Goal: Transaction & Acquisition: Book appointment/travel/reservation

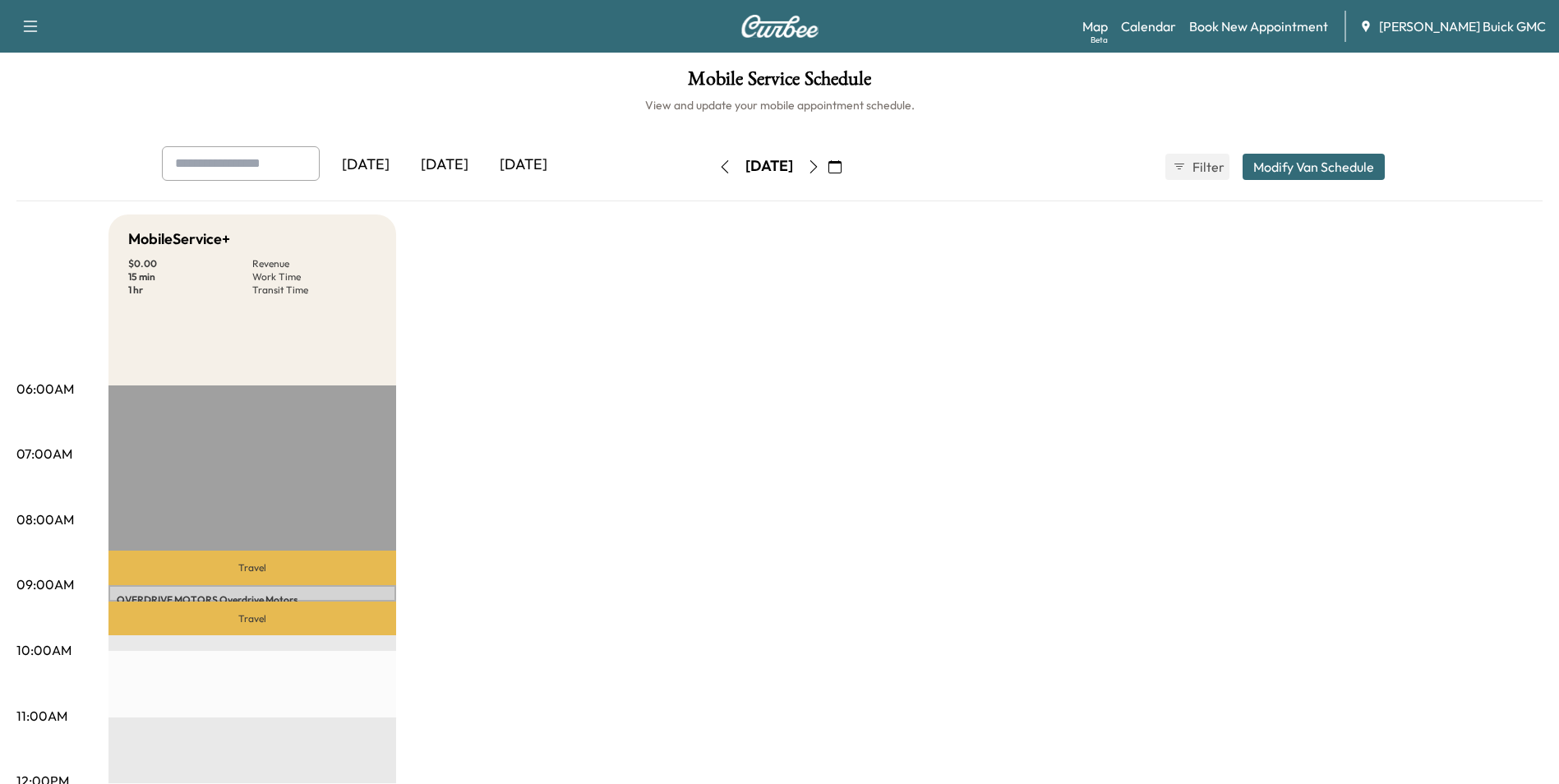
drag, startPoint x: 1077, startPoint y: 312, endPoint x: 1091, endPoint y: 307, distance: 14.9
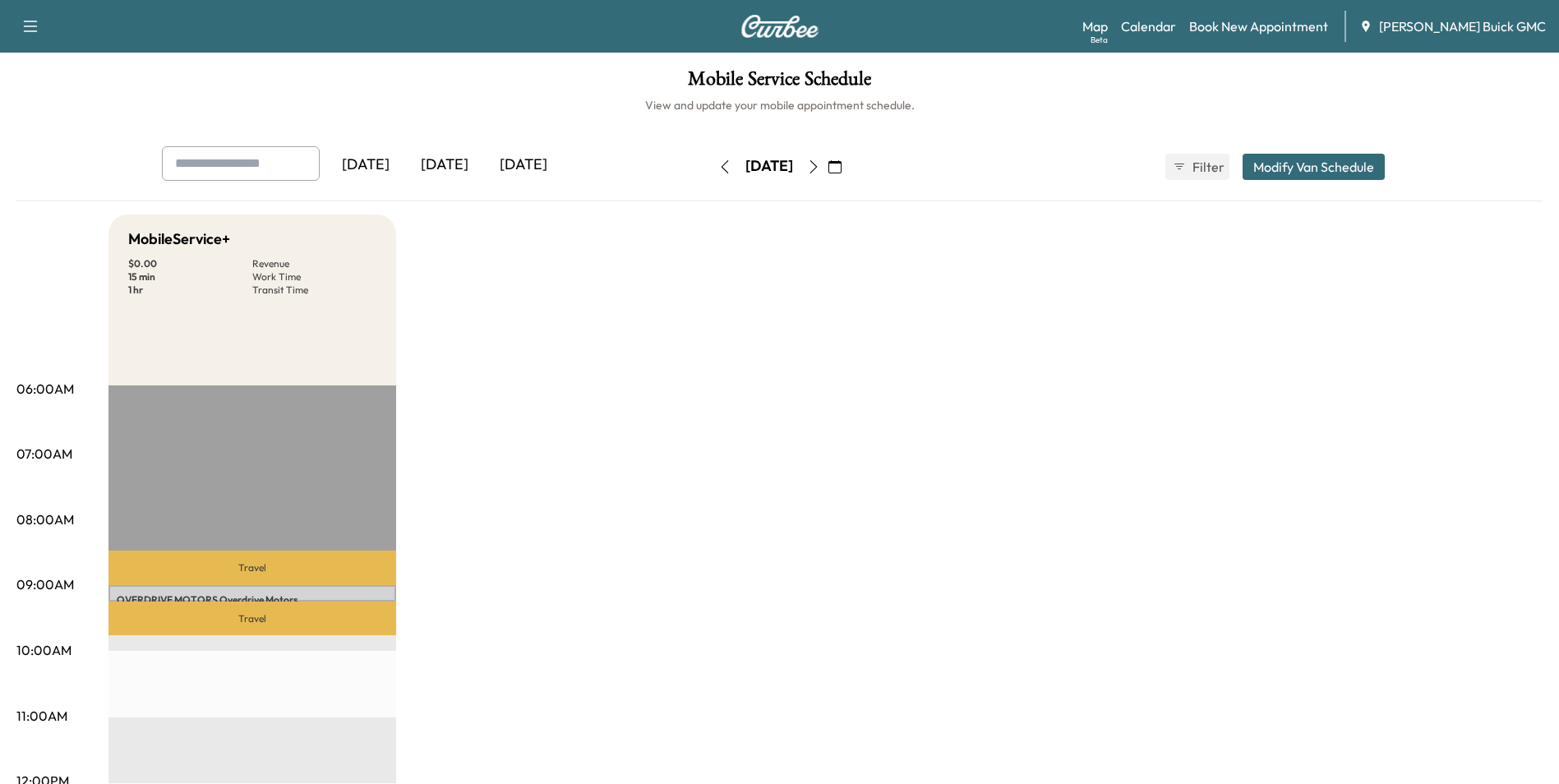
drag, startPoint x: 924, startPoint y: 250, endPoint x: 965, endPoint y: 257, distance: 41.6
click at [1316, 25] on link "Book New Appointment" at bounding box center [1259, 26] width 139 height 19
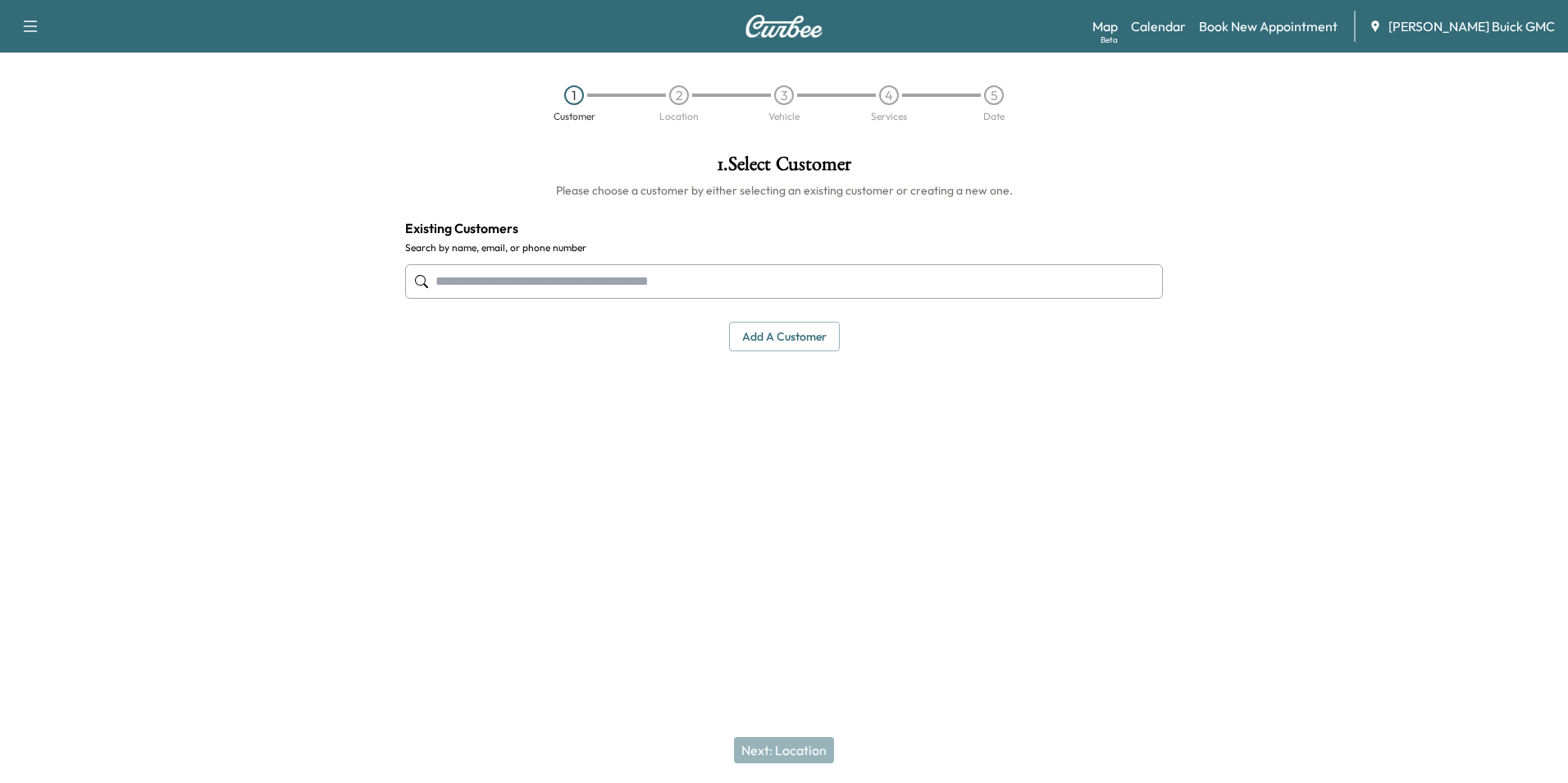
click at [597, 279] on input "text" at bounding box center [784, 282] width 757 height 35
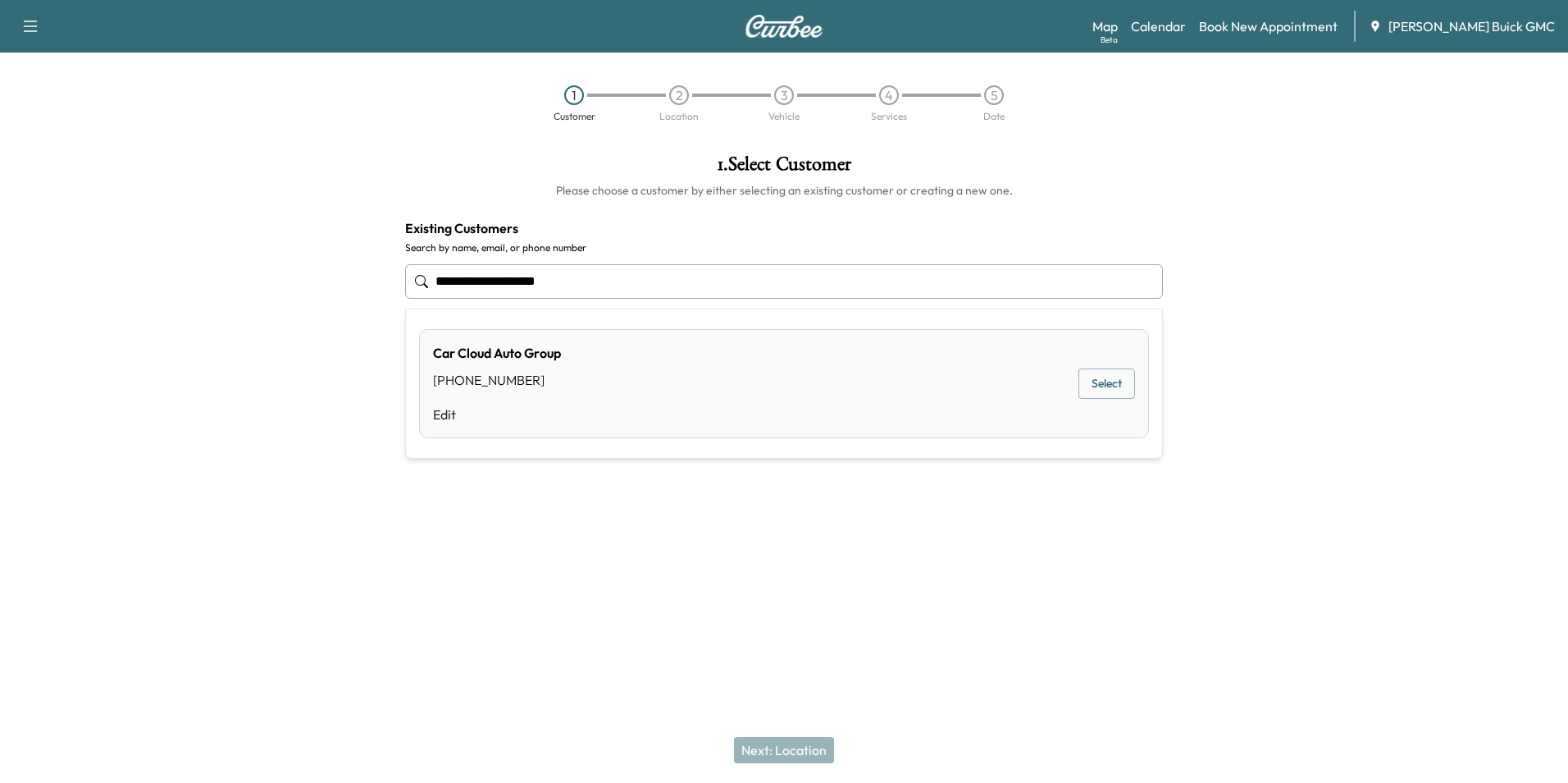
click at [1087, 382] on button "Select" at bounding box center [1106, 383] width 57 height 30
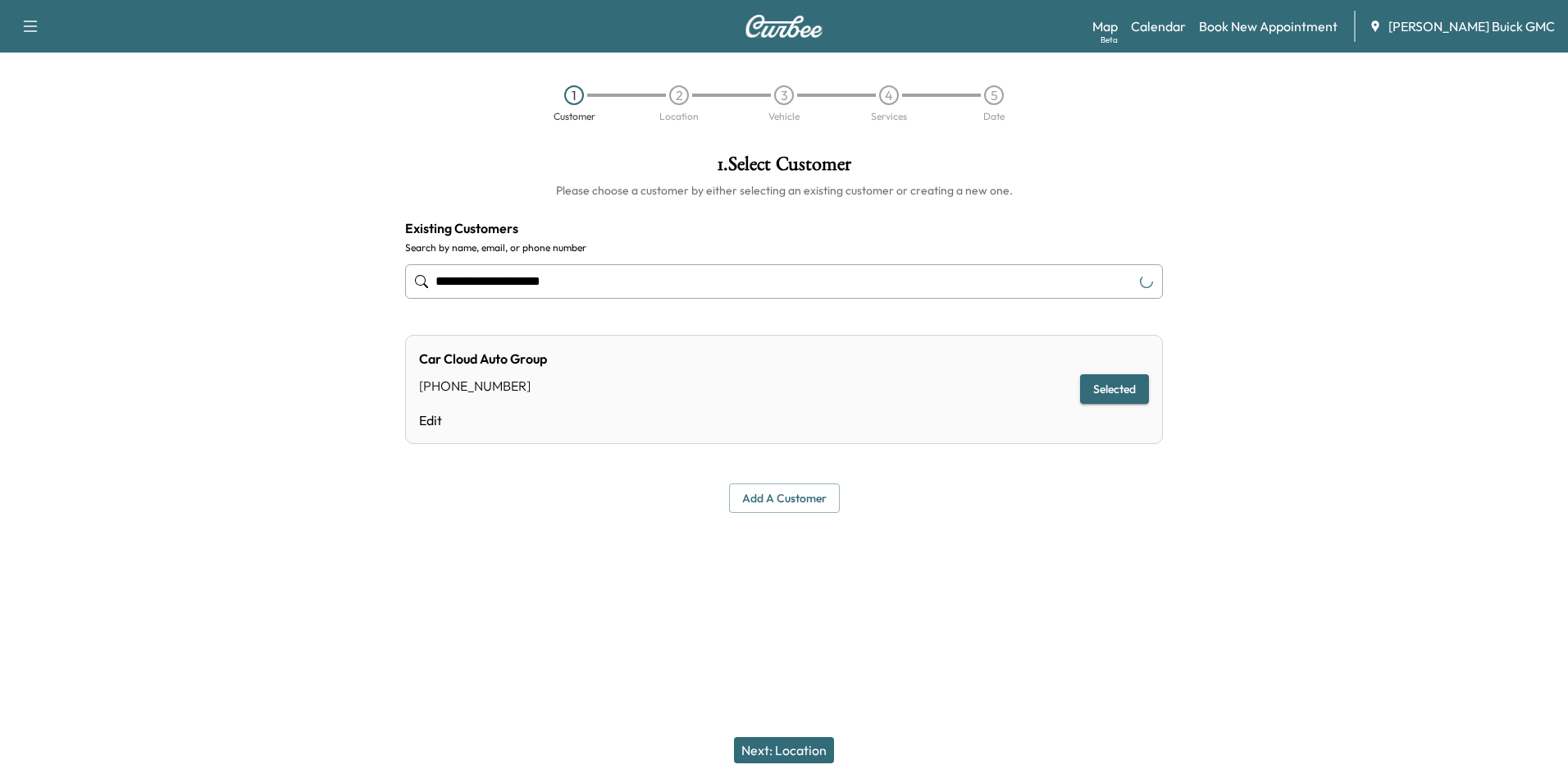
type input "**********"
click at [790, 746] on button "Next: Location" at bounding box center [784, 749] width 100 height 26
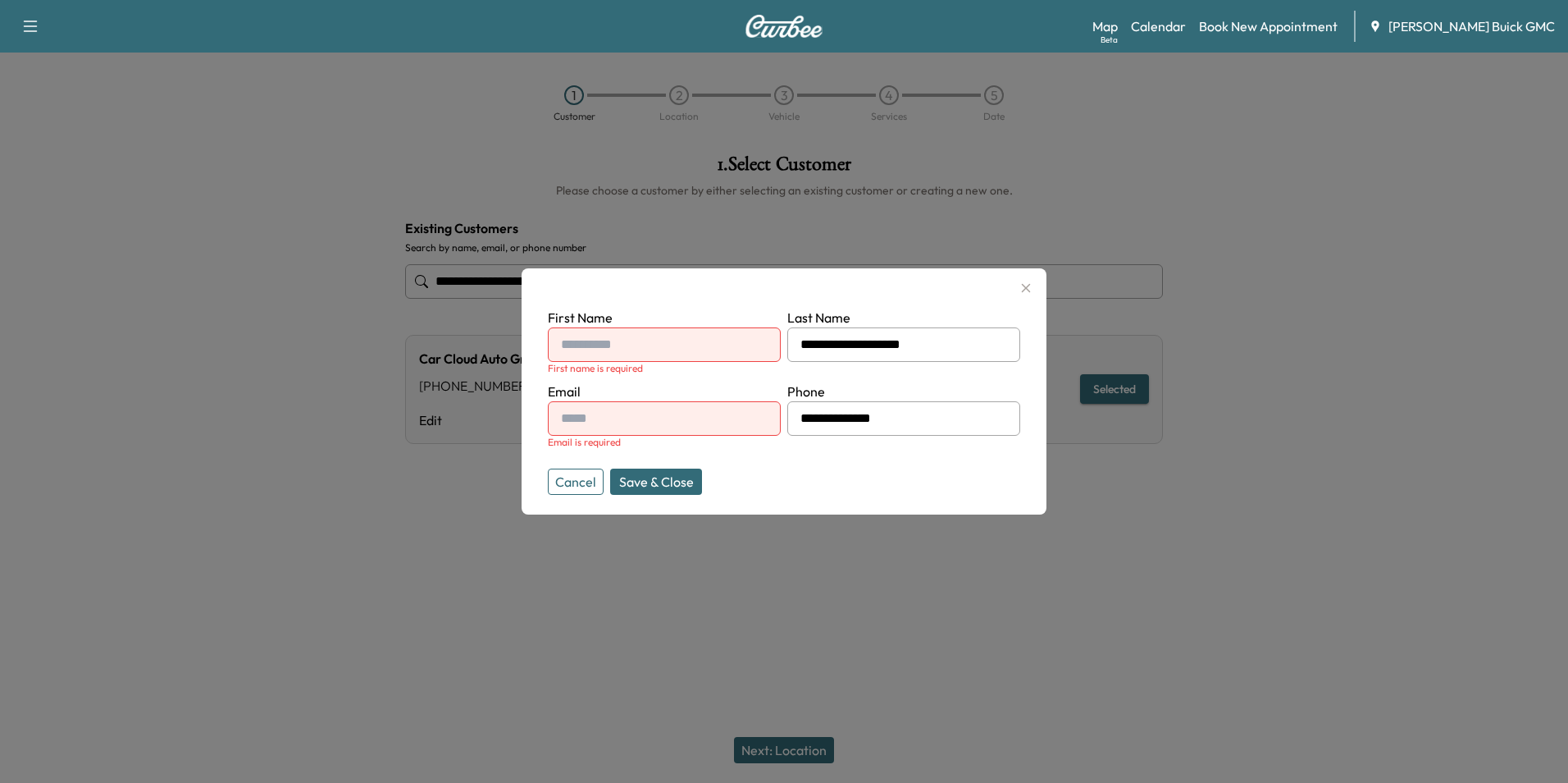
click at [1025, 288] on icon "button" at bounding box center [1025, 287] width 9 height 9
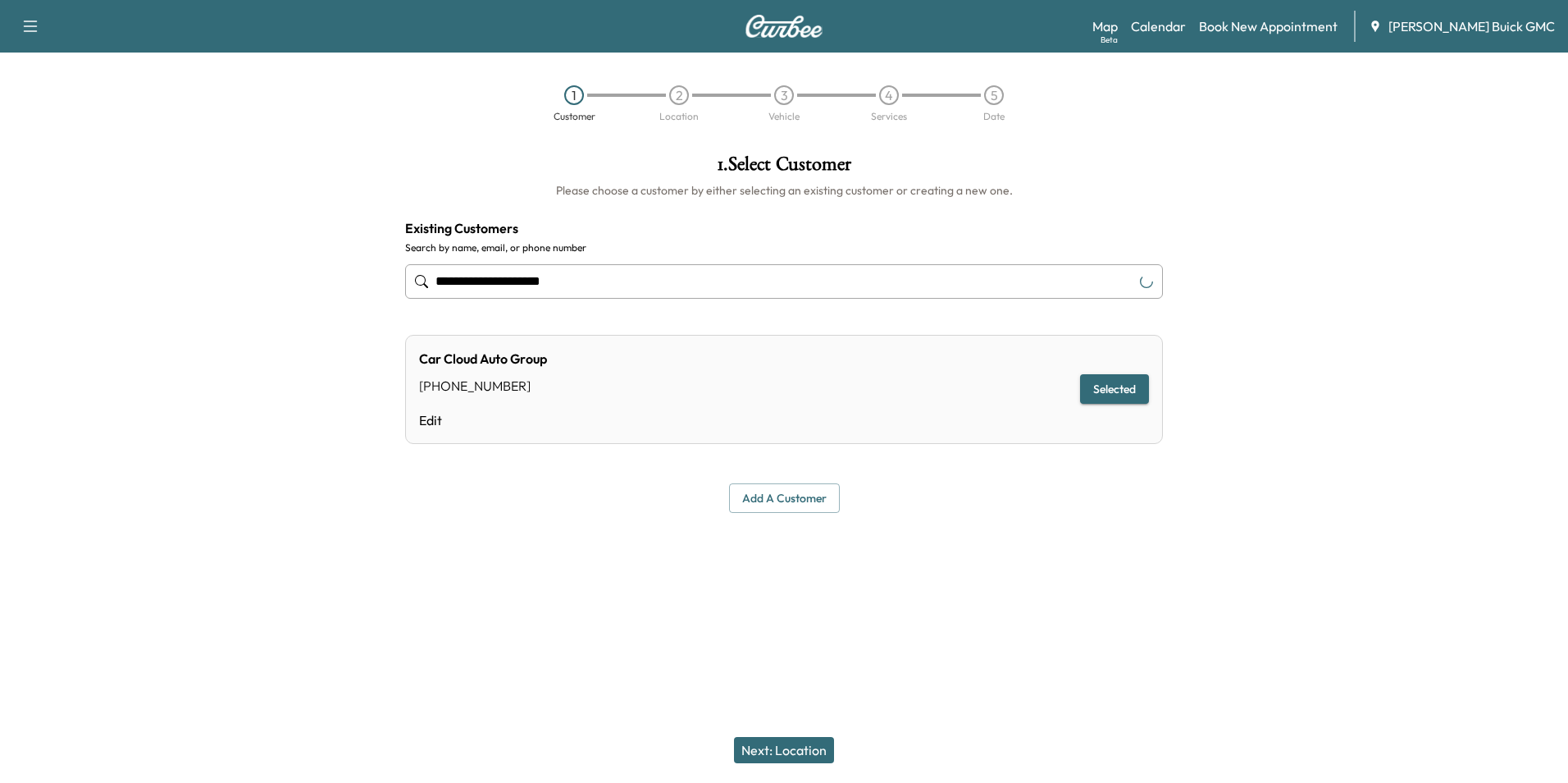
click at [868, 583] on div at bounding box center [784, 558] width 1568 height 52
click at [801, 746] on button "Next: Location" at bounding box center [784, 749] width 100 height 26
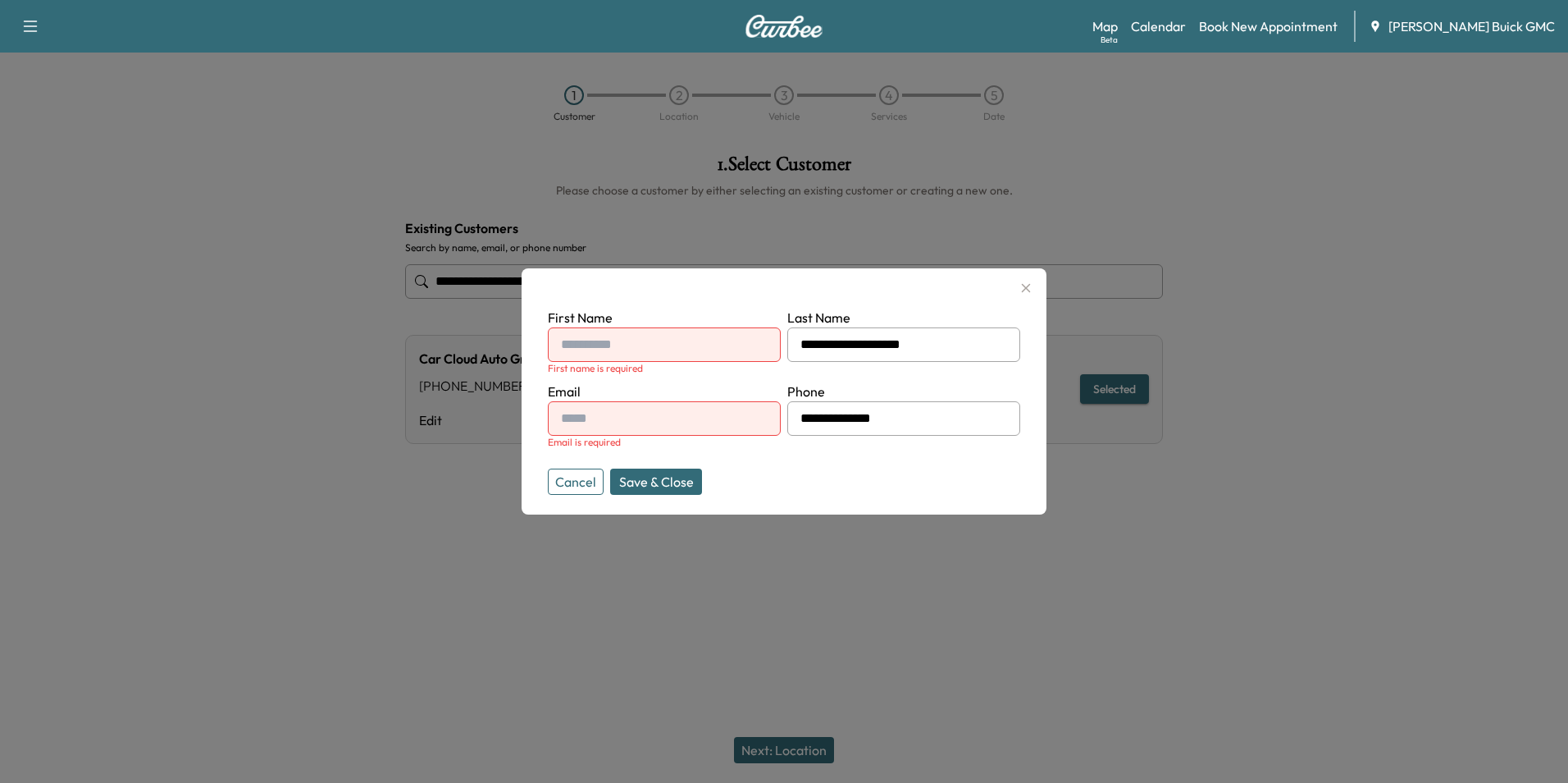
click at [630, 338] on input "text" at bounding box center [664, 344] width 233 height 35
click at [1025, 285] on icon "button" at bounding box center [1025, 287] width 19 height 19
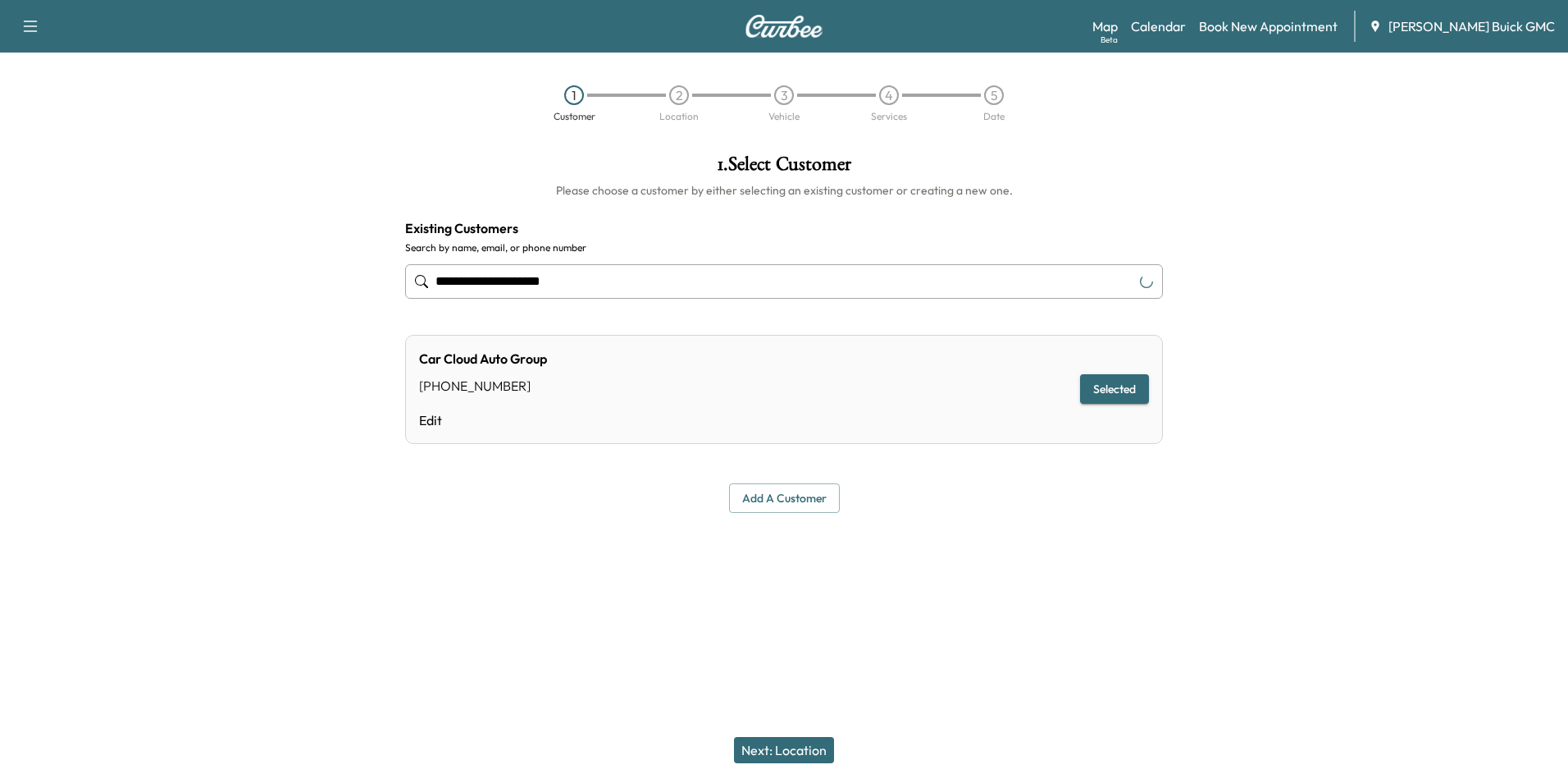
click at [1042, 559] on div at bounding box center [784, 558] width 1568 height 52
click at [1041, 555] on div at bounding box center [784, 558] width 1568 height 52
click at [1042, 529] on div "**********" at bounding box center [784, 337] width 784 height 392
click at [1120, 384] on button "Selected" at bounding box center [1114, 389] width 68 height 30
click at [790, 751] on button "Next: Location" at bounding box center [784, 749] width 100 height 26
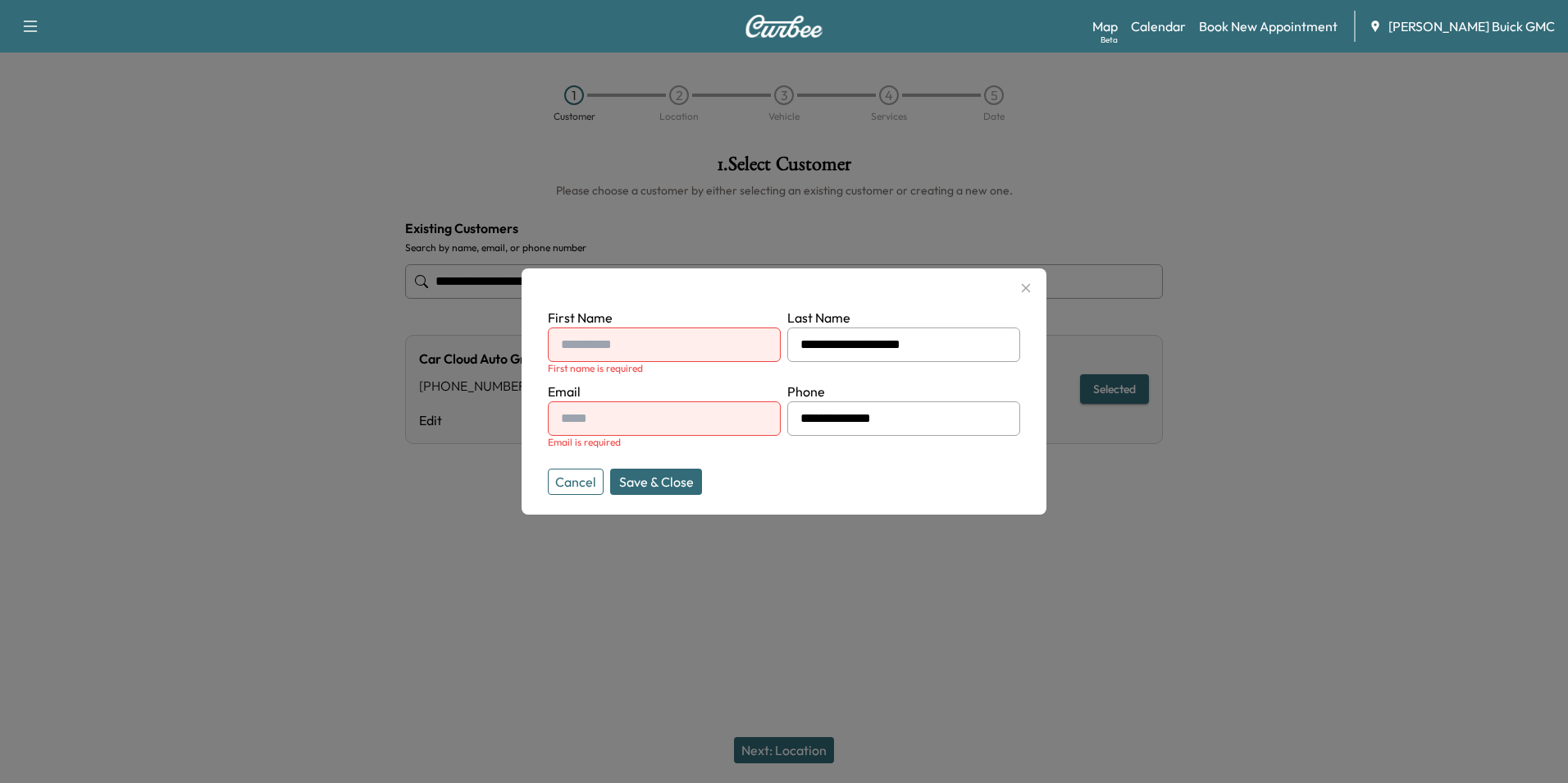
drag, startPoint x: 801, startPoint y: 341, endPoint x: 724, endPoint y: 374, distance: 83.8
click at [926, 346] on div "**********" at bounding box center [904, 344] width 233 height 35
drag, startPoint x: 624, startPoint y: 338, endPoint x: 636, endPoint y: 341, distance: 12.4
click at [636, 342] on input "text" at bounding box center [664, 344] width 233 height 35
type input "**********"
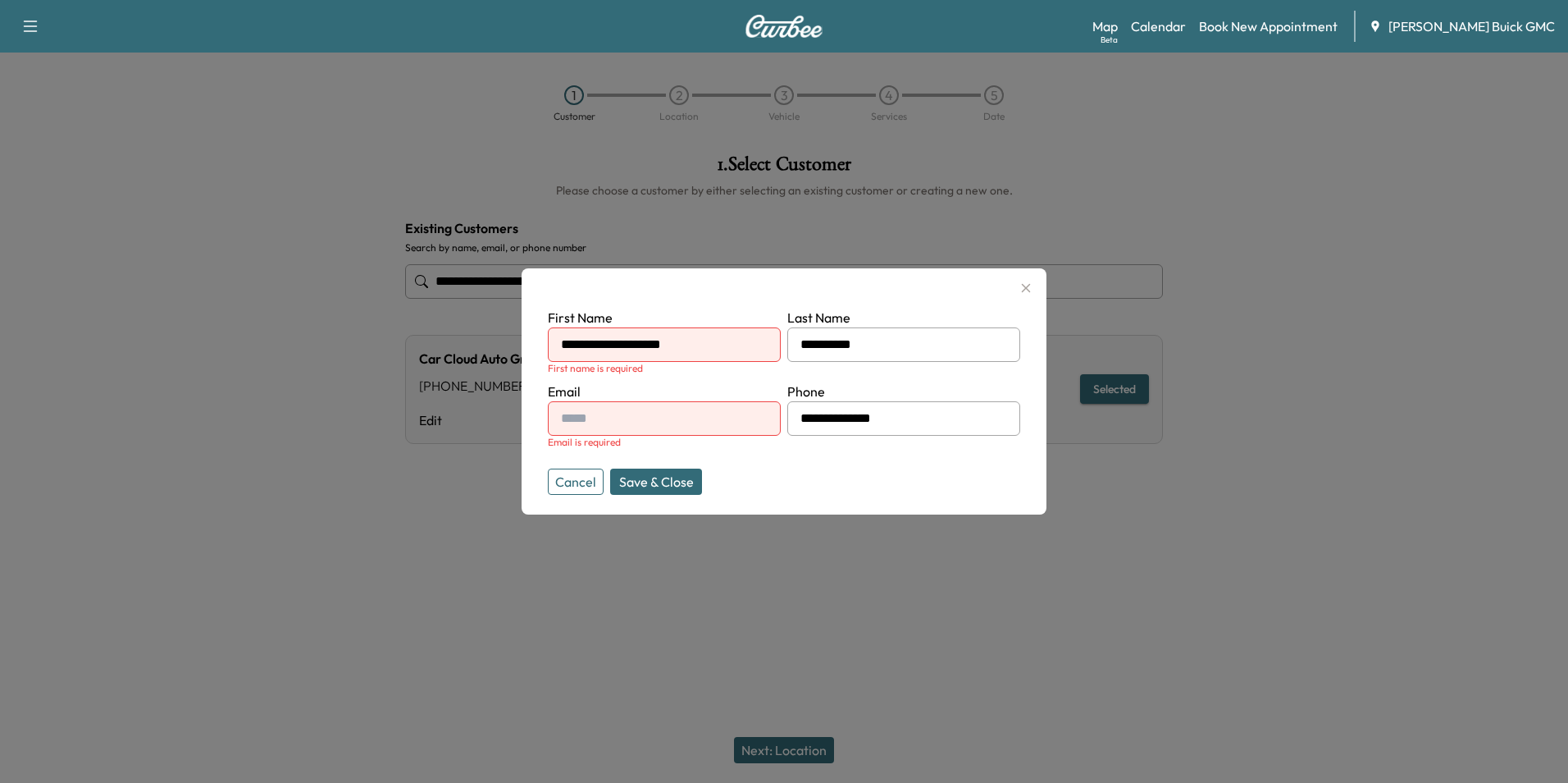
type input "**********"
click at [910, 468] on form "**********" at bounding box center [784, 397] width 472 height 180
click at [680, 476] on button "Save & Close" at bounding box center [655, 481] width 92 height 26
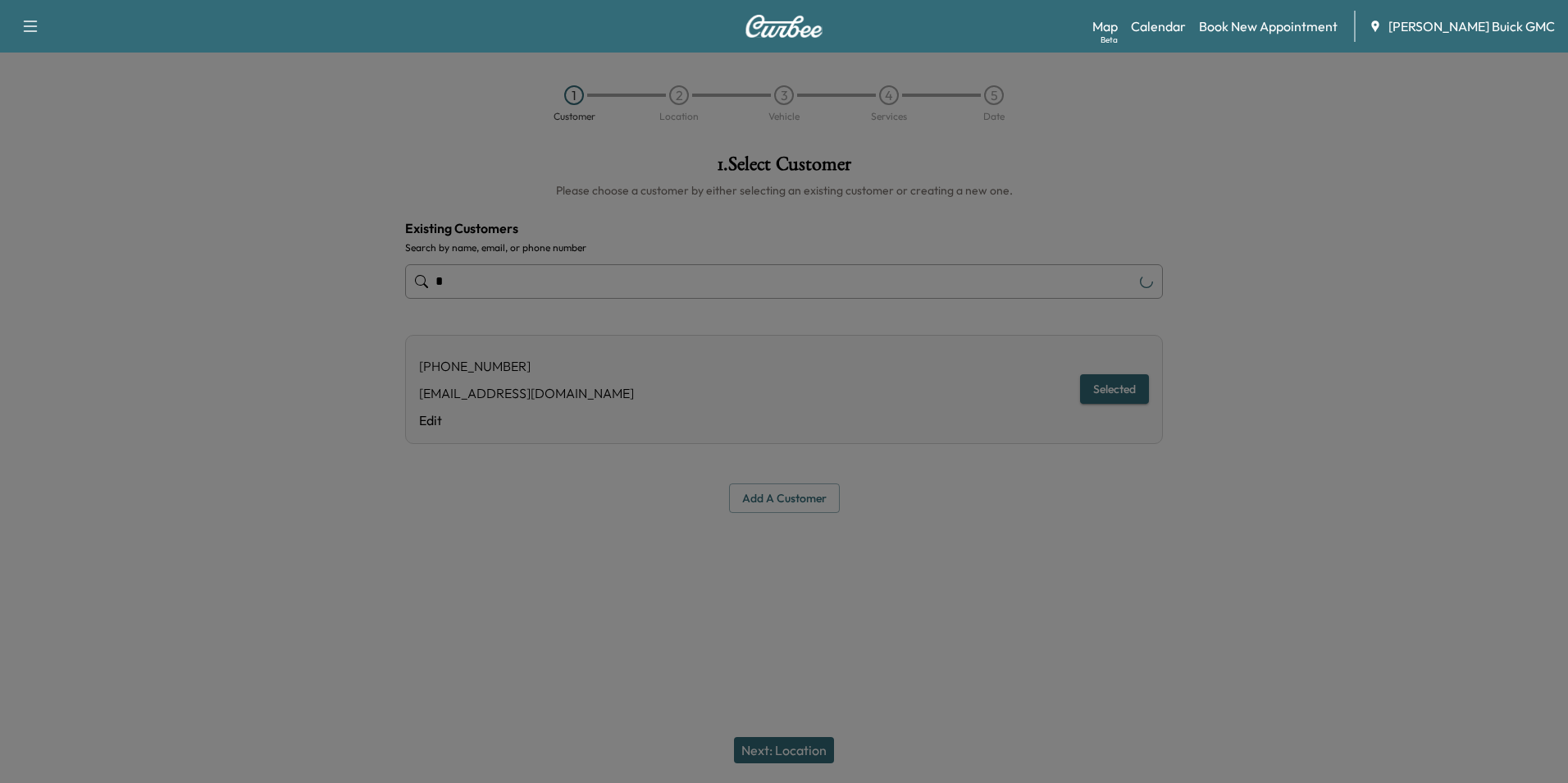
click at [677, 465] on div "**********" at bounding box center [784, 333] width 784 height 385
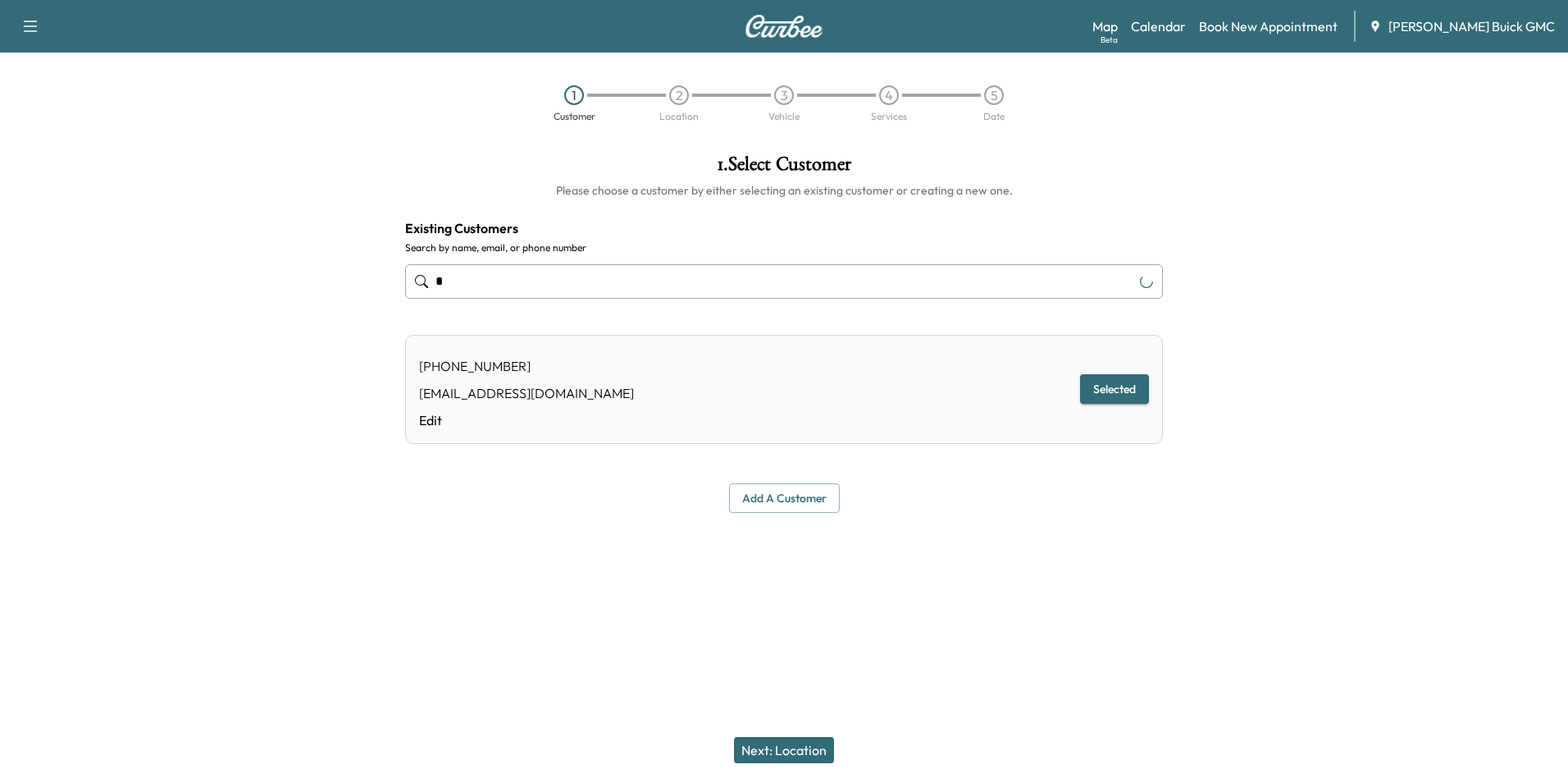
click at [671, 514] on div "**********" at bounding box center [784, 333] width 784 height 385
click at [661, 509] on div "Add a customer" at bounding box center [784, 498] width 757 height 30
click at [804, 744] on button "Next: Location" at bounding box center [784, 749] width 100 height 26
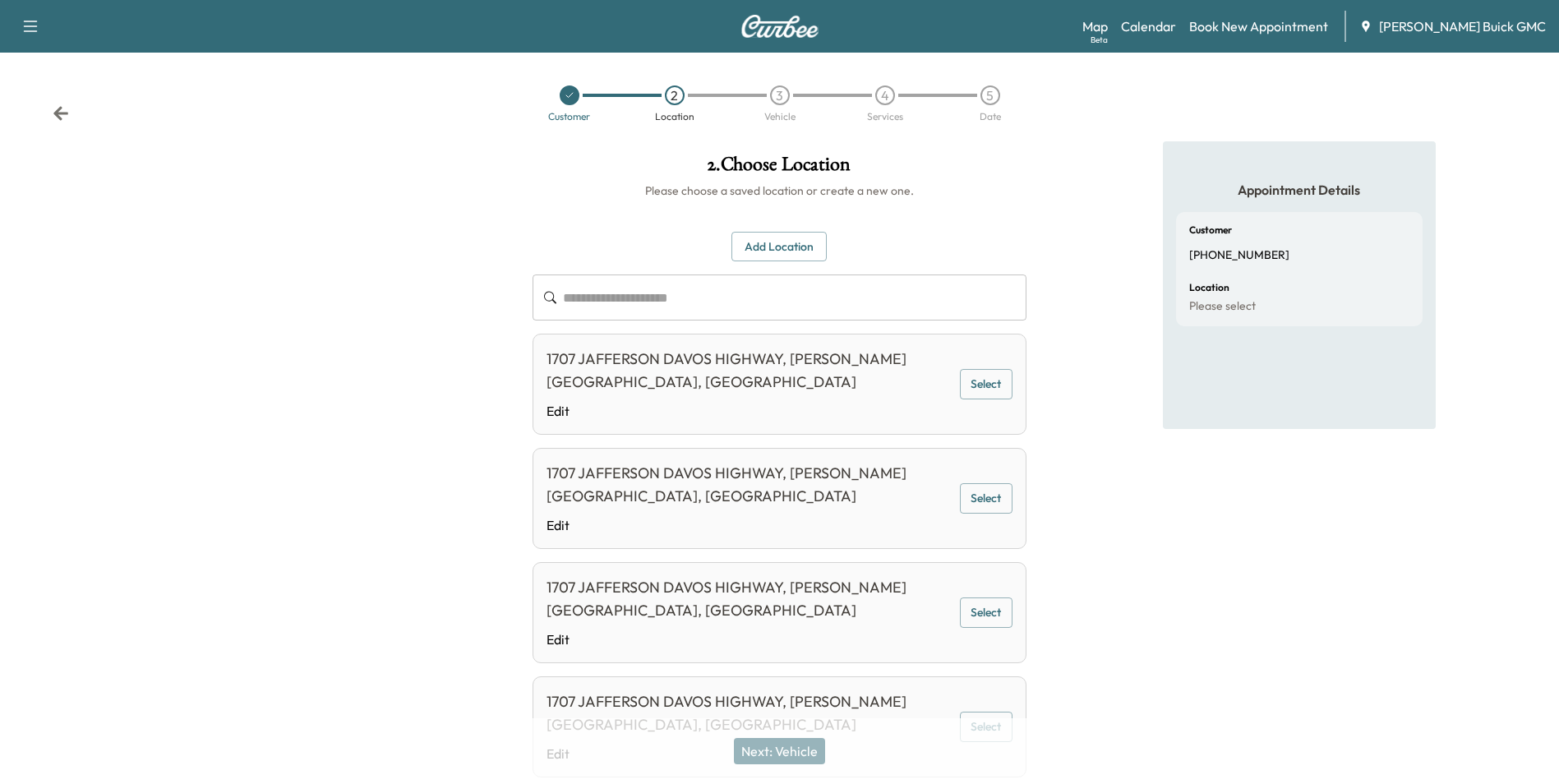
click at [781, 240] on button "Add Location" at bounding box center [779, 246] width 96 height 30
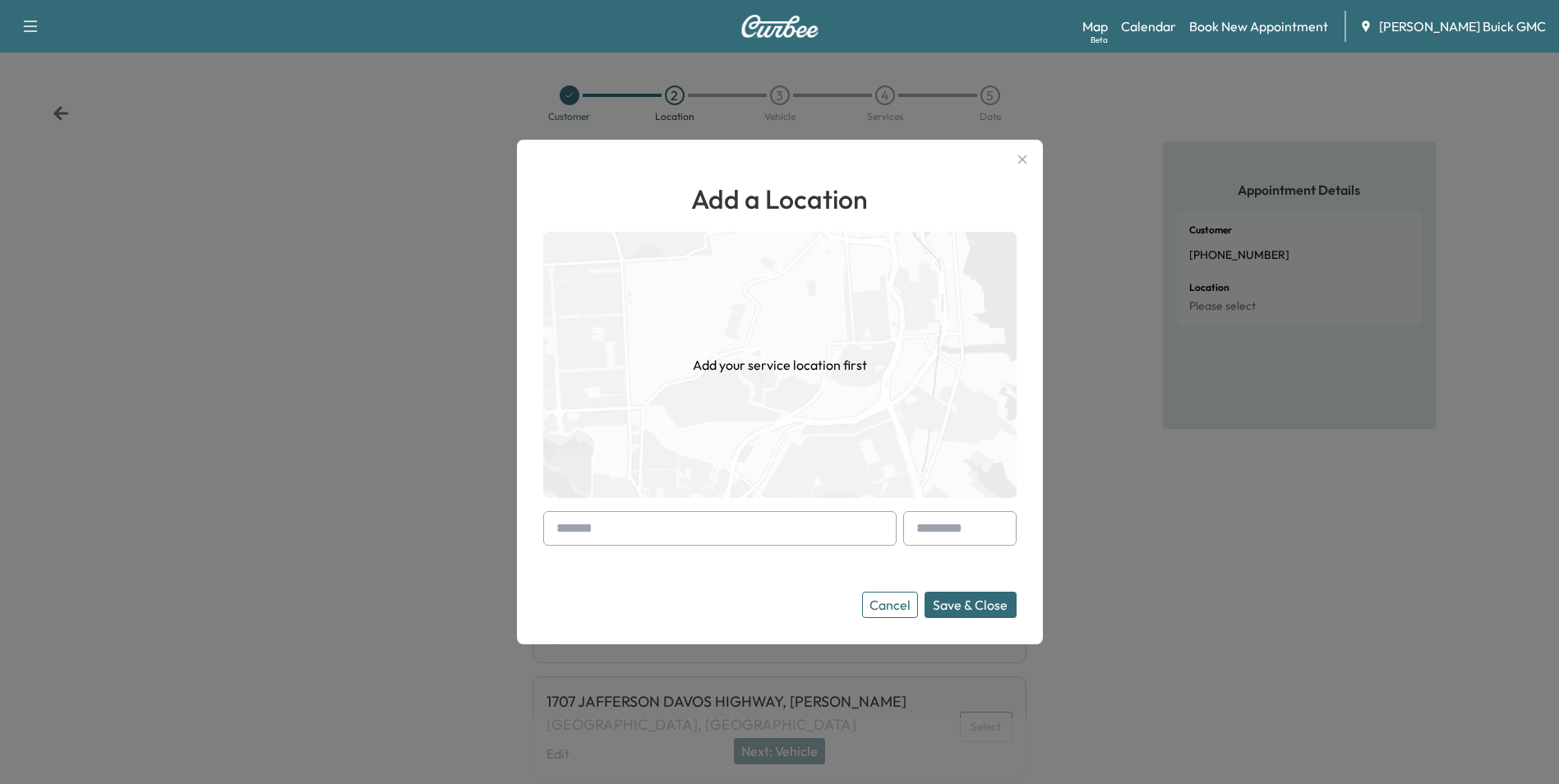
click at [627, 528] on input "text" at bounding box center [720, 528] width 354 height 35
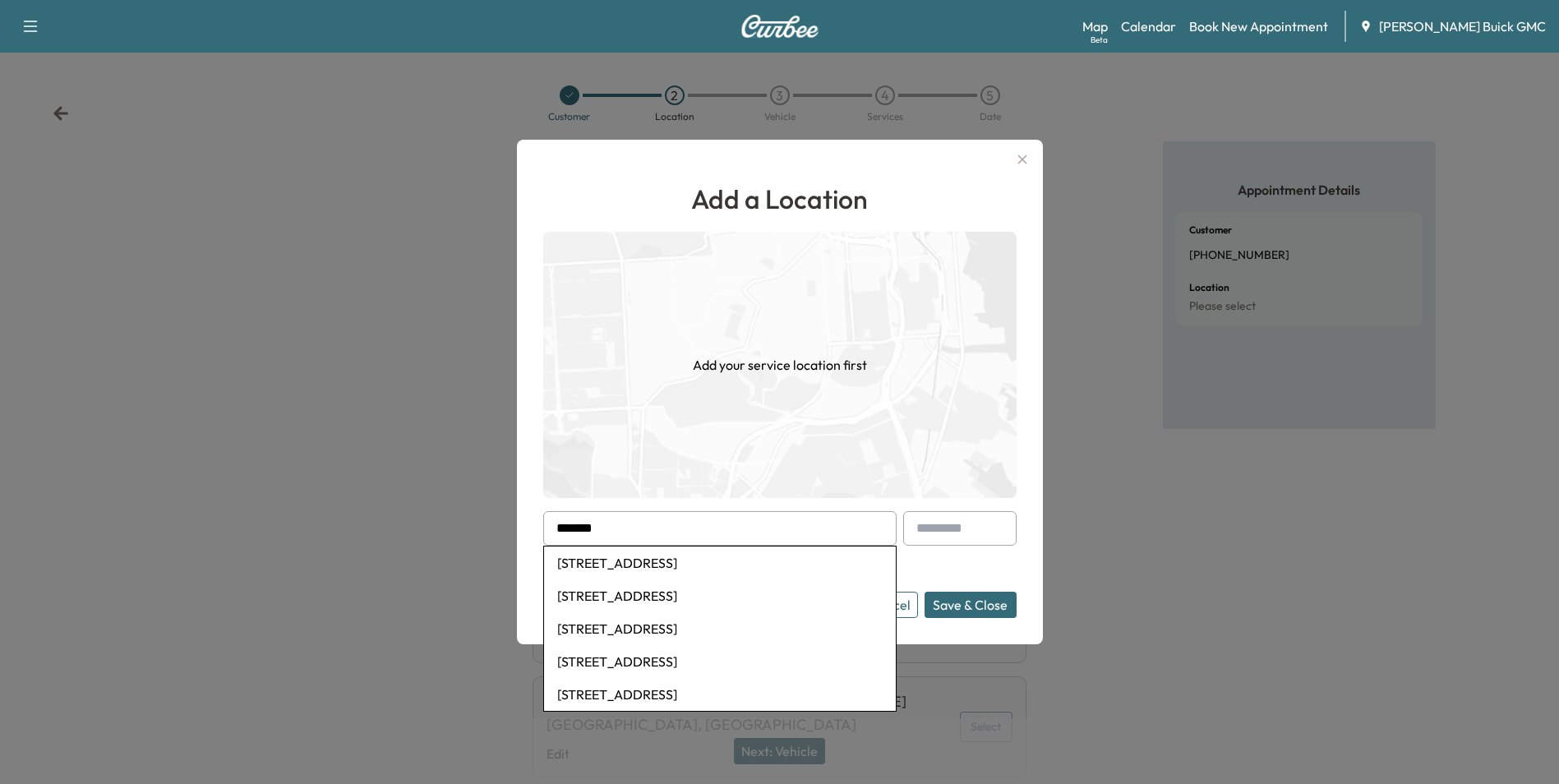
click at [643, 559] on li "[STREET_ADDRESS]" at bounding box center [720, 563] width 352 height 33
type input "**********"
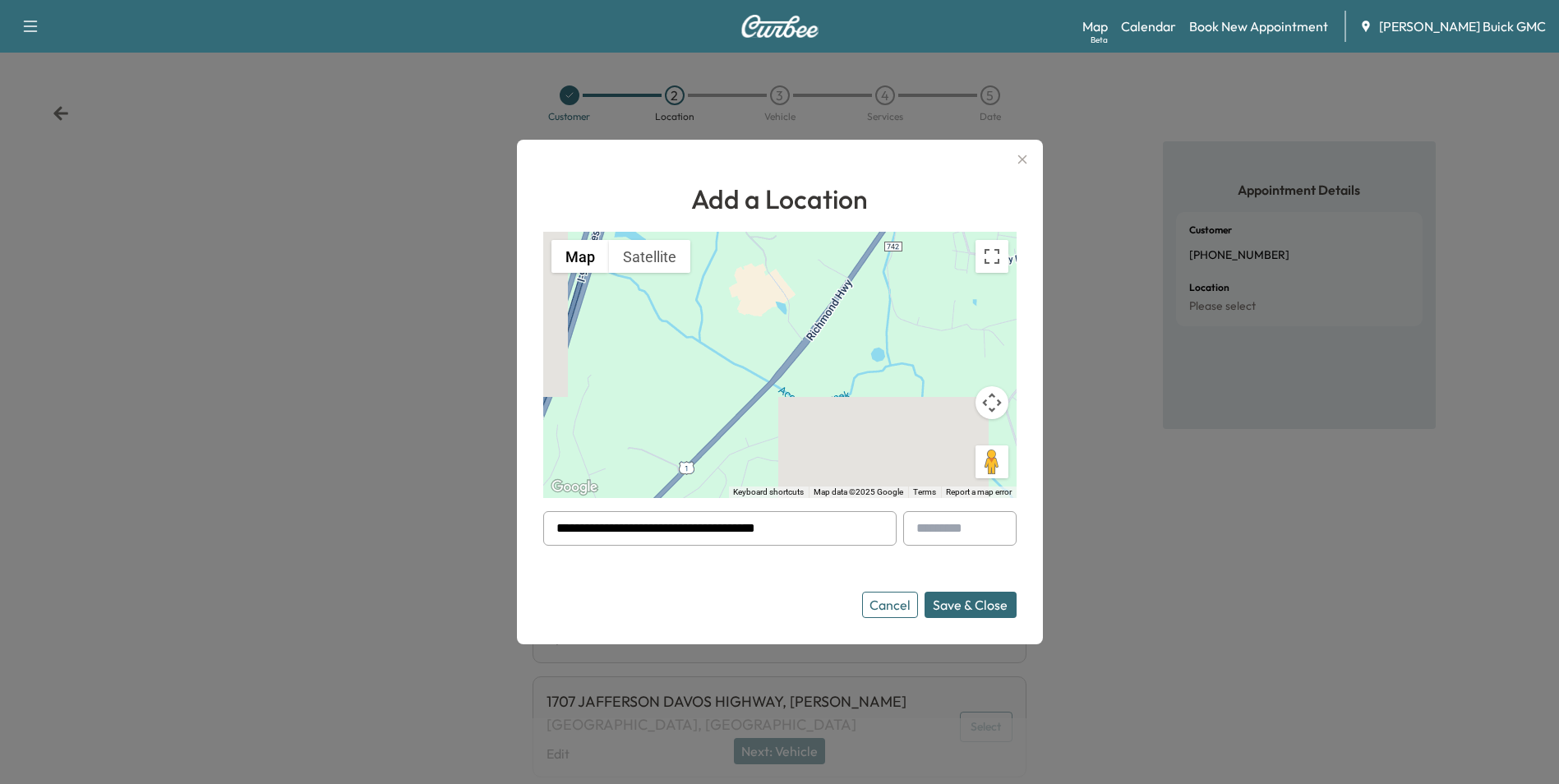
click at [962, 602] on button "Save & Close" at bounding box center [970, 604] width 92 height 26
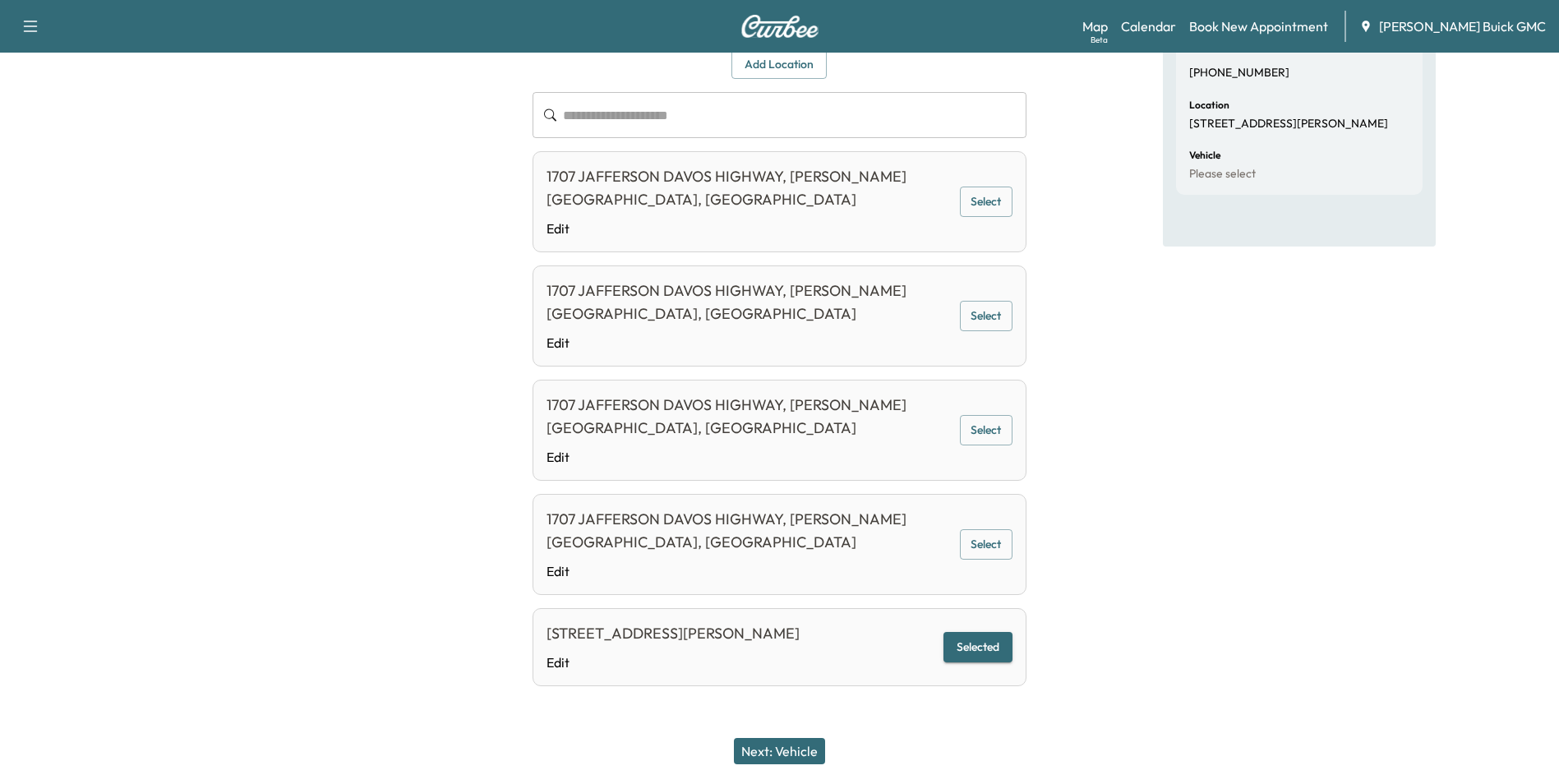
scroll to position [183, 0]
click at [973, 642] on button "Selected" at bounding box center [978, 645] width 69 height 30
click at [797, 751] on button "Next: Vehicle" at bounding box center [780, 750] width 91 height 26
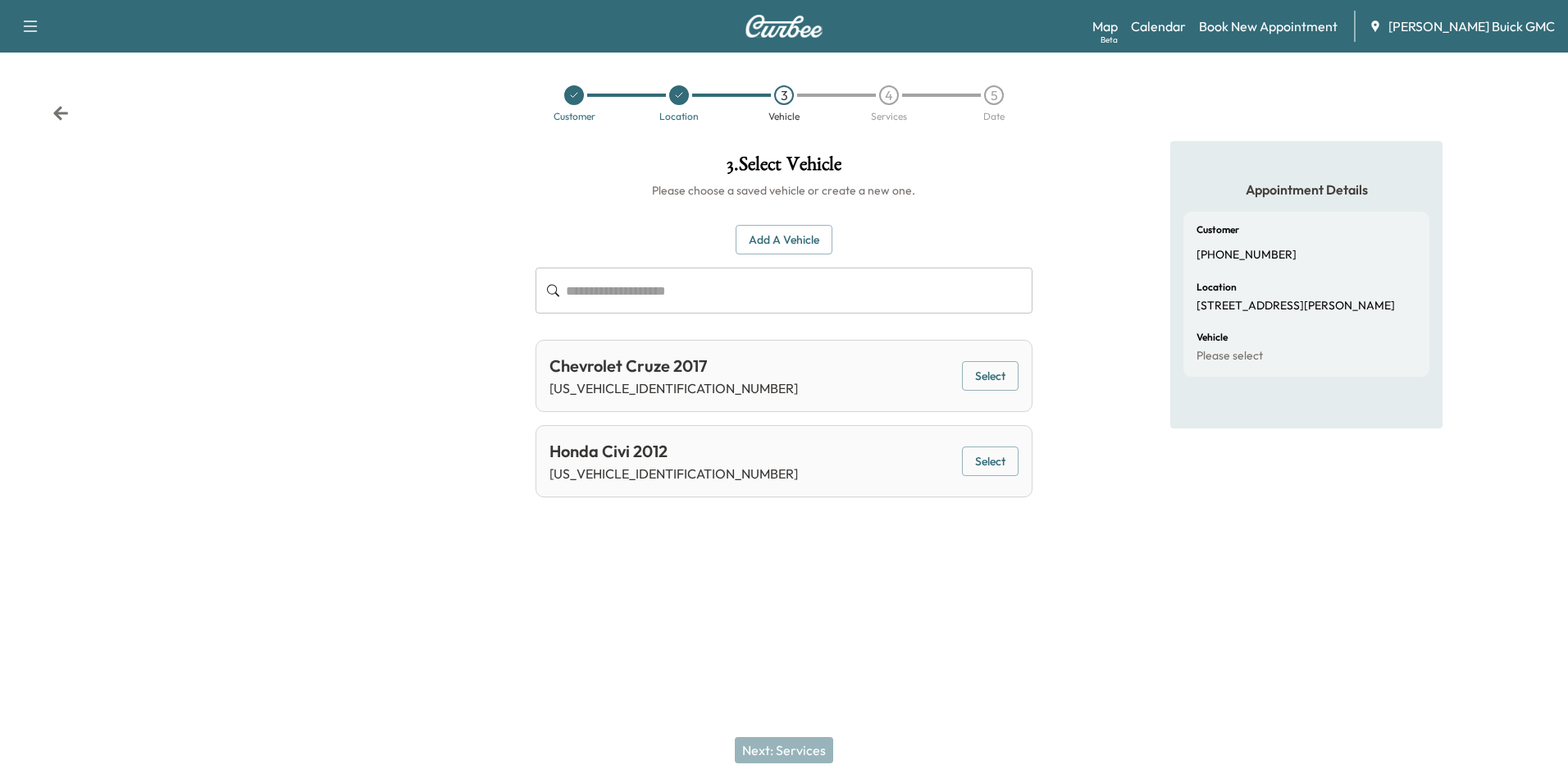
click at [795, 236] on button "Add a Vehicle" at bounding box center [784, 239] width 96 height 30
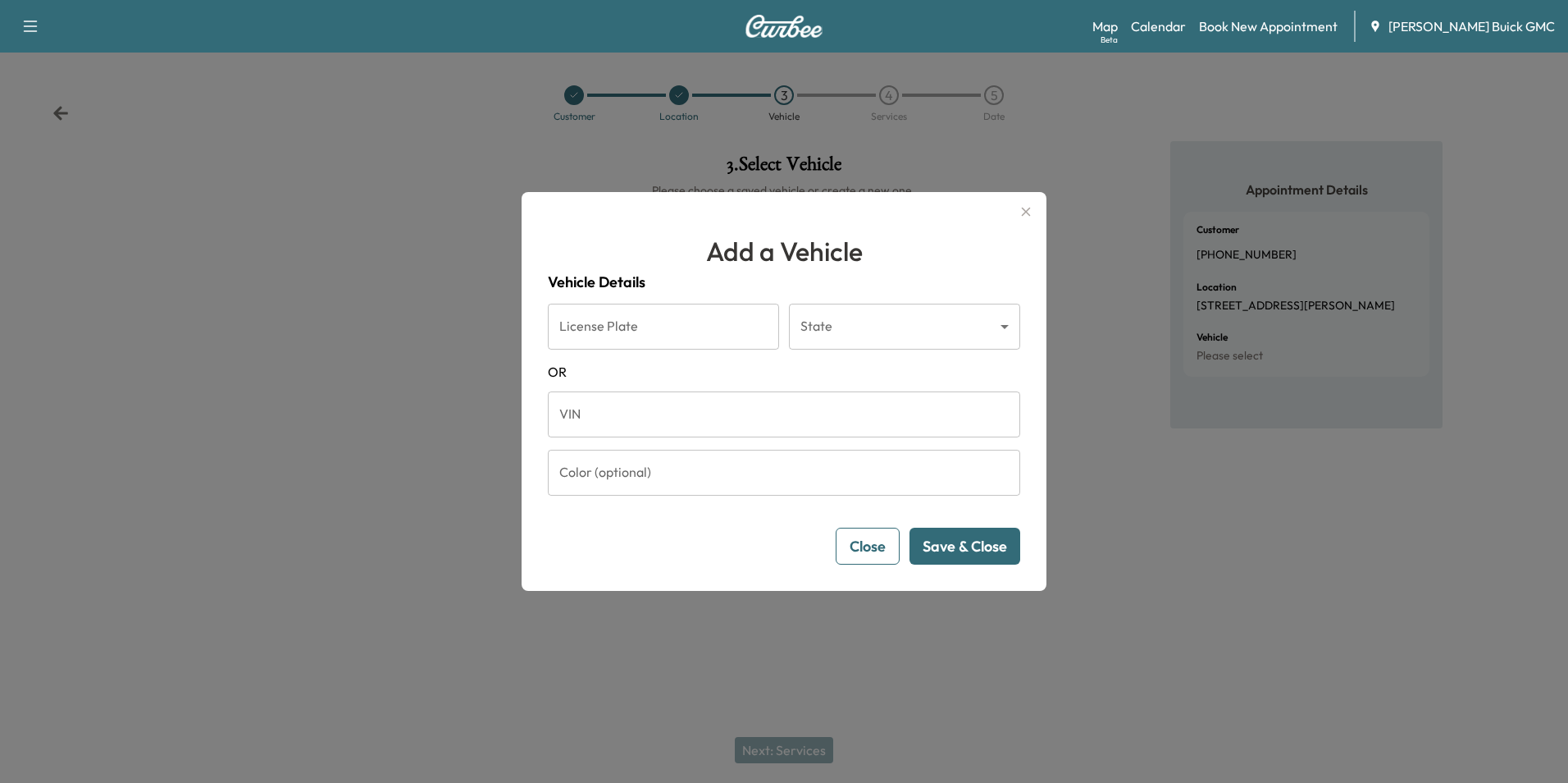
click at [660, 421] on input "VIN" at bounding box center [784, 415] width 472 height 46
type input "**********"
click at [958, 539] on button "Save & Close" at bounding box center [965, 546] width 111 height 37
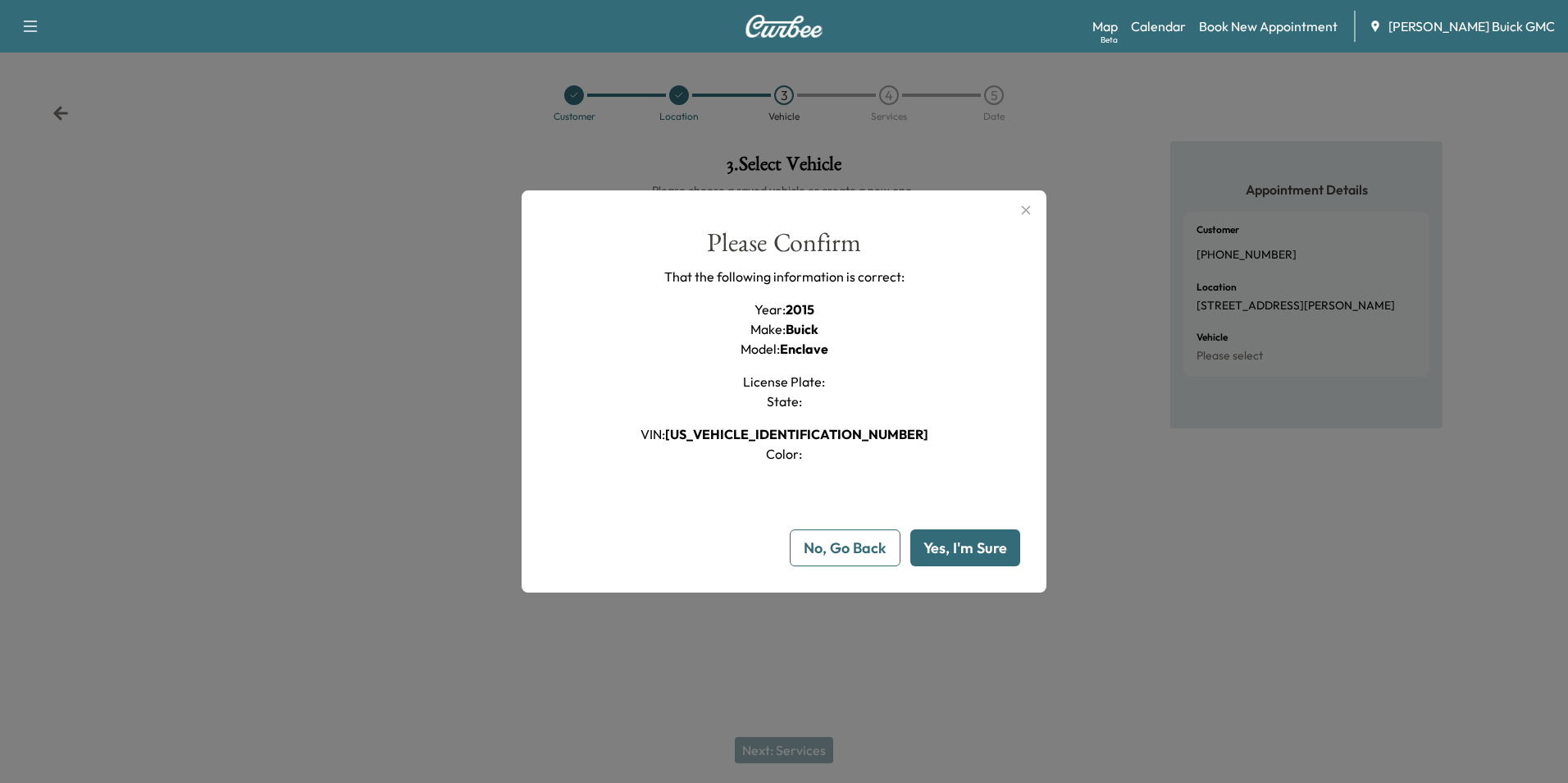
click at [974, 544] on button "Yes, I'm Sure" at bounding box center [965, 548] width 110 height 37
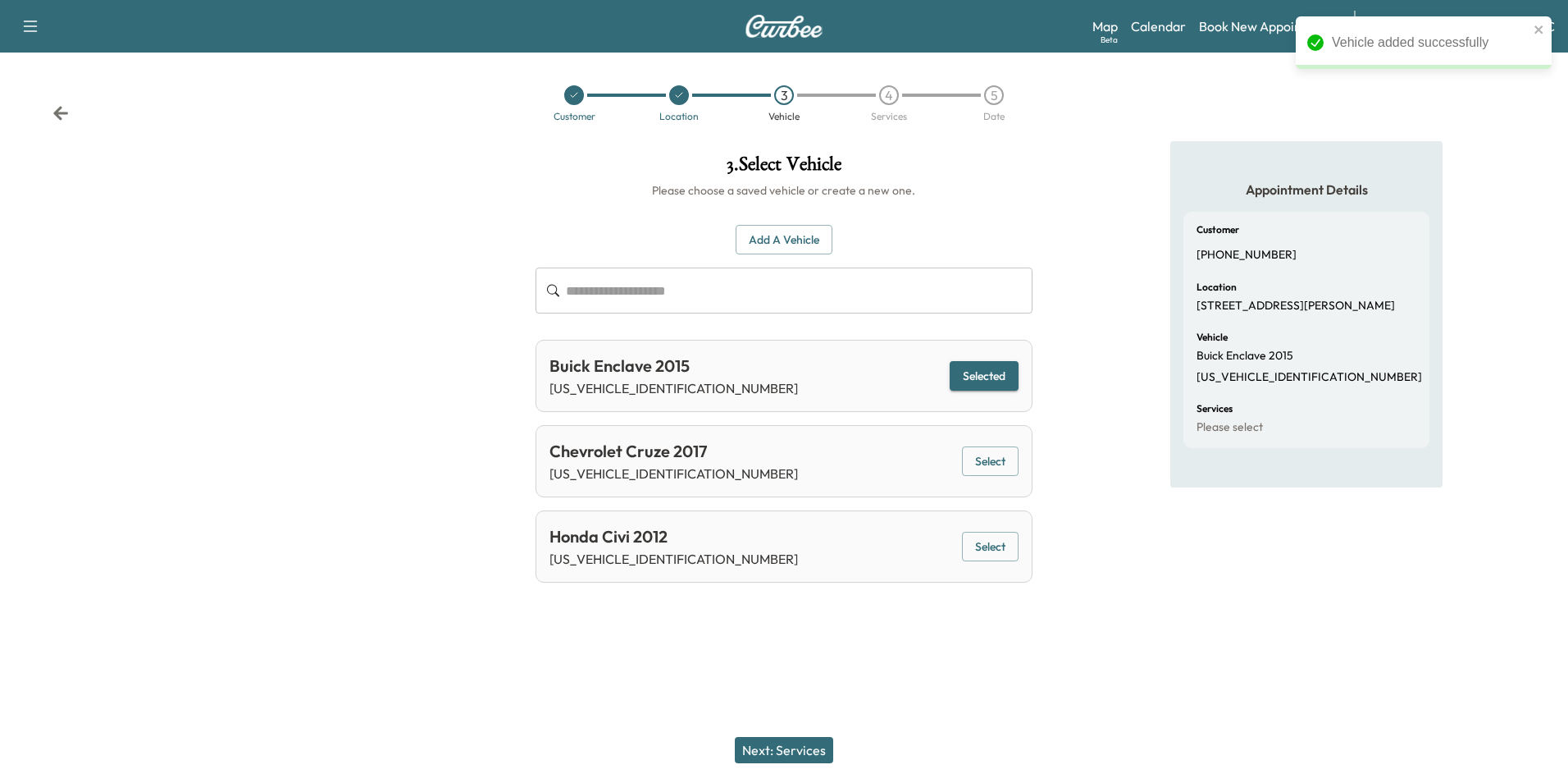
click at [800, 748] on button "Next: Services" at bounding box center [784, 749] width 98 height 26
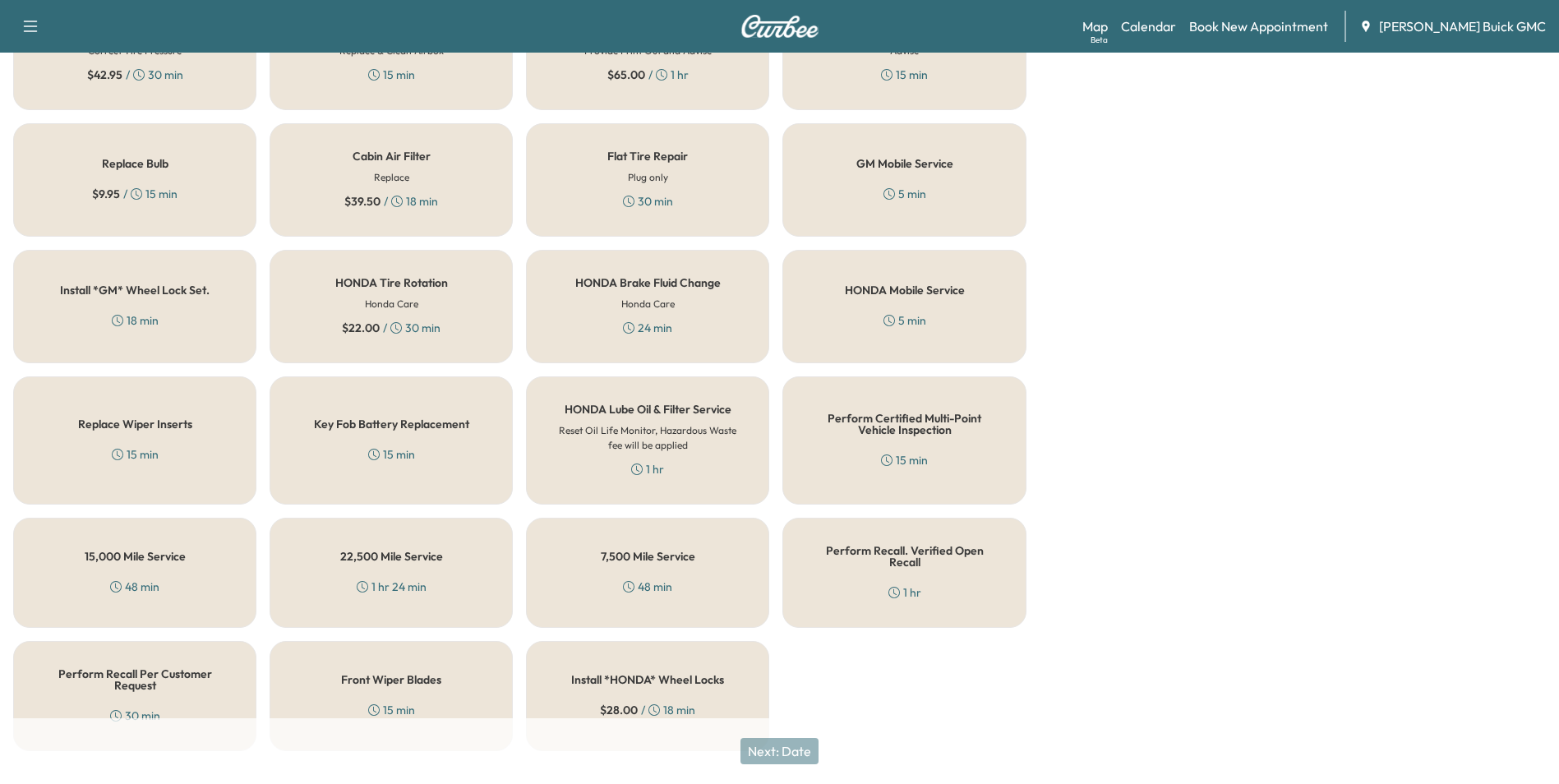
scroll to position [470, 0]
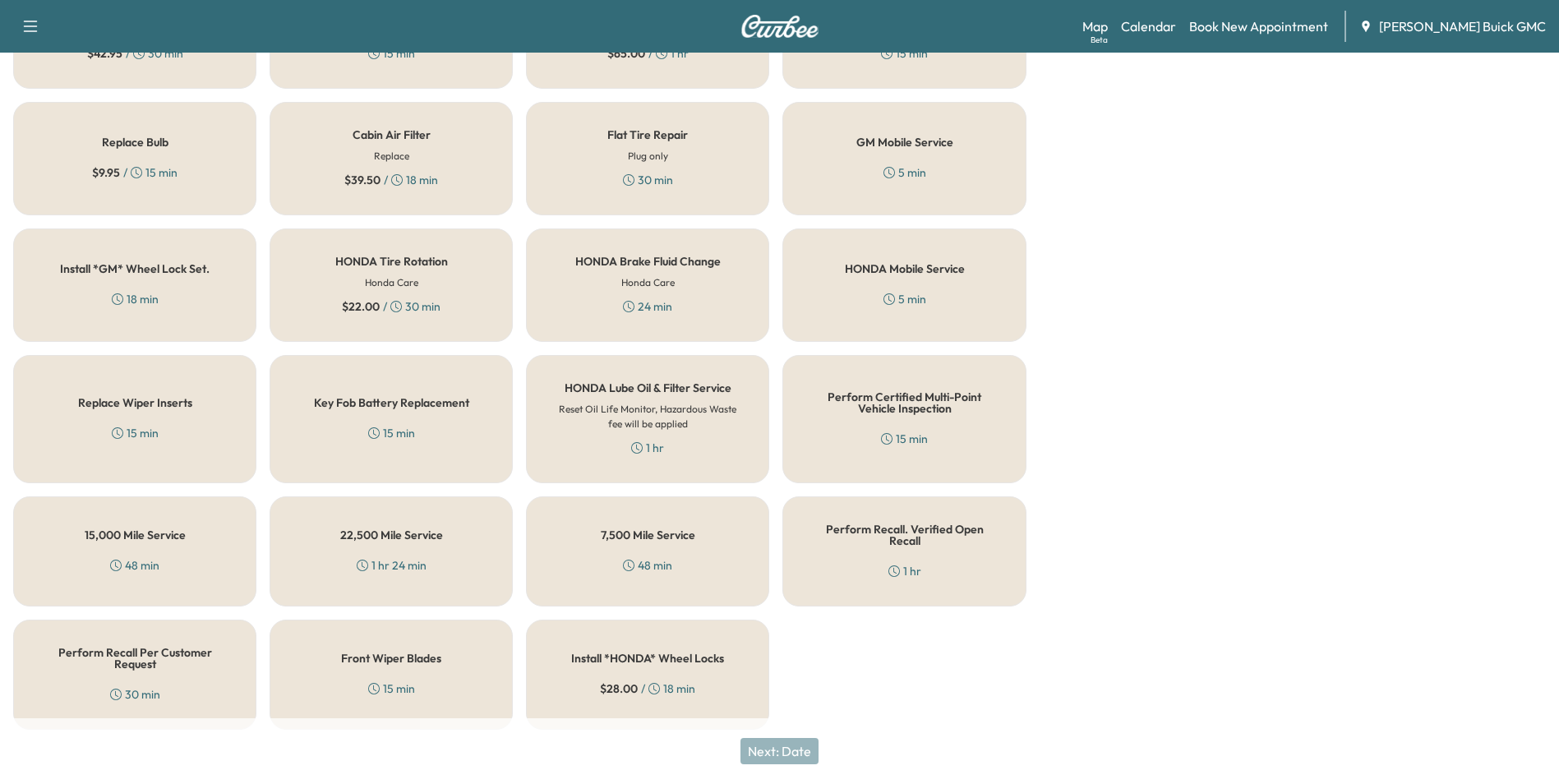
click at [863, 401] on h5 "Perform Certified Multi-Point Vehicle Inspection" at bounding box center [904, 403] width 189 height 23
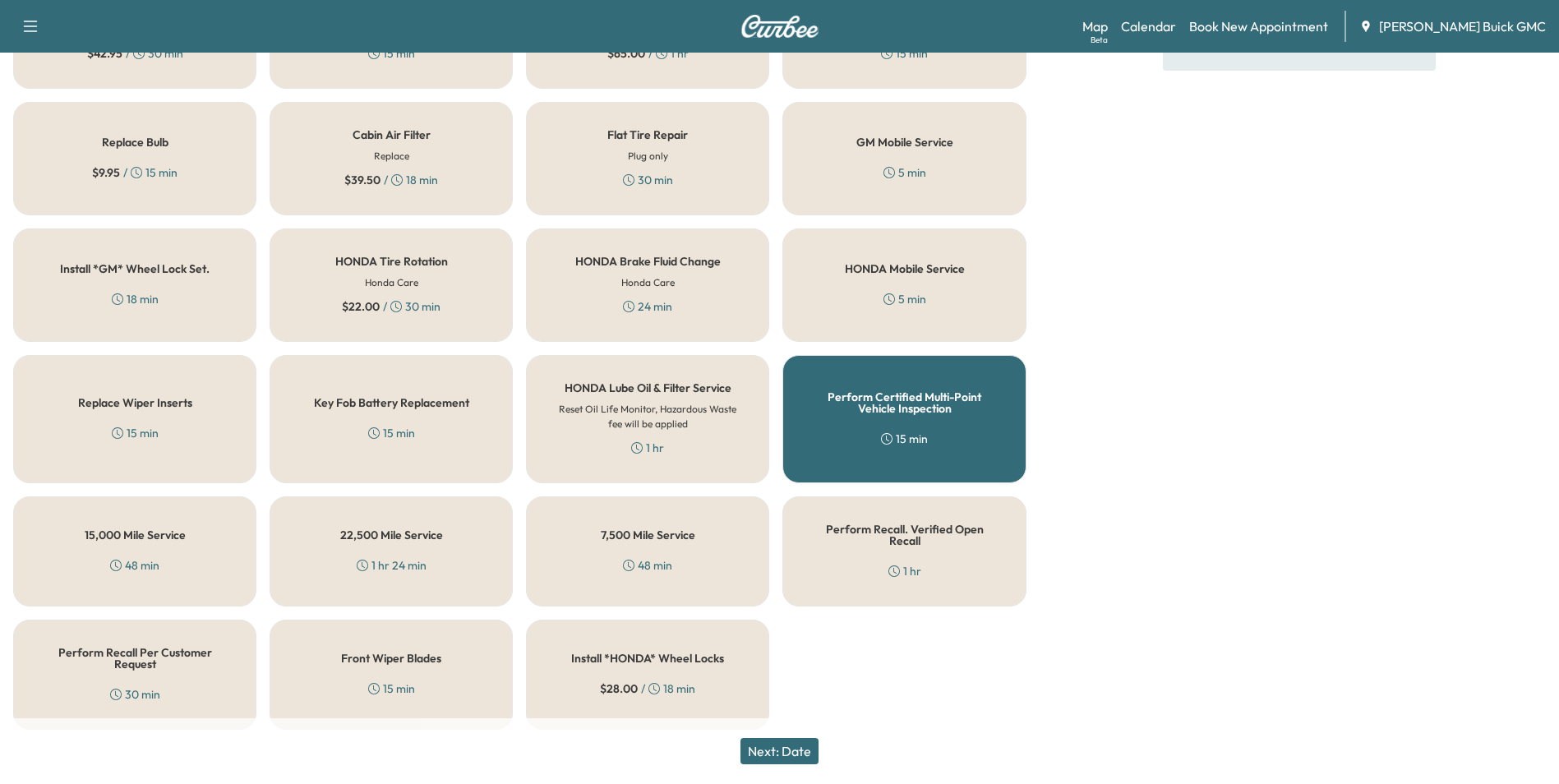
click at [808, 743] on button "Next: Date" at bounding box center [780, 750] width 78 height 26
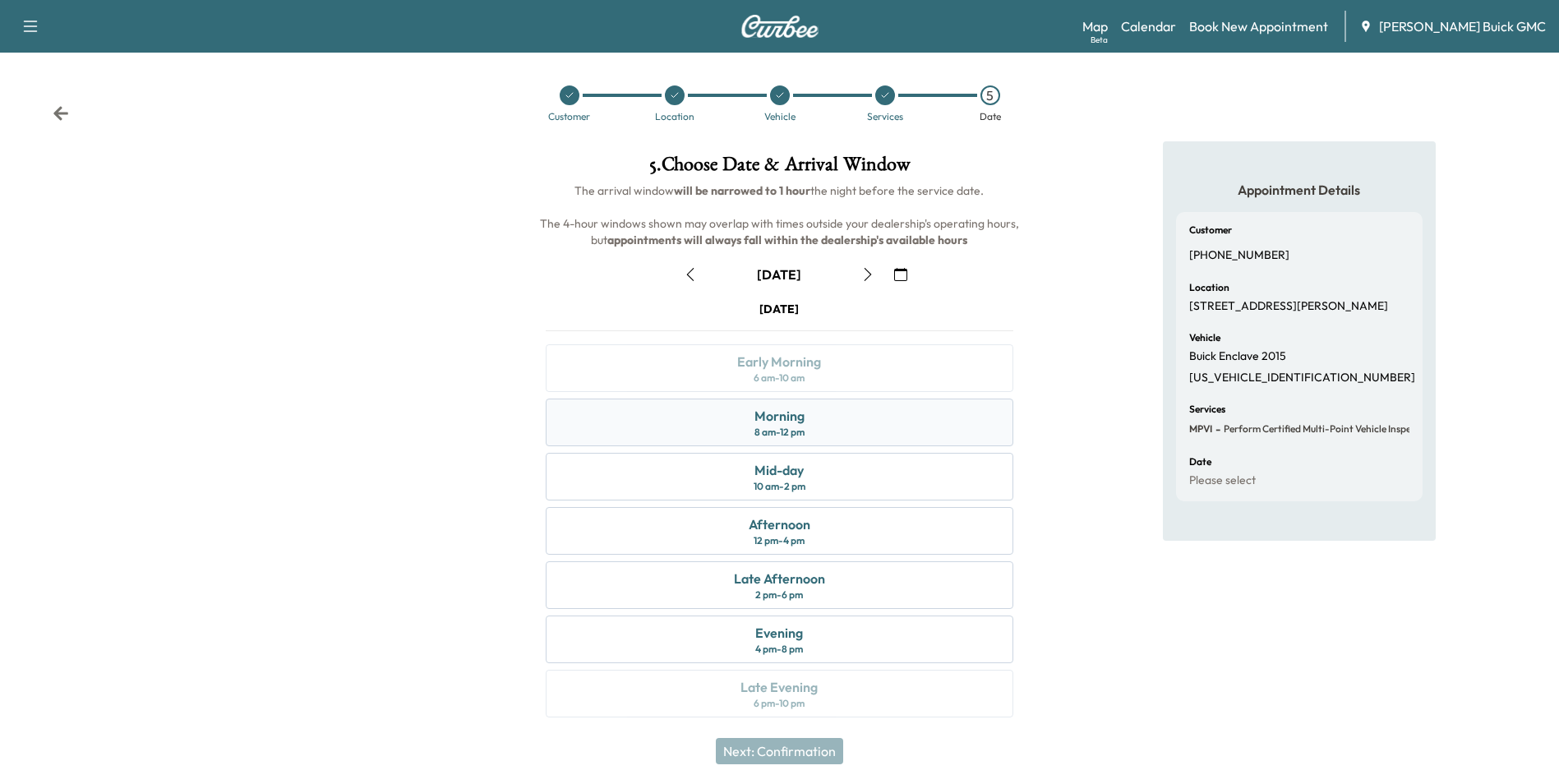
click at [795, 416] on div "Morning" at bounding box center [780, 415] width 50 height 19
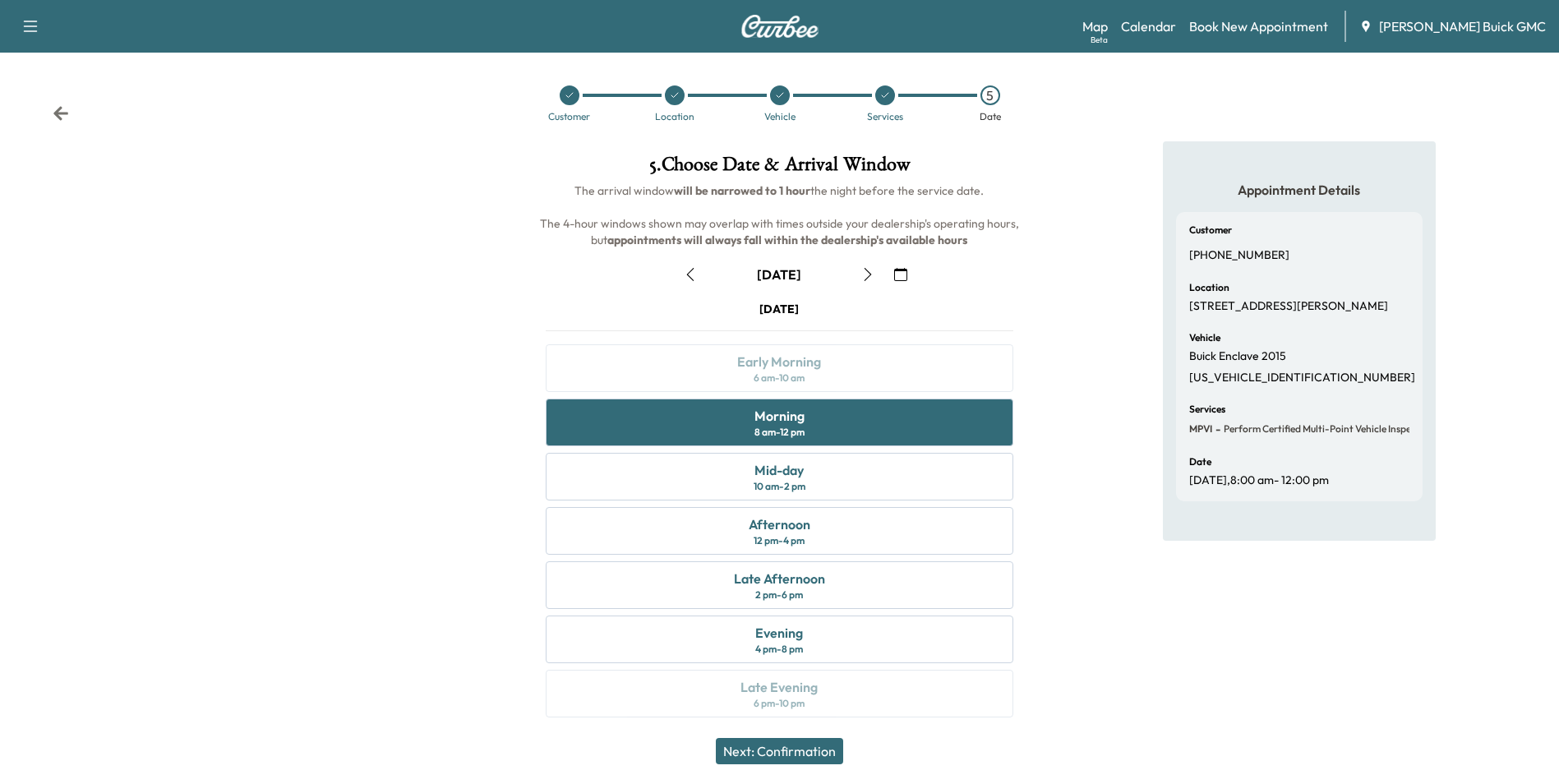
click at [807, 746] on button "Next: Confirmation" at bounding box center [780, 750] width 128 height 26
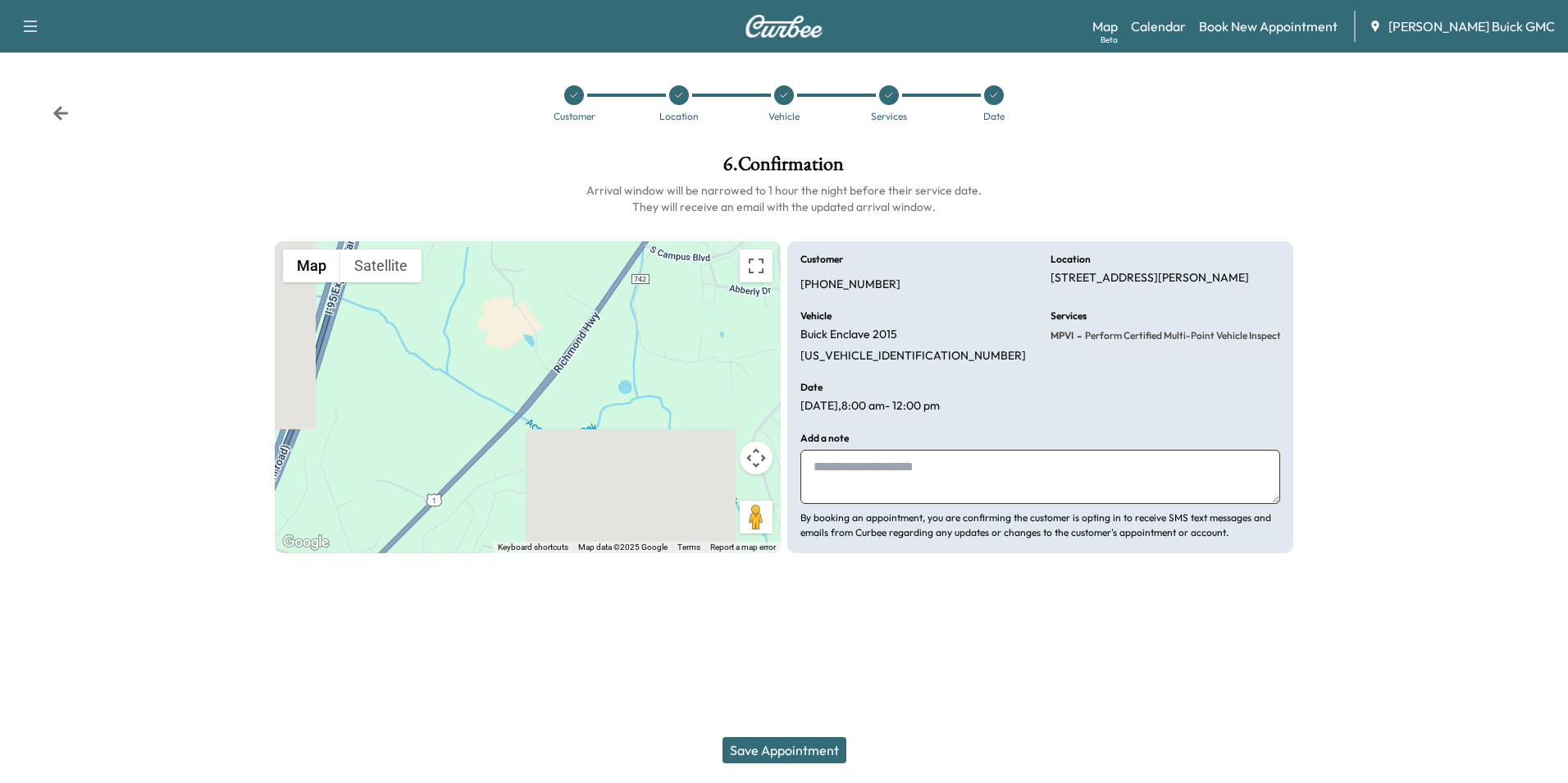
click at [876, 476] on textarea at bounding box center [1040, 476] width 480 height 54
type textarea "**********"
click at [806, 747] on button "Save Appointment" at bounding box center [784, 749] width 123 height 26
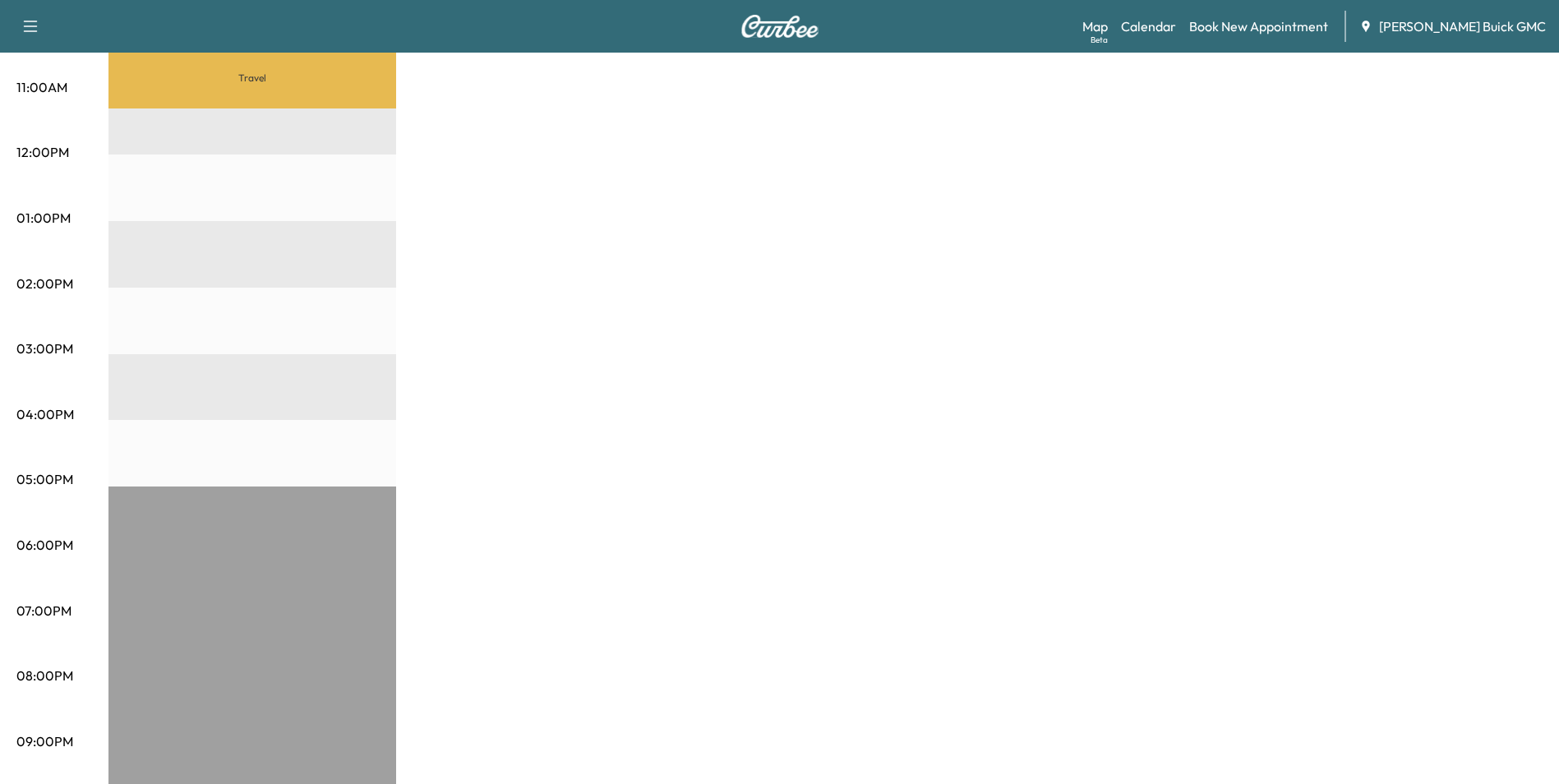
scroll to position [680, 0]
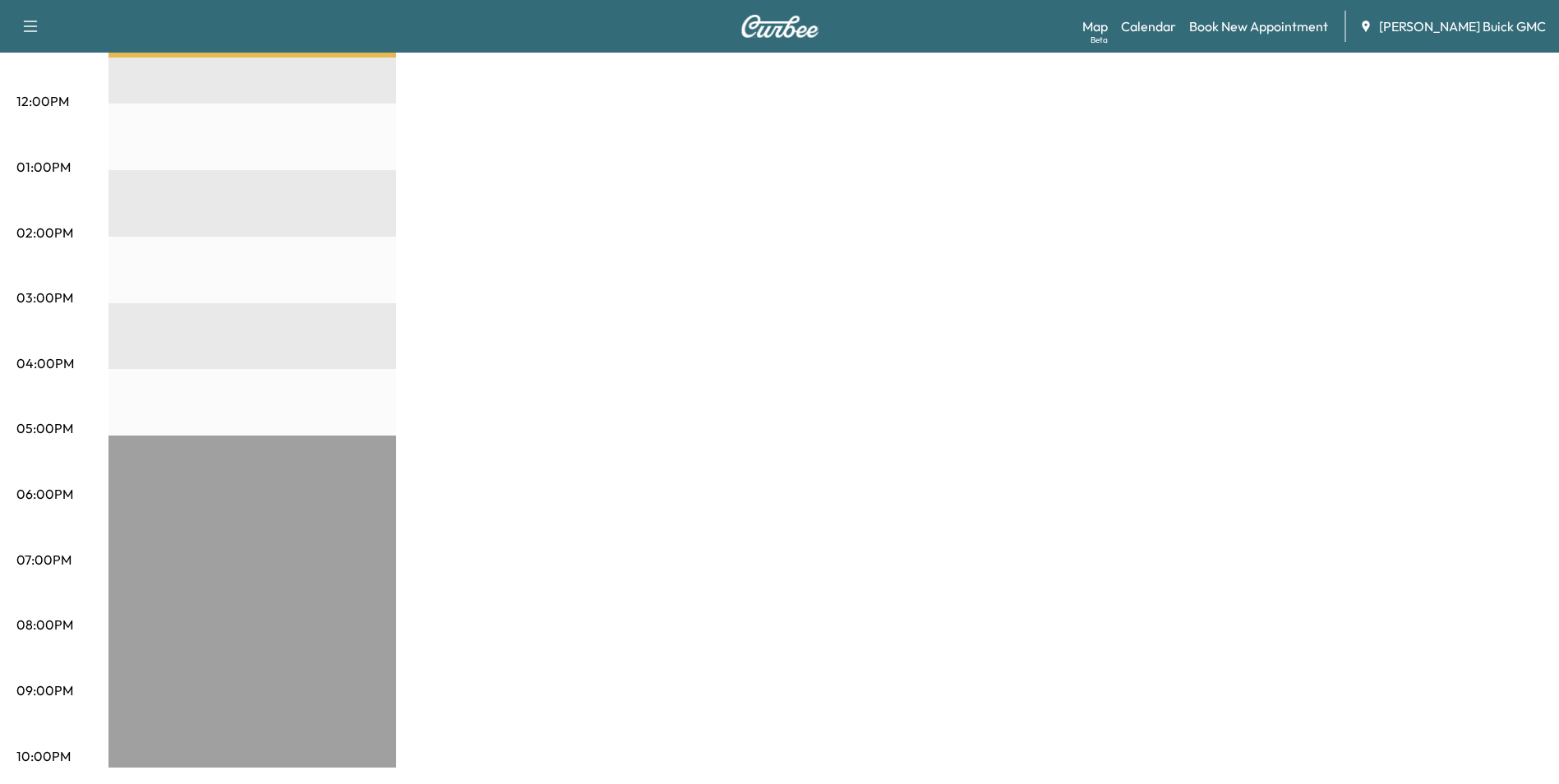
click at [865, 278] on div "MobileService+ $ 0.00 Revenue 30 min Work Time 2 hr 18 min Transit Time Travel …" at bounding box center [825, 151] width 1434 height 1232
click at [879, 234] on div "MobileService+ $ 0.00 Revenue 30 min Work Time 2 hr 18 min Transit Time Travel …" at bounding box center [825, 151] width 1434 height 1232
click at [867, 240] on div "MobileService+ $ 0.00 Revenue 30 min Work Time 2 hr 18 min Transit Time Travel …" at bounding box center [825, 151] width 1434 height 1232
click at [959, 333] on div "MobileService+ $ 0.00 Revenue 30 min Work Time 2 hr 18 min Transit Time Travel …" at bounding box center [825, 151] width 1434 height 1232
click at [893, 420] on div "MobileService+ $ 0.00 Revenue 30 min Work Time 2 hr 18 min Transit Time Travel …" at bounding box center [825, 151] width 1434 height 1232
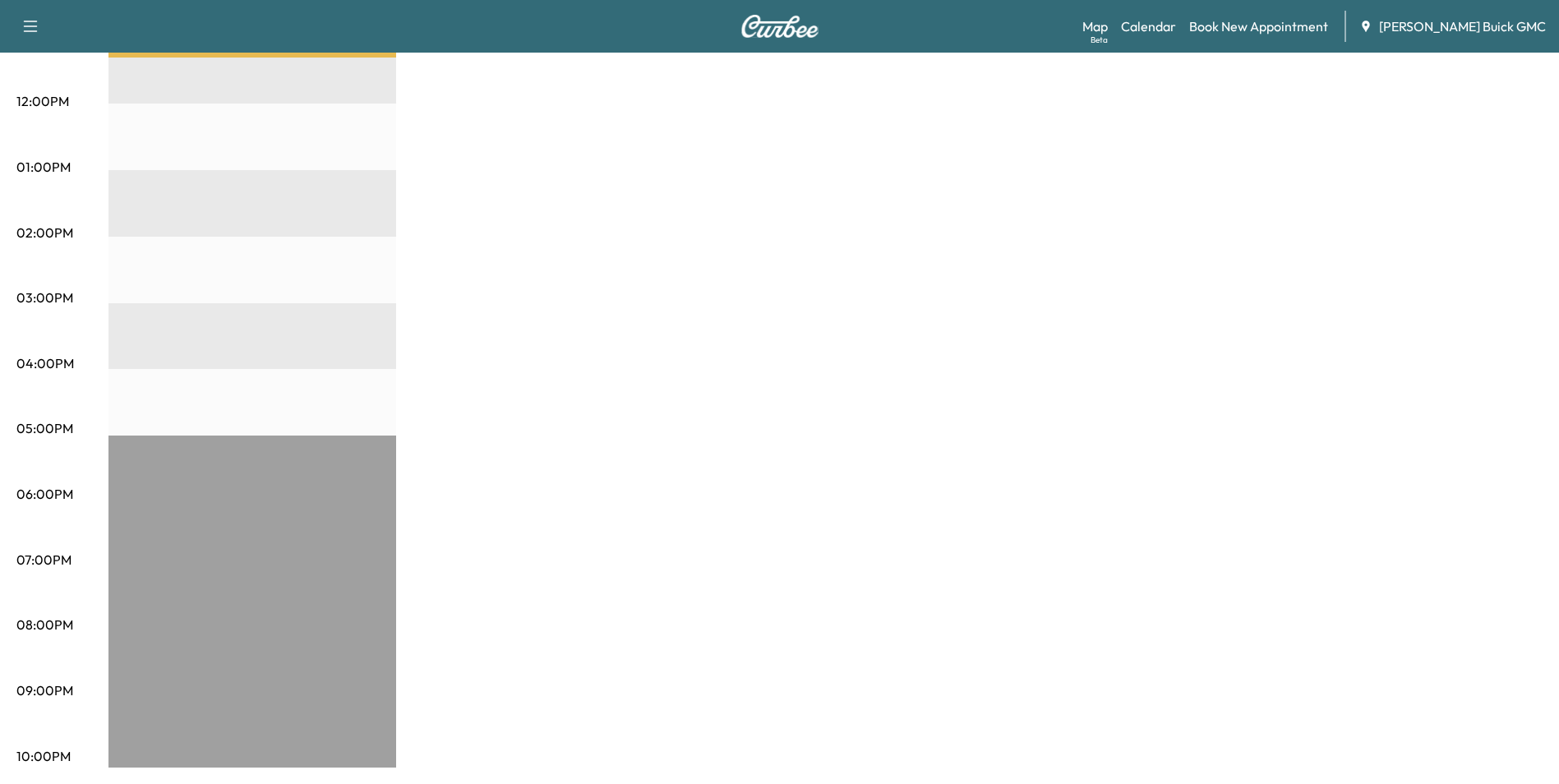
click at [983, 283] on div "MobileService+ $ 0.00 Revenue 30 min Work Time 2 hr 18 min Transit Time Travel …" at bounding box center [825, 151] width 1434 height 1232
click at [1275, 25] on link "Book New Appointment" at bounding box center [1259, 26] width 139 height 19
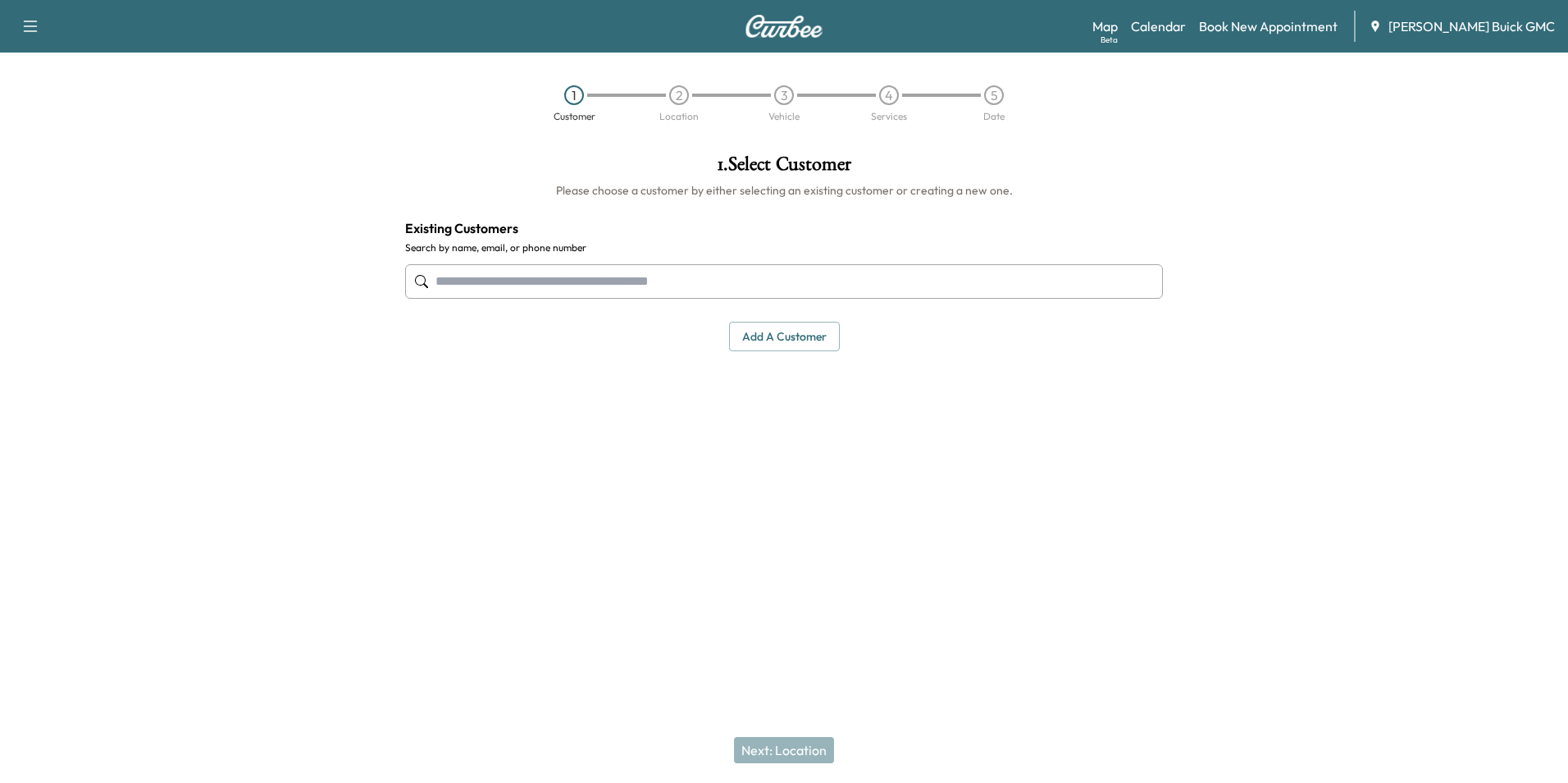
click at [1080, 423] on div "1 . Select Customer Please choose a customer by either selecting an existing cu…" at bounding box center [784, 337] width 784 height 392
click at [1072, 422] on div "1 . Select Customer Please choose a customer by either selecting an existing cu…" at bounding box center [784, 337] width 784 height 392
click at [1075, 416] on div "1 . Select Customer Please choose a customer by either selecting an existing cu…" at bounding box center [784, 337] width 784 height 392
click at [860, 474] on div "1 . Select Customer Please choose a customer by either selecting an existing cu…" at bounding box center [784, 337] width 784 height 392
click at [1300, 25] on link "Book New Appointment" at bounding box center [1268, 26] width 139 height 19
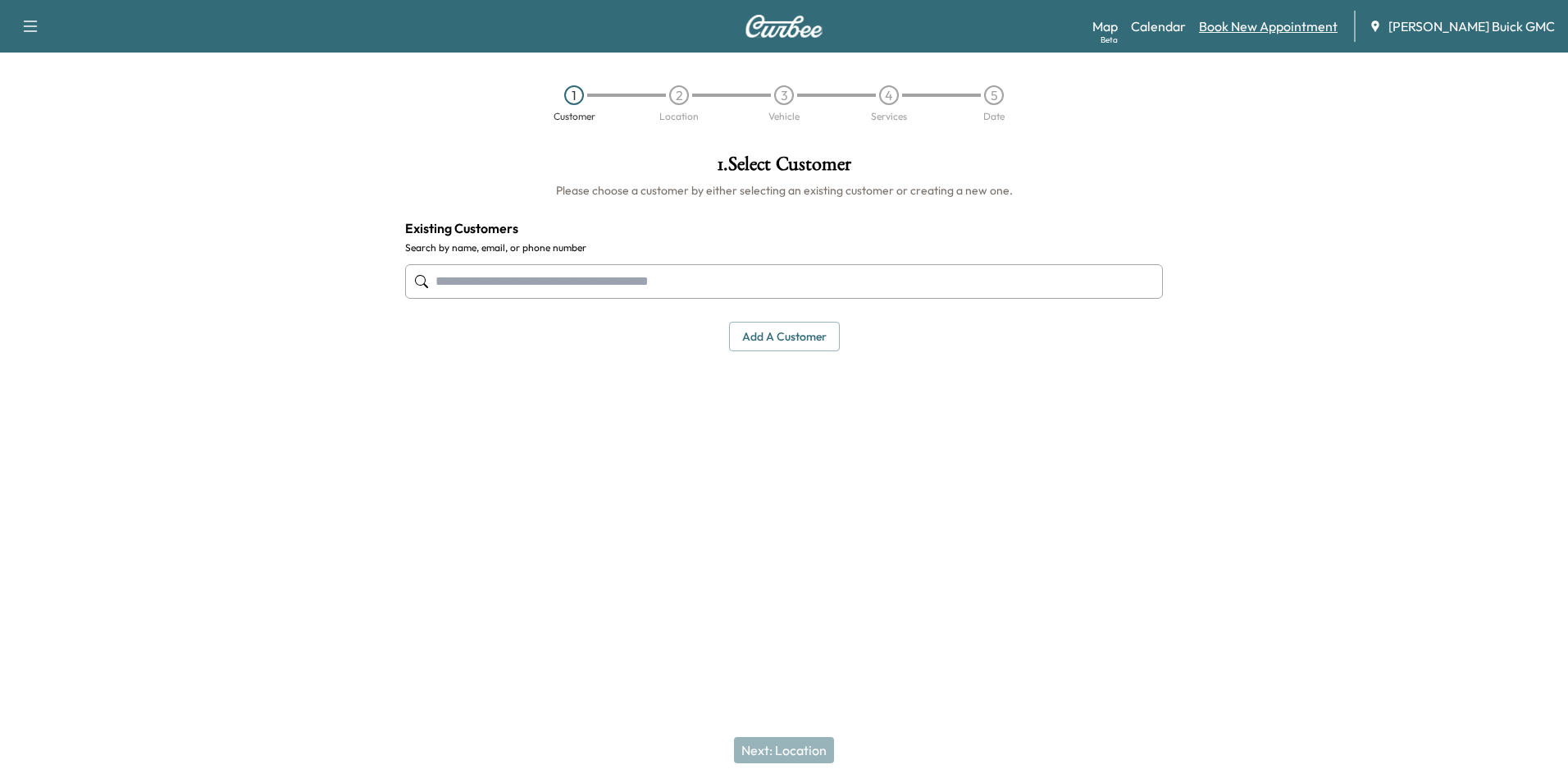
click at [1289, 25] on link "Book New Appointment" at bounding box center [1268, 26] width 139 height 19
click at [487, 278] on input "text" at bounding box center [784, 282] width 757 height 35
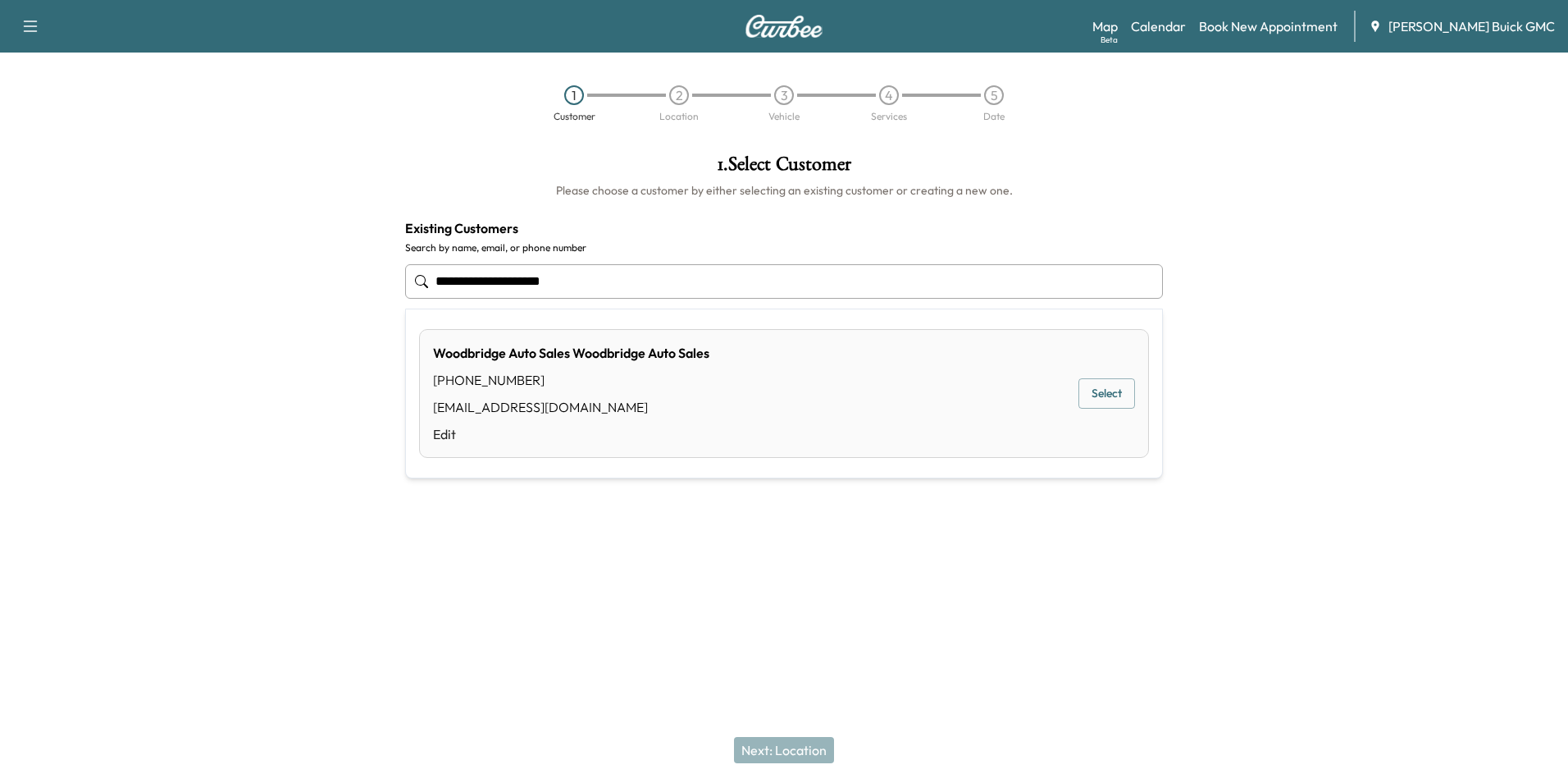
click at [1103, 392] on button "Select" at bounding box center [1106, 392] width 57 height 30
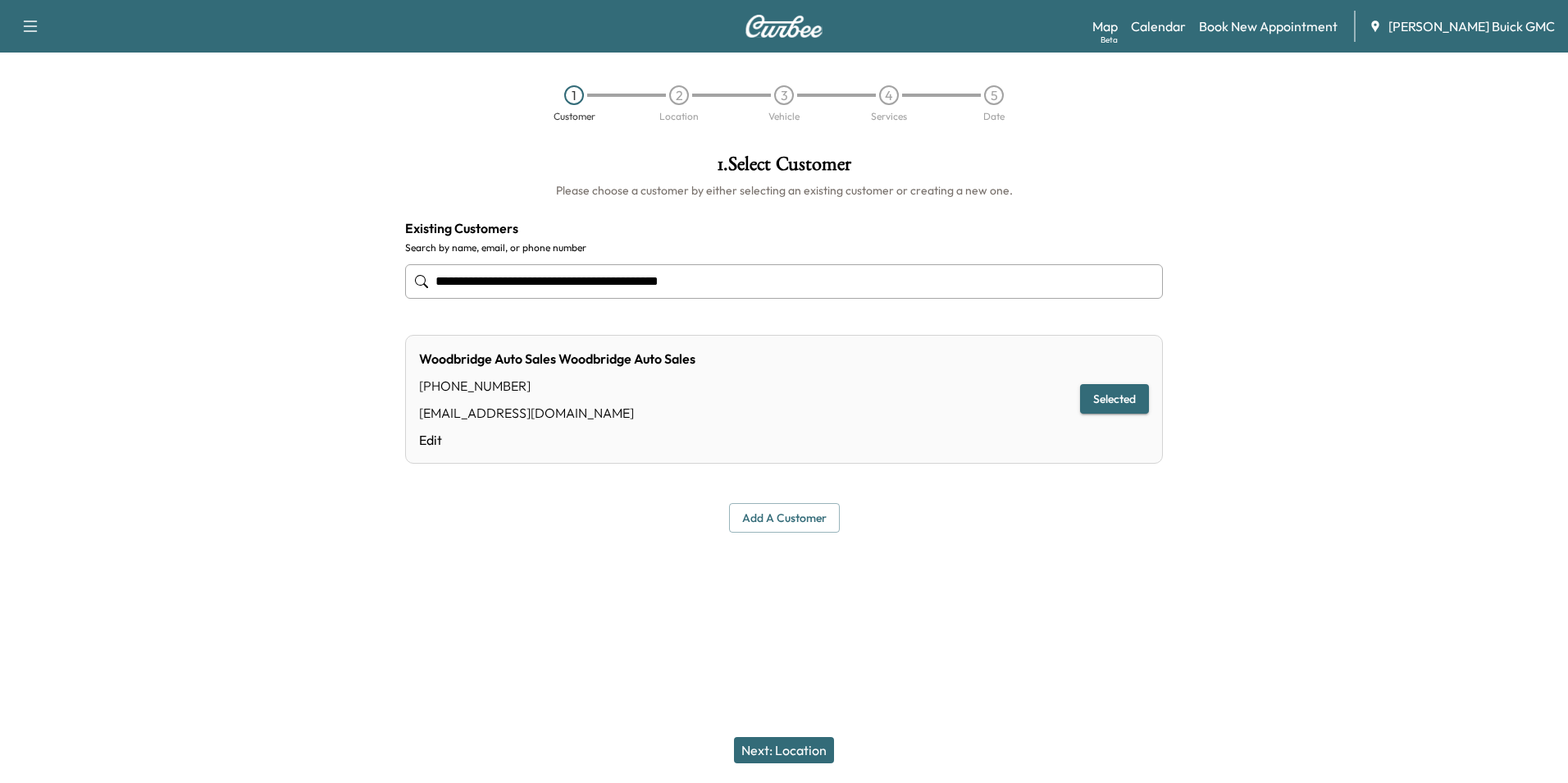
type input "**********"
click at [778, 749] on button "Next: Location" at bounding box center [784, 749] width 100 height 26
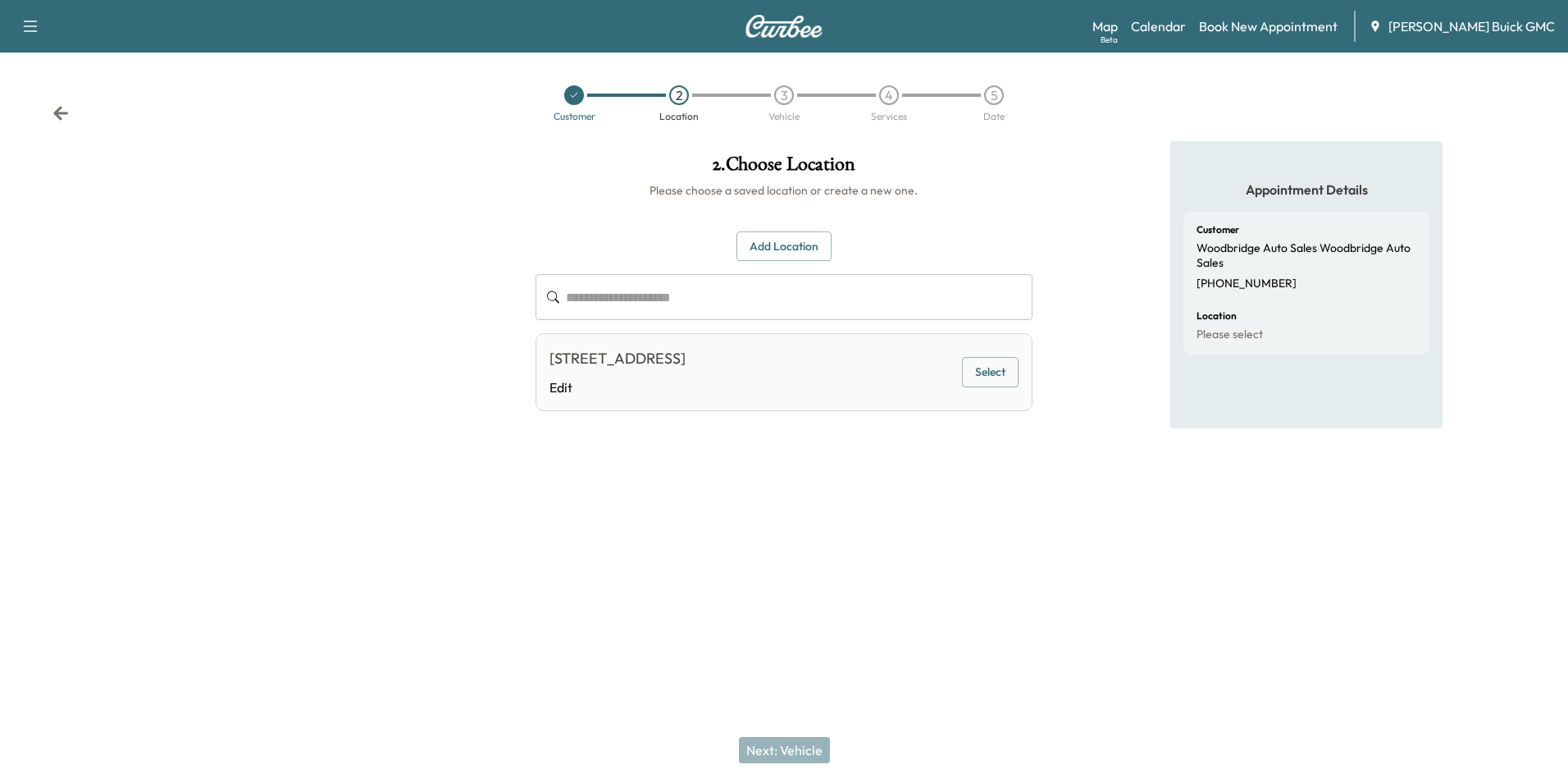
click at [993, 366] on button "Select" at bounding box center [990, 371] width 57 height 30
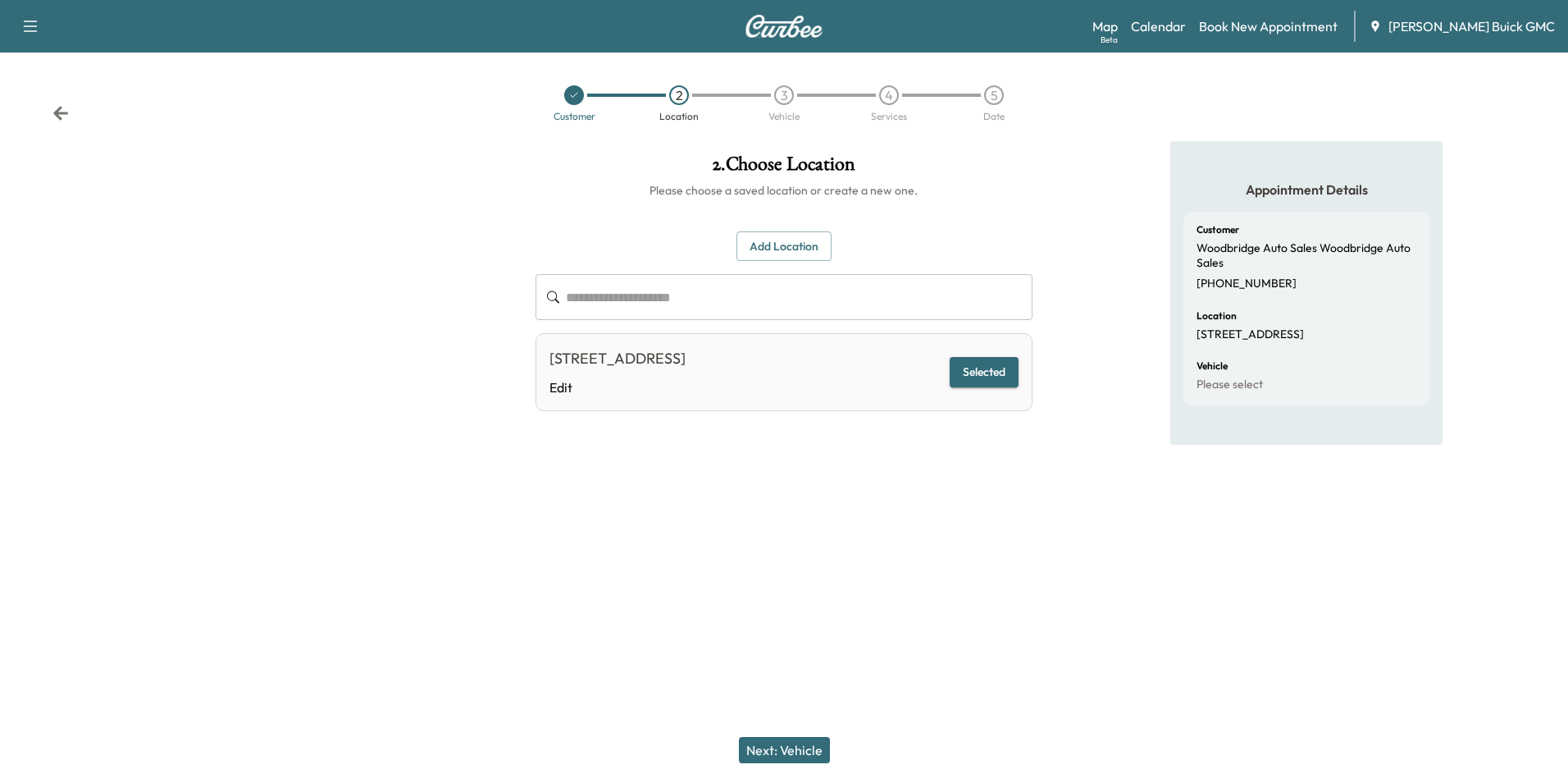
click at [798, 745] on button "Next: Vehicle" at bounding box center [784, 749] width 91 height 26
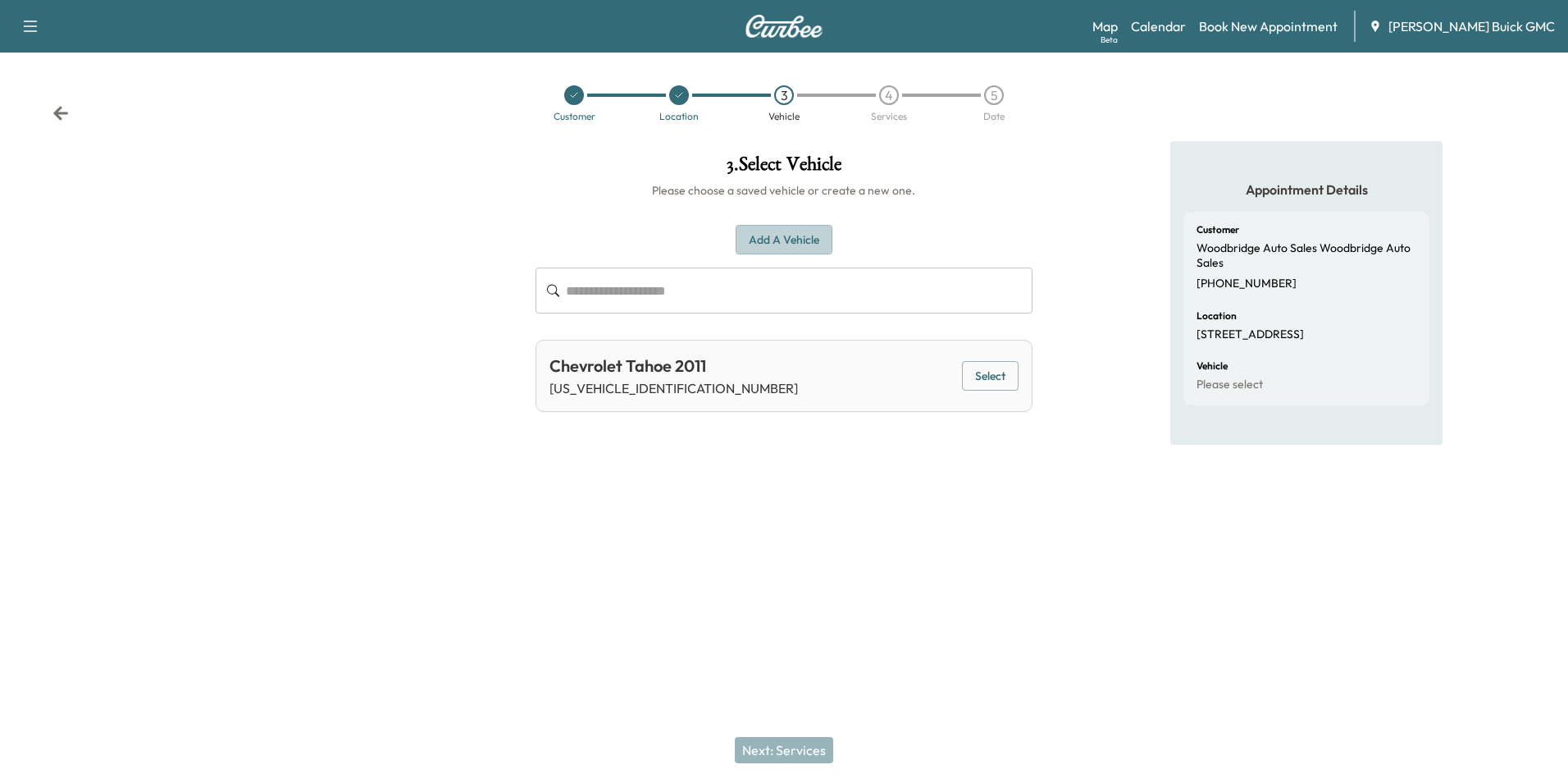
click at [803, 234] on button "Add a Vehicle" at bounding box center [784, 239] width 96 height 30
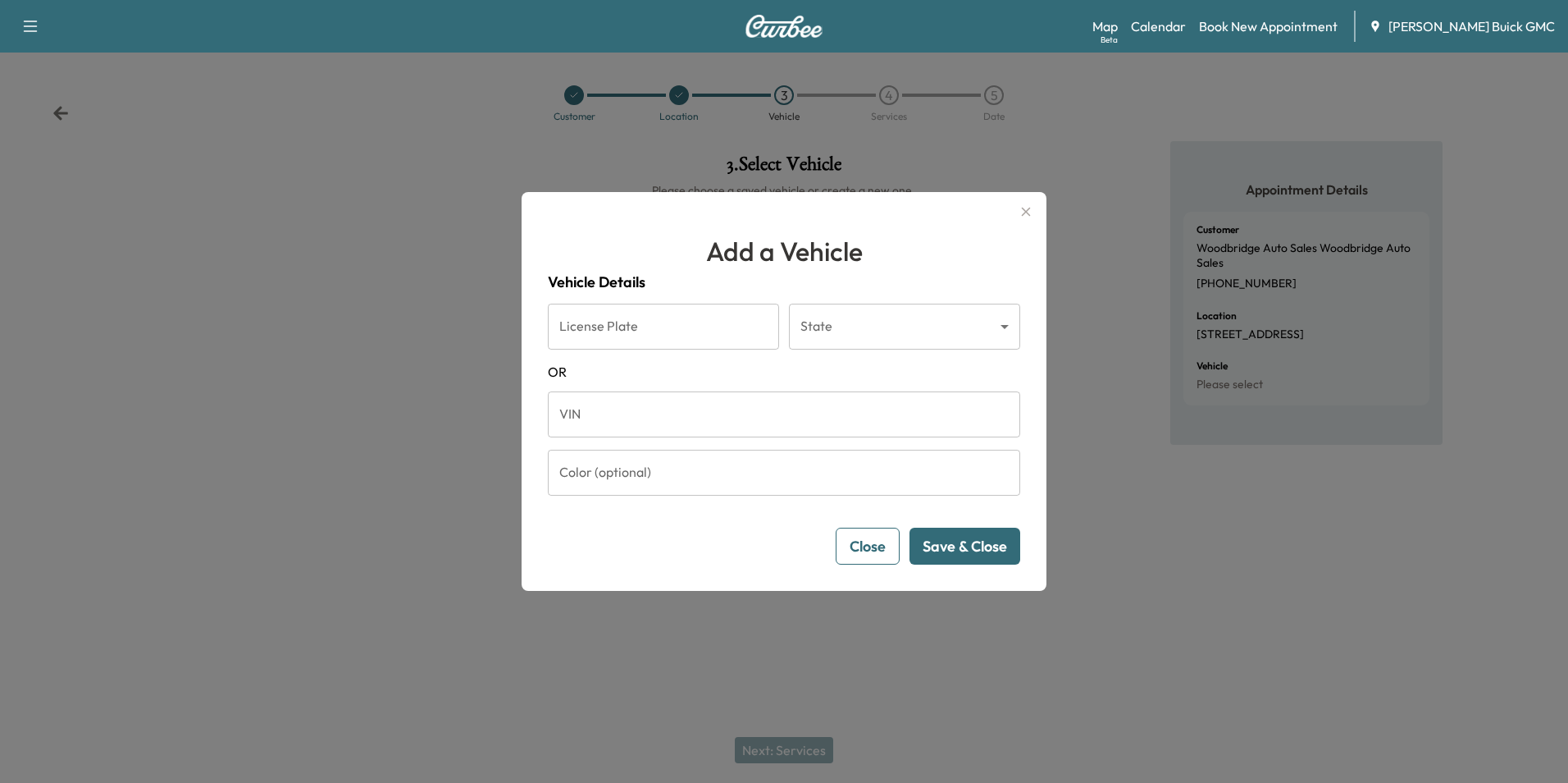
click at [629, 411] on input "VIN" at bounding box center [784, 415] width 472 height 46
type input "**********"
click at [969, 542] on button "Save & Close" at bounding box center [965, 546] width 111 height 37
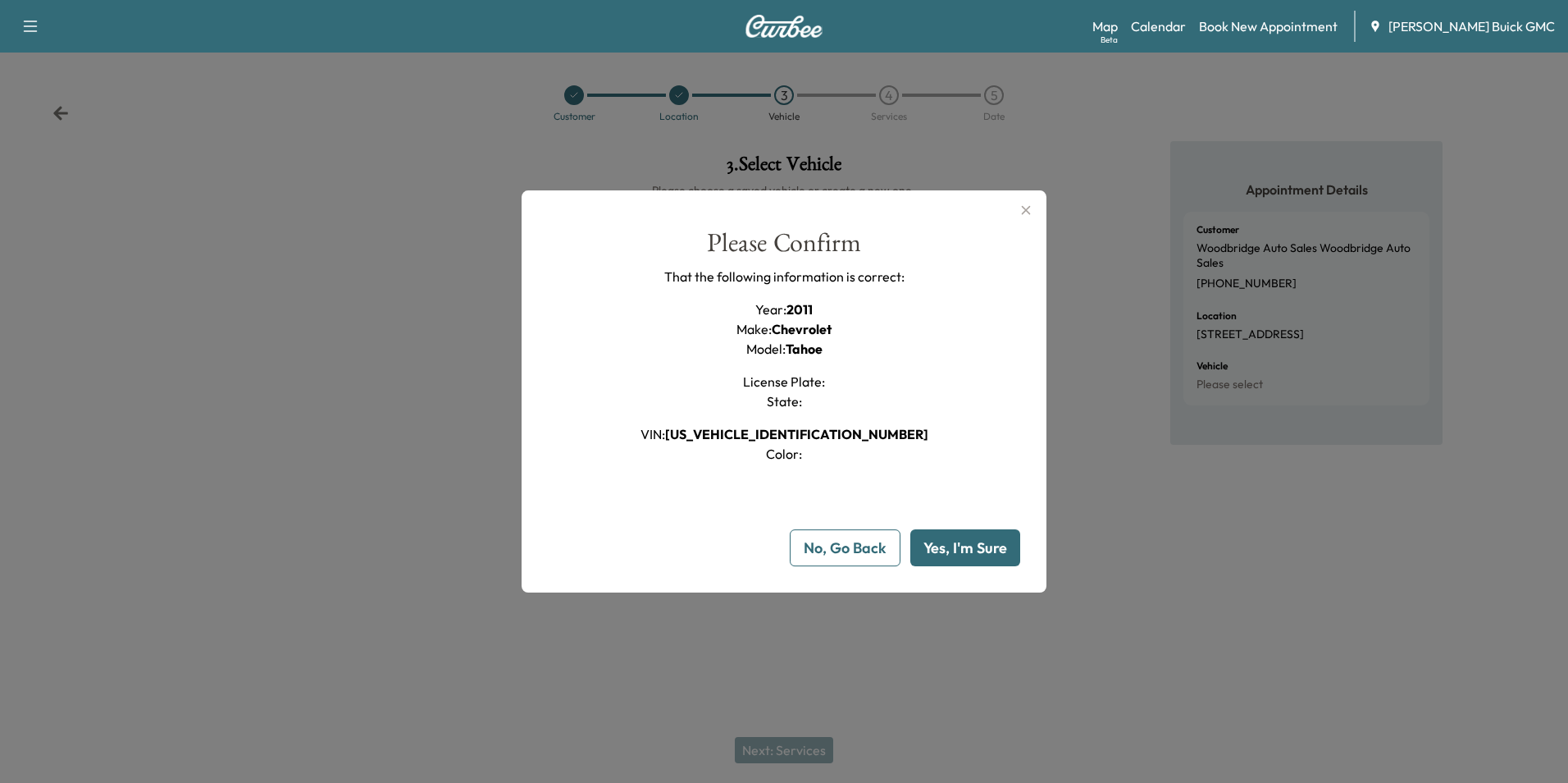
click at [967, 548] on button "Yes, I'm Sure" at bounding box center [965, 548] width 110 height 37
click at [975, 337] on div "Please Confirm That the following information is correct: Year : 2011 Make : Ch…" at bounding box center [784, 346] width 472 height 233
click at [975, 542] on button "Yes, I'm Sure" at bounding box center [965, 548] width 110 height 37
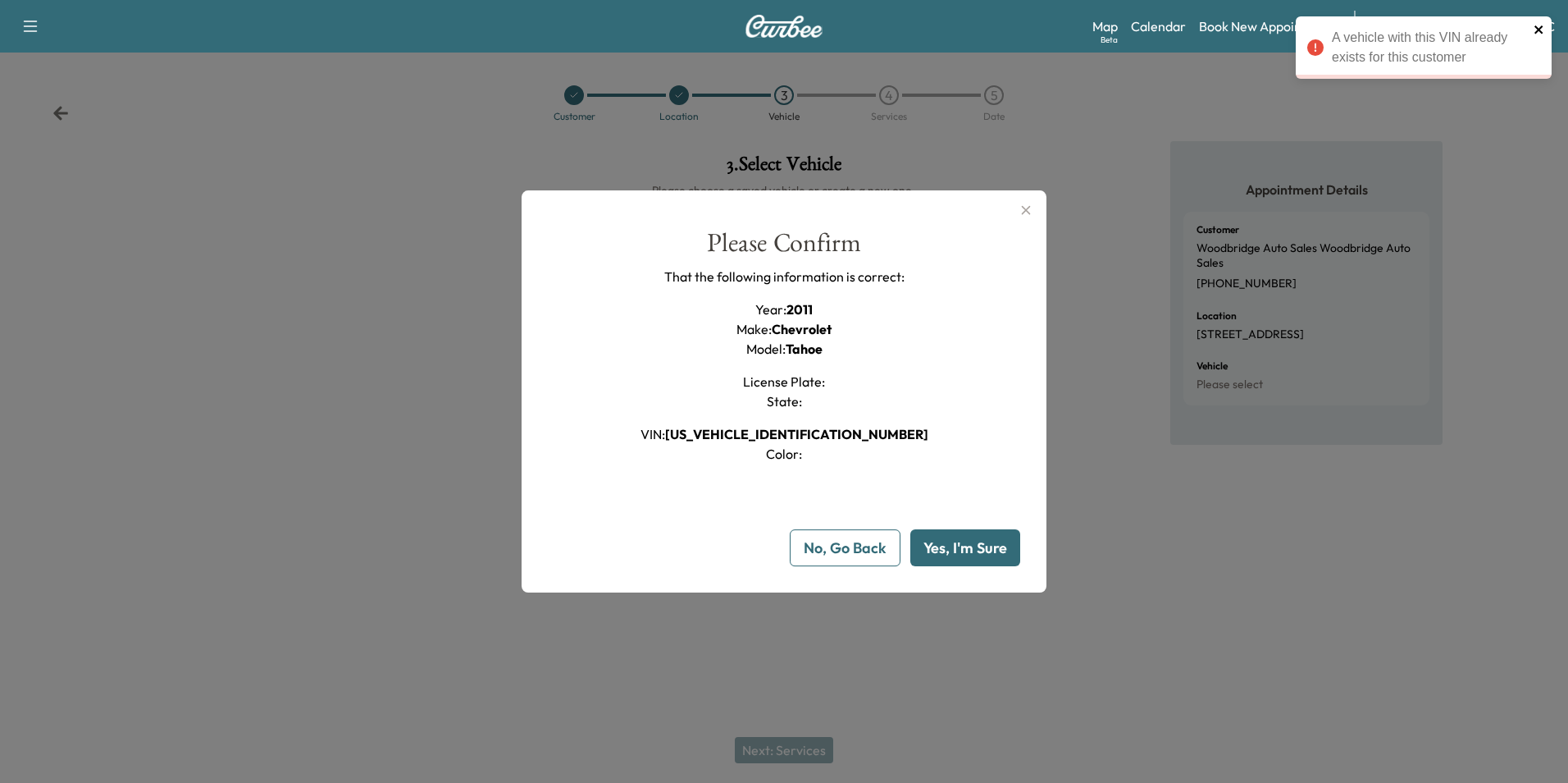
click at [1537, 27] on icon "close" at bounding box center [1539, 30] width 12 height 14
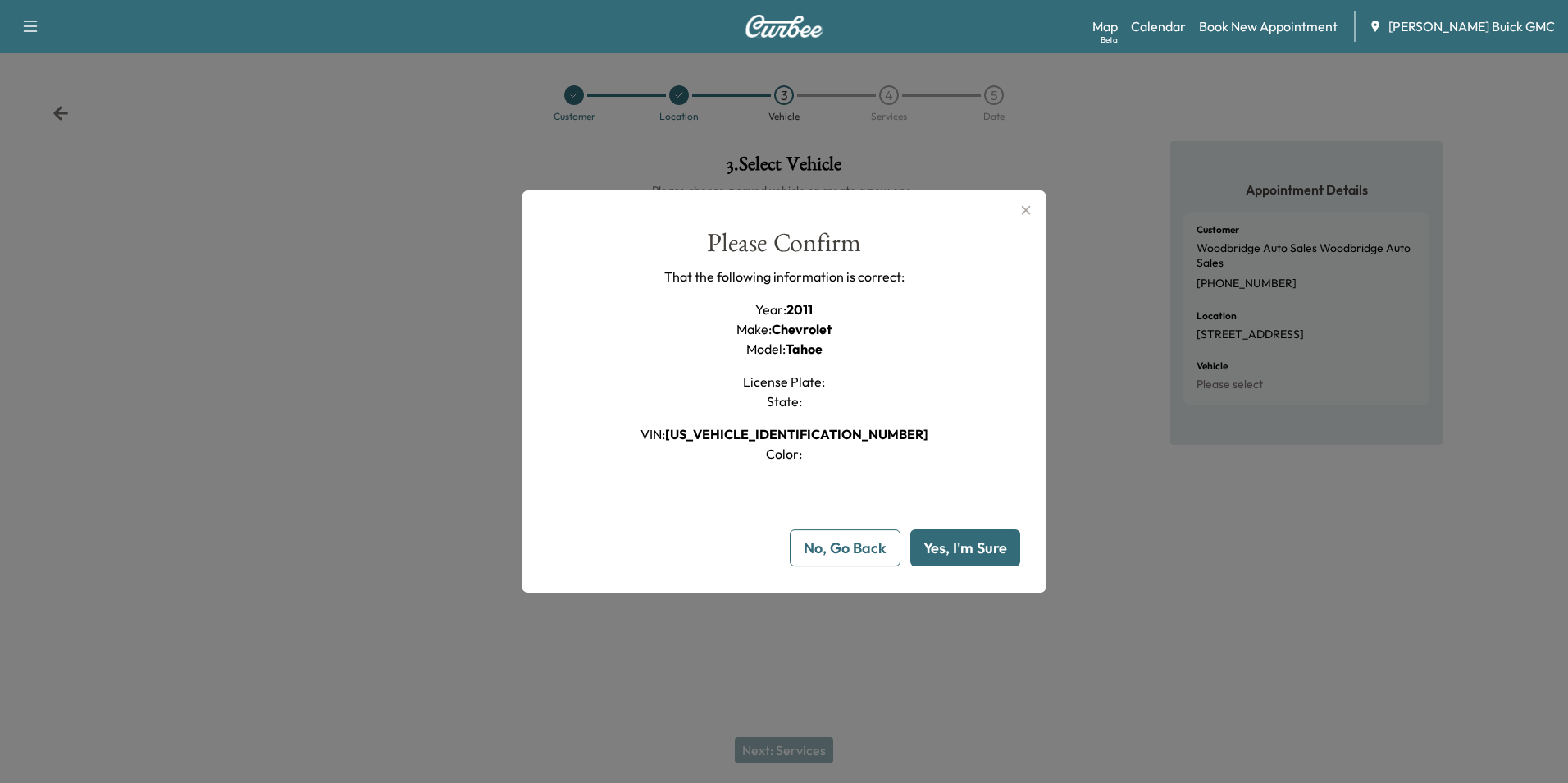
click at [1022, 209] on icon "button" at bounding box center [1025, 210] width 19 height 19
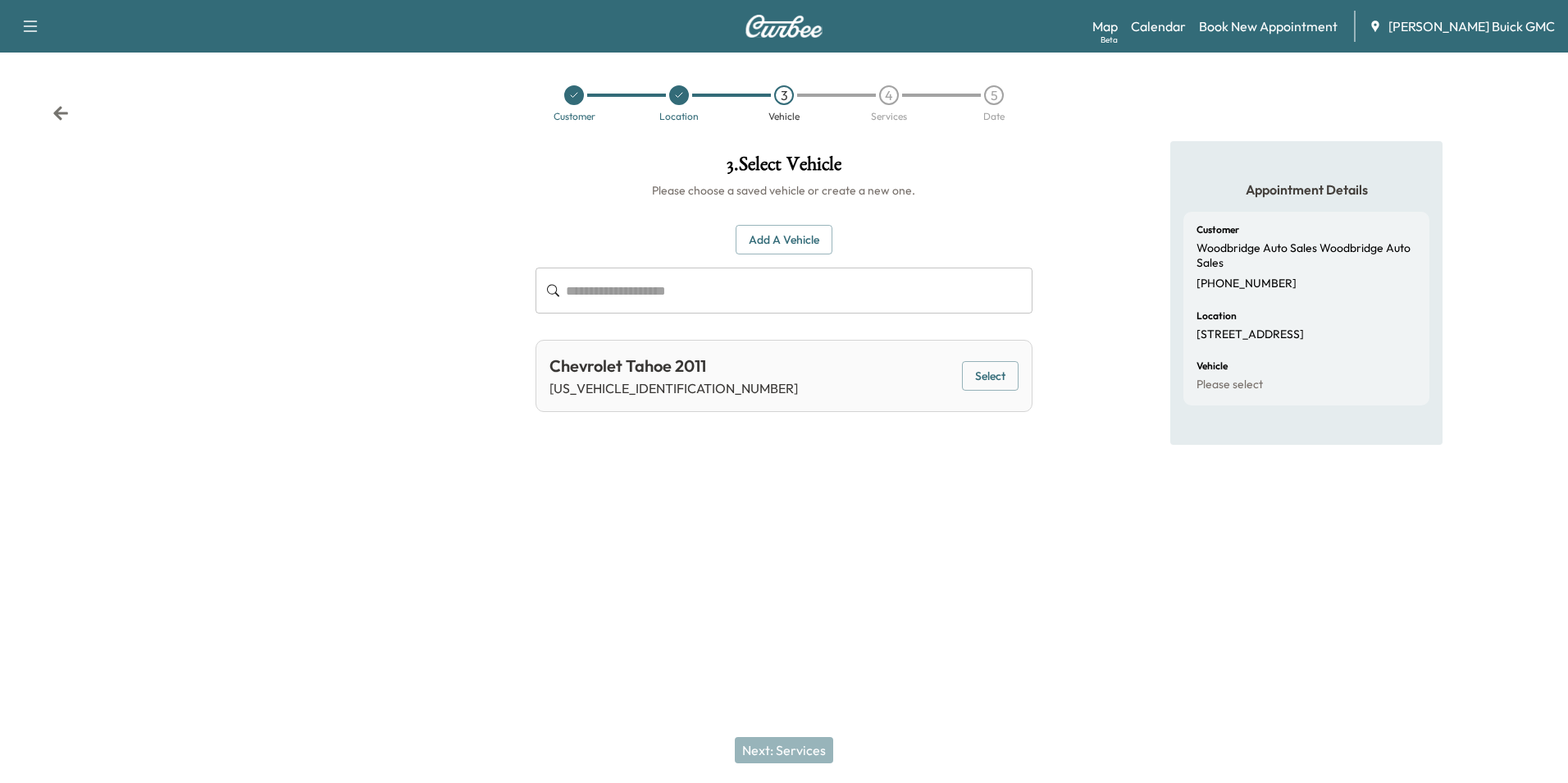
click at [1079, 189] on div "Appointment Details Customer Woodbridge Auto Sales Woodbridge Auto Sales [PHONE…" at bounding box center [1307, 337] width 522 height 392
click at [1080, 174] on div "Appointment Details Customer Woodbridge Auto Sales Woodbridge Auto Sales [PHONE…" at bounding box center [1307, 337] width 522 height 392
click at [1074, 205] on div "Appointment Details Customer Woodbridge Auto Sales Woodbridge Auto Sales [PHONE…" at bounding box center [1307, 337] width 522 height 392
click at [1108, 261] on div "Appointment Details Customer Woodbridge Auto Sales Woodbridge Auto Sales [PHONE…" at bounding box center [1307, 337] width 522 height 392
click at [1185, 24] on link "Calendar" at bounding box center [1157, 26] width 55 height 19
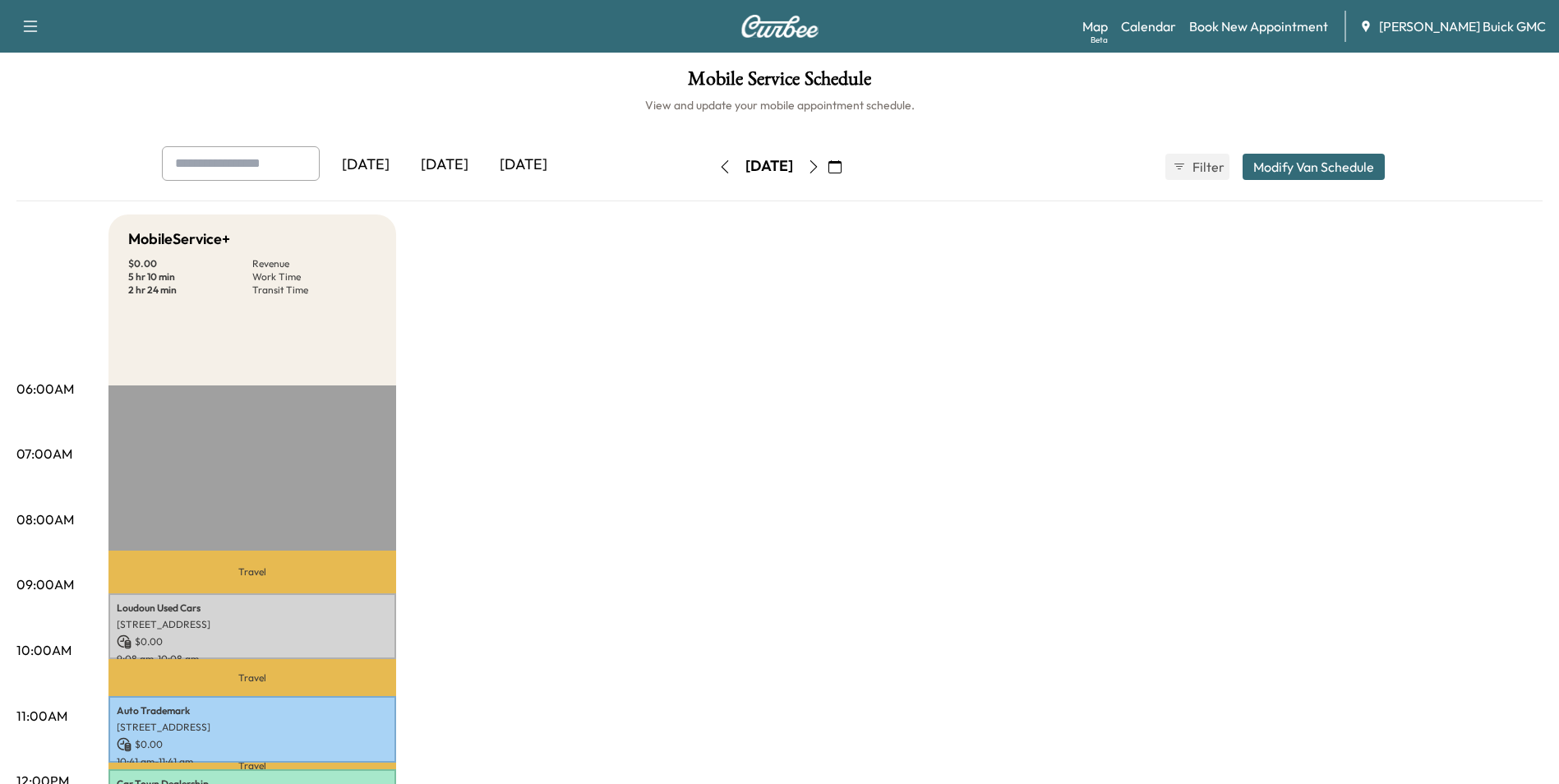
click at [820, 162] on icon "button" at bounding box center [814, 167] width 14 height 14
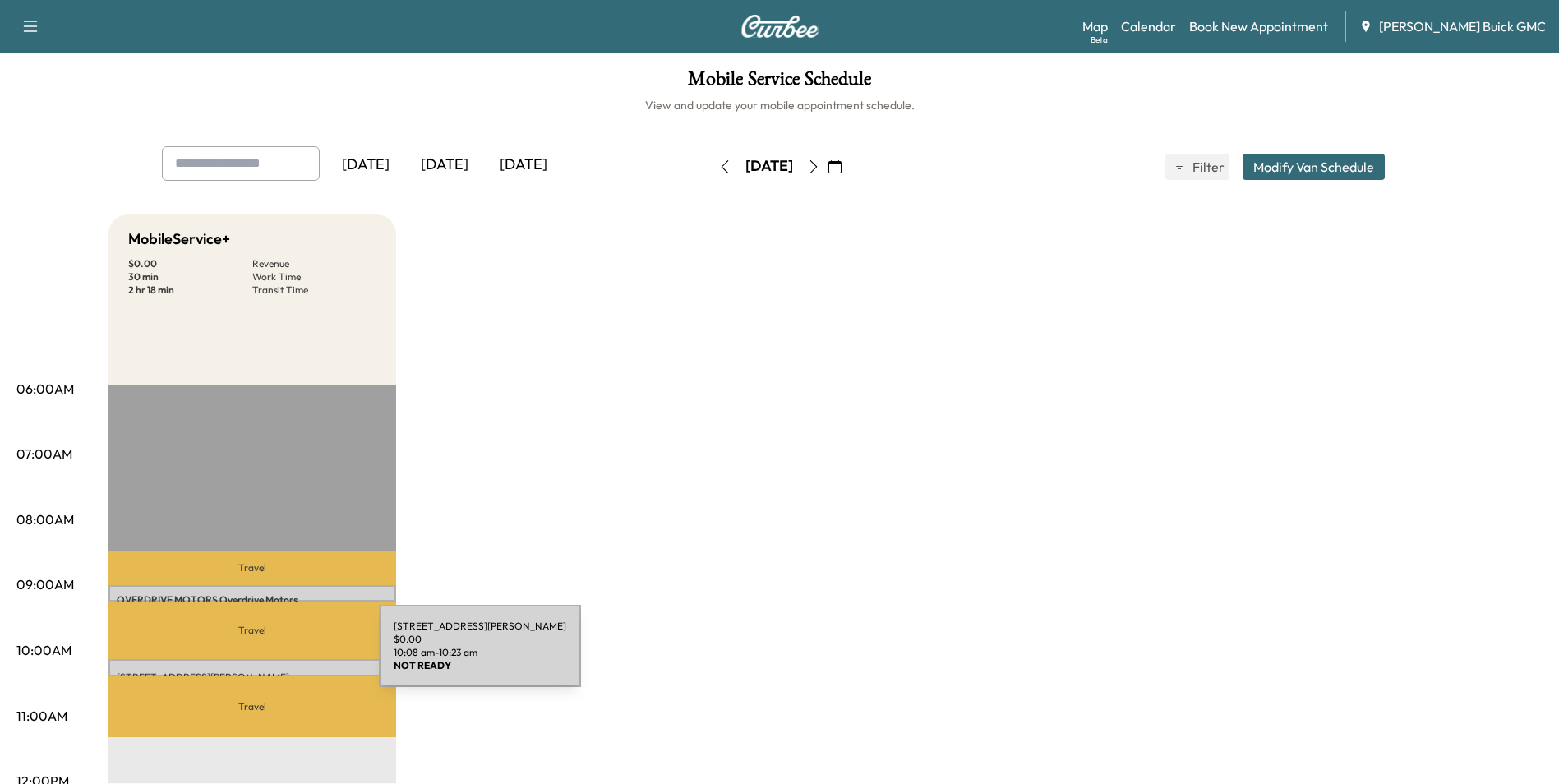
click at [256, 662] on div "[STREET_ADDRESS][PERSON_NAME] $ 0.00 10:08 am - 10:23 am" at bounding box center [252, 666] width 288 height 16
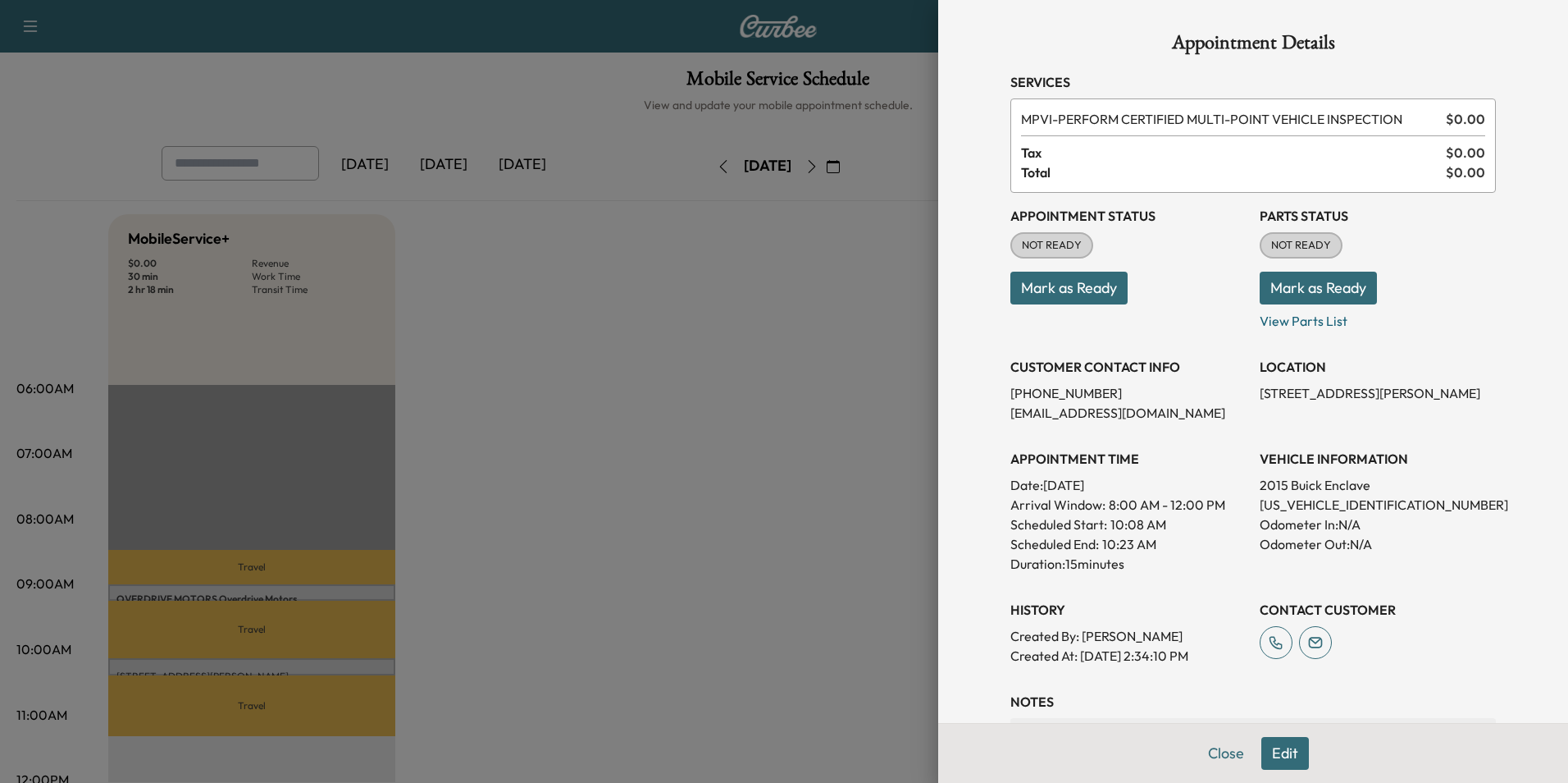
click at [740, 307] on div at bounding box center [784, 392] width 1568 height 783
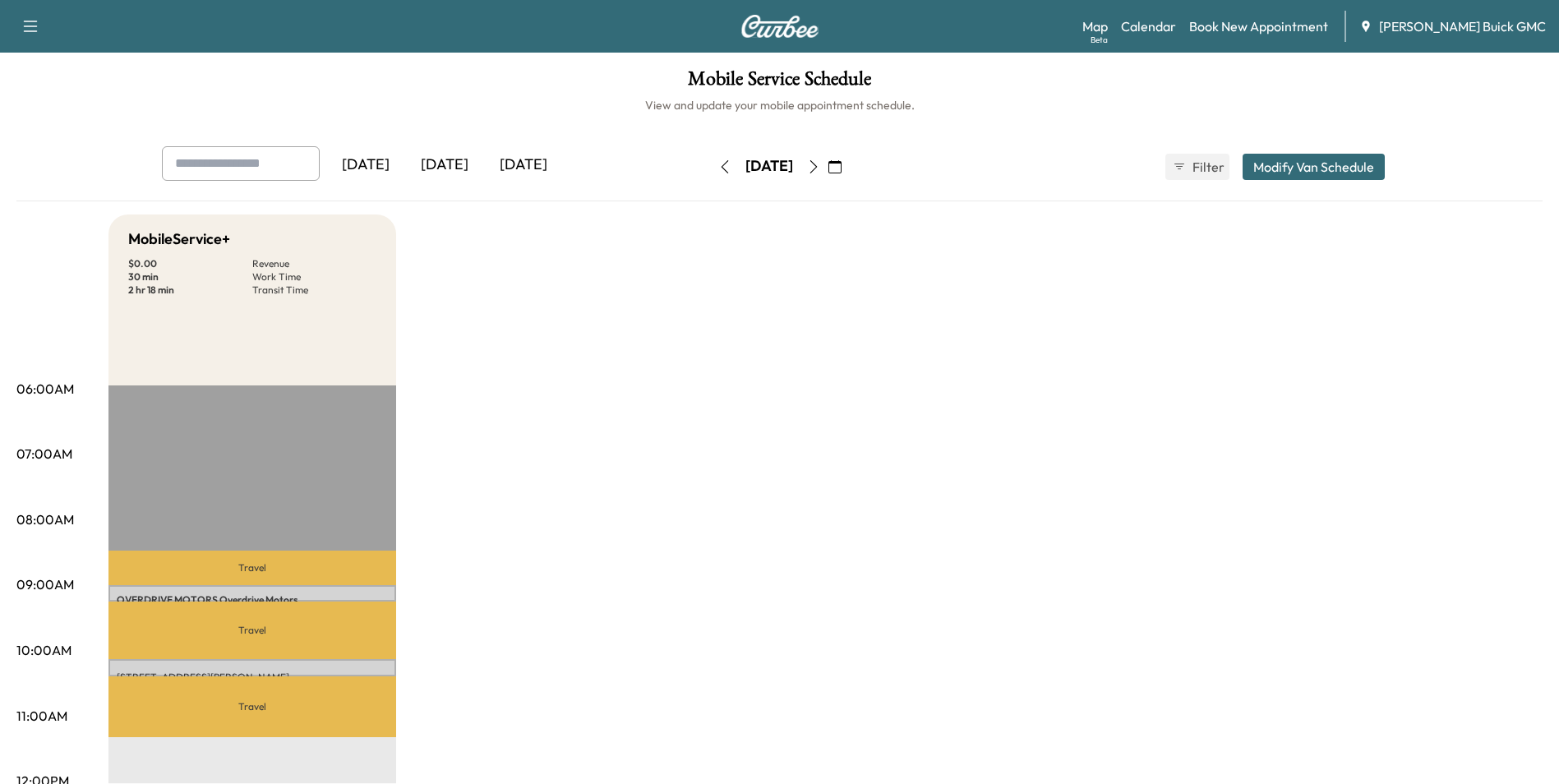
click at [1259, 25] on link "Book New Appointment" at bounding box center [1259, 26] width 139 height 19
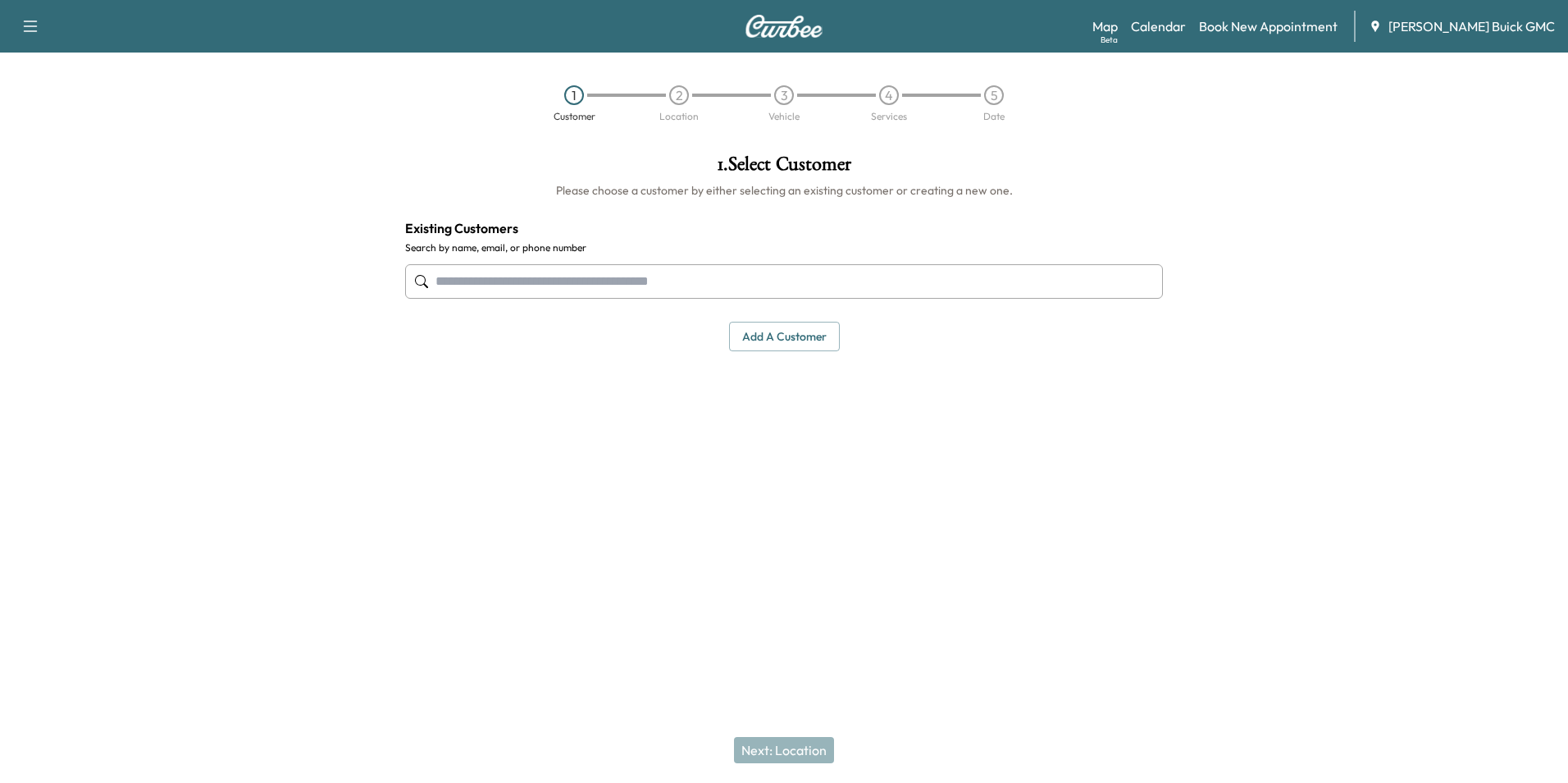
click at [562, 273] on input "text" at bounding box center [784, 282] width 757 height 35
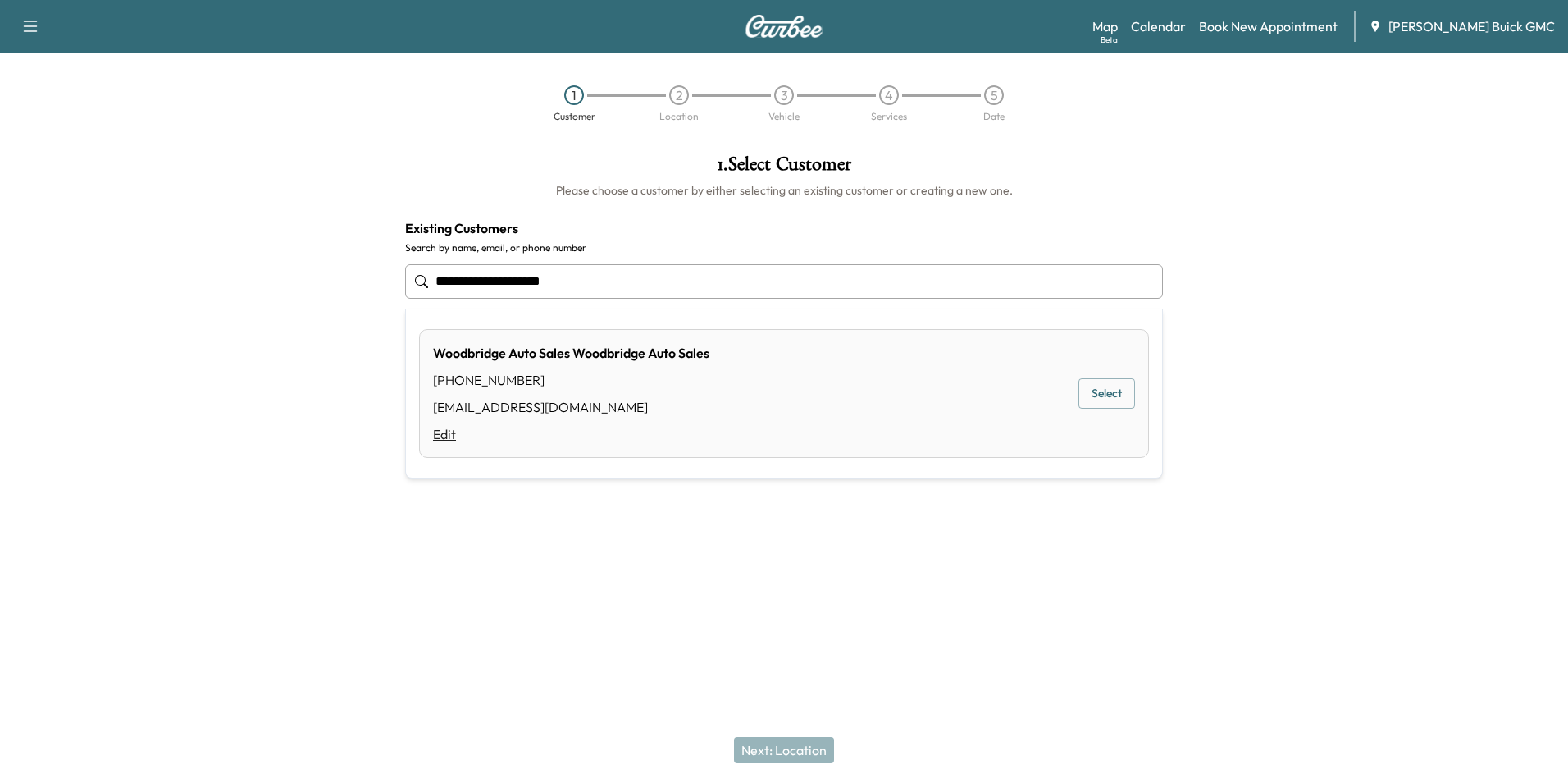
click at [449, 432] on link "Edit" at bounding box center [571, 434] width 277 height 19
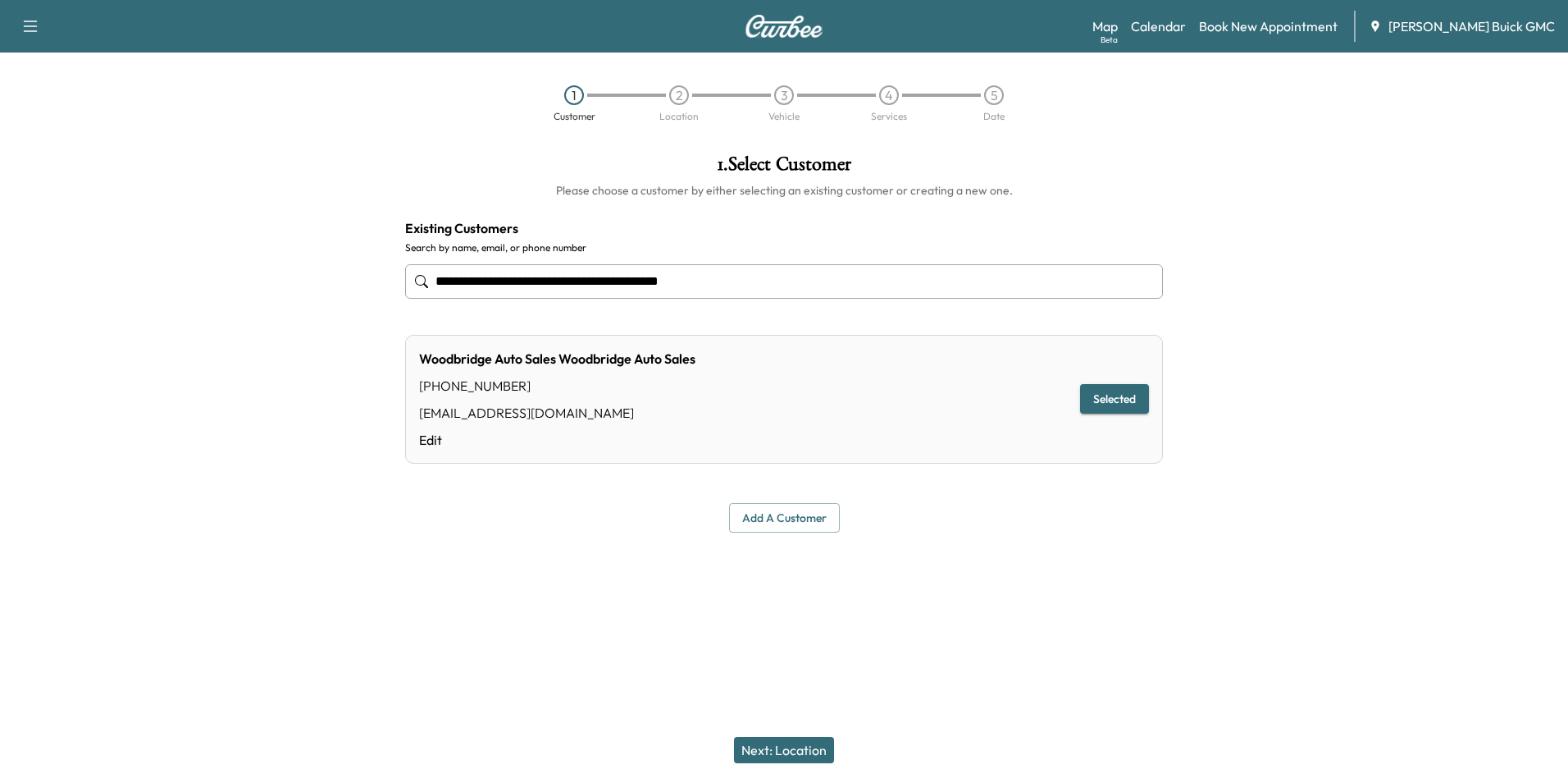
click at [722, 272] on input "**********" at bounding box center [784, 282] width 757 height 35
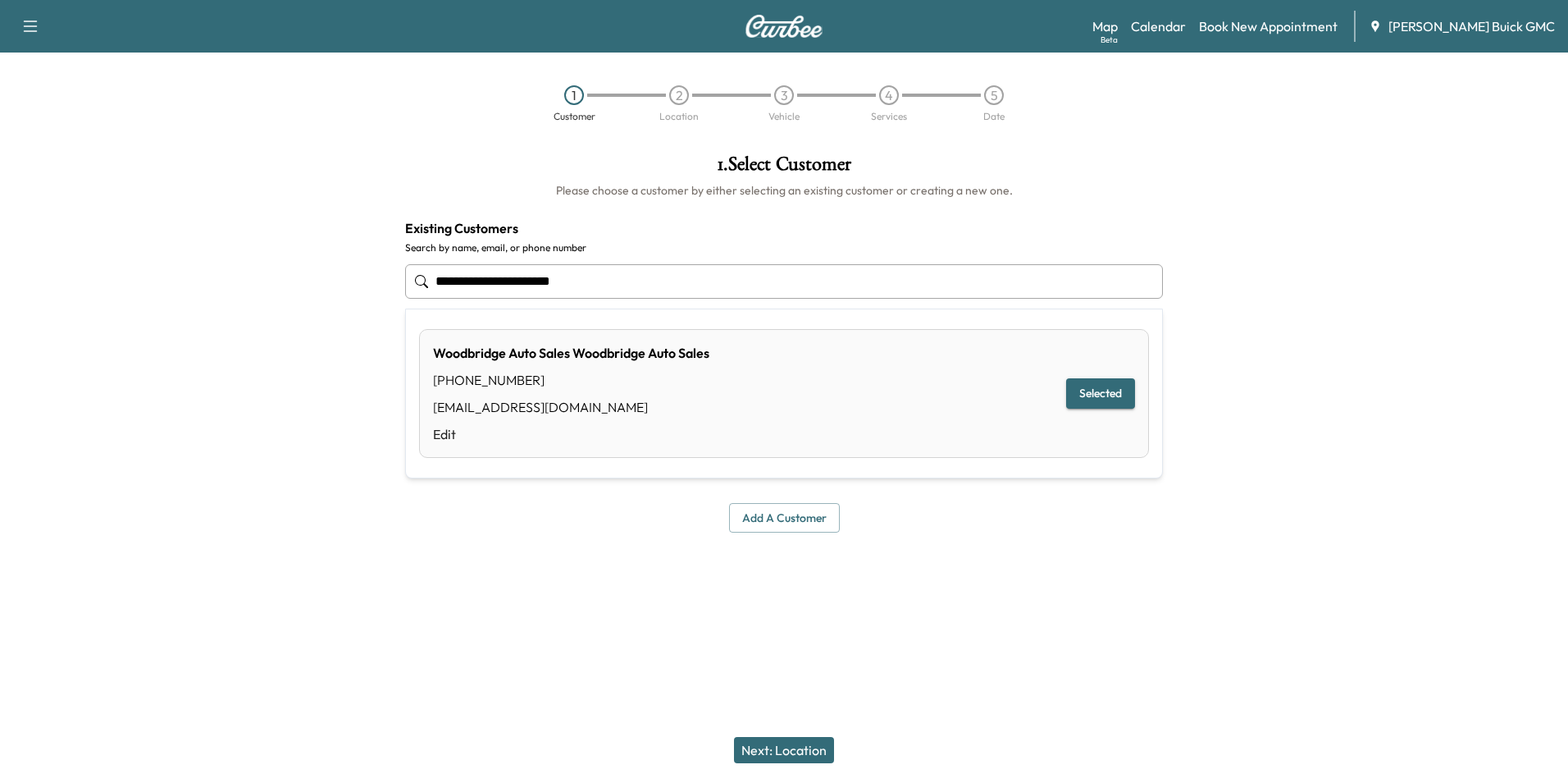
click at [1101, 393] on button "Selected" at bounding box center [1100, 392] width 68 height 30
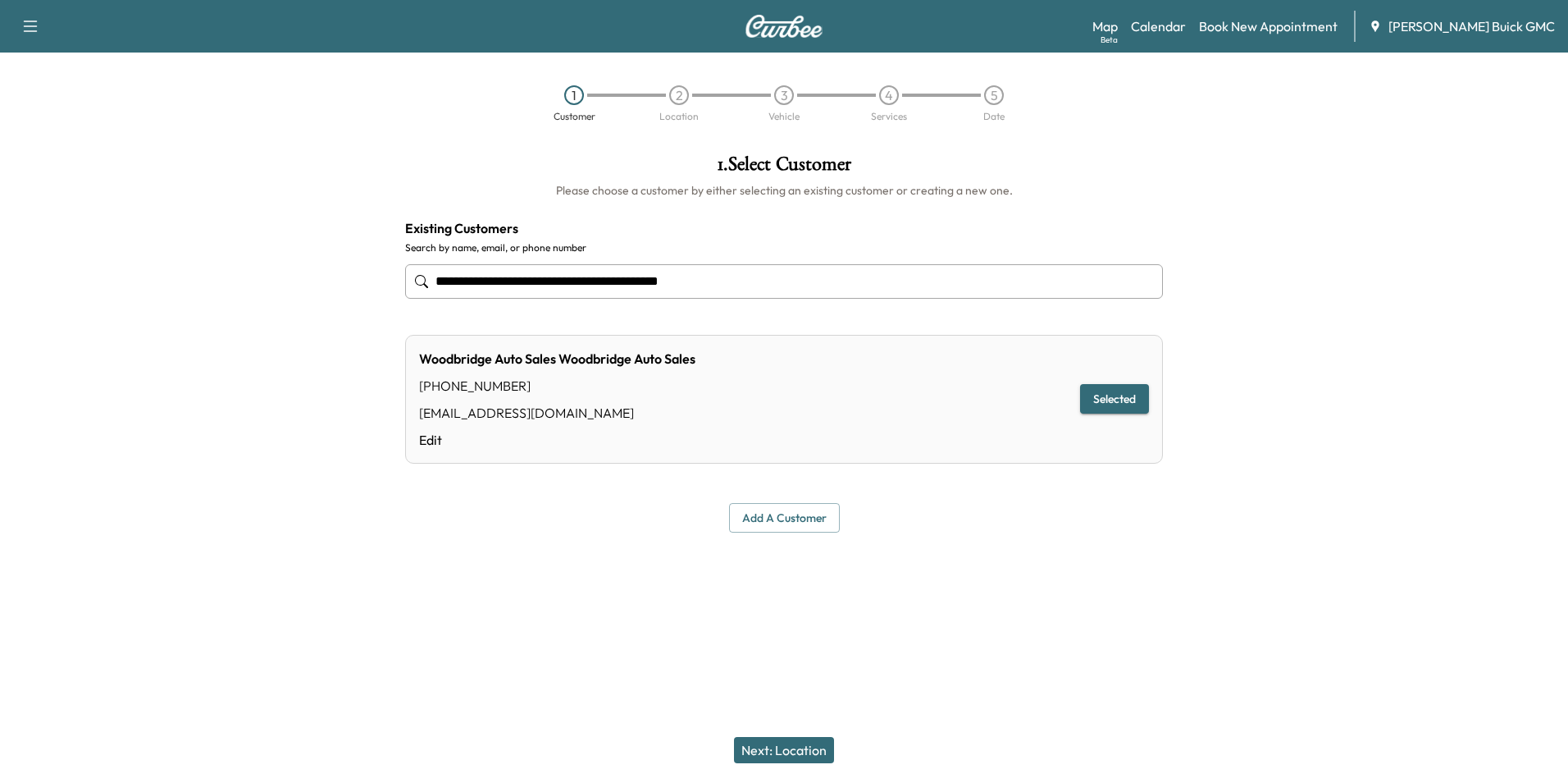
click at [770, 282] on input "**********" at bounding box center [784, 282] width 757 height 35
click at [726, 277] on input "**********" at bounding box center [784, 282] width 757 height 35
type input "**********"
click at [759, 515] on button "Add a customer" at bounding box center [784, 518] width 111 height 30
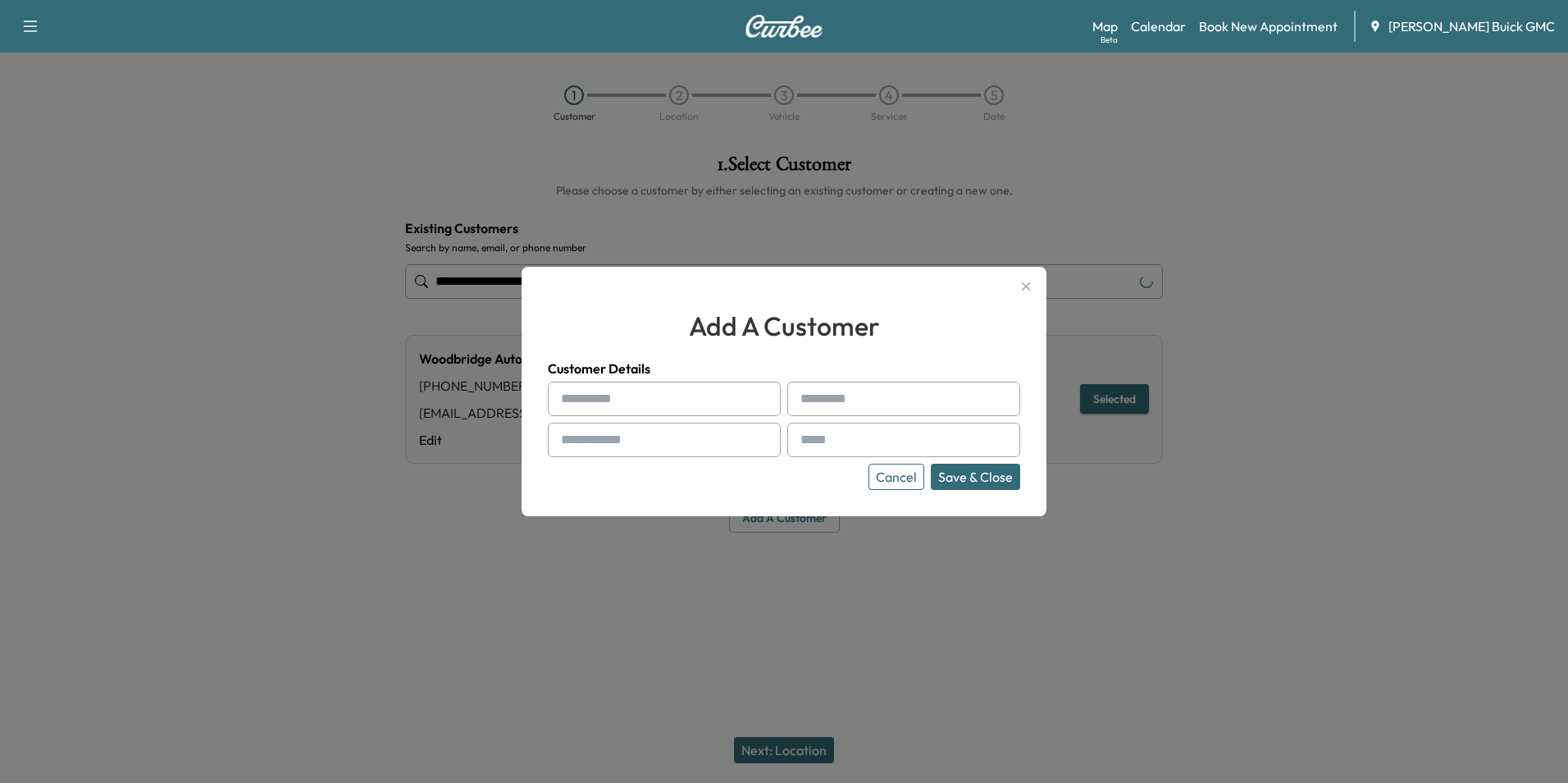
click at [650, 399] on input "text" at bounding box center [664, 399] width 233 height 35
type input "**********"
click at [814, 439] on input "text" at bounding box center [904, 440] width 233 height 35
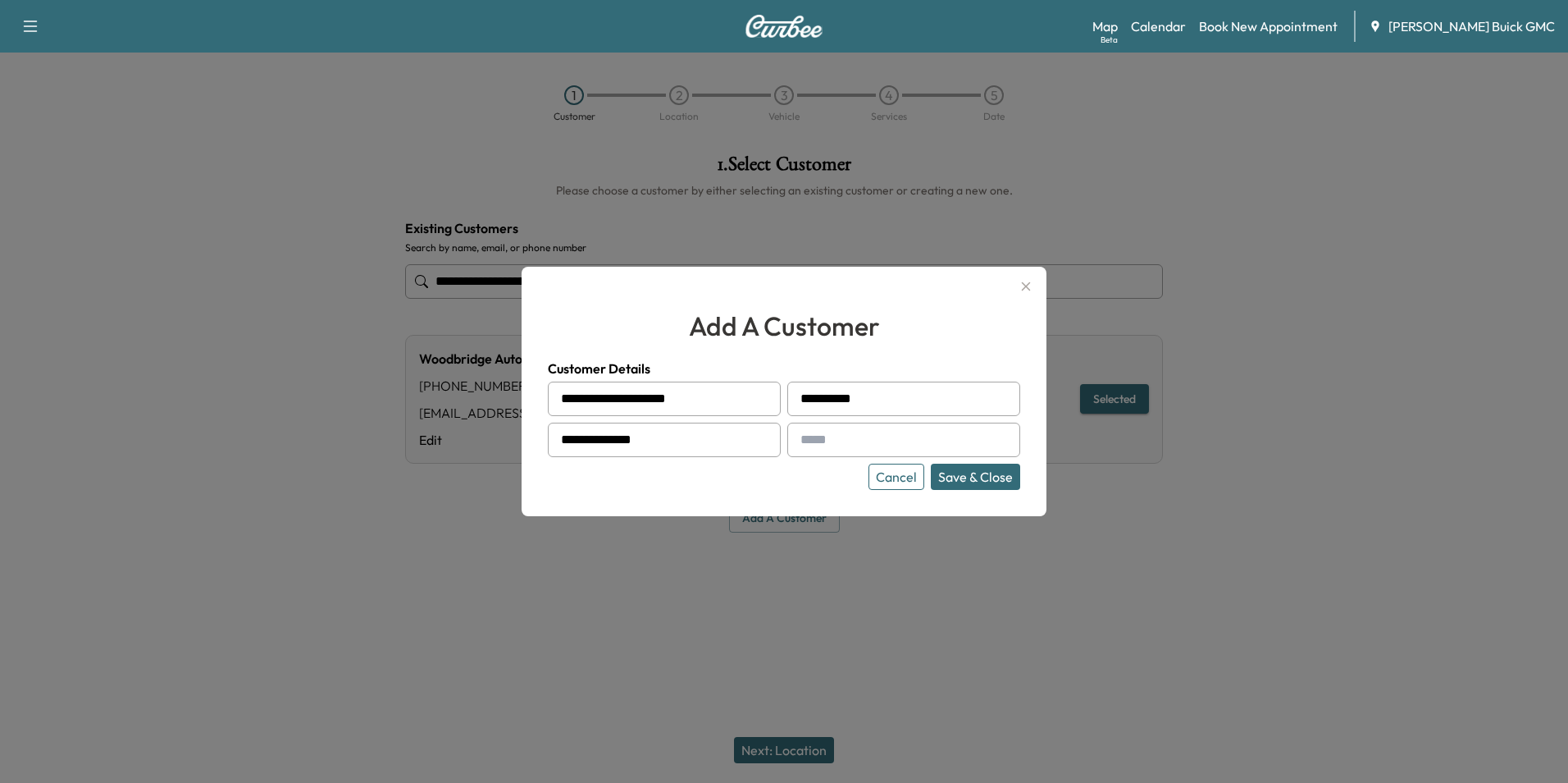
type input "**********"
click at [977, 474] on button "Save & Close" at bounding box center [975, 476] width 90 height 26
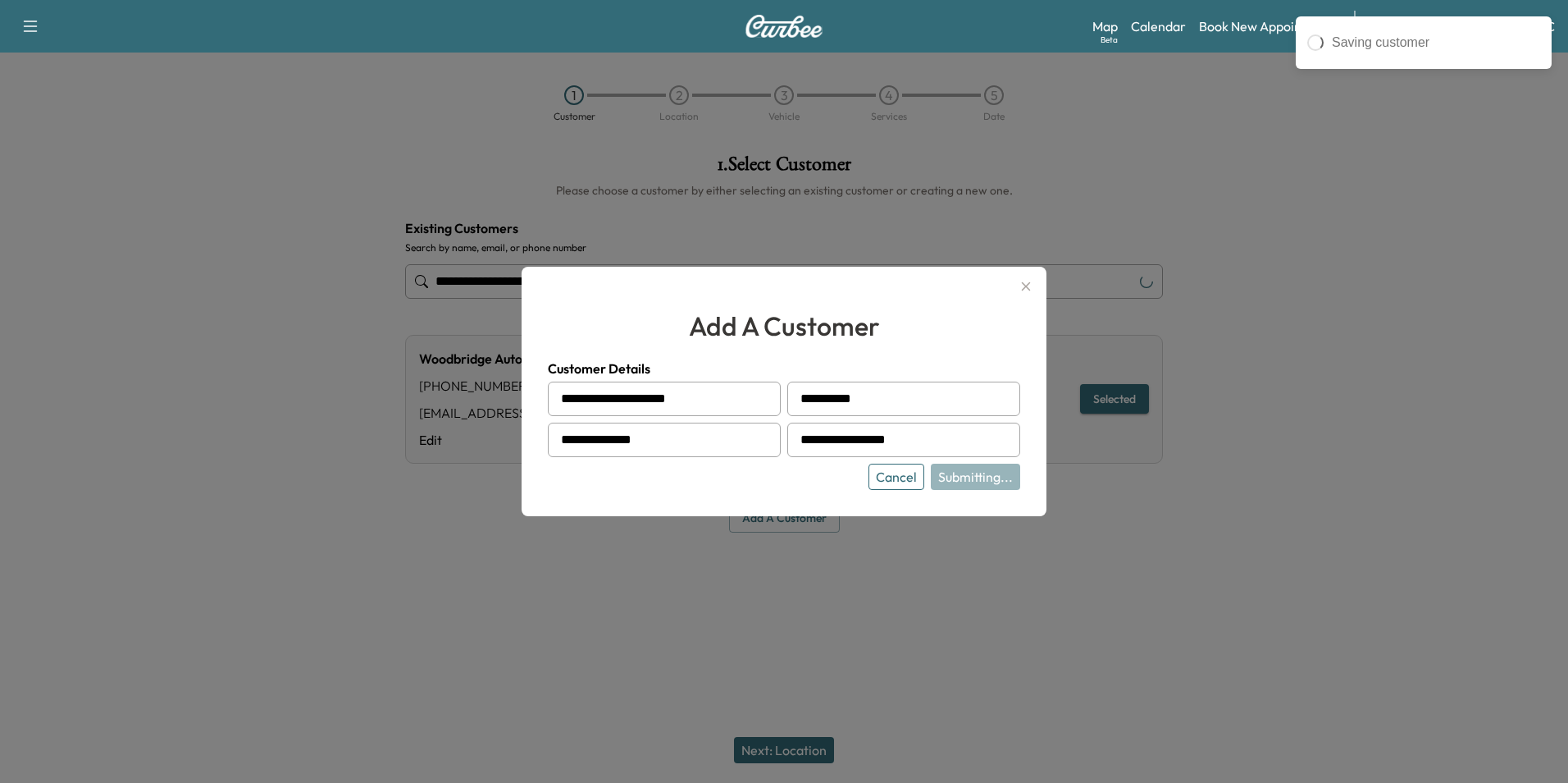
type input "**********"
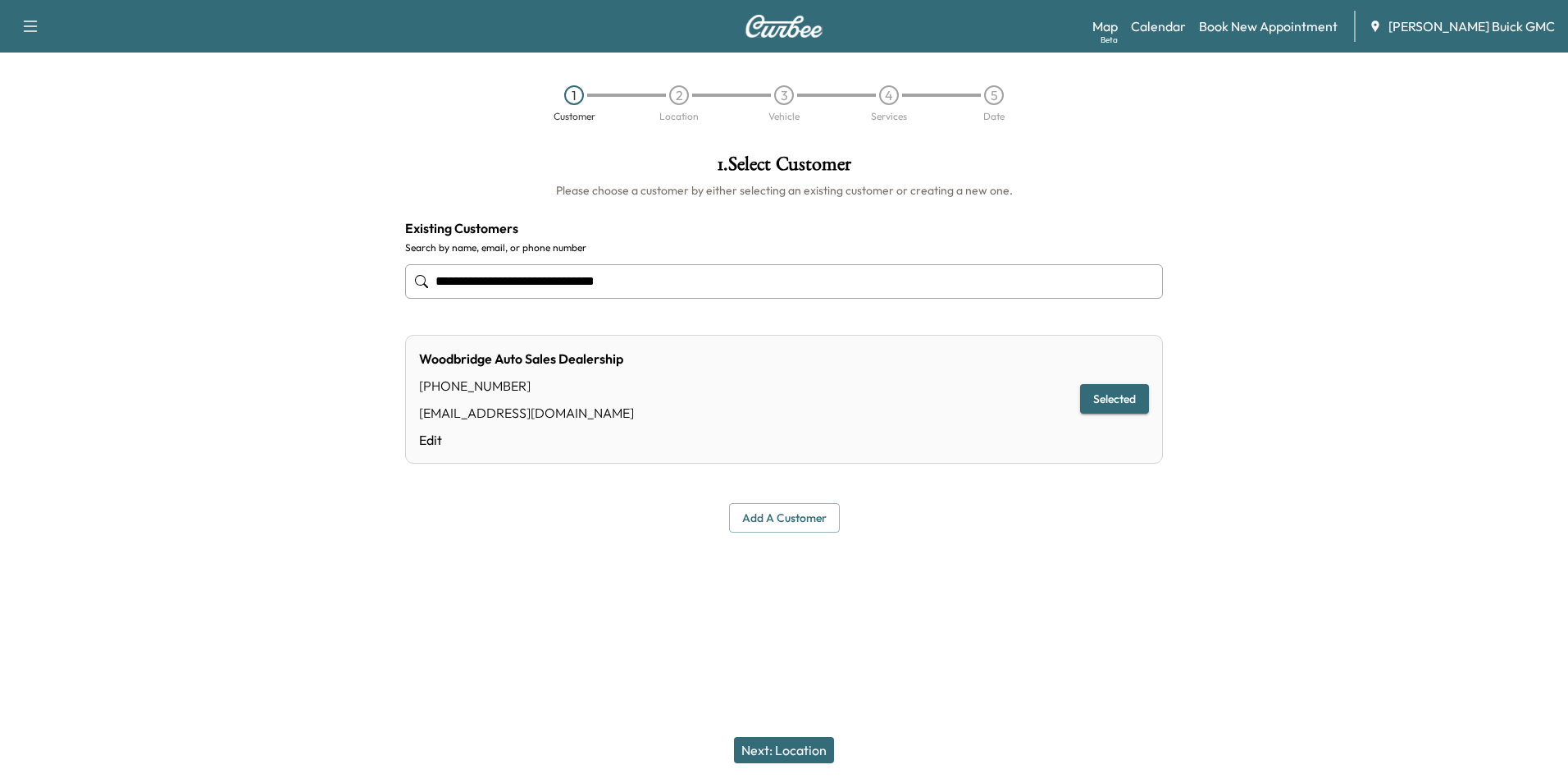
click at [789, 747] on button "Next: Location" at bounding box center [784, 749] width 100 height 26
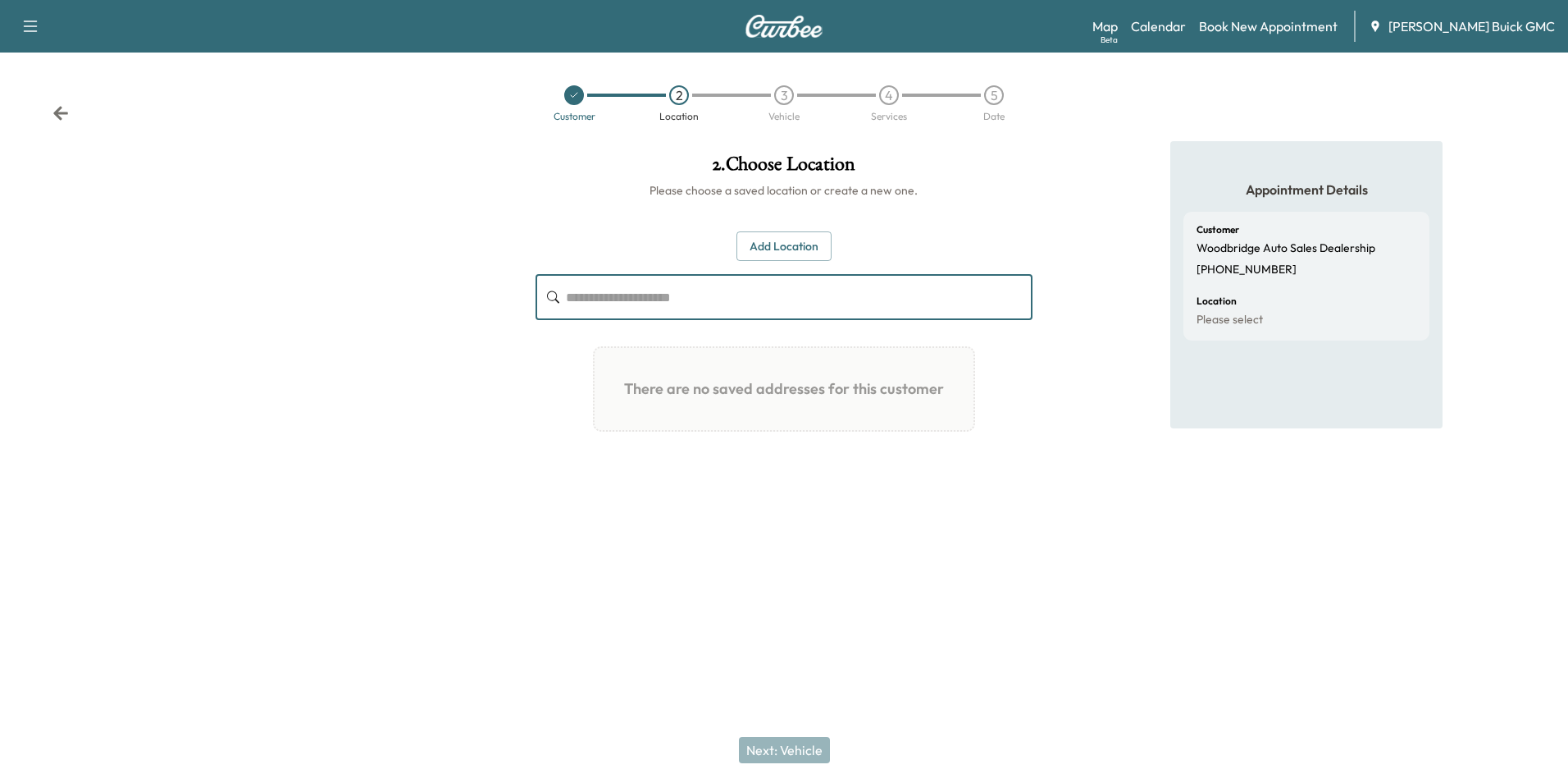
click at [732, 285] on input "text" at bounding box center [798, 297] width 465 height 46
type input "*"
click at [804, 242] on button "Add Location" at bounding box center [784, 246] width 95 height 30
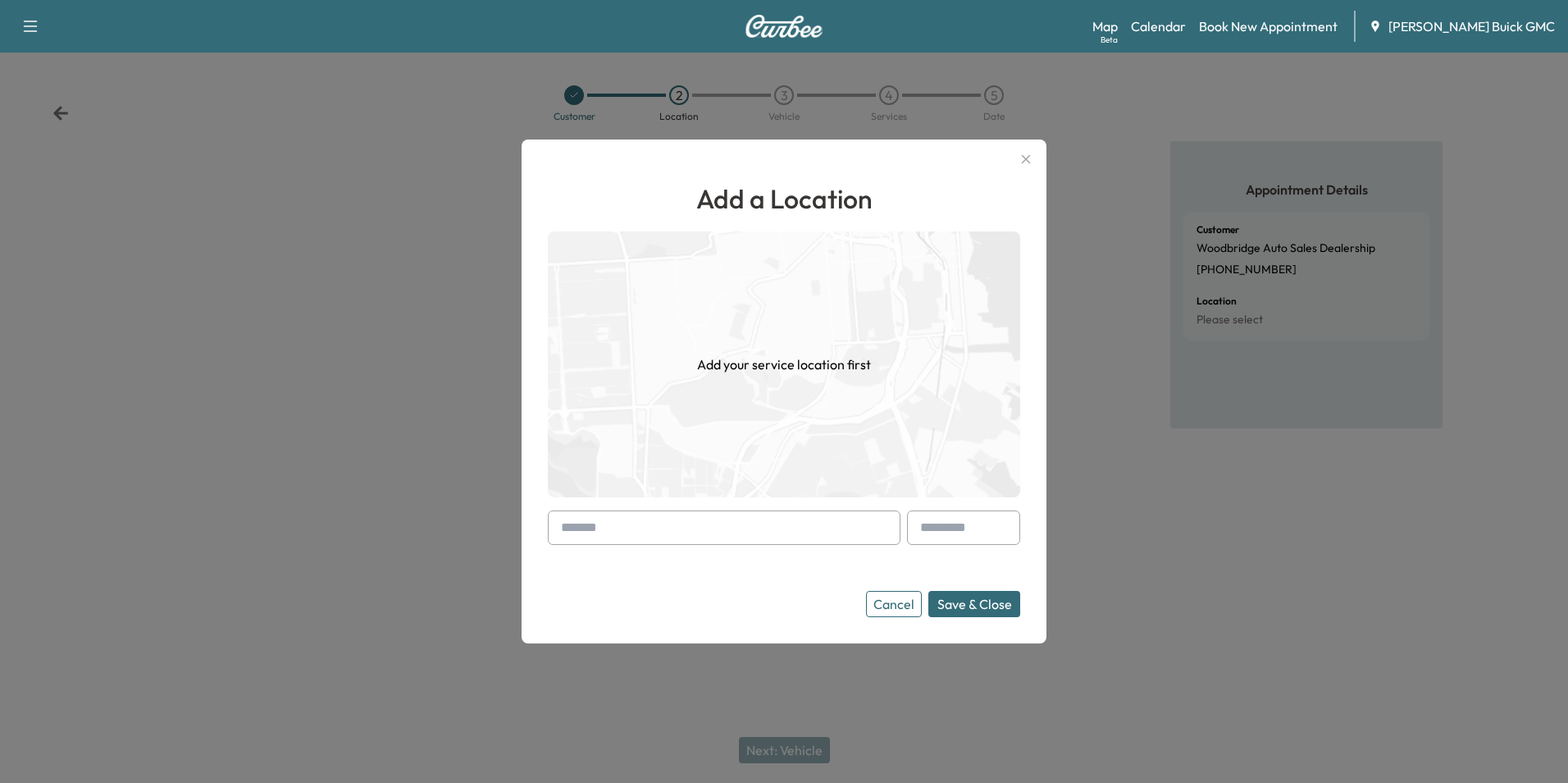
click at [625, 530] on input "text" at bounding box center [724, 527] width 353 height 35
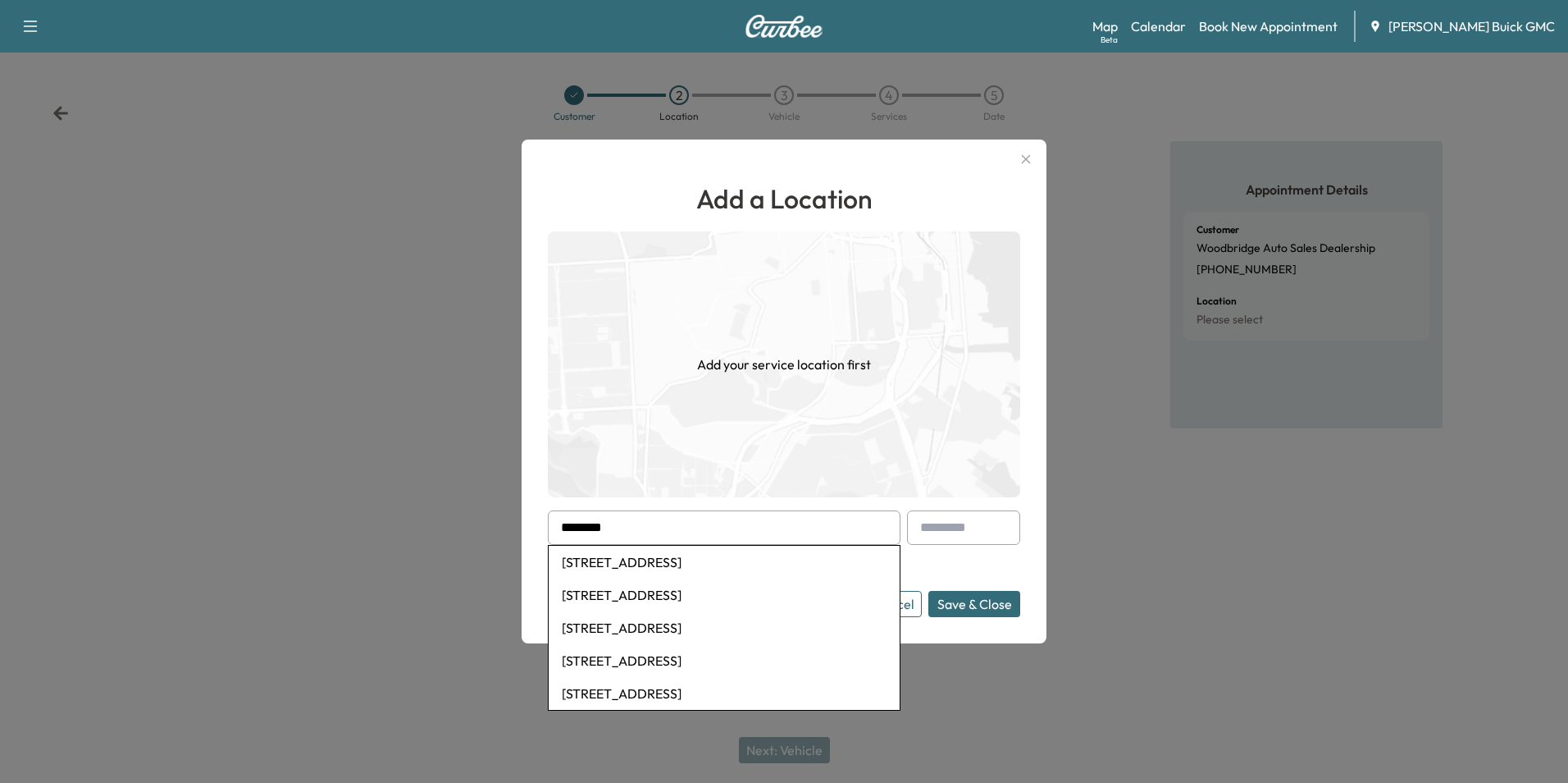
click at [696, 562] on li "[STREET_ADDRESS]" at bounding box center [724, 562] width 351 height 33
type input "**********"
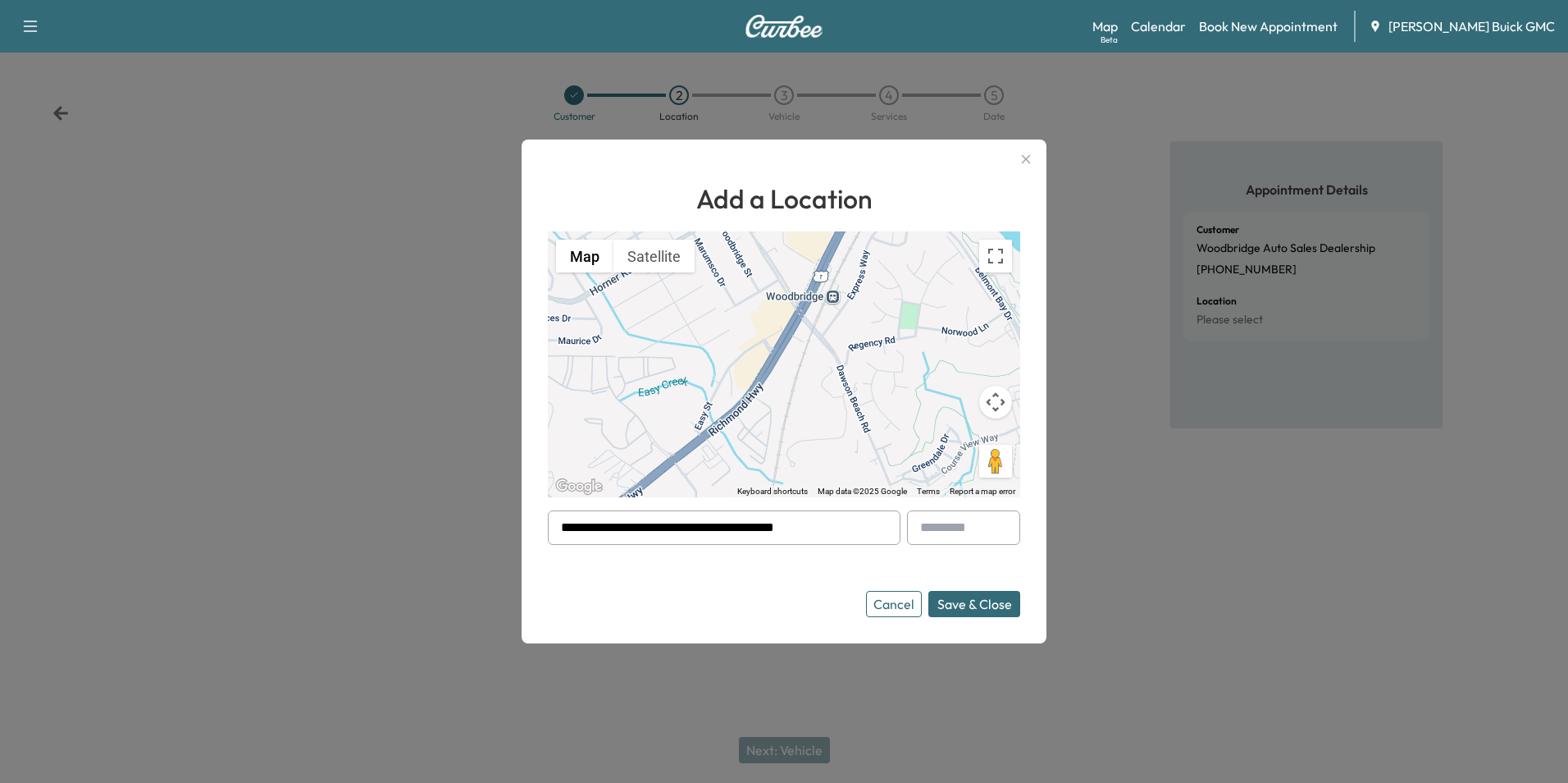
click at [965, 598] on button "Save & Close" at bounding box center [973, 604] width 92 height 26
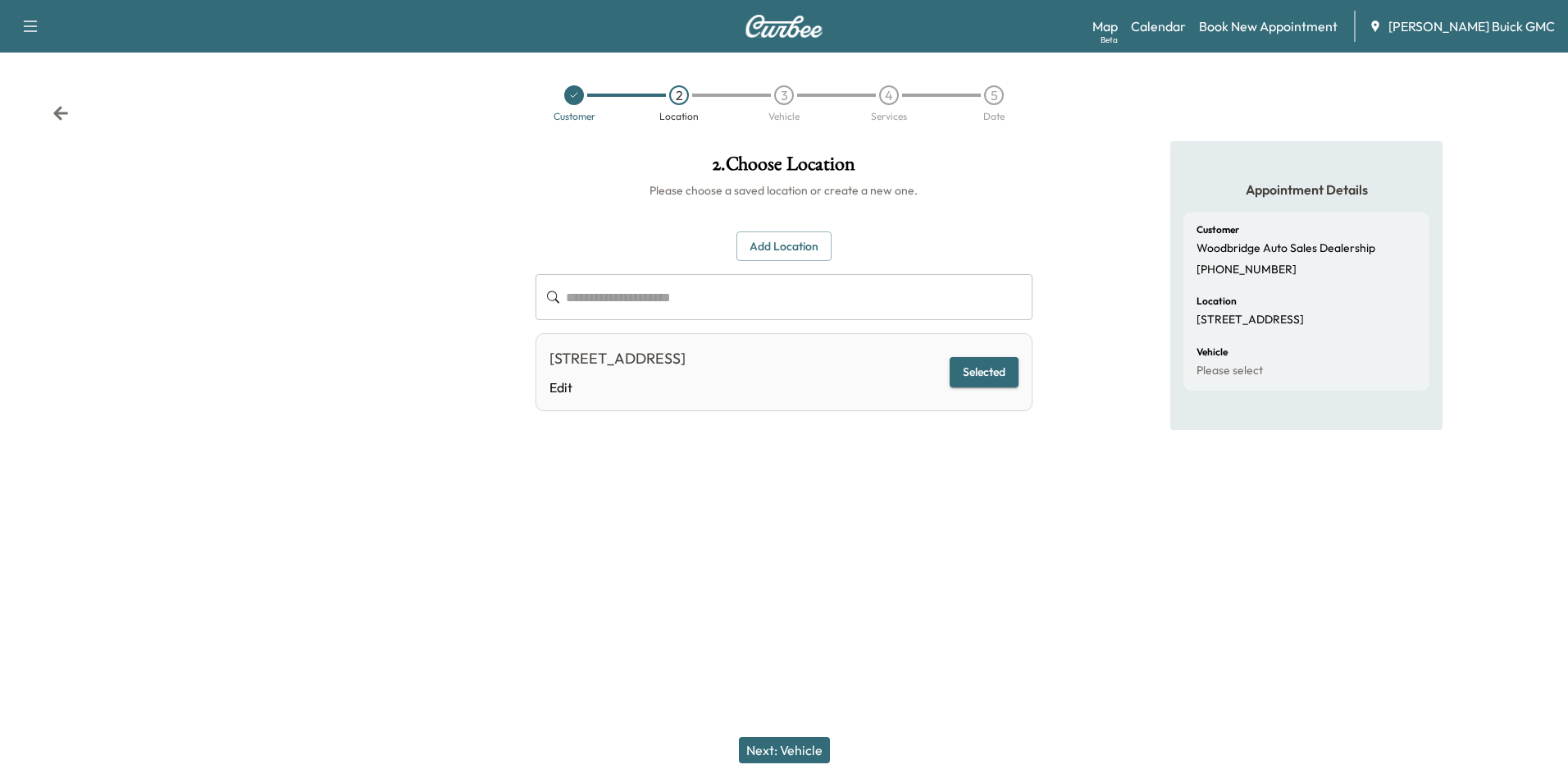
click at [1023, 478] on div "**********" at bounding box center [784, 337] width 522 height 392
click at [806, 745] on button "Next: Vehicle" at bounding box center [784, 749] width 91 height 26
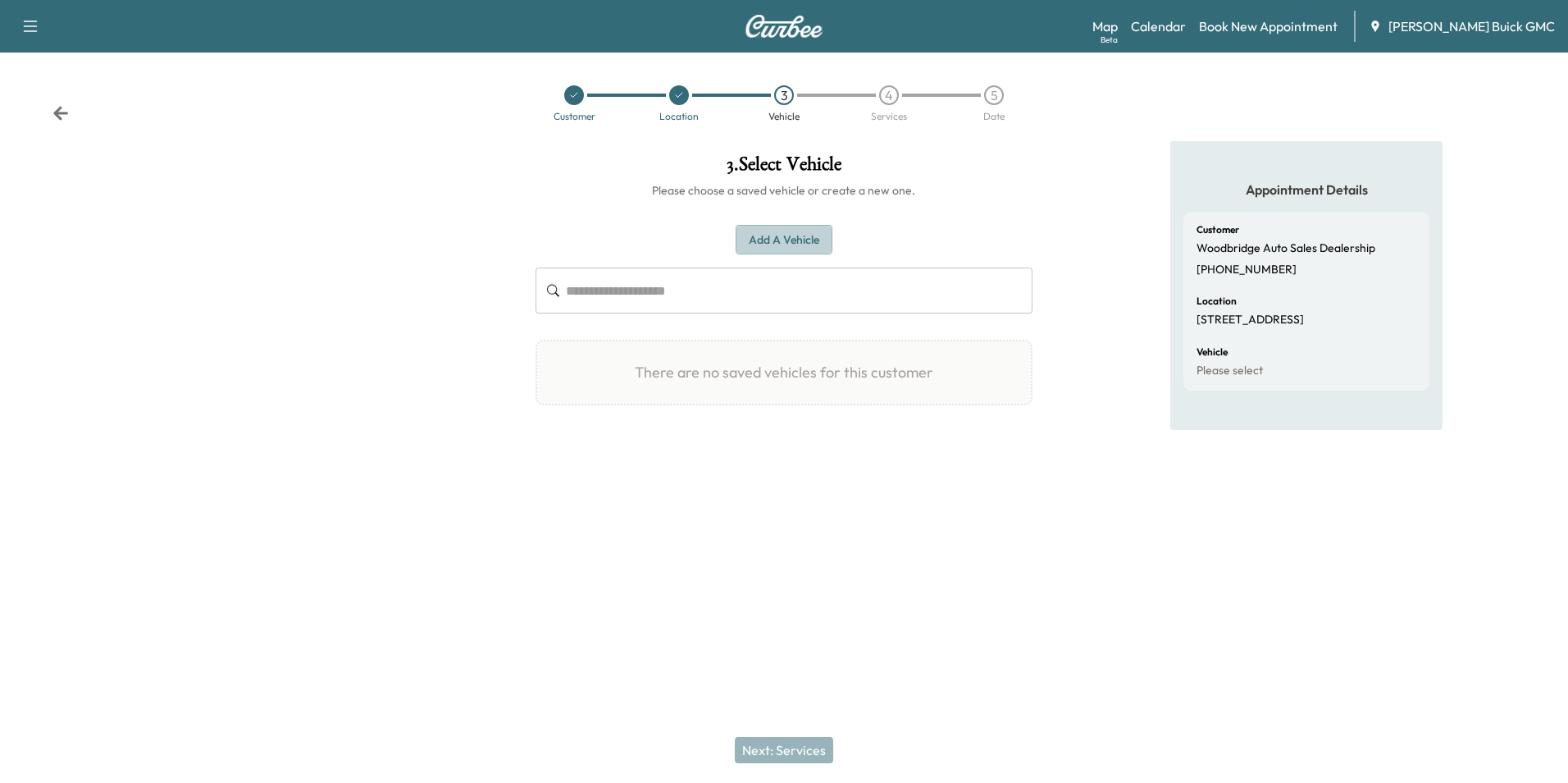
click at [797, 233] on button "Add a Vehicle" at bounding box center [784, 239] width 96 height 30
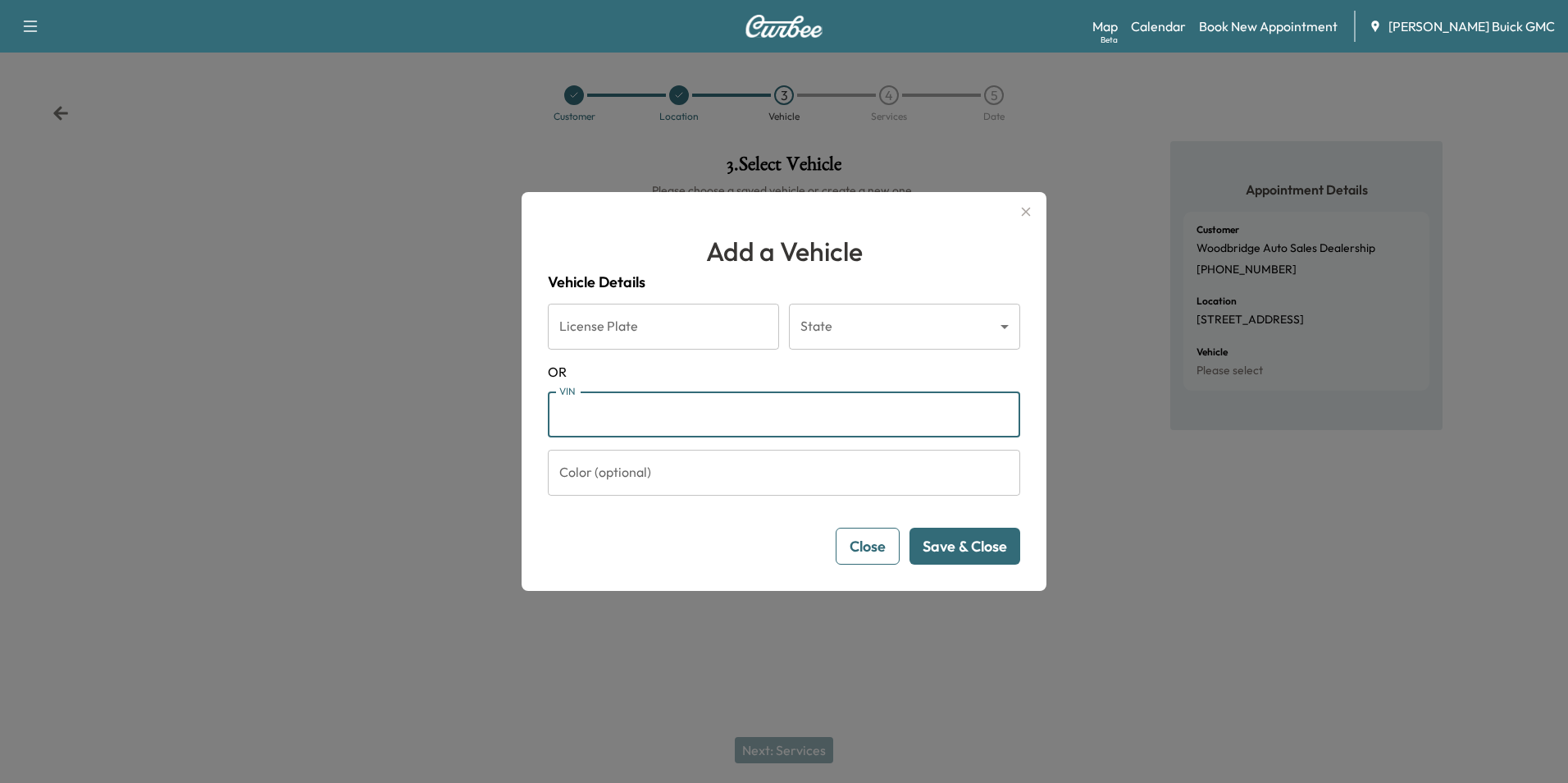
click at [674, 417] on input "VIN" at bounding box center [784, 415] width 472 height 46
click at [943, 536] on button "Save & Close" at bounding box center [965, 546] width 111 height 37
click at [695, 414] on input "*********" at bounding box center [784, 415] width 472 height 46
type input "**********"
click at [961, 545] on button "Save & Close" at bounding box center [965, 546] width 111 height 37
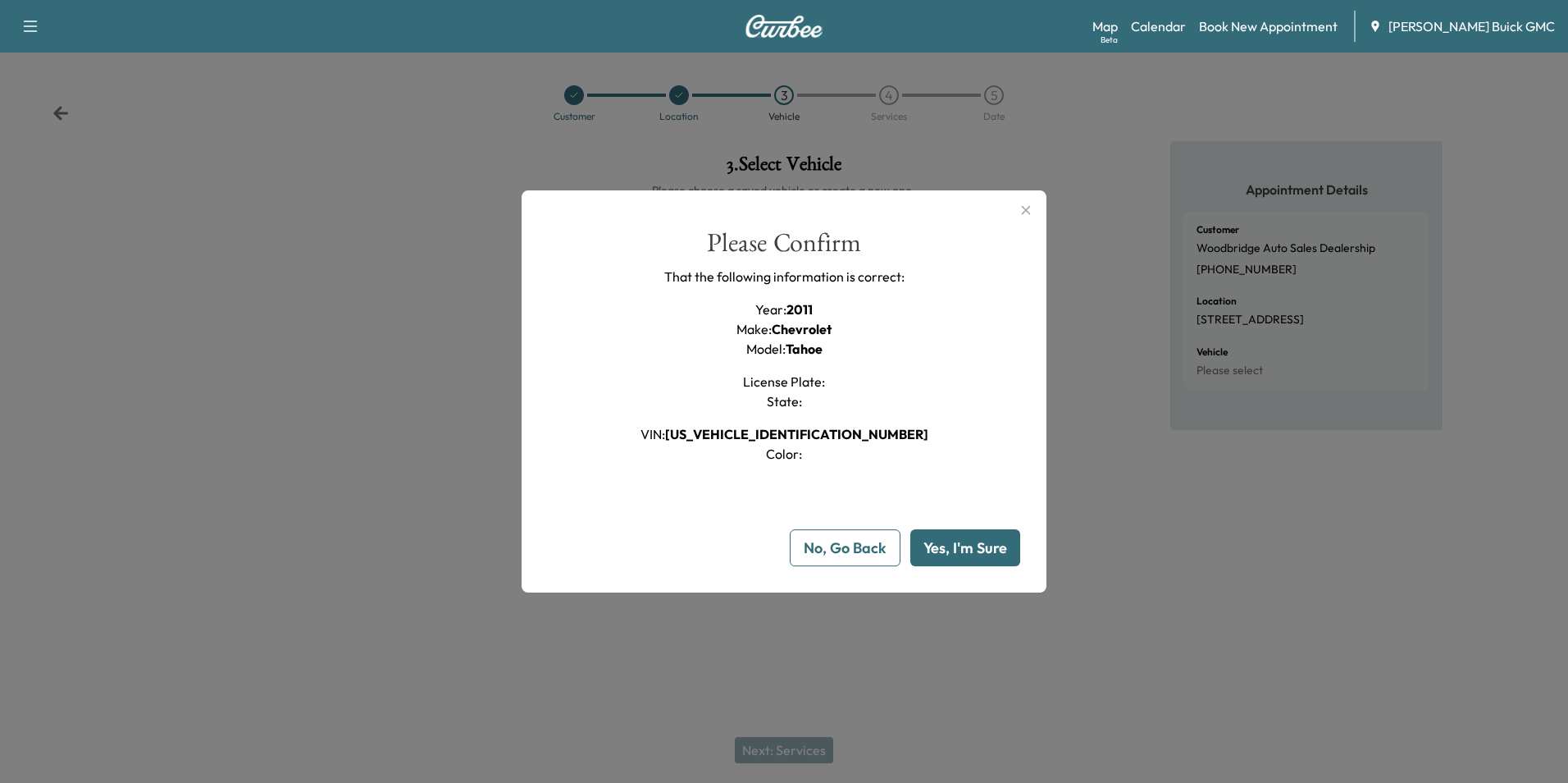
click at [960, 544] on button "Yes, I'm Sure" at bounding box center [965, 548] width 110 height 37
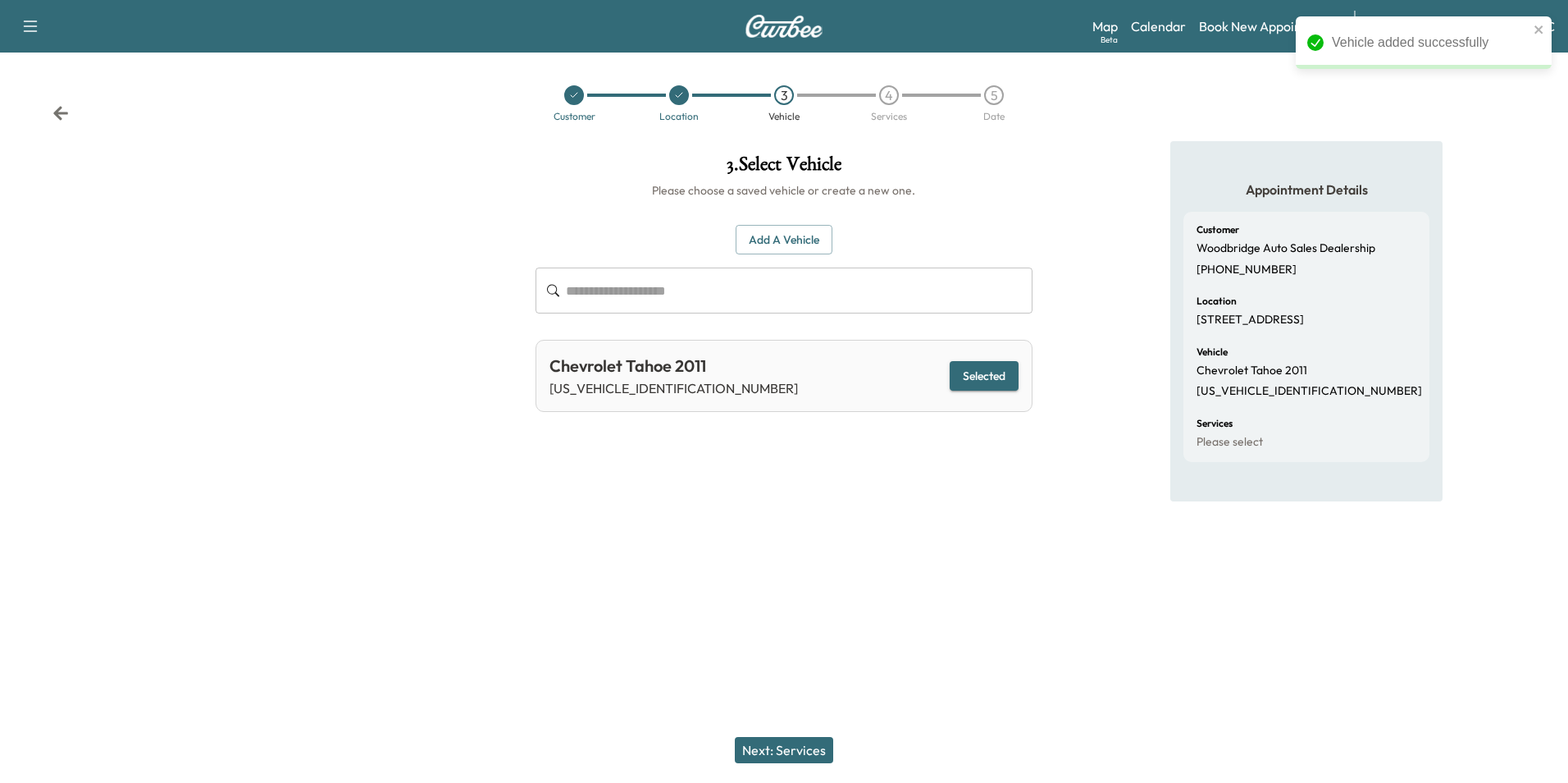
click at [1052, 505] on div "Appointment Details Customer Woodbridge Auto Sales Dealership [PHONE_NUMBER] Lo…" at bounding box center [1307, 337] width 522 height 392
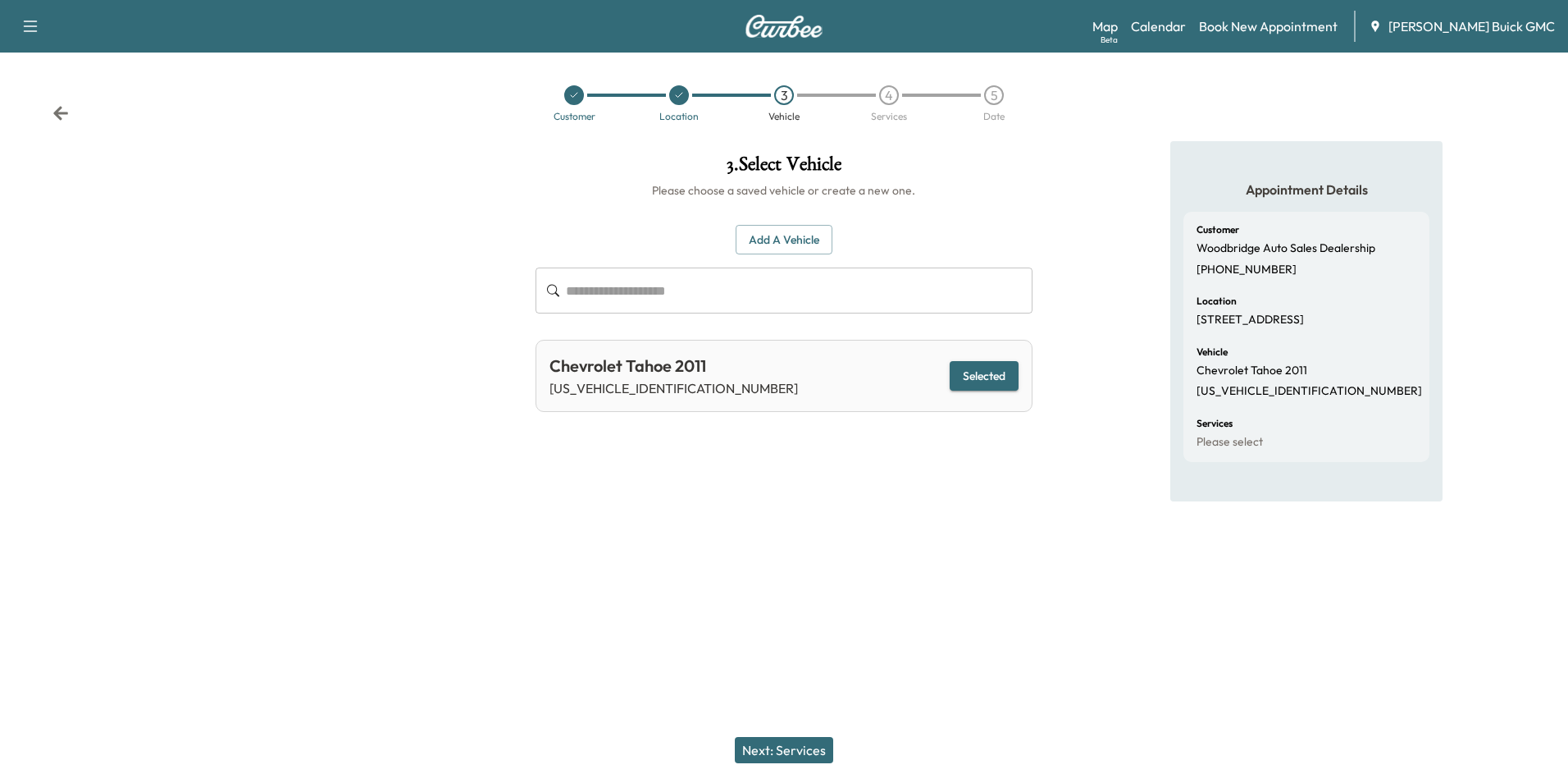
click at [796, 747] on button "Next: Services" at bounding box center [784, 749] width 98 height 26
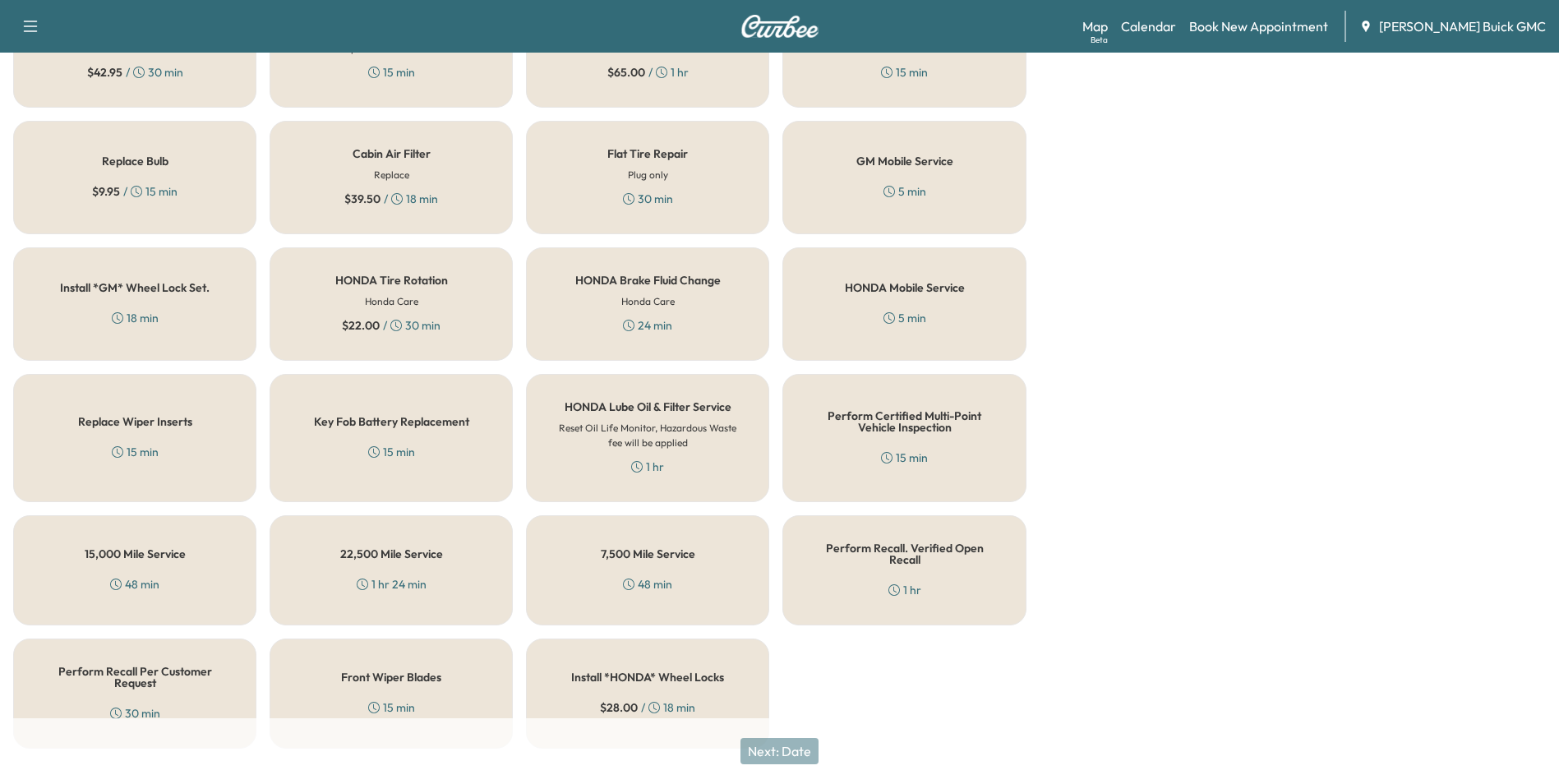
scroll to position [470, 0]
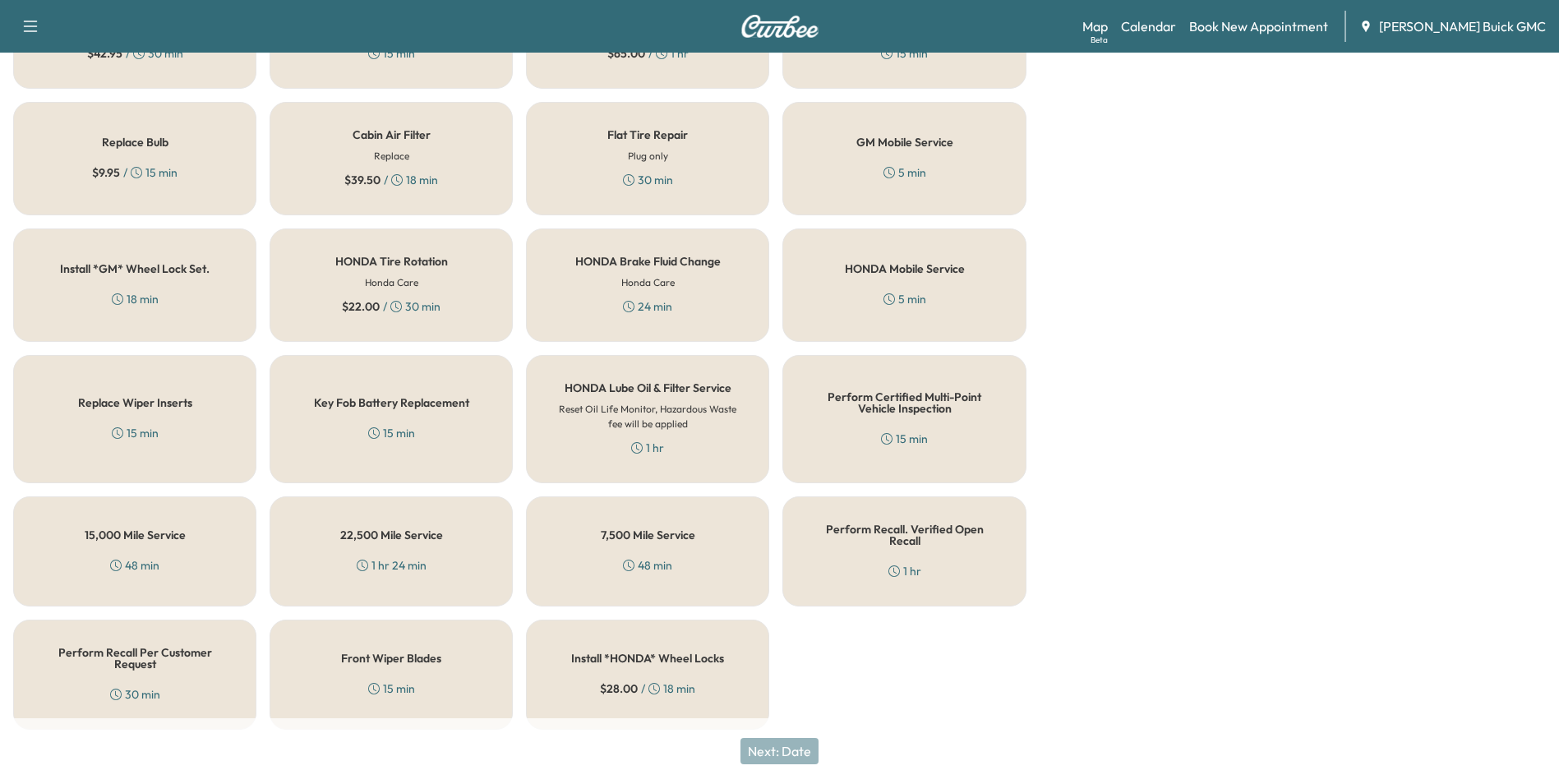
click at [901, 397] on h5 "Perform Certified Multi-Point Vehicle Inspection" at bounding box center [904, 403] width 189 height 23
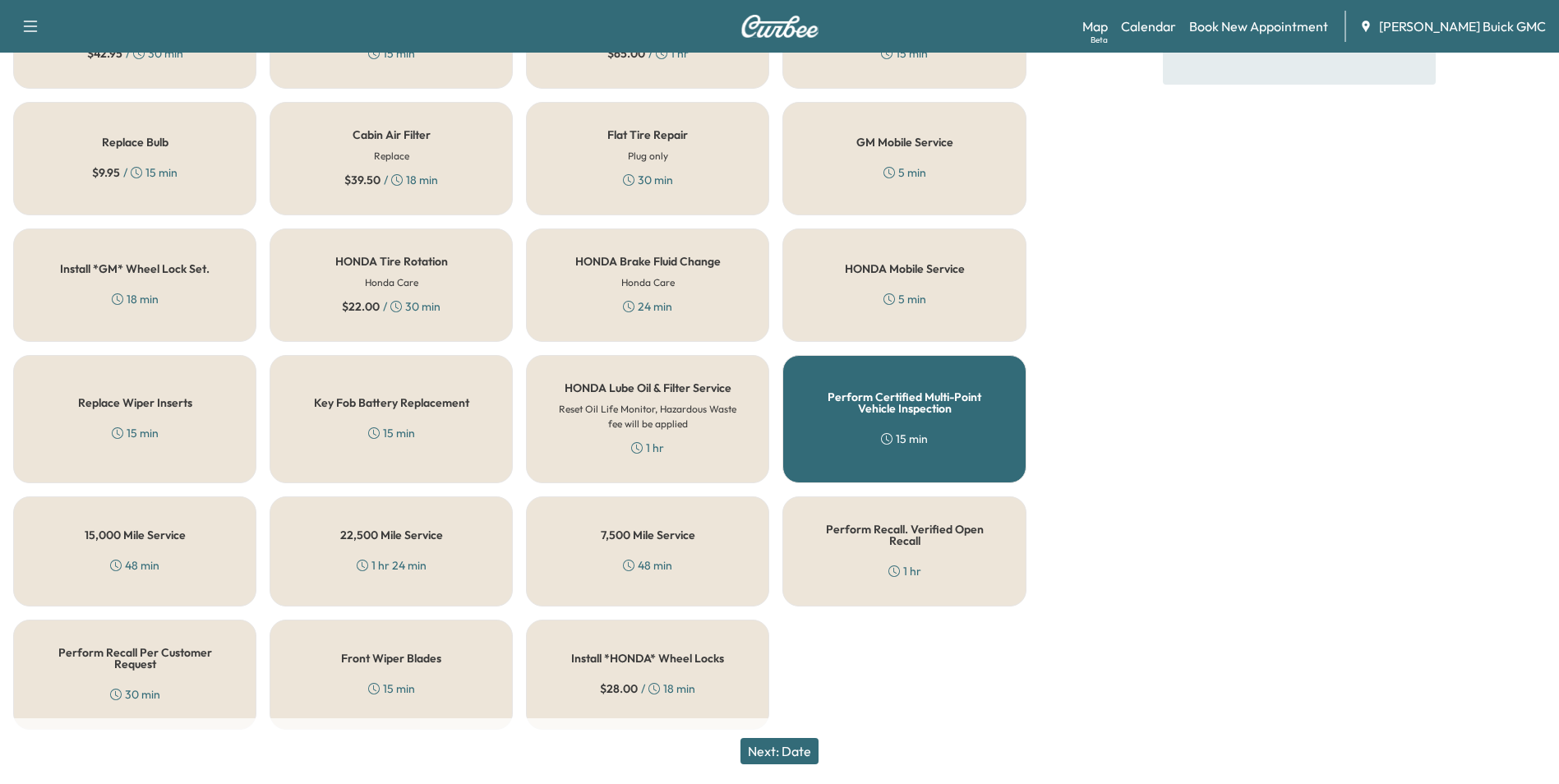
click at [780, 747] on button "Next: Date" at bounding box center [780, 750] width 78 height 26
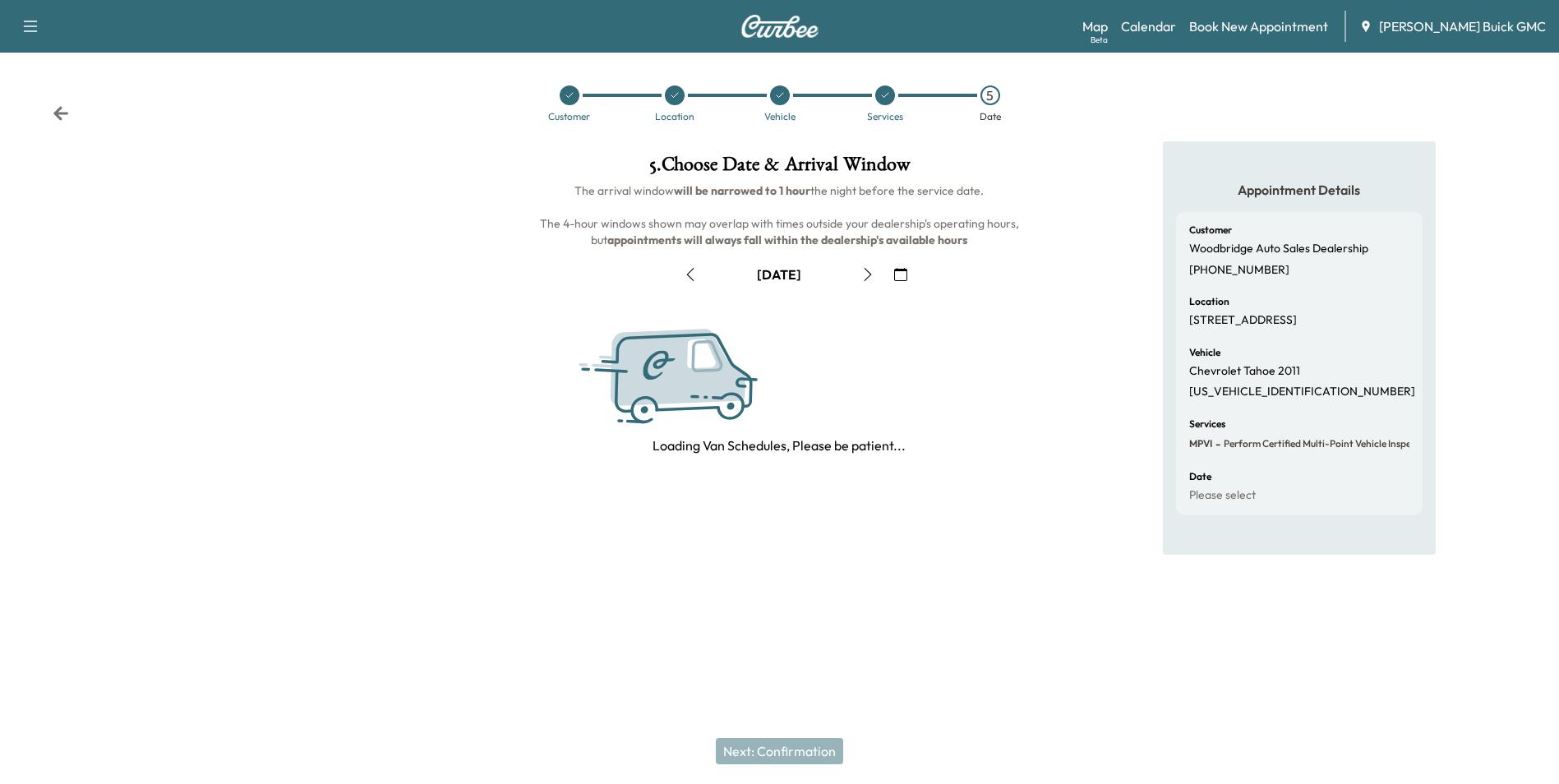
scroll to position [0, 0]
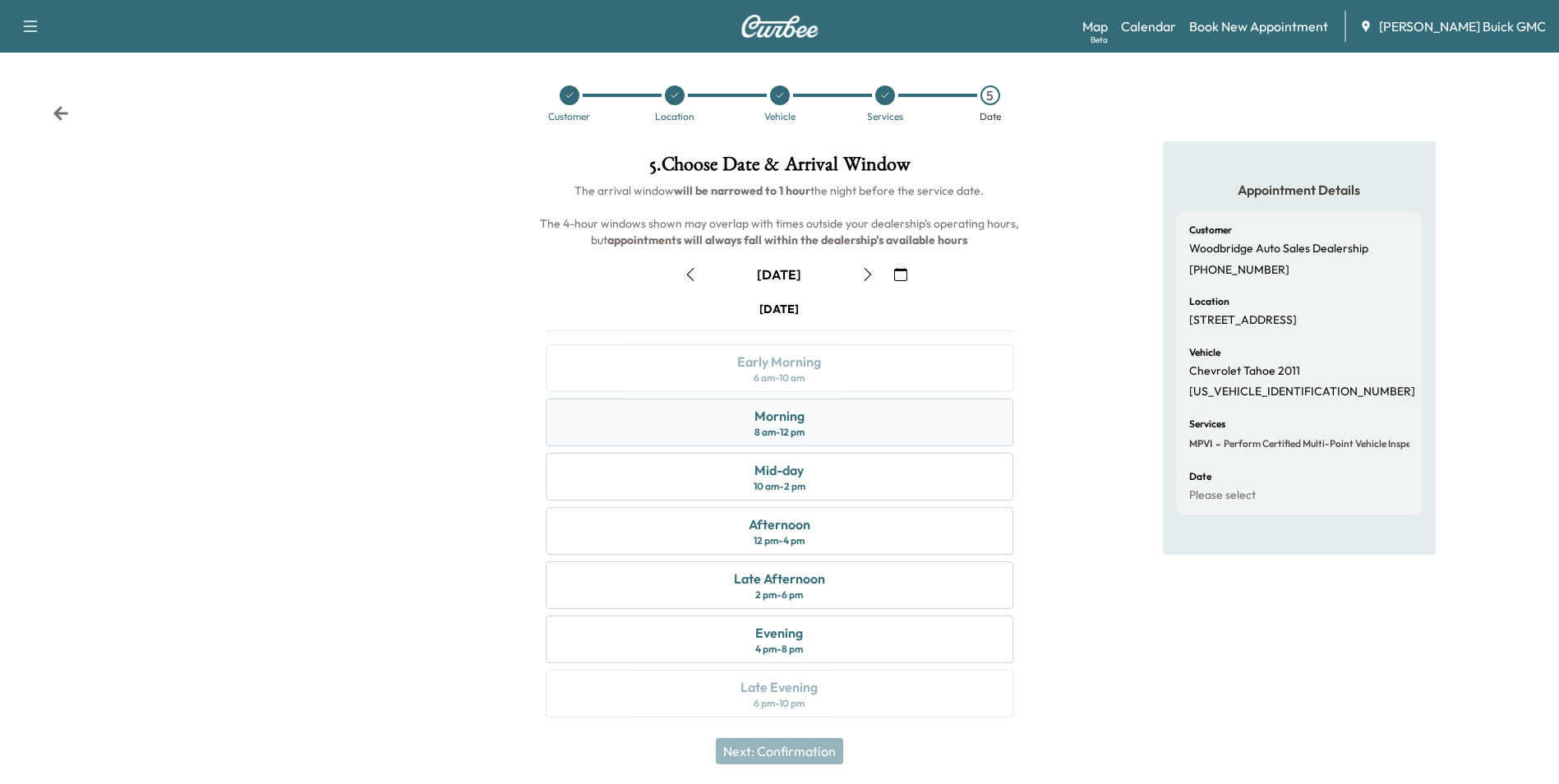
click at [808, 420] on div "Morning 8 am - 12 pm" at bounding box center [779, 422] width 467 height 47
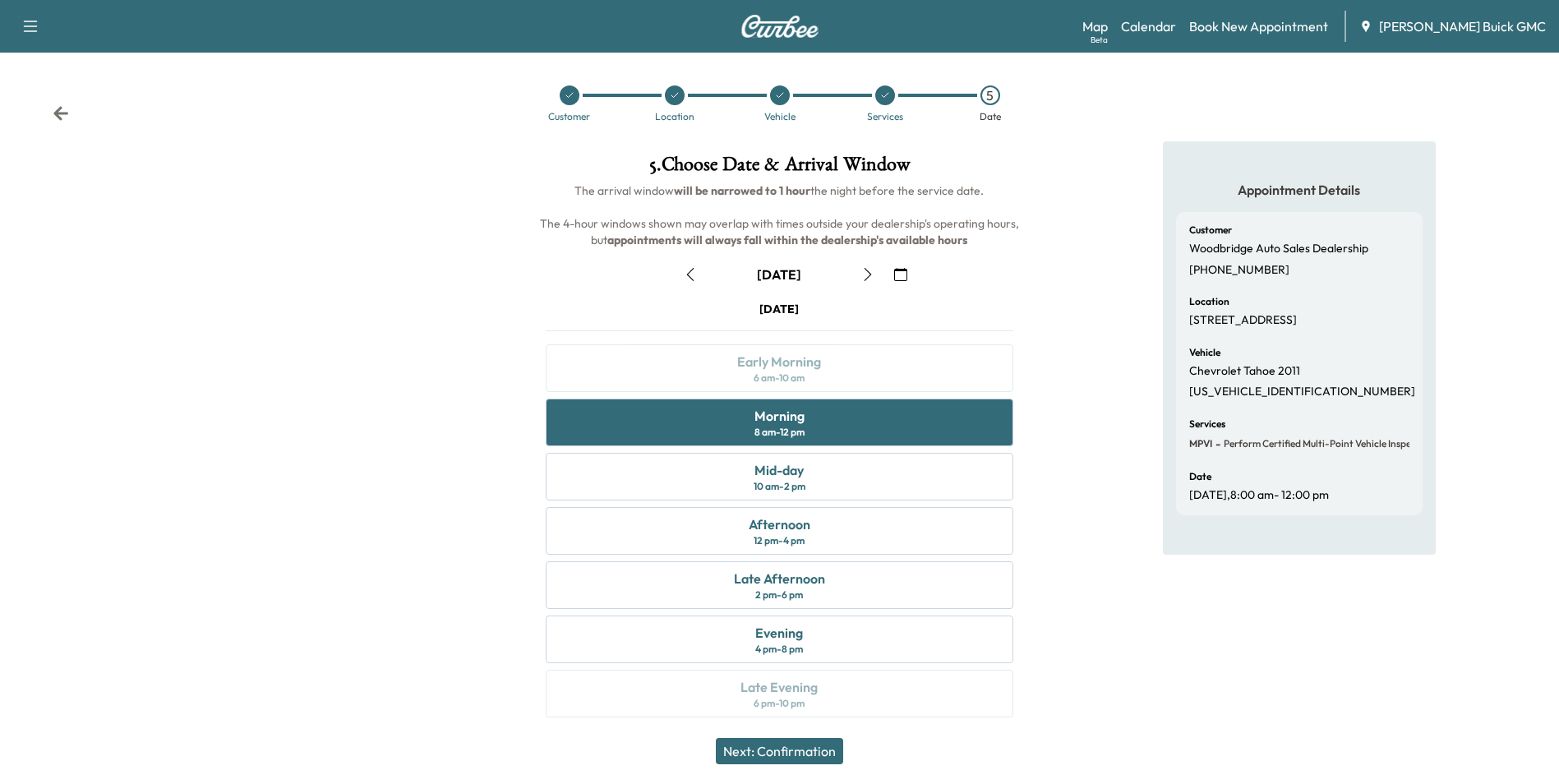
click at [785, 746] on button "Next: Confirmation" at bounding box center [780, 750] width 128 height 26
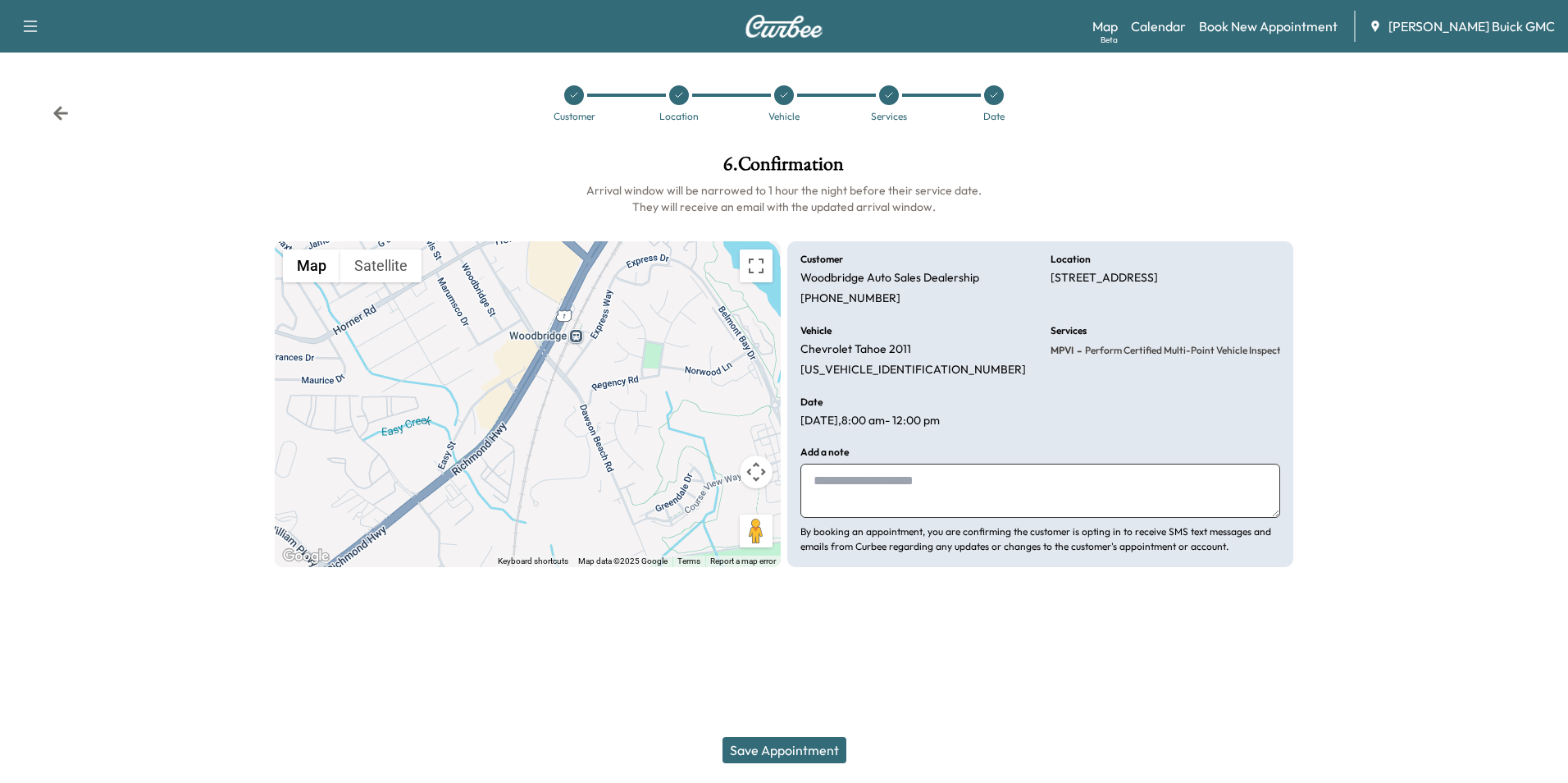
drag, startPoint x: 885, startPoint y: 483, endPoint x: 865, endPoint y: 472, distance: 22.8
click at [887, 482] on textarea at bounding box center [1040, 491] width 480 height 54
type textarea "**********"
click at [806, 744] on button "Save Appointment" at bounding box center [784, 749] width 123 height 26
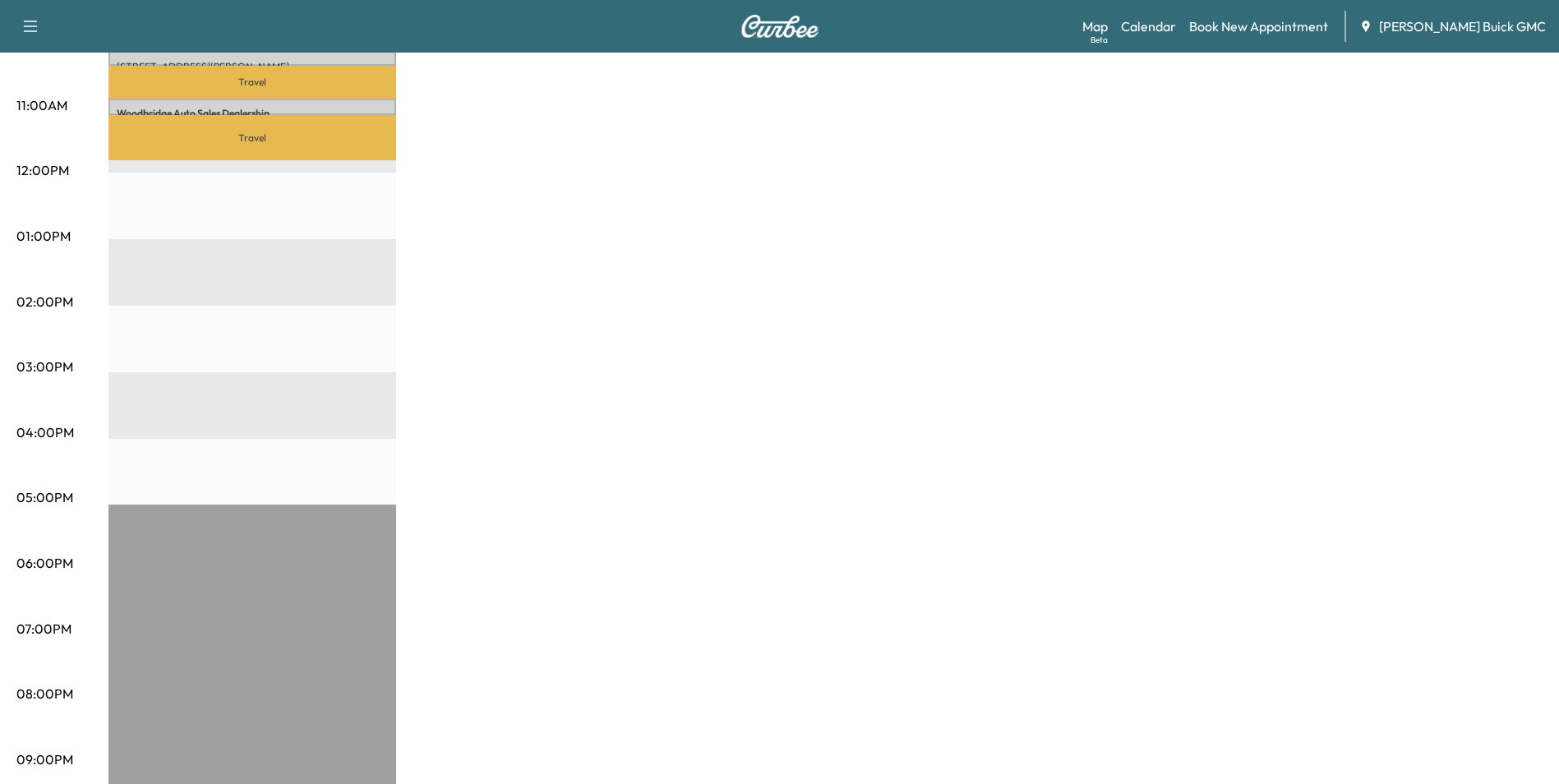
scroll to position [680, 0]
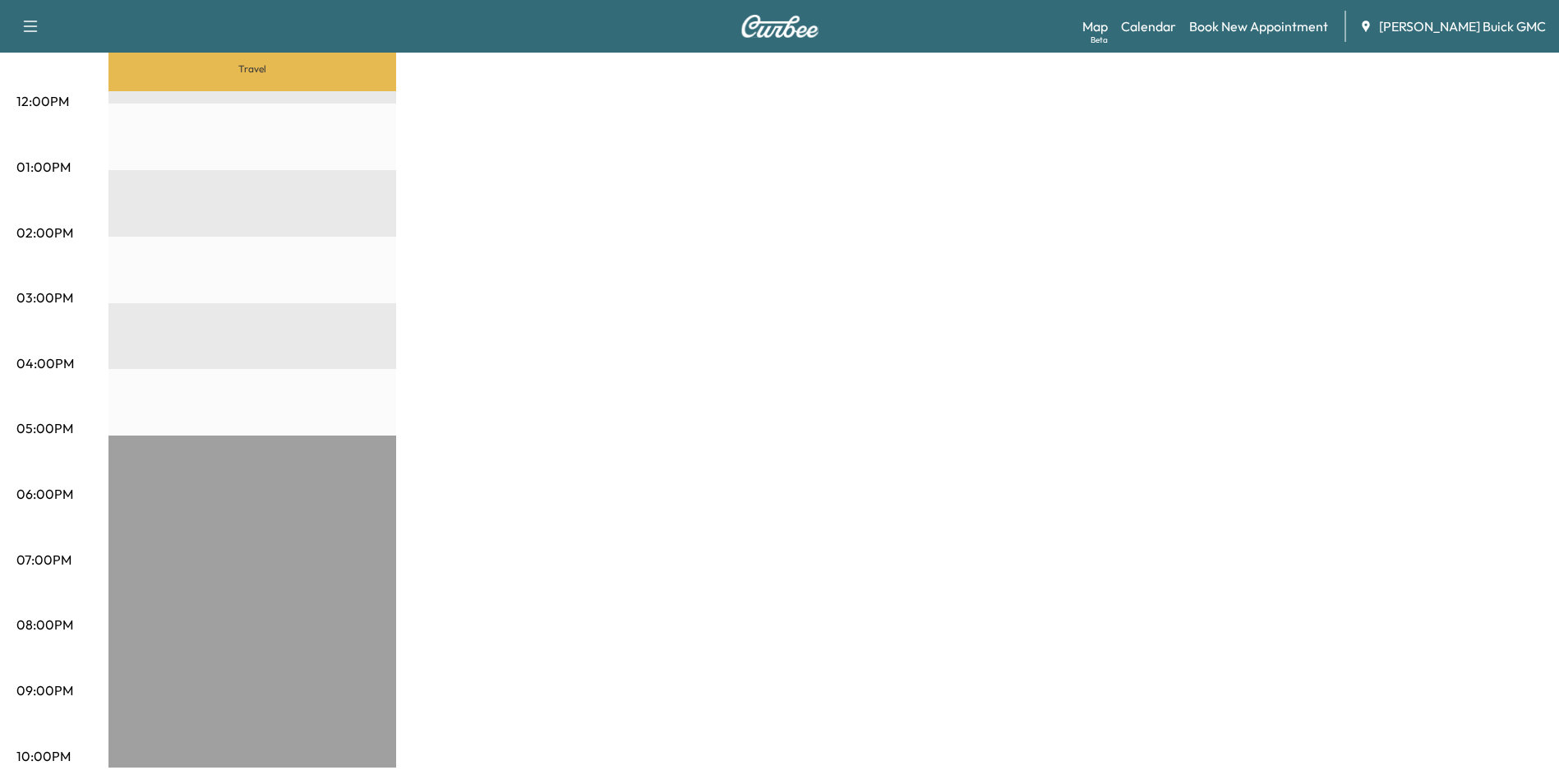
drag, startPoint x: 931, startPoint y: 227, endPoint x: 941, endPoint y: 223, distance: 10.8
click at [934, 227] on div "MobileService+ $ 0.00 Revenue 45 min Work Time 2 hr 34 min Transit Time Travel …" at bounding box center [825, 151] width 1434 height 1232
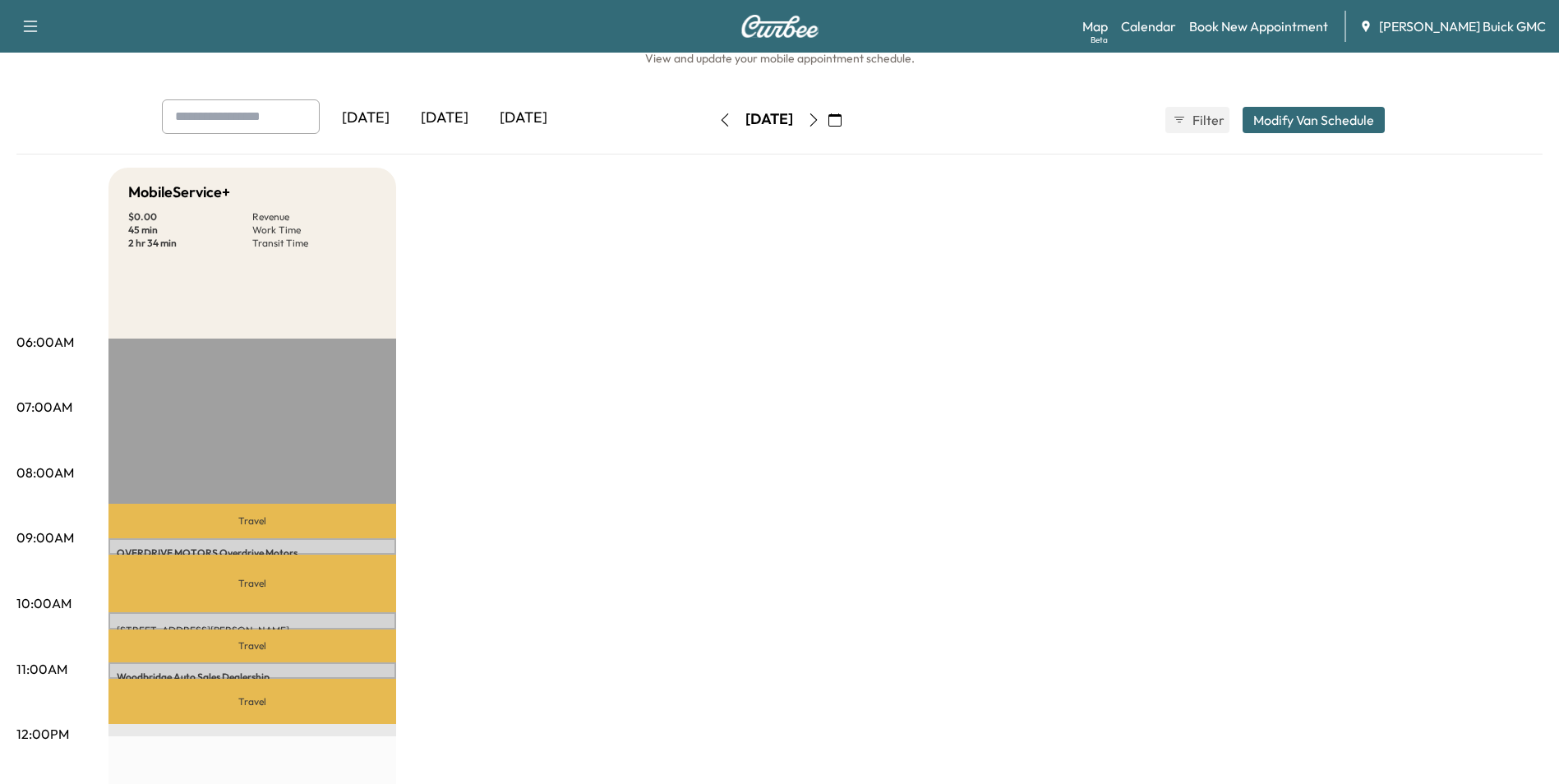
scroll to position [0, 0]
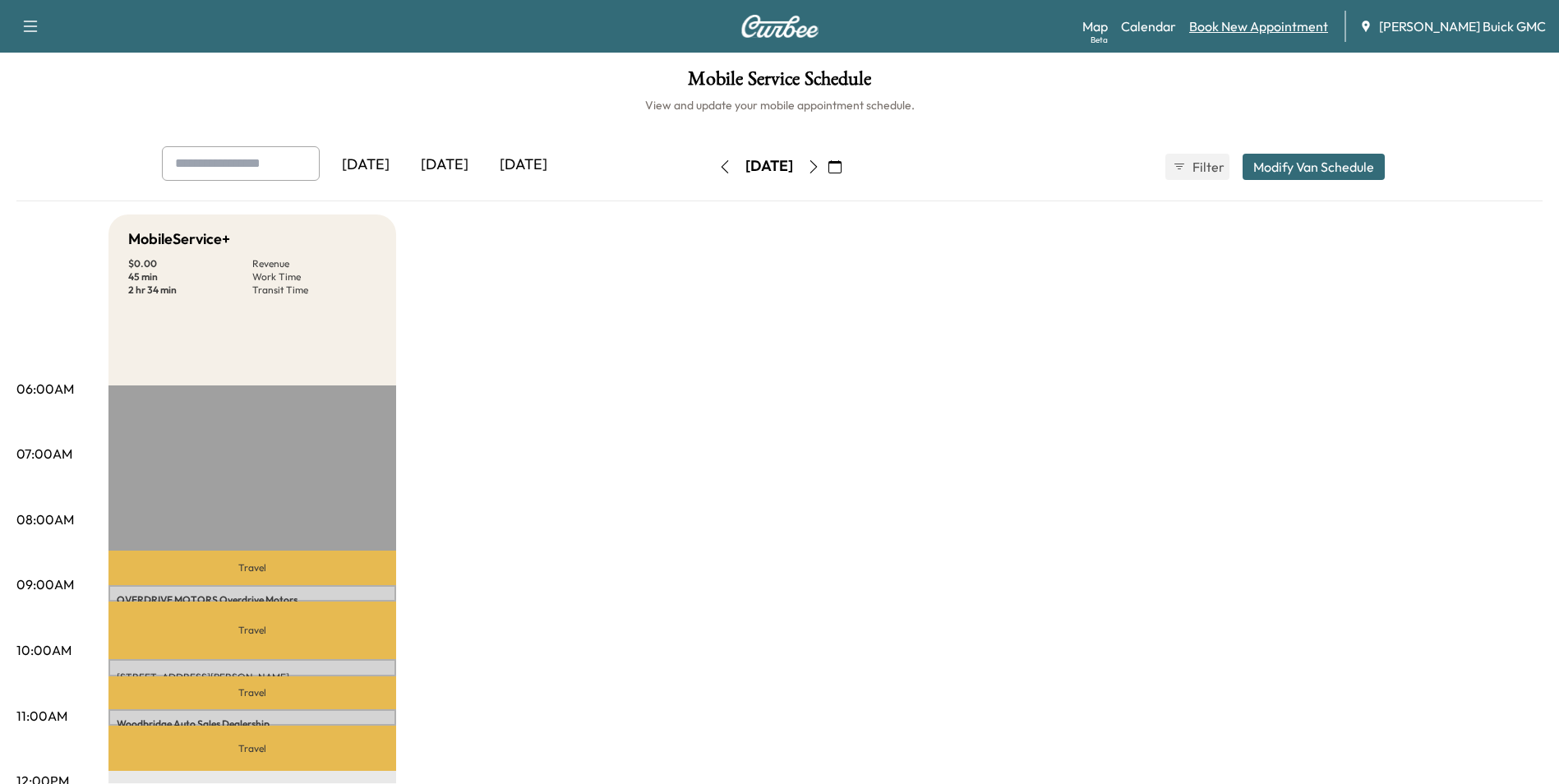
click at [1293, 22] on link "Book New Appointment" at bounding box center [1259, 26] width 139 height 19
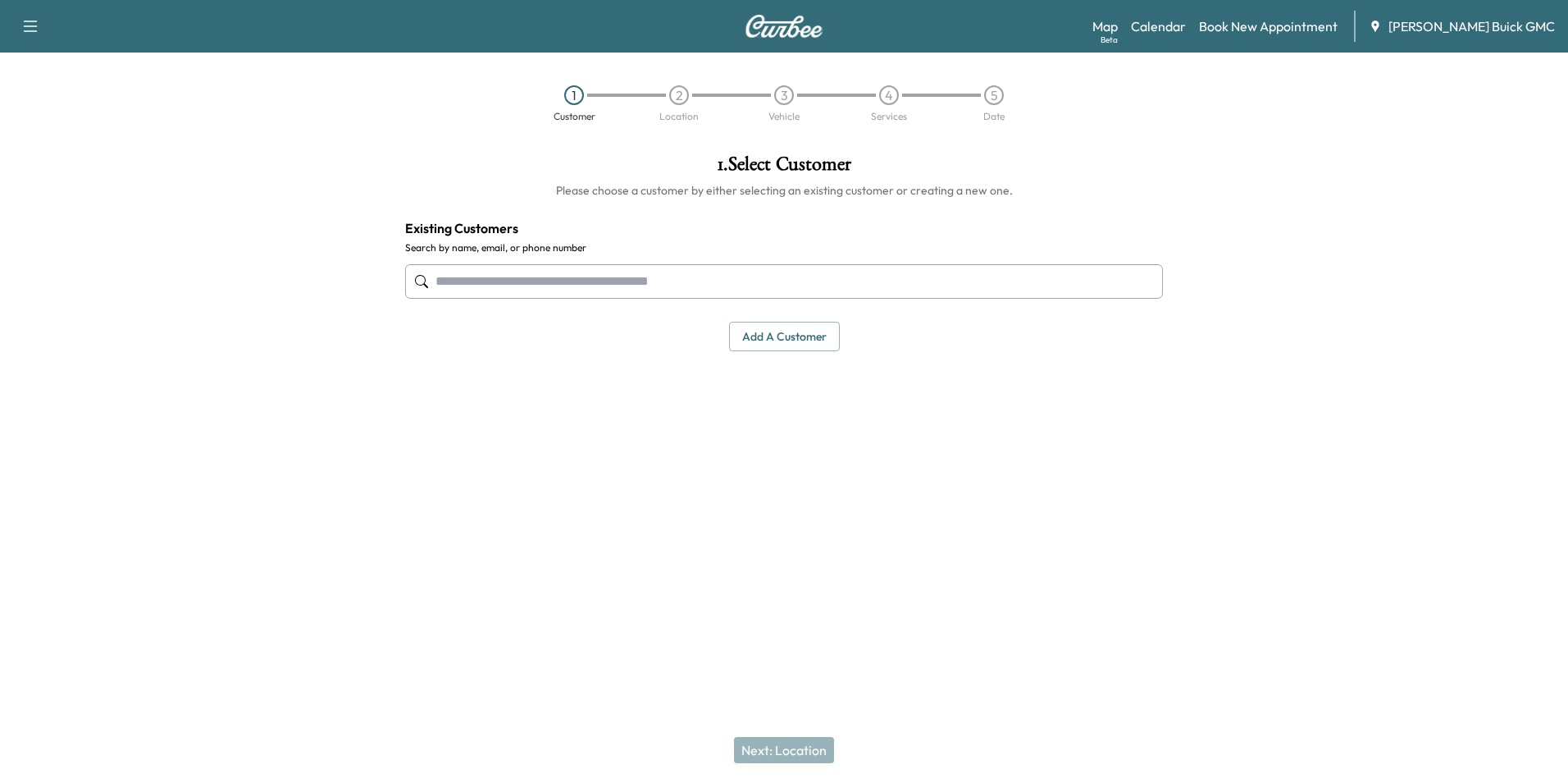
click at [741, 283] on input "text" at bounding box center [784, 282] width 757 height 35
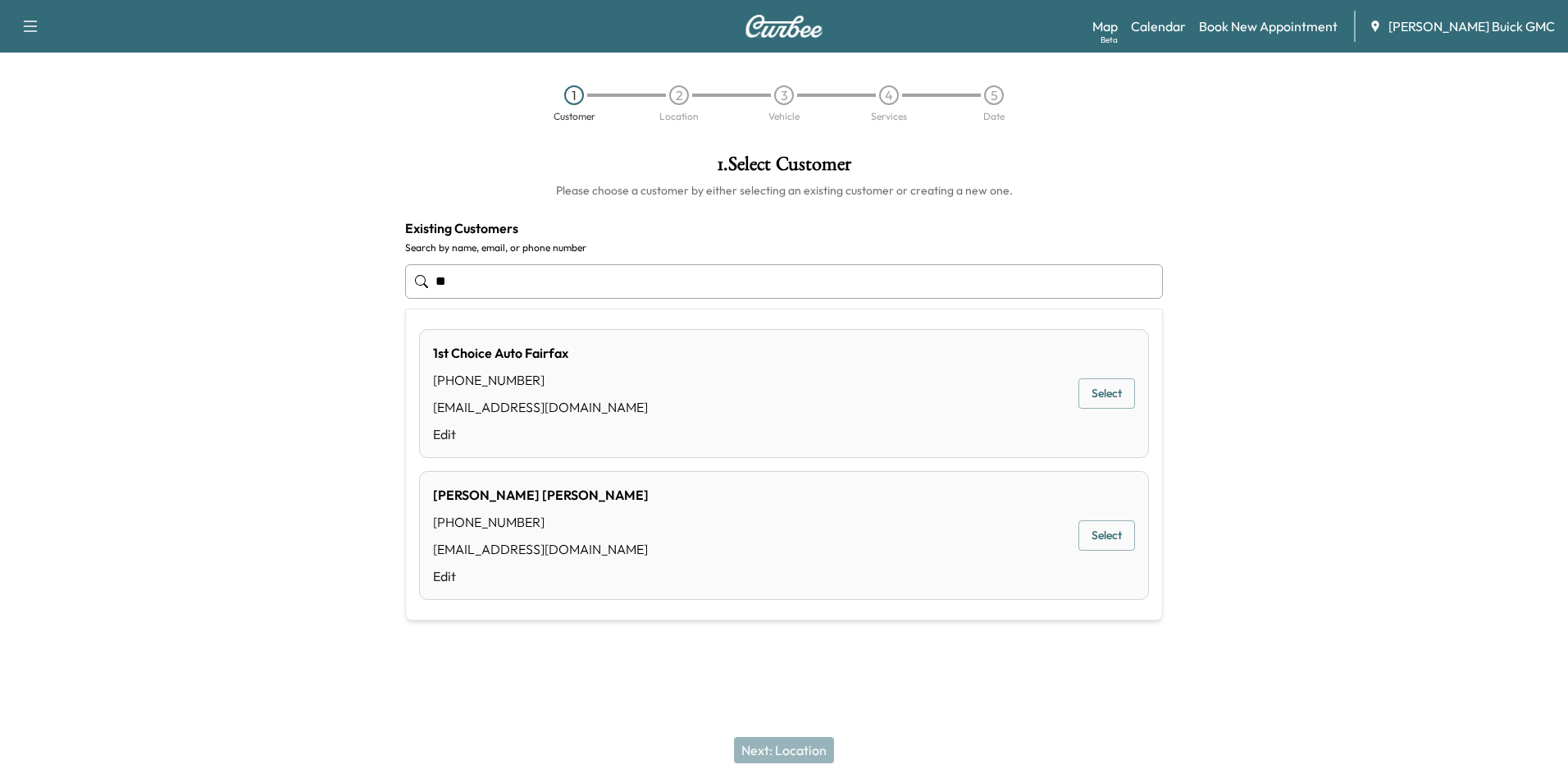
type input "*"
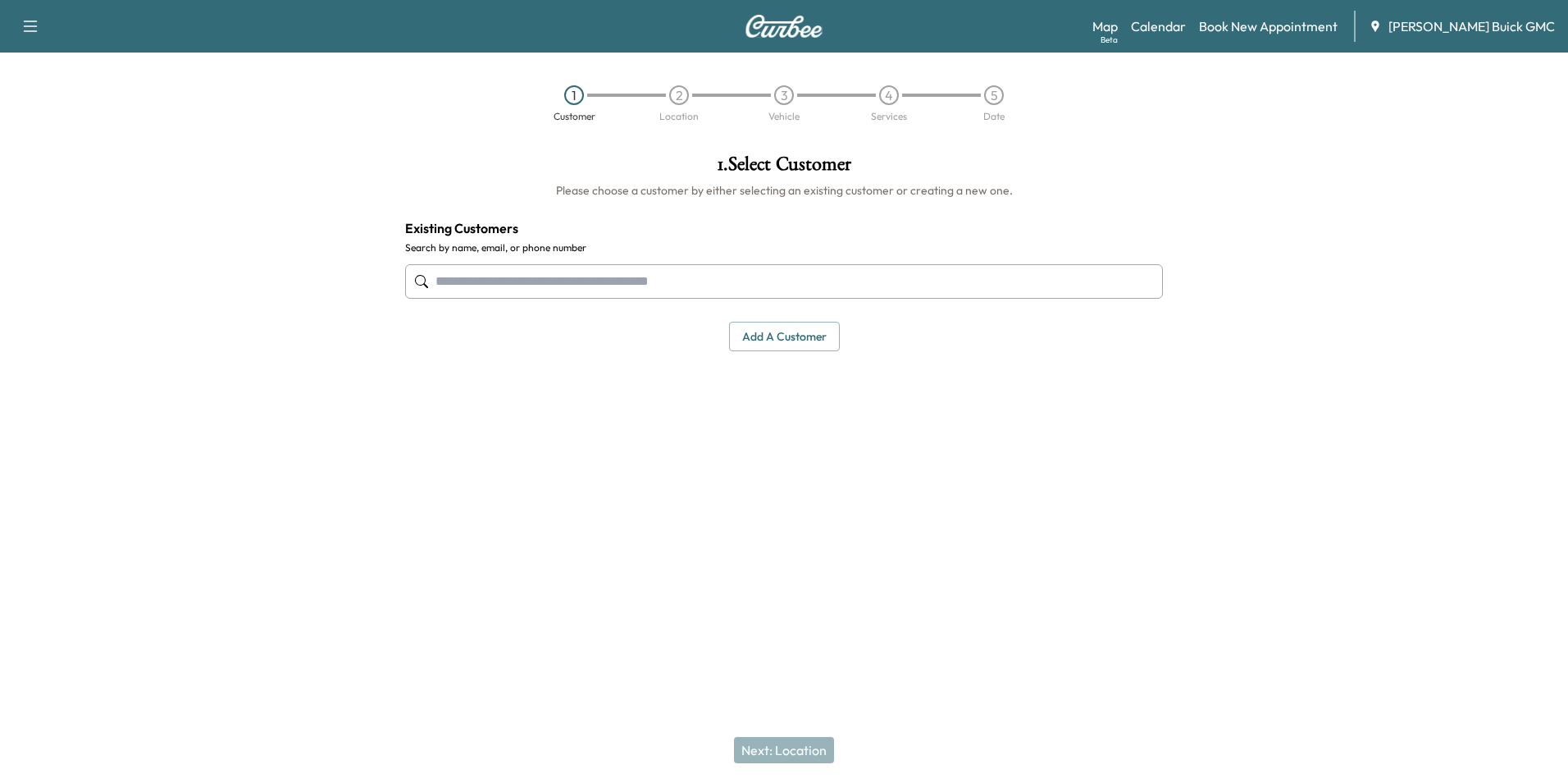
click at [778, 335] on button "Add a customer" at bounding box center [784, 337] width 111 height 30
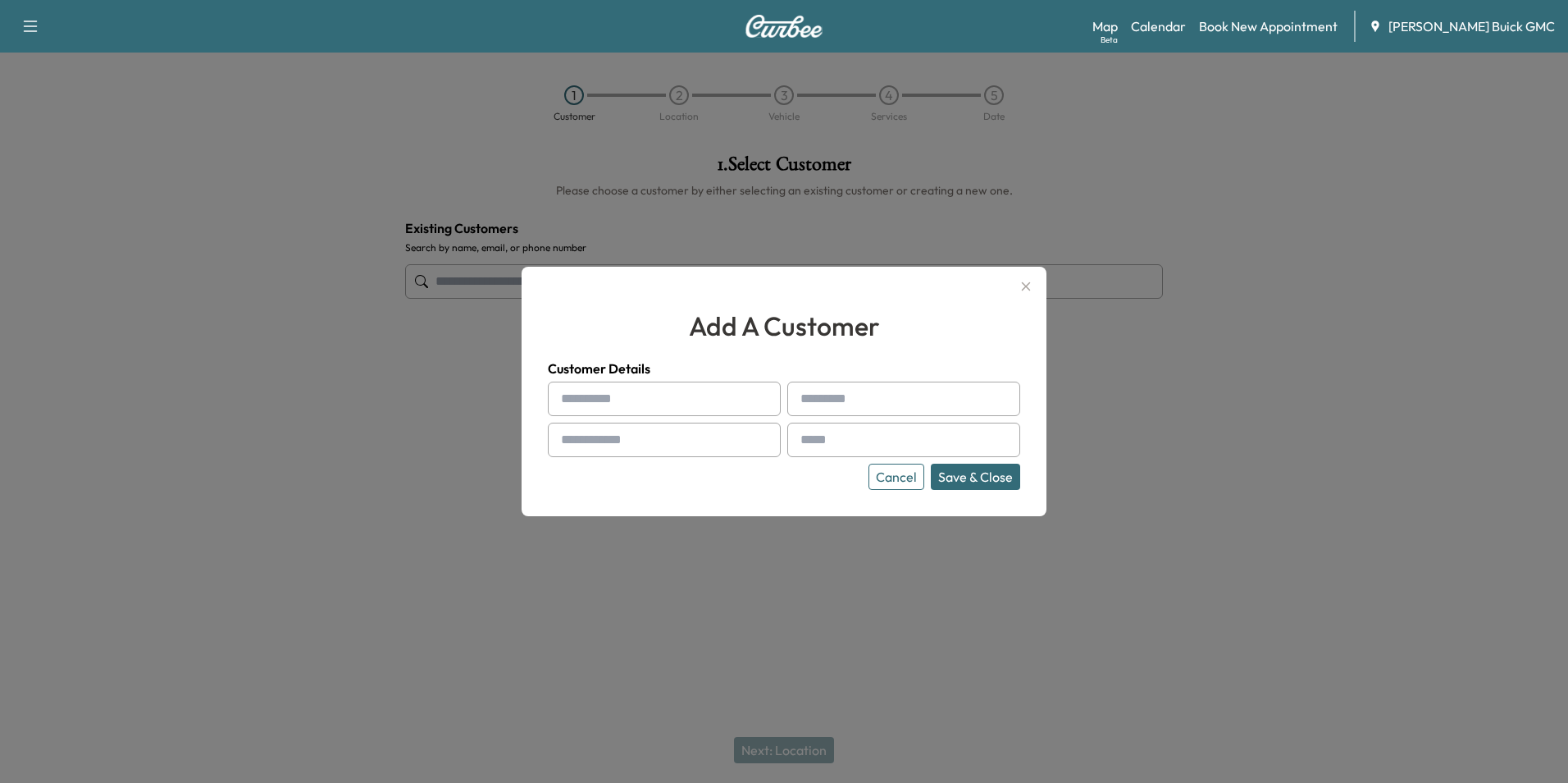
drag, startPoint x: 651, startPoint y: 395, endPoint x: 659, endPoint y: 389, distance: 10.0
click at [651, 395] on input "text" at bounding box center [664, 399] width 233 height 35
type input "**********"
click at [605, 439] on input "text" at bounding box center [664, 440] width 233 height 35
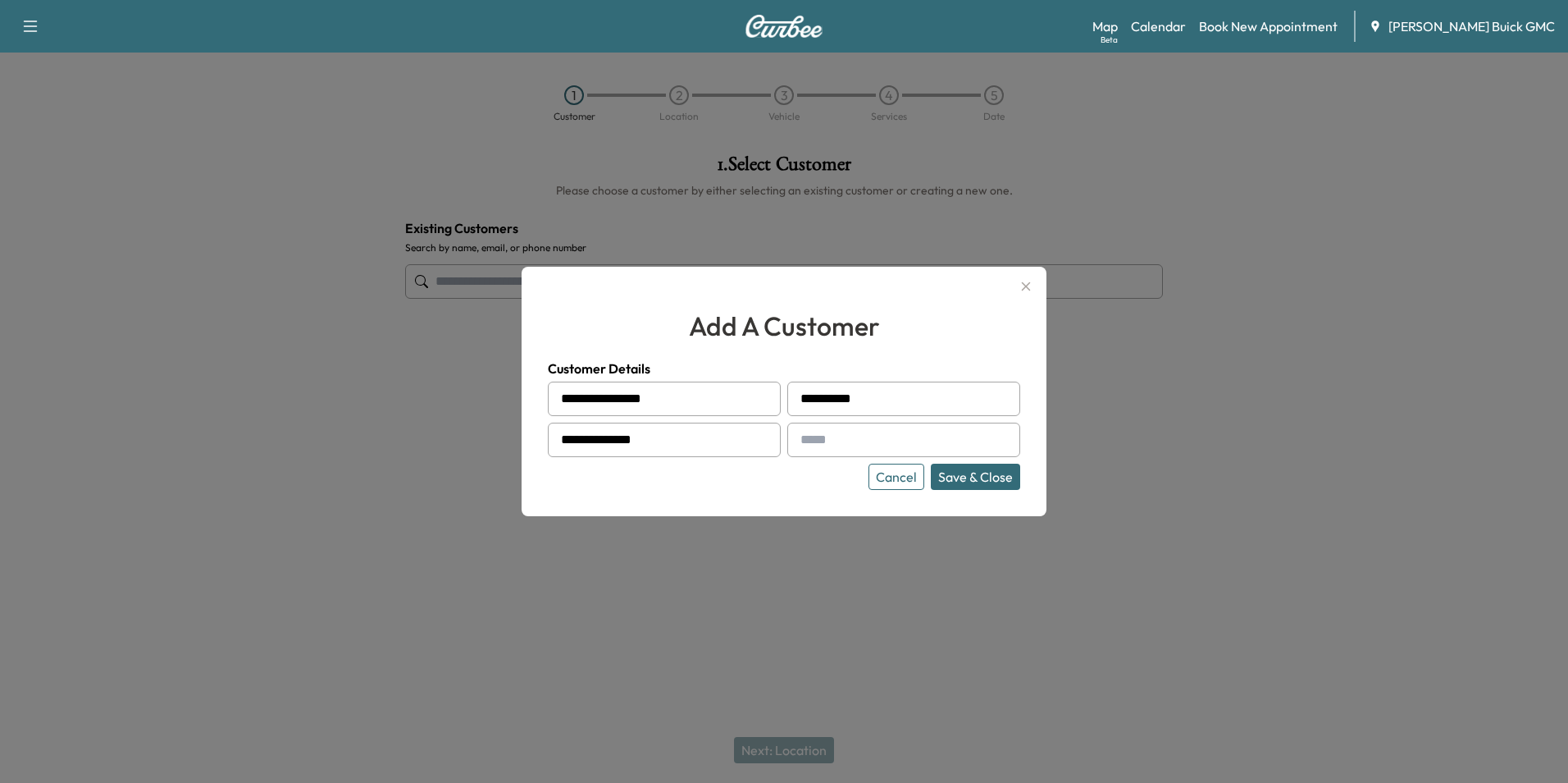
type input "**********"
click at [956, 438] on input "text" at bounding box center [904, 440] width 233 height 35
type input "**********"
click at [811, 483] on div "Cancel Save & Close" at bounding box center [784, 476] width 472 height 26
click at [965, 474] on button "Save & Close" at bounding box center [975, 476] width 90 height 26
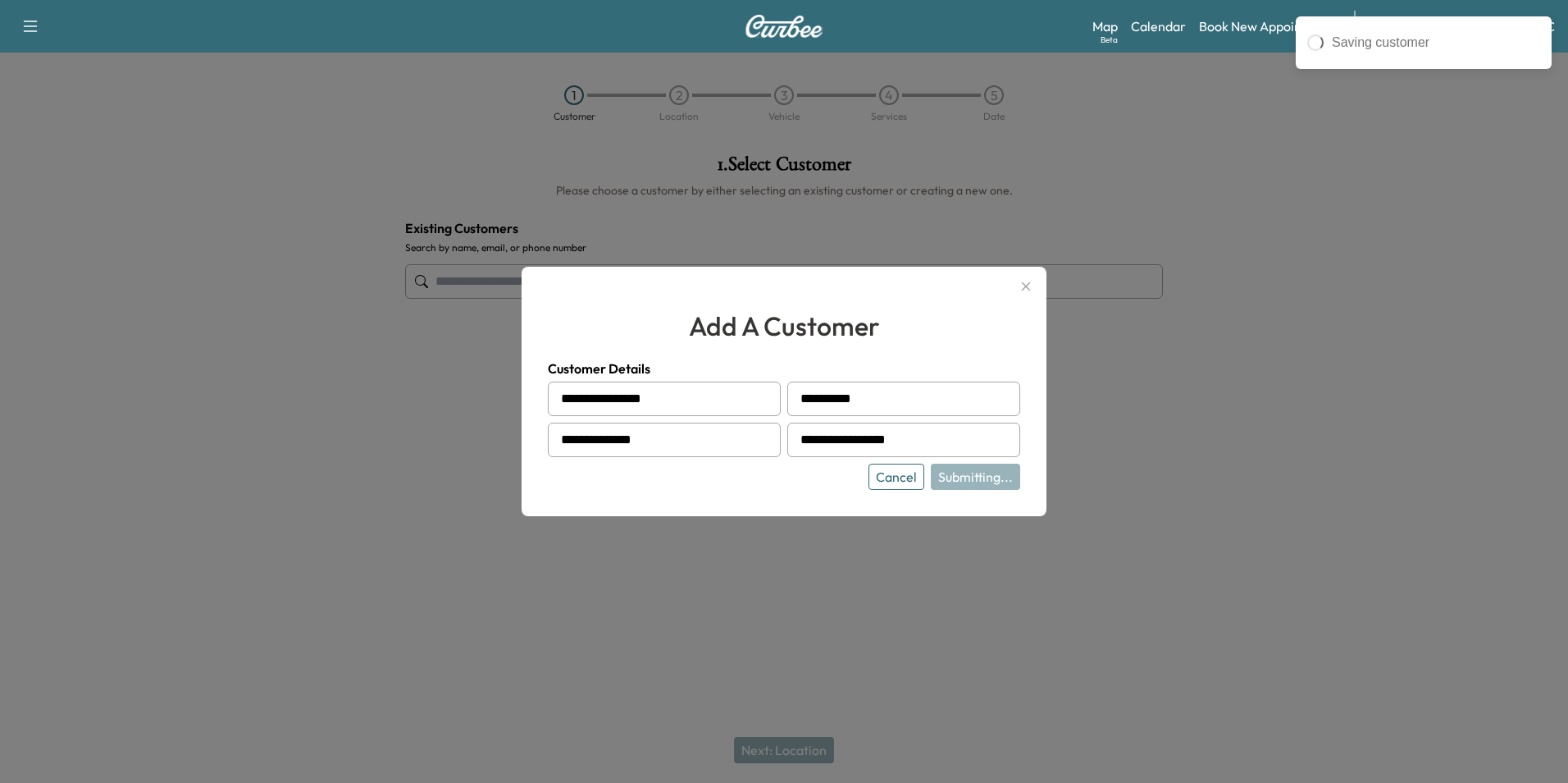
type input "**********"
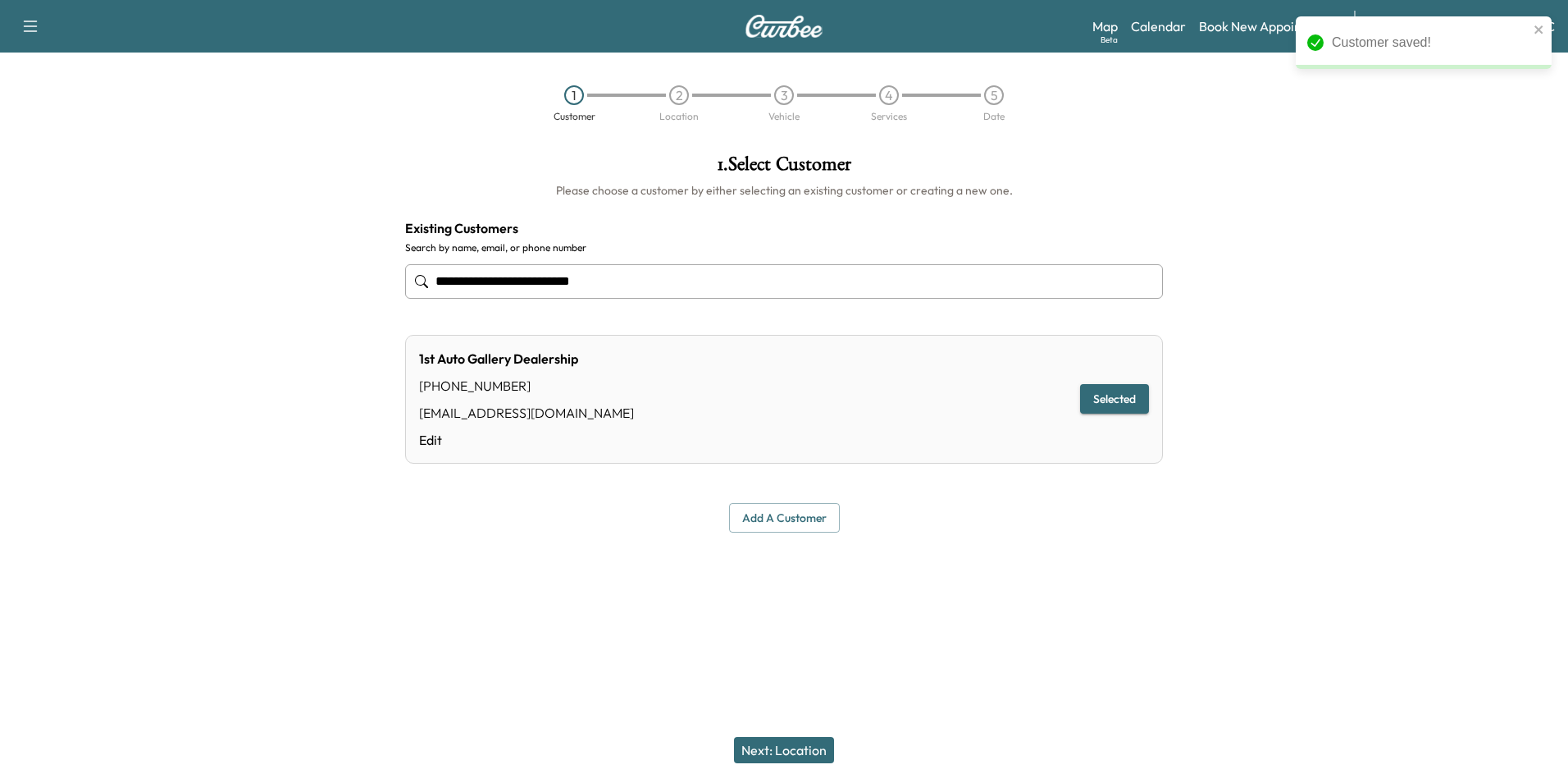
click at [791, 746] on button "Next: Location" at bounding box center [784, 749] width 100 height 26
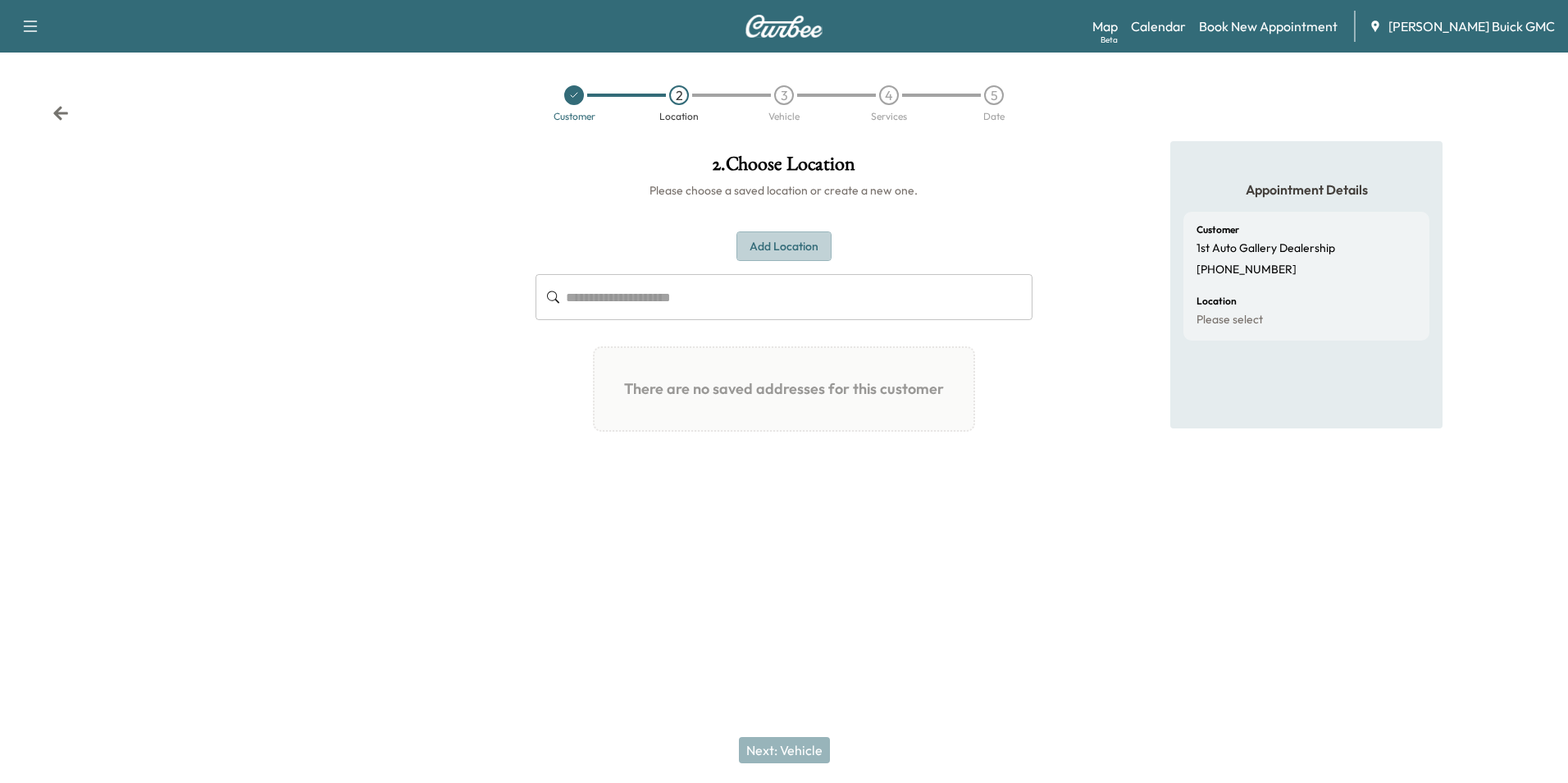
click at [785, 238] on button "Add Location" at bounding box center [784, 246] width 95 height 30
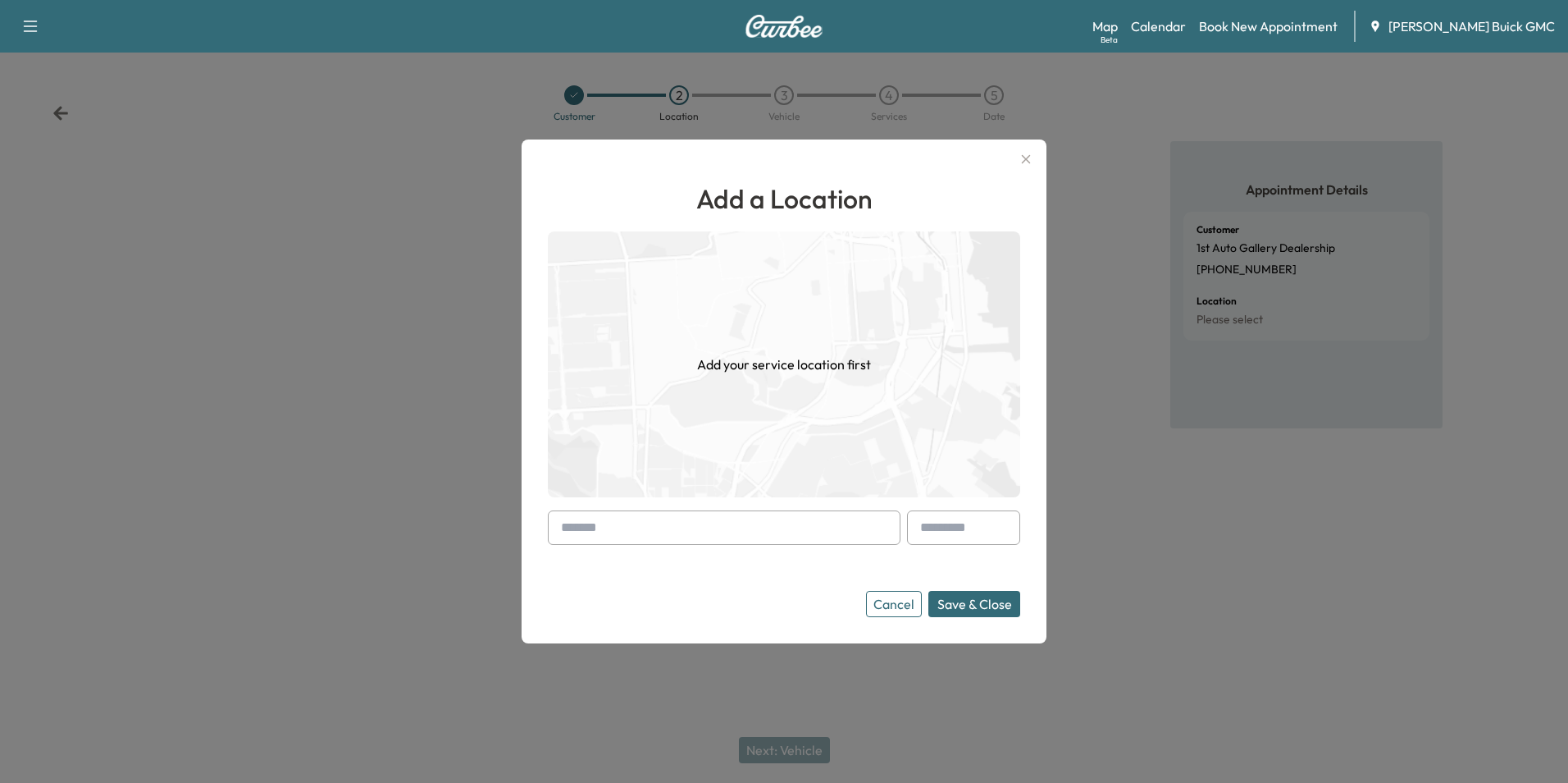
click at [678, 532] on input "text" at bounding box center [724, 527] width 353 height 35
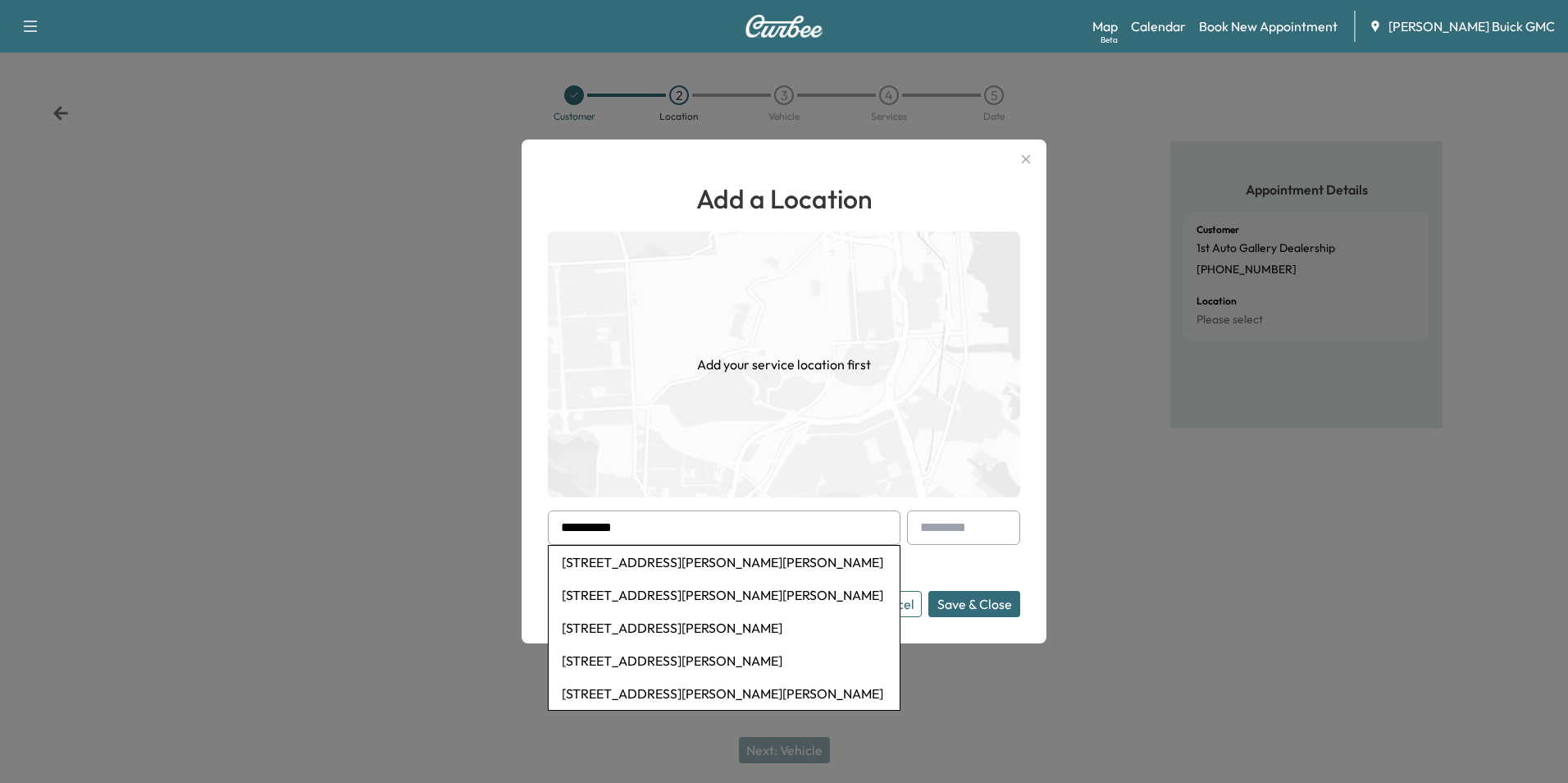
click at [716, 556] on li "[STREET_ADDRESS][PERSON_NAME][PERSON_NAME]" at bounding box center [724, 562] width 351 height 33
type input "**********"
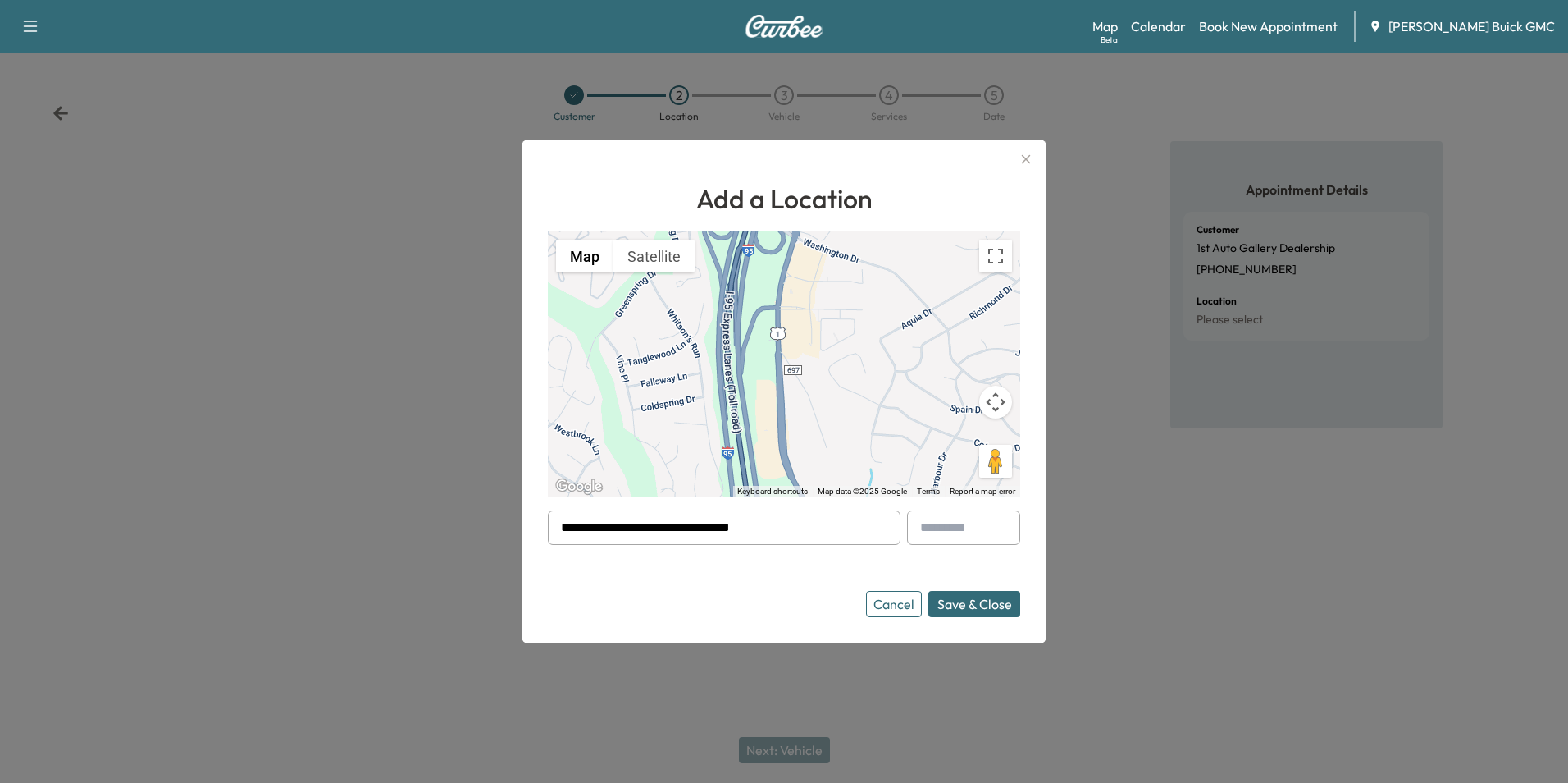
click at [963, 602] on button "Save & Close" at bounding box center [973, 604] width 92 height 26
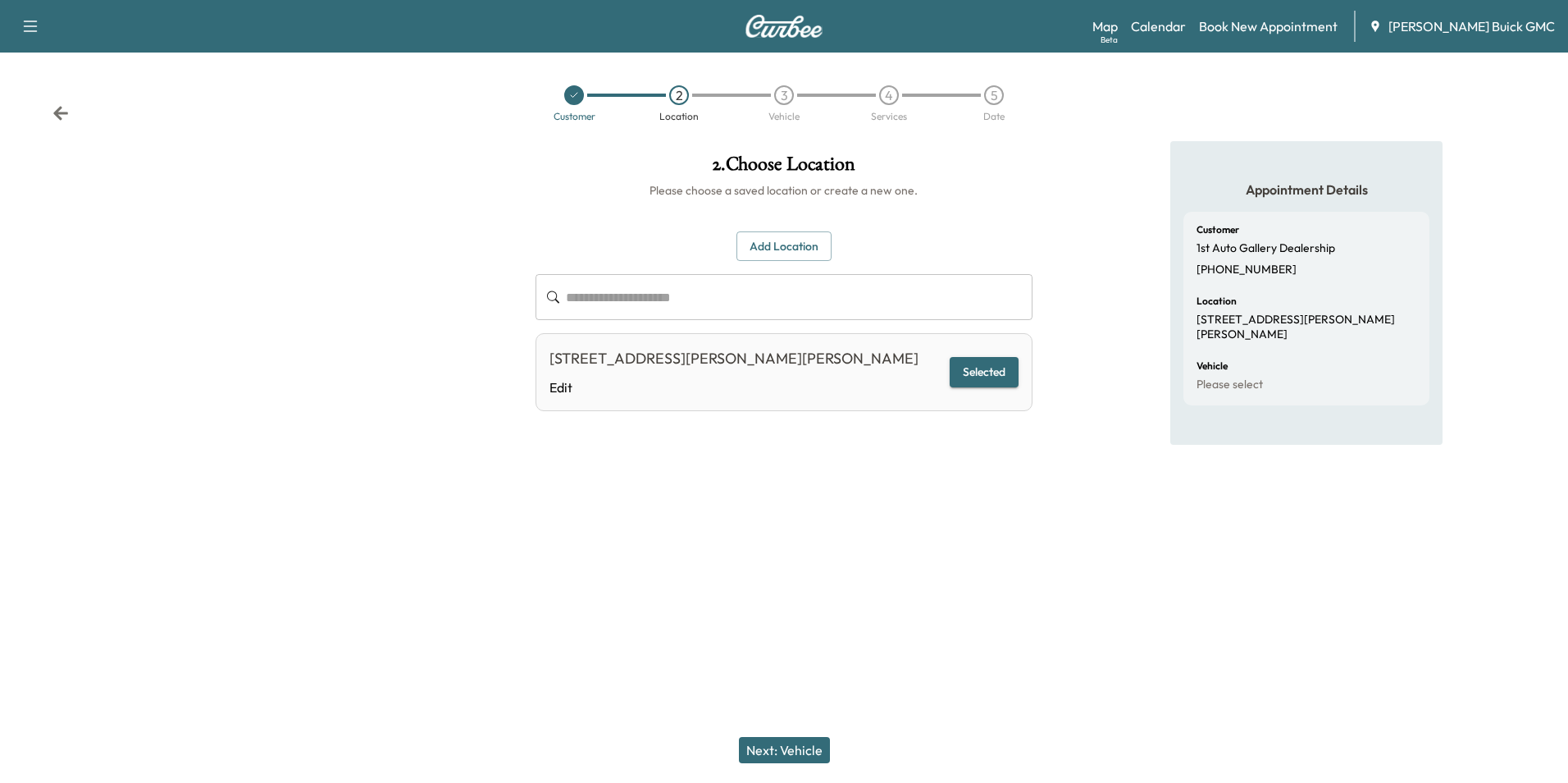
click at [804, 748] on button "Next: Vehicle" at bounding box center [784, 749] width 91 height 26
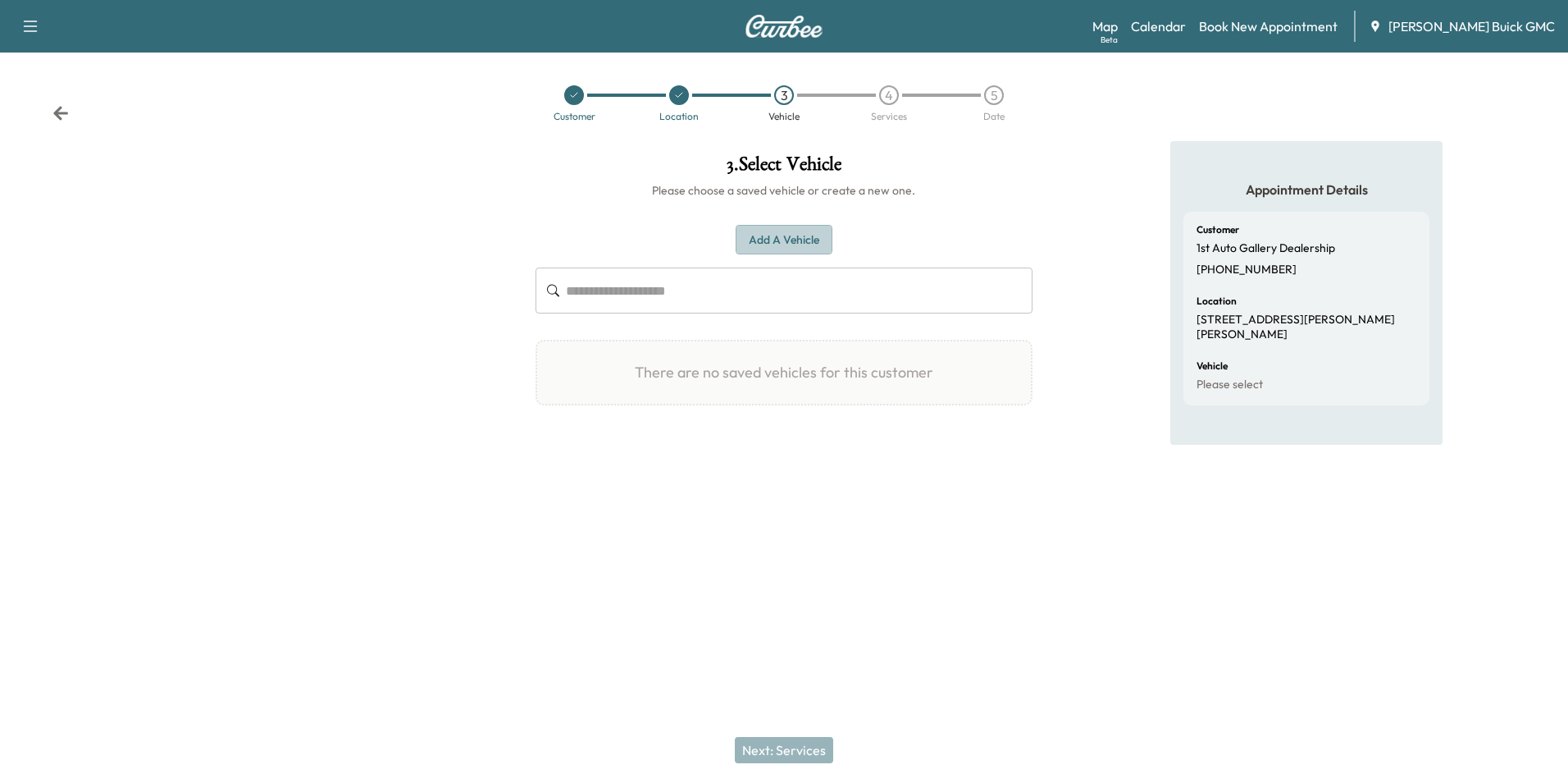
click at [799, 230] on button "Add a Vehicle" at bounding box center [784, 239] width 96 height 30
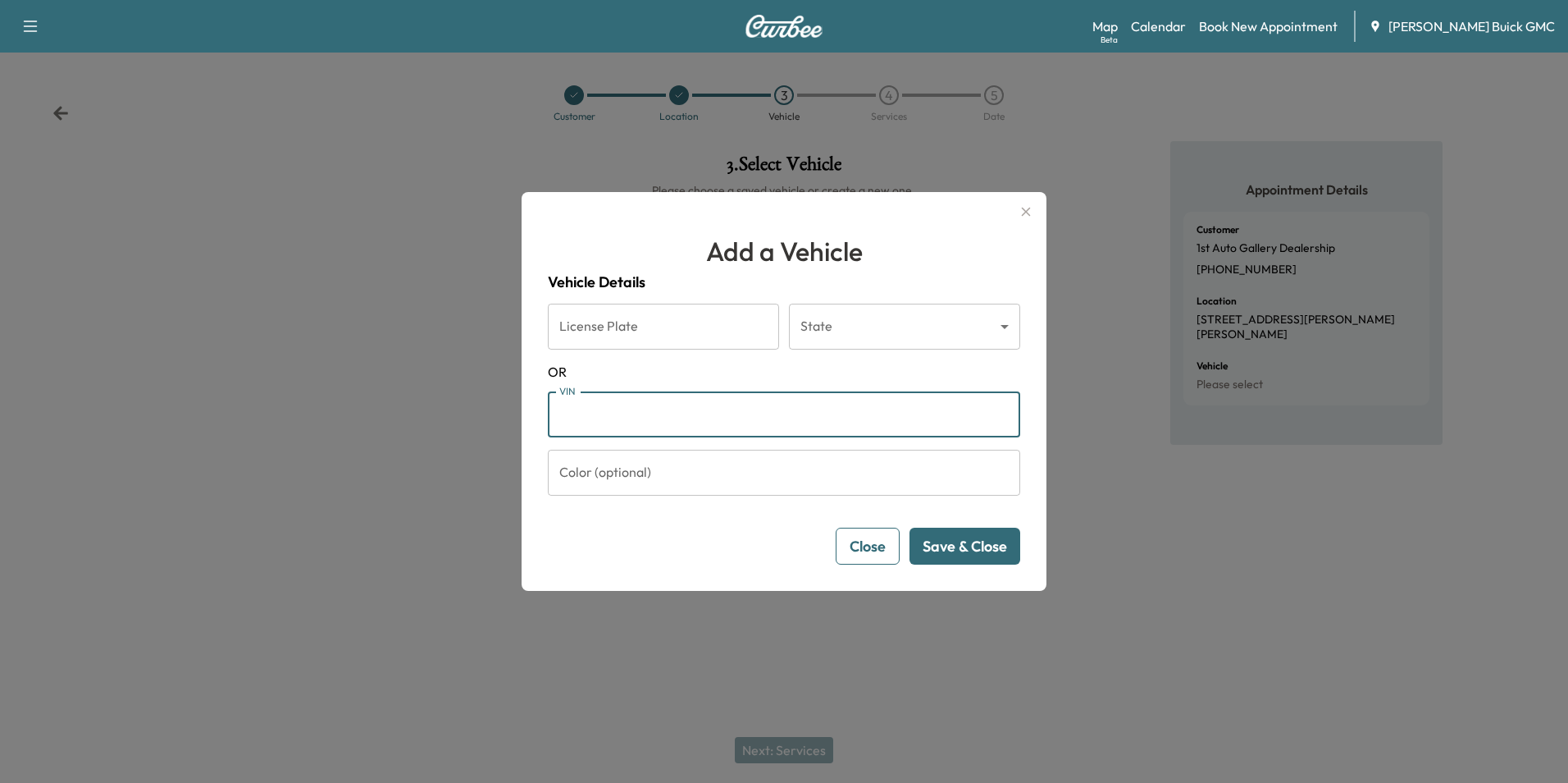
click at [627, 423] on input "VIN" at bounding box center [784, 415] width 472 height 46
type input "**********"
click at [971, 544] on button "Save & Close" at bounding box center [965, 546] width 111 height 37
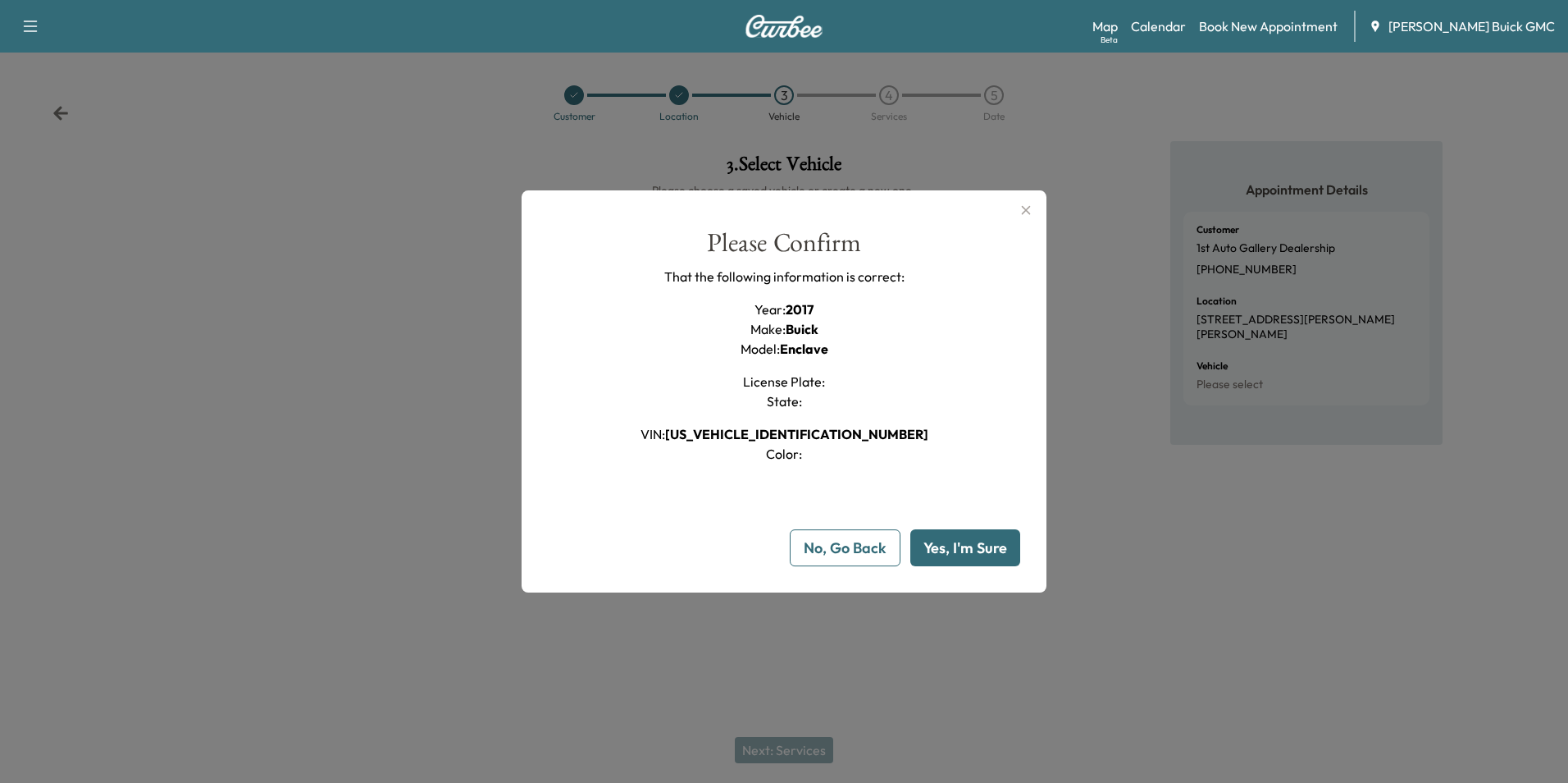
click at [963, 545] on button "Yes, I'm Sure" at bounding box center [965, 548] width 110 height 37
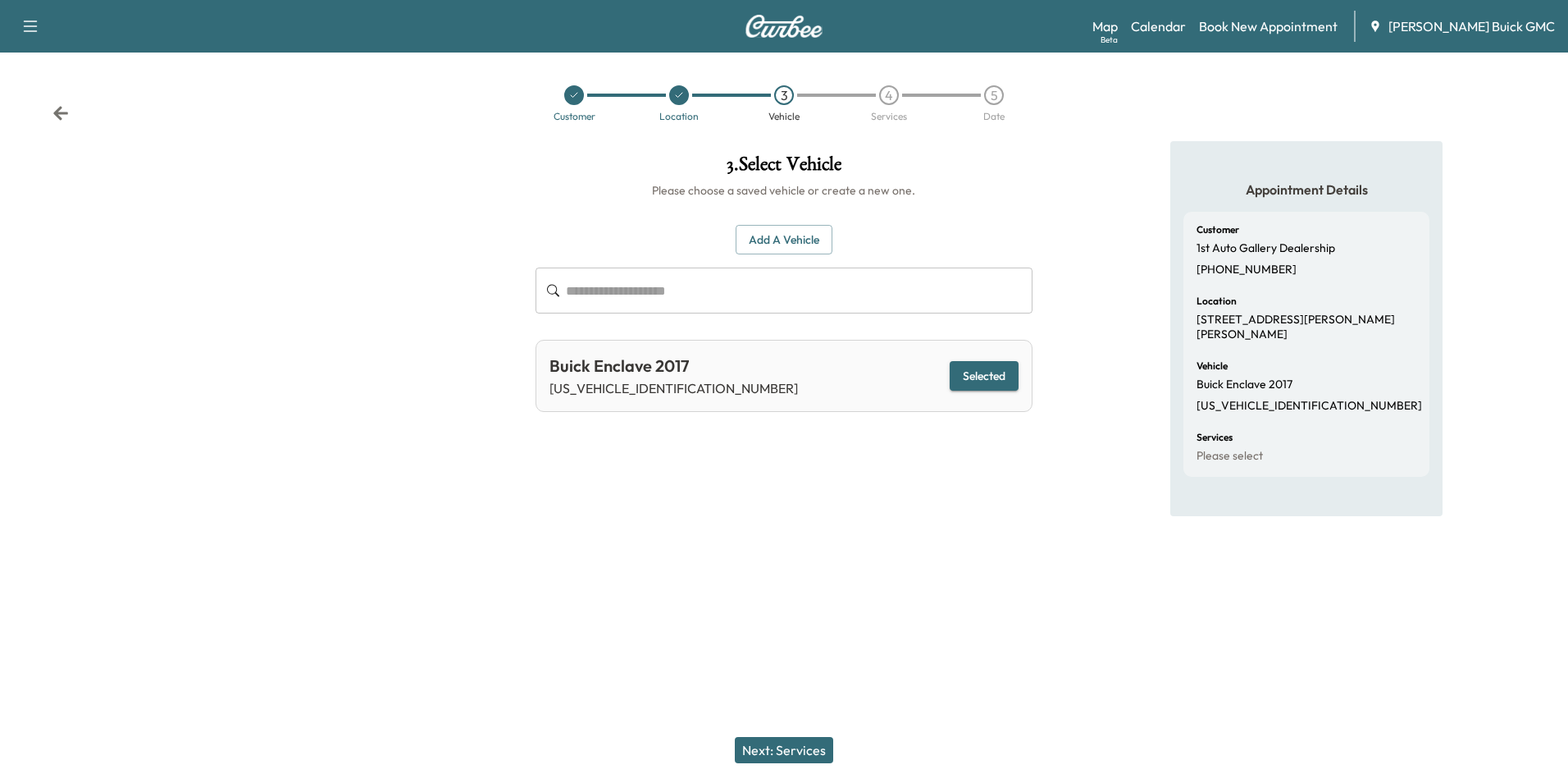
click at [800, 745] on button "Next: Services" at bounding box center [784, 749] width 98 height 26
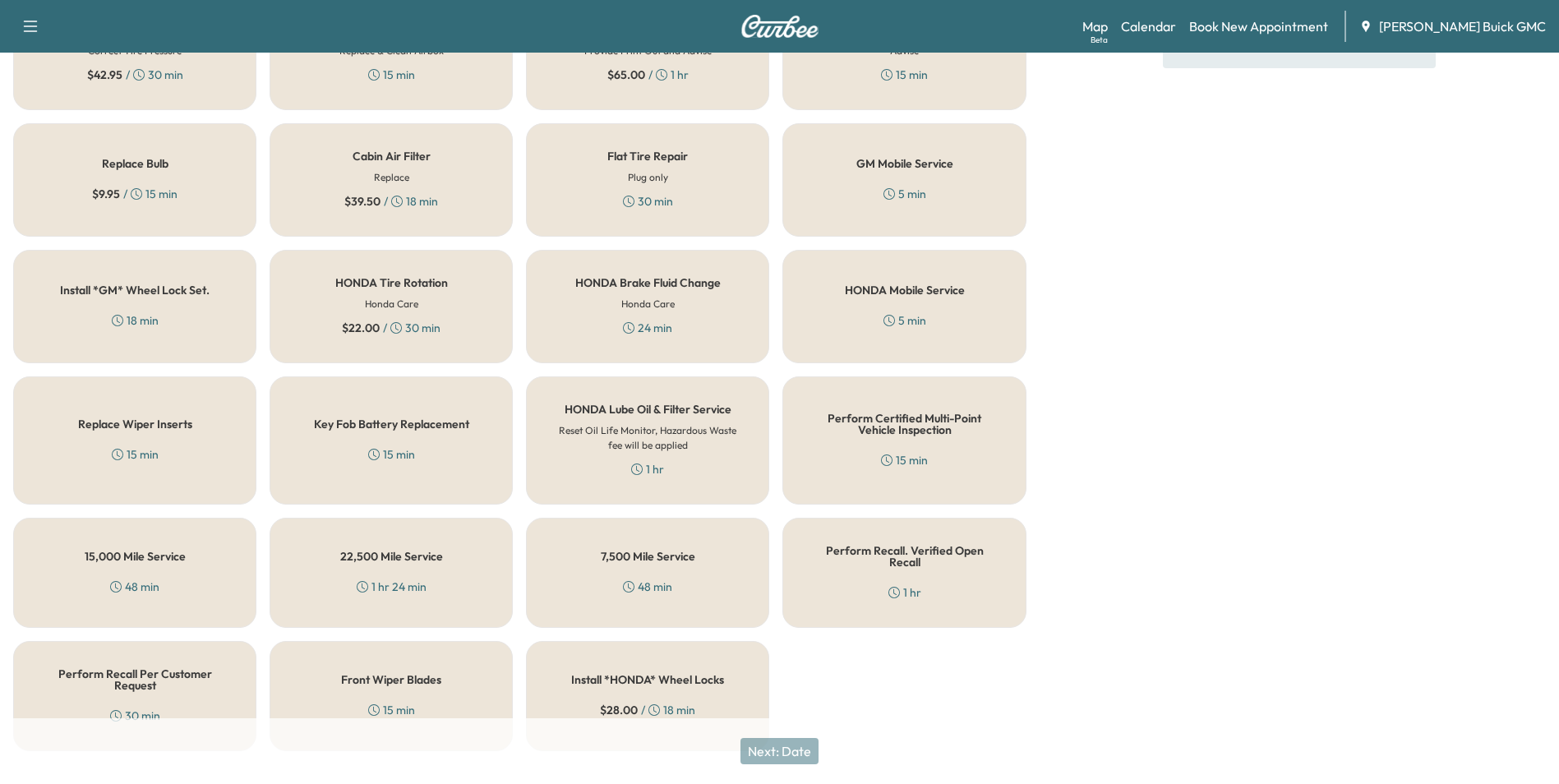
scroll to position [470, 0]
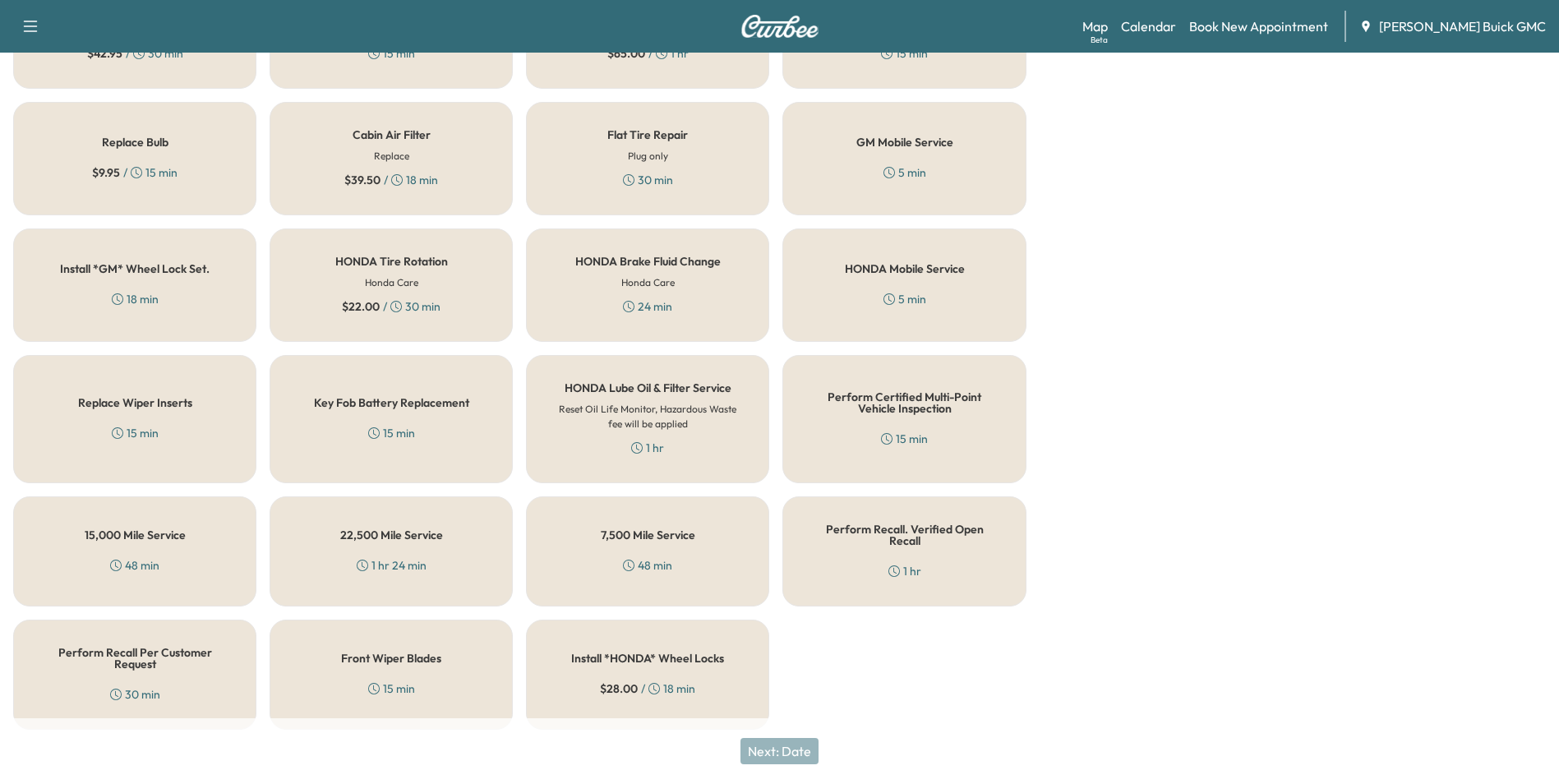
click at [933, 428] on div "Perform Certified Multi-Point Vehicle Inspection 15 min" at bounding box center [904, 419] width 243 height 128
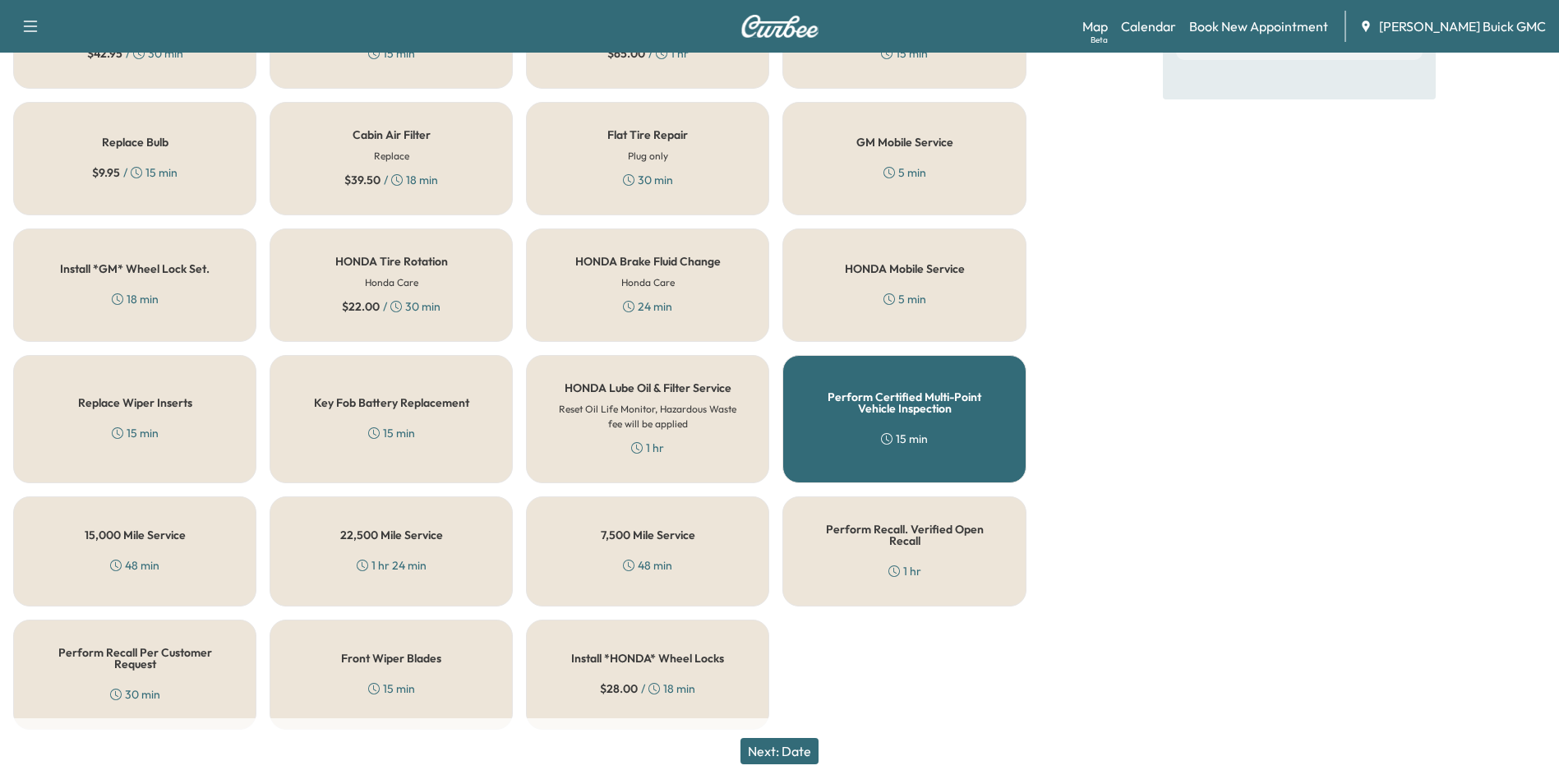
click at [802, 749] on button "Next: Date" at bounding box center [780, 750] width 78 height 26
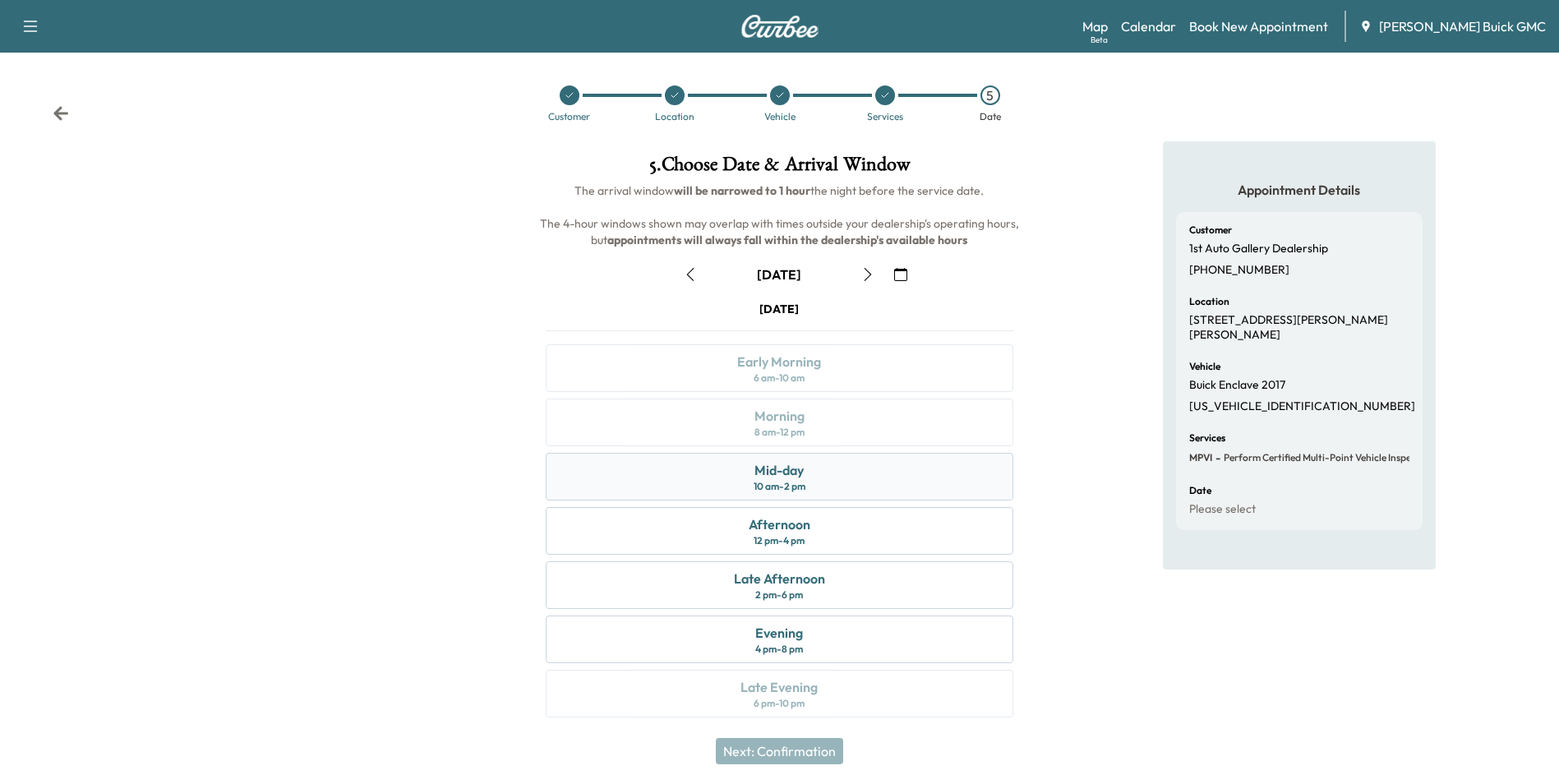
click at [796, 476] on div "Mid-day" at bounding box center [779, 469] width 49 height 19
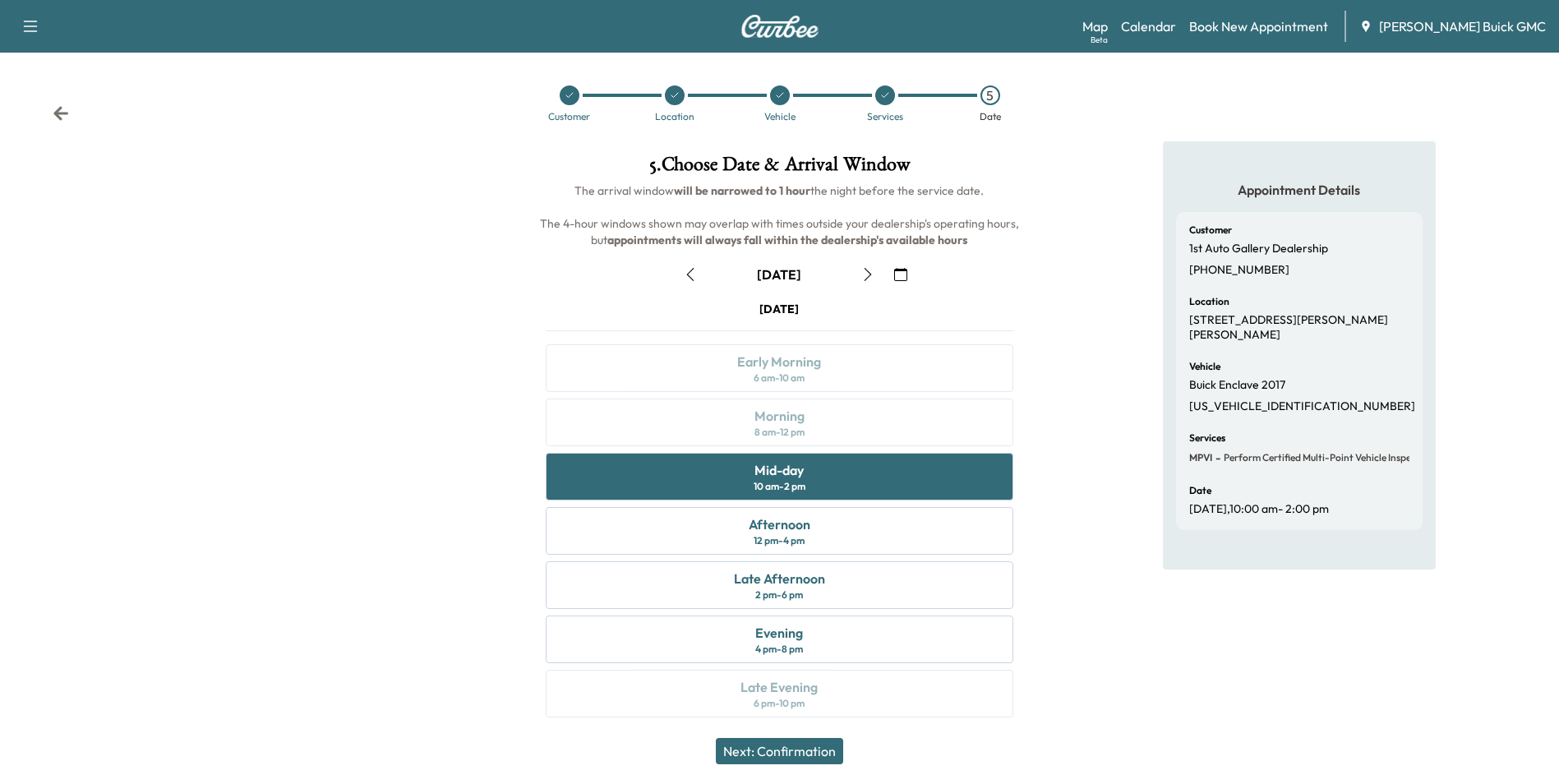
click at [802, 746] on button "Next: Confirmation" at bounding box center [780, 750] width 128 height 26
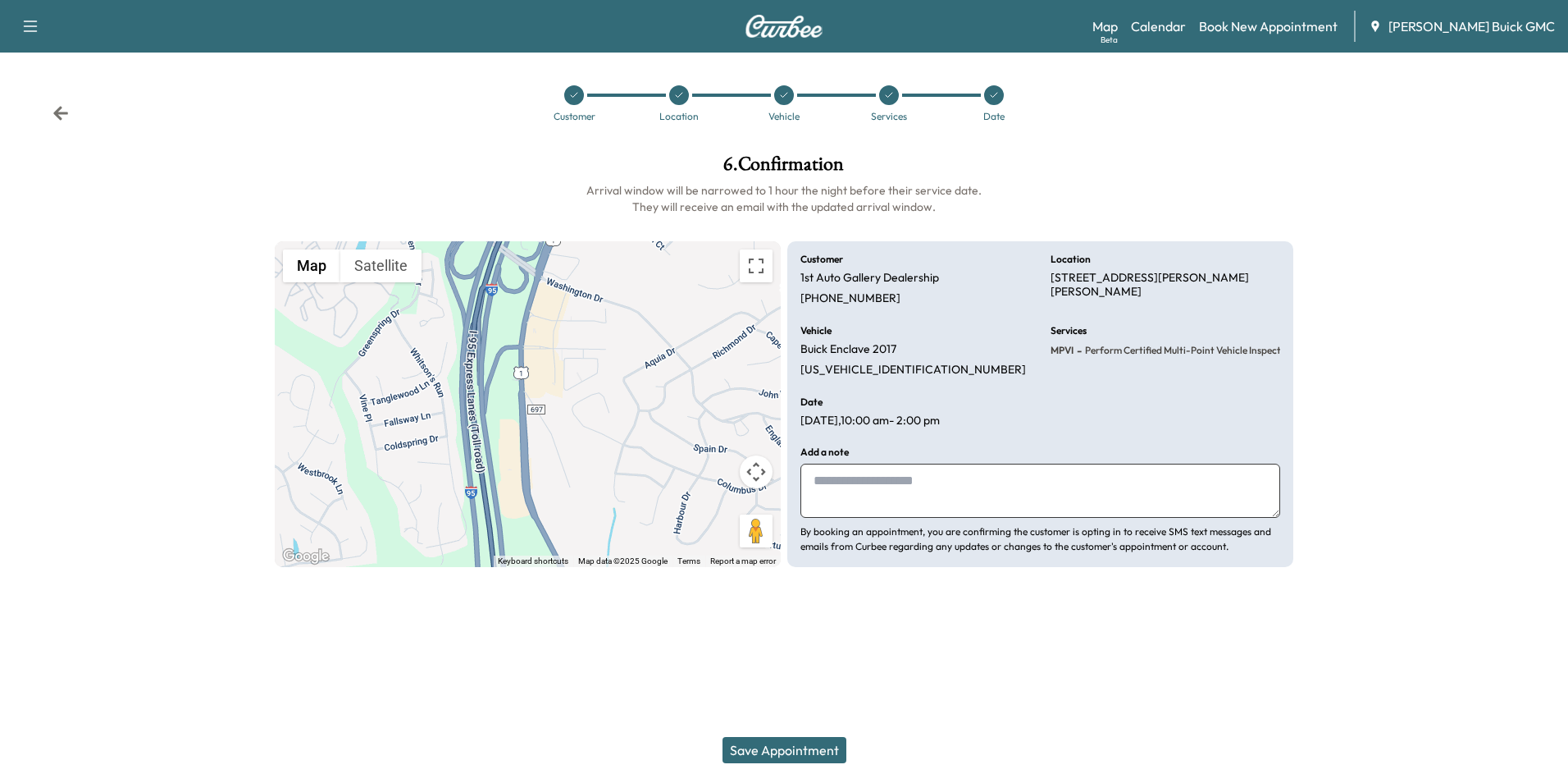
click at [946, 484] on textarea at bounding box center [1040, 491] width 480 height 54
type textarea "**********"
click at [789, 745] on button "Save Appointment" at bounding box center [784, 749] width 123 height 26
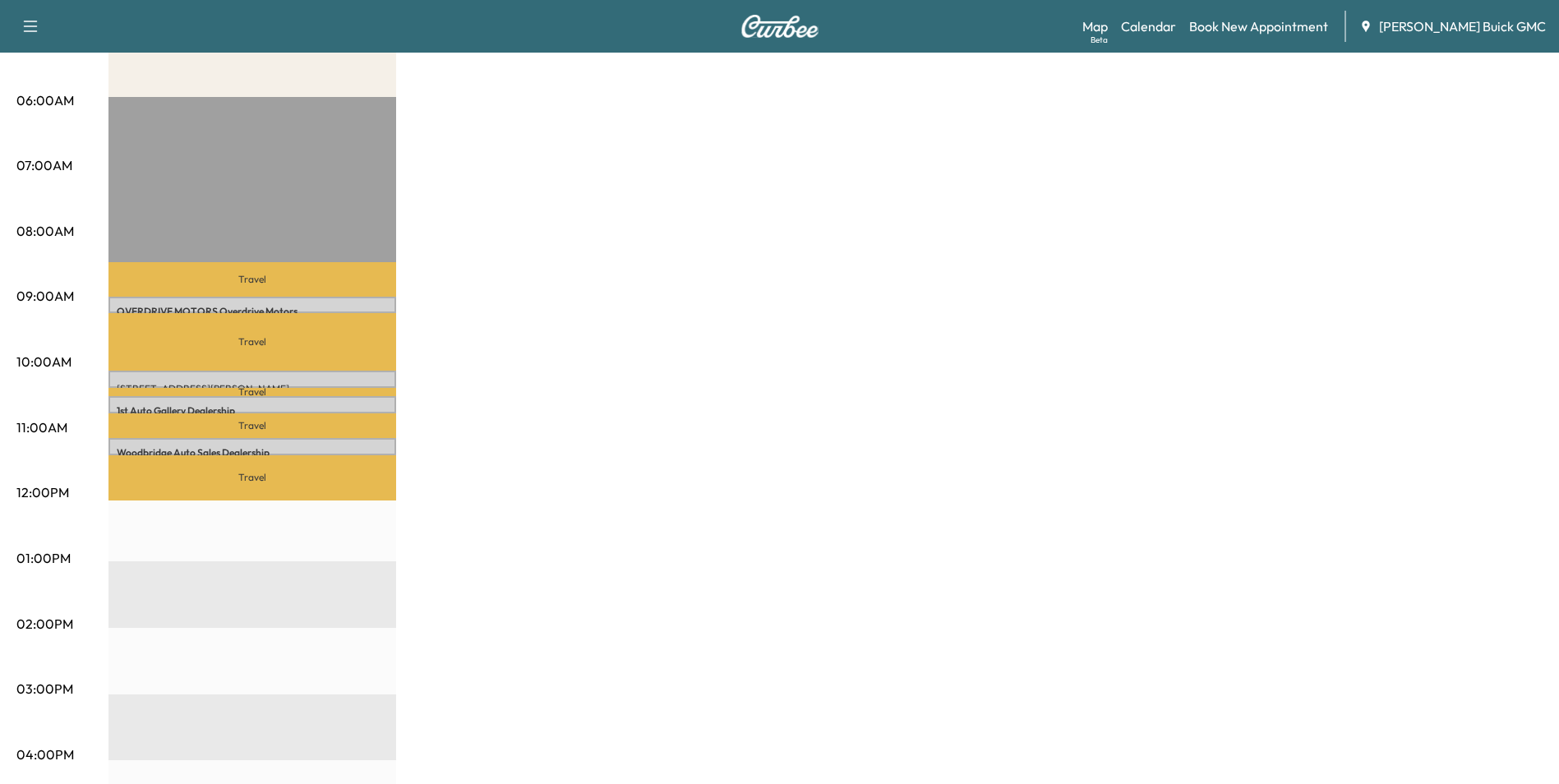
scroll to position [82, 0]
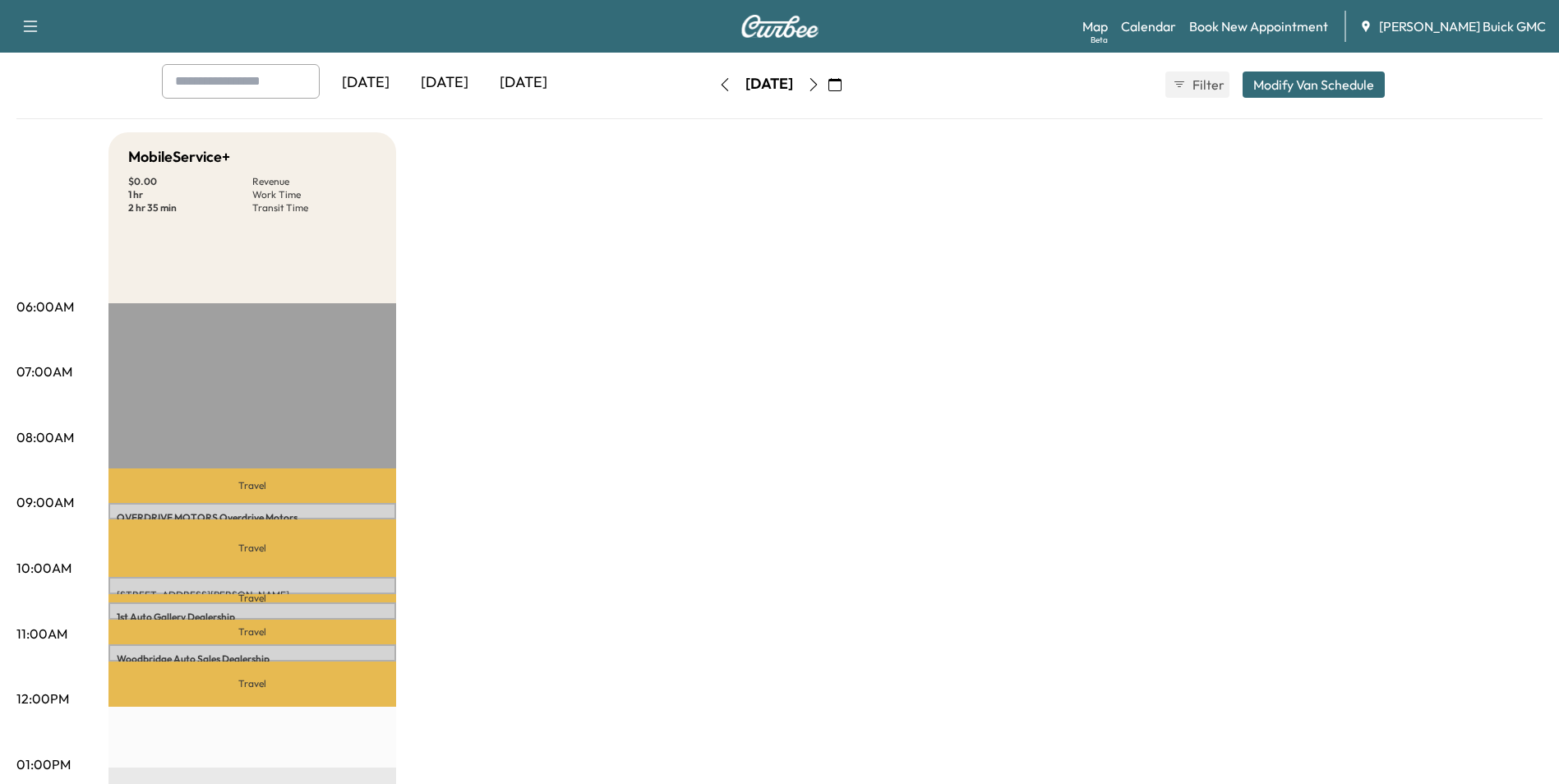
click at [969, 328] on div "MobileService+ $ 0.00 Revenue 1 hr Work Time 2 hr 35 min Transit Time Travel OV…" at bounding box center [825, 748] width 1434 height 1232
click at [1047, 211] on div "MobileService+ $ 0.00 Revenue 1 hr Work Time 2 hr 35 min Transit Time Travel OV…" at bounding box center [825, 748] width 1434 height 1232
click at [1283, 19] on link "Book New Appointment" at bounding box center [1259, 26] width 139 height 19
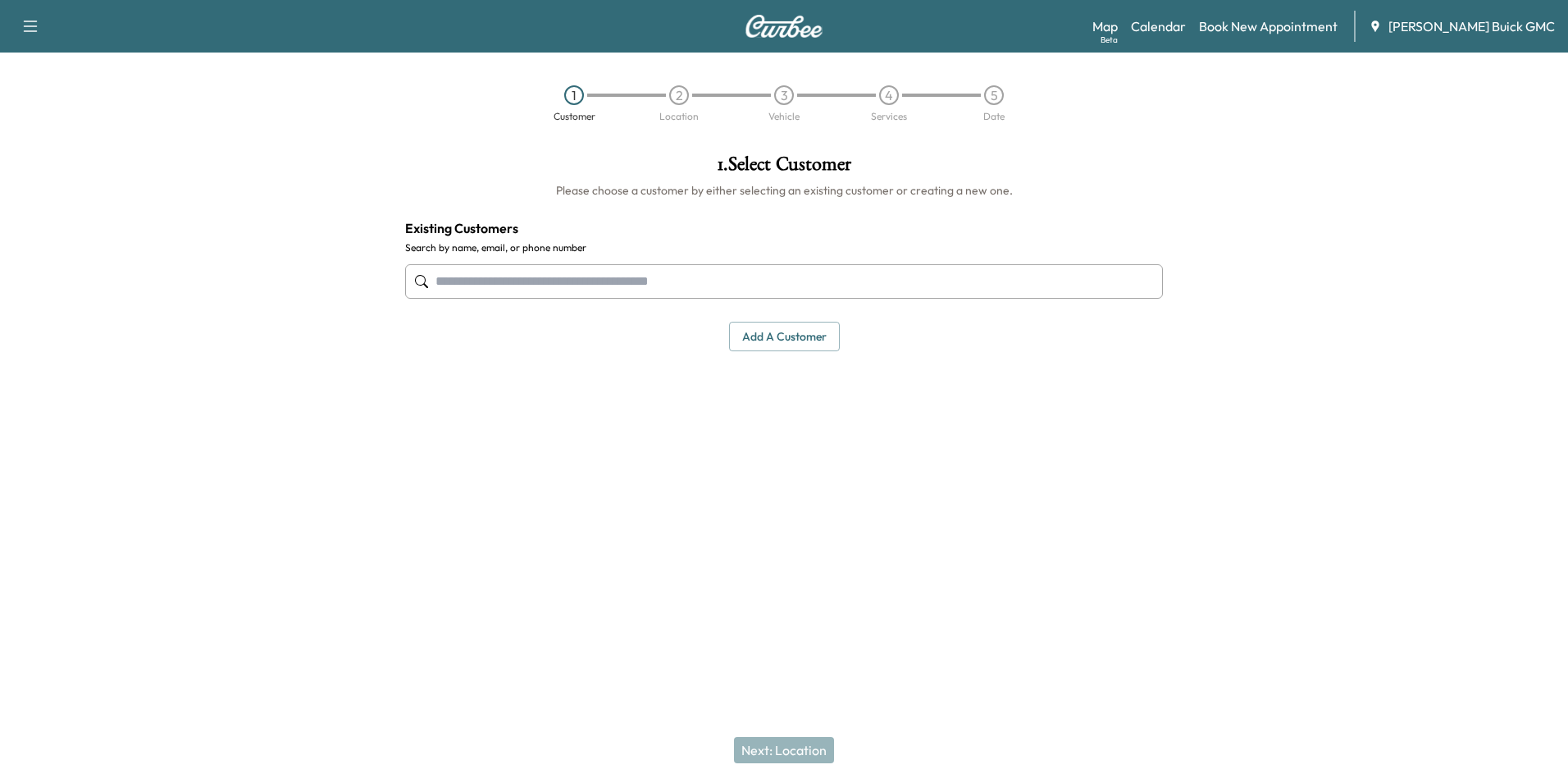
click at [629, 284] on input "text" at bounding box center [784, 282] width 757 height 35
click at [585, 282] on input "text" at bounding box center [784, 282] width 757 height 35
type input "**********"
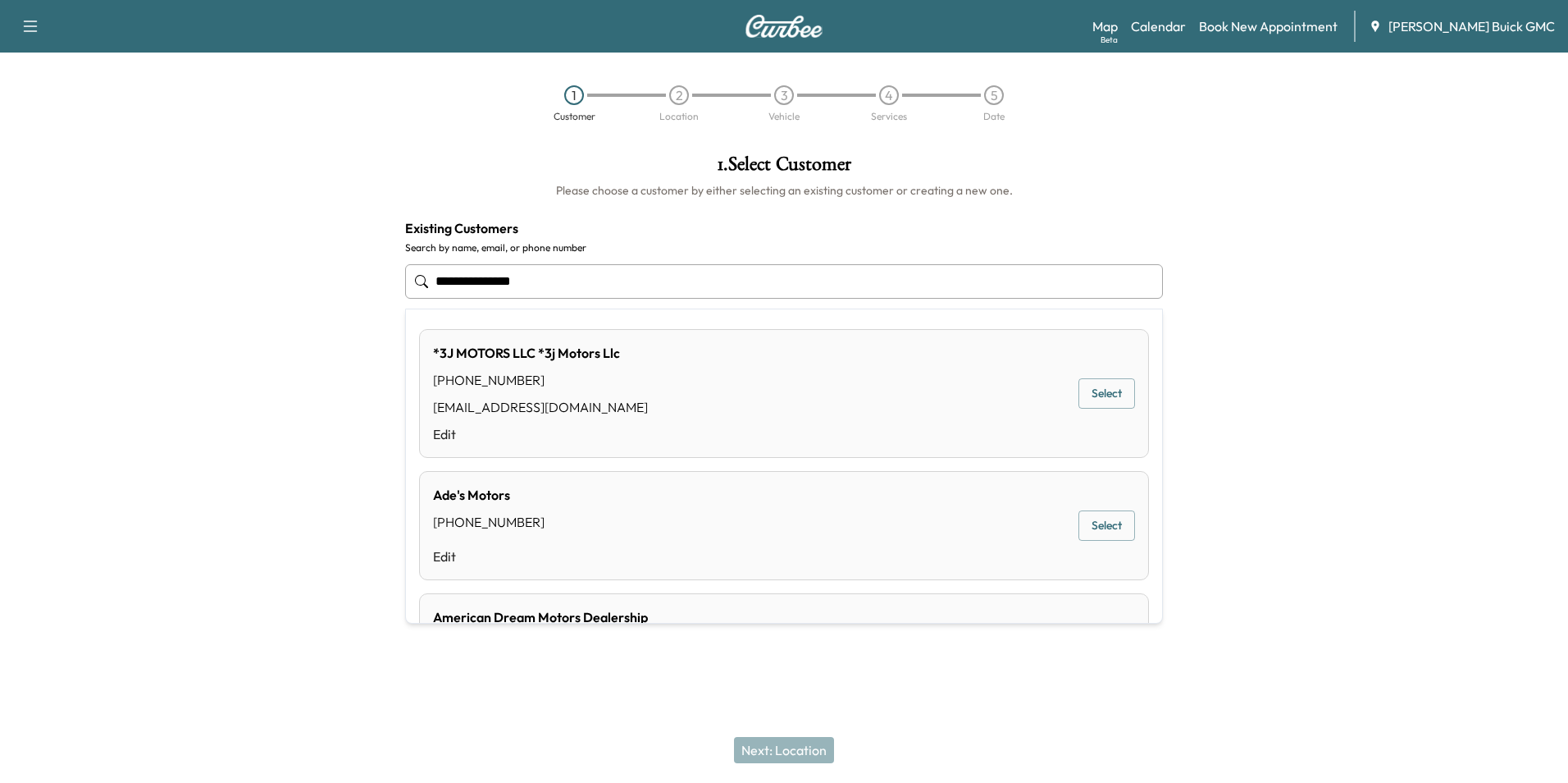
drag, startPoint x: 568, startPoint y: 283, endPoint x: 399, endPoint y: 284, distance: 169.0
click at [405, 284] on input "**********" at bounding box center [784, 282] width 757 height 35
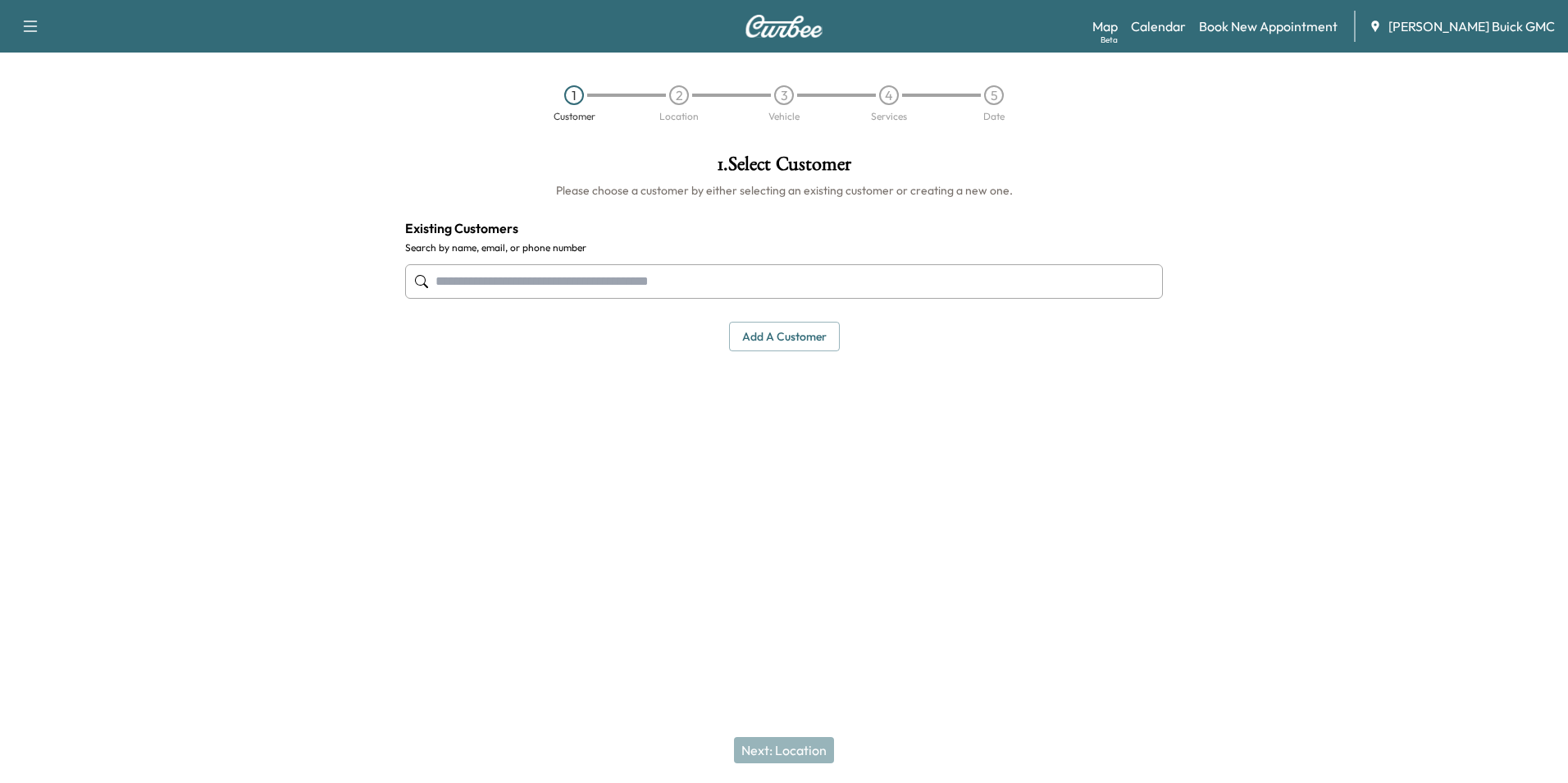
click at [760, 336] on button "Add a customer" at bounding box center [784, 337] width 111 height 30
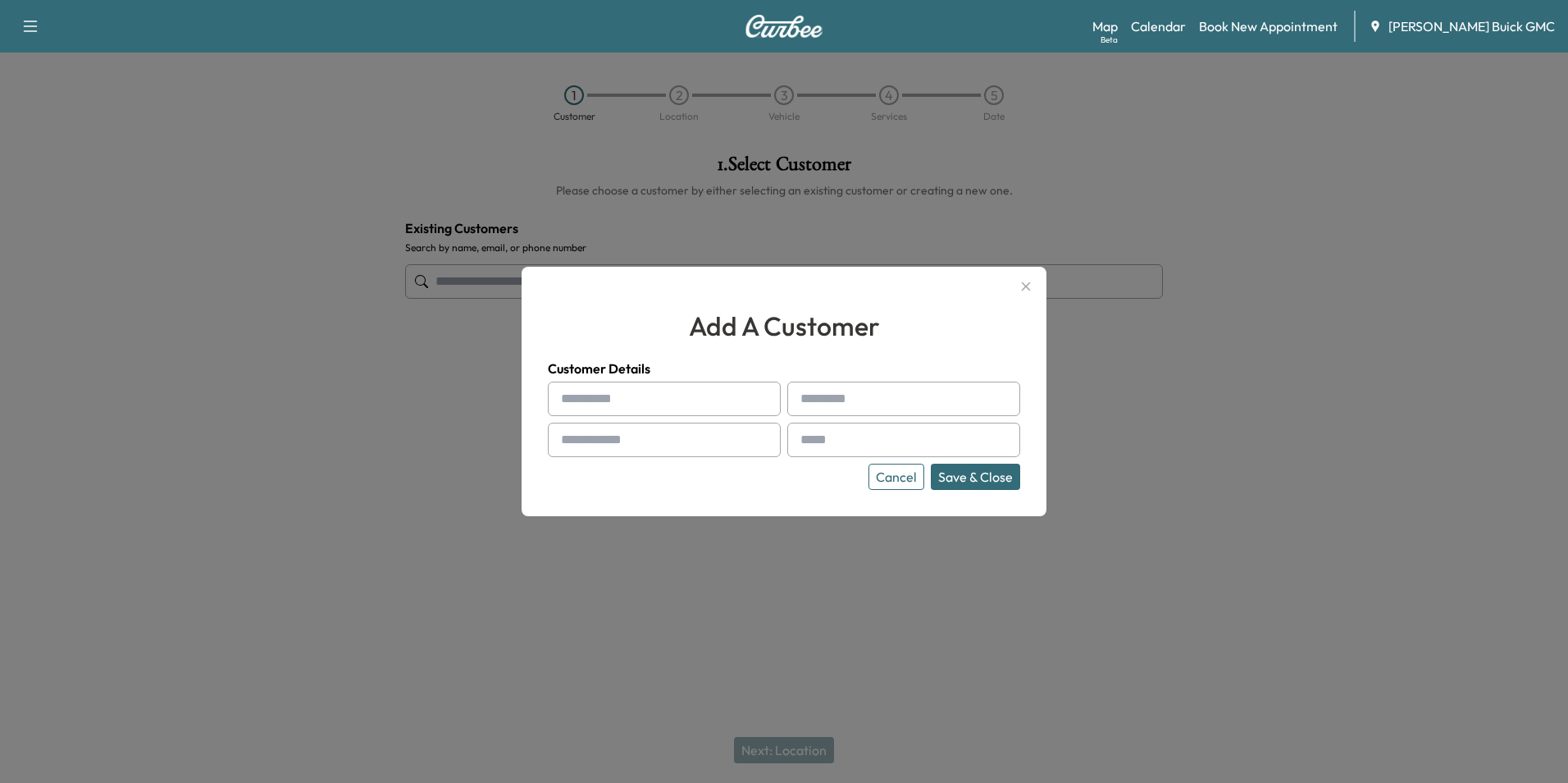
click at [661, 392] on input "text" at bounding box center [664, 399] width 233 height 35
type input "**********"
click at [837, 446] on input "text" at bounding box center [904, 440] width 233 height 35
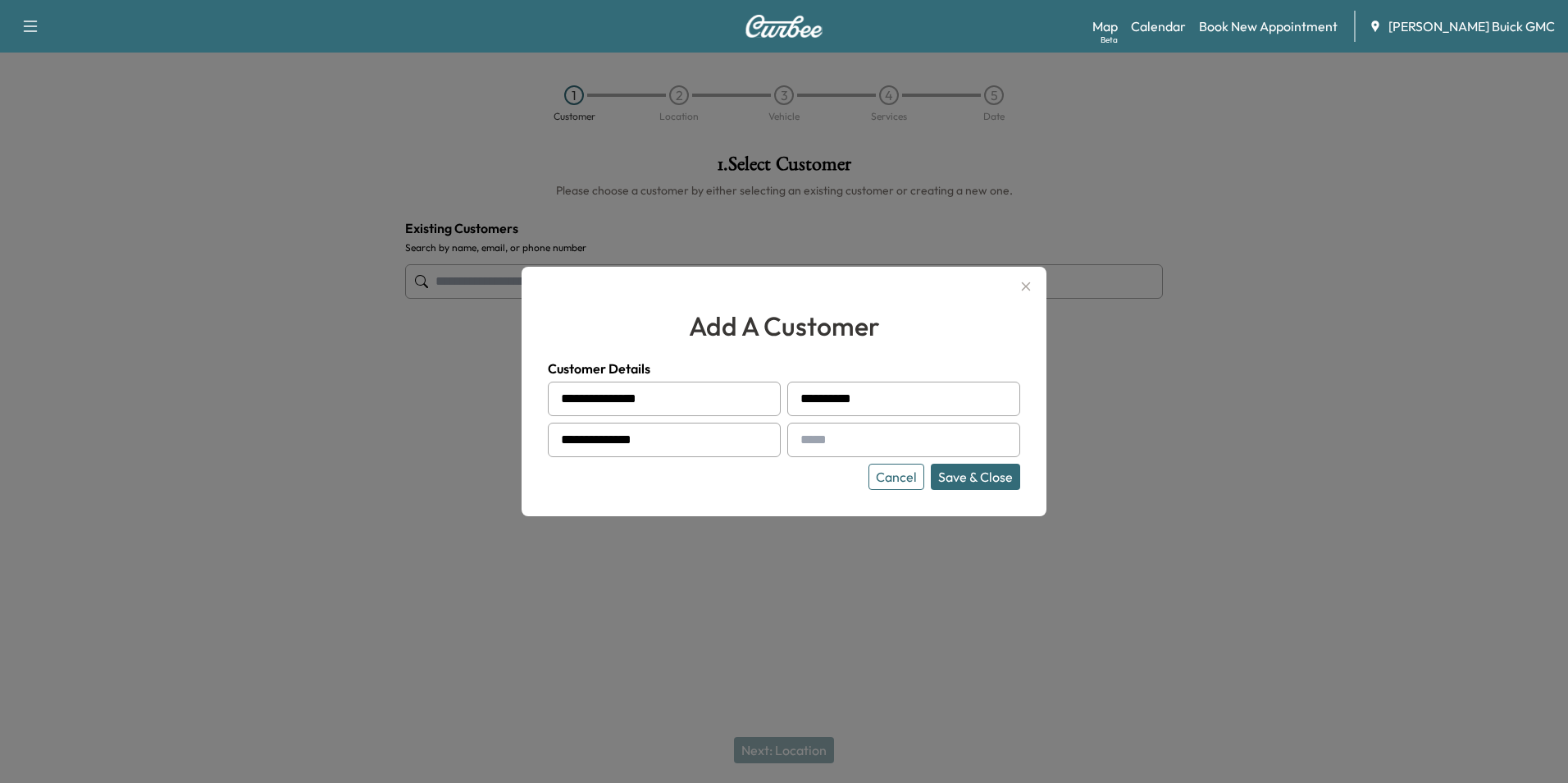
type input "**********"
click at [959, 472] on button "Save & Close" at bounding box center [975, 476] width 90 height 26
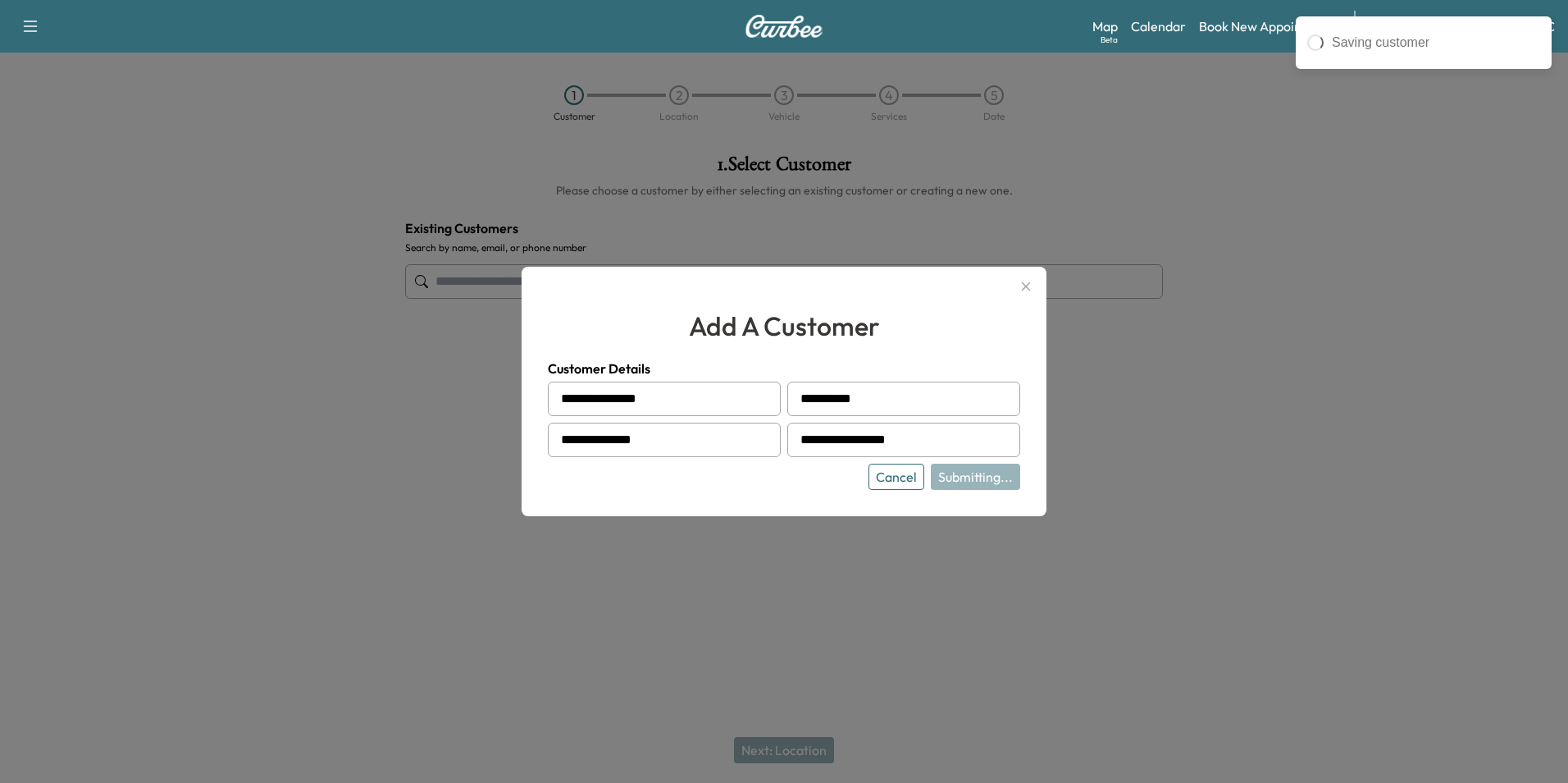
type input "**********"
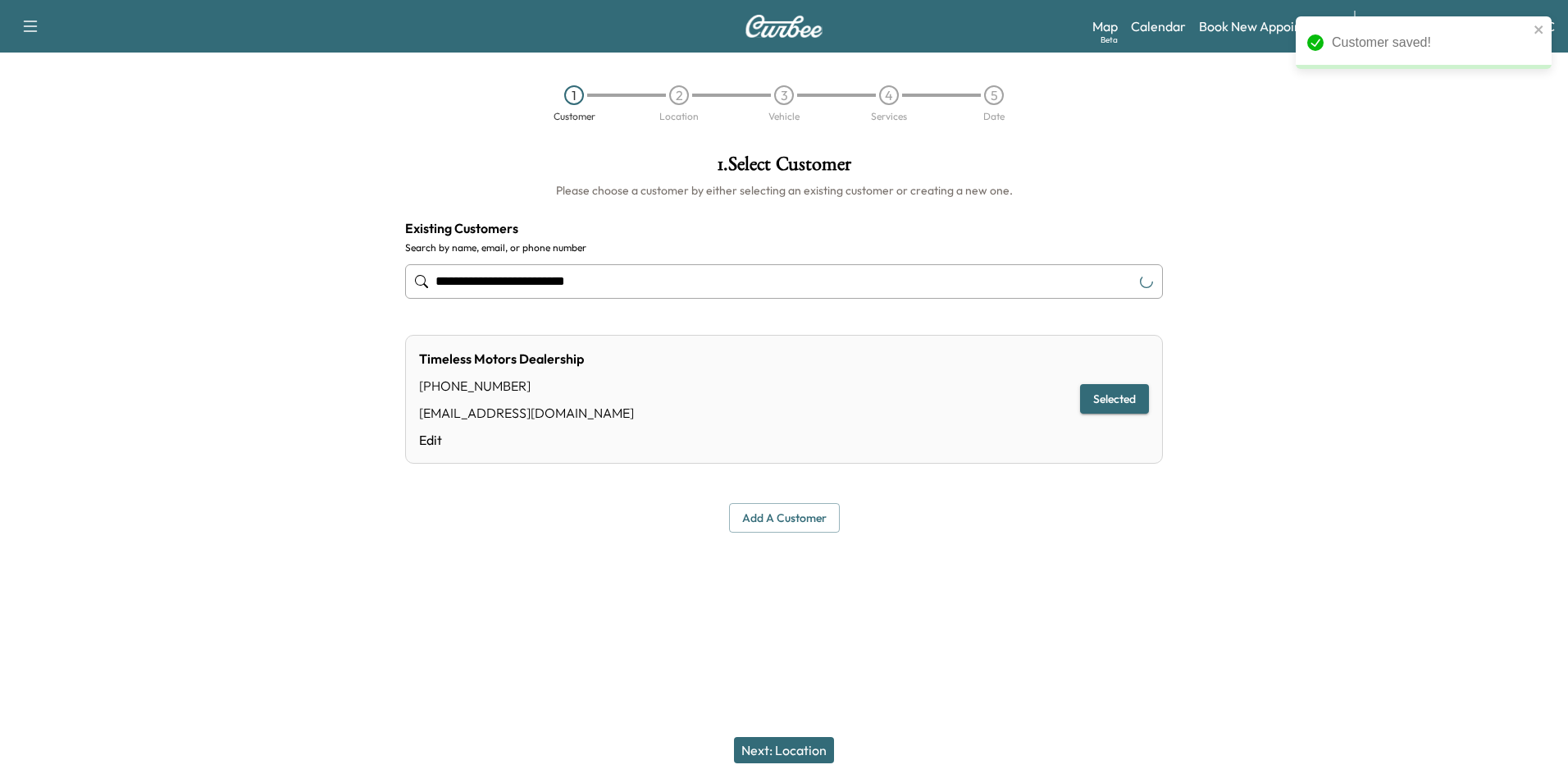
click at [935, 569] on div at bounding box center [784, 572] width 1568 height 52
click at [803, 747] on button "Next: Location" at bounding box center [784, 749] width 100 height 26
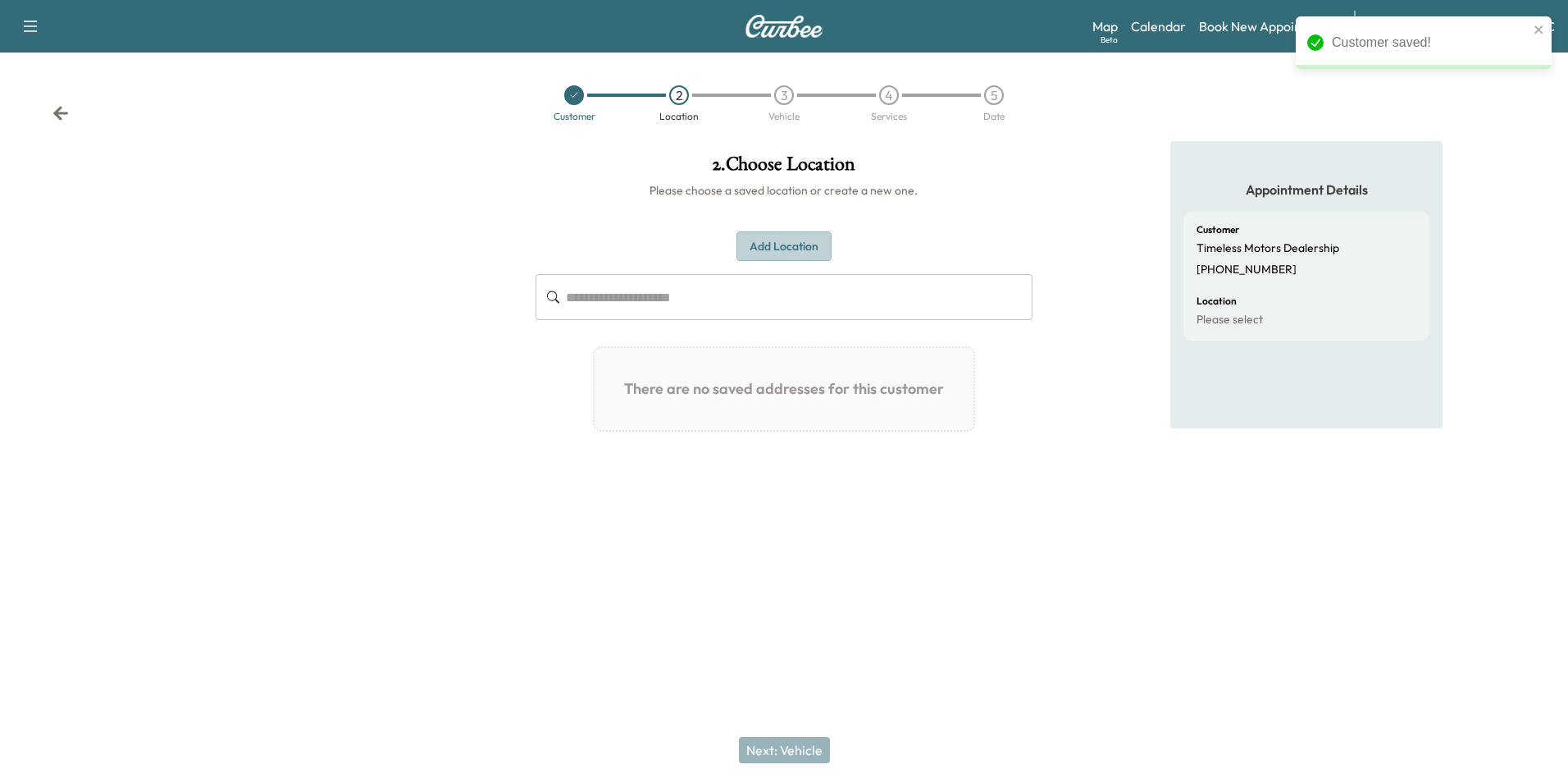
click at [790, 247] on button "Add Location" at bounding box center [784, 246] width 95 height 30
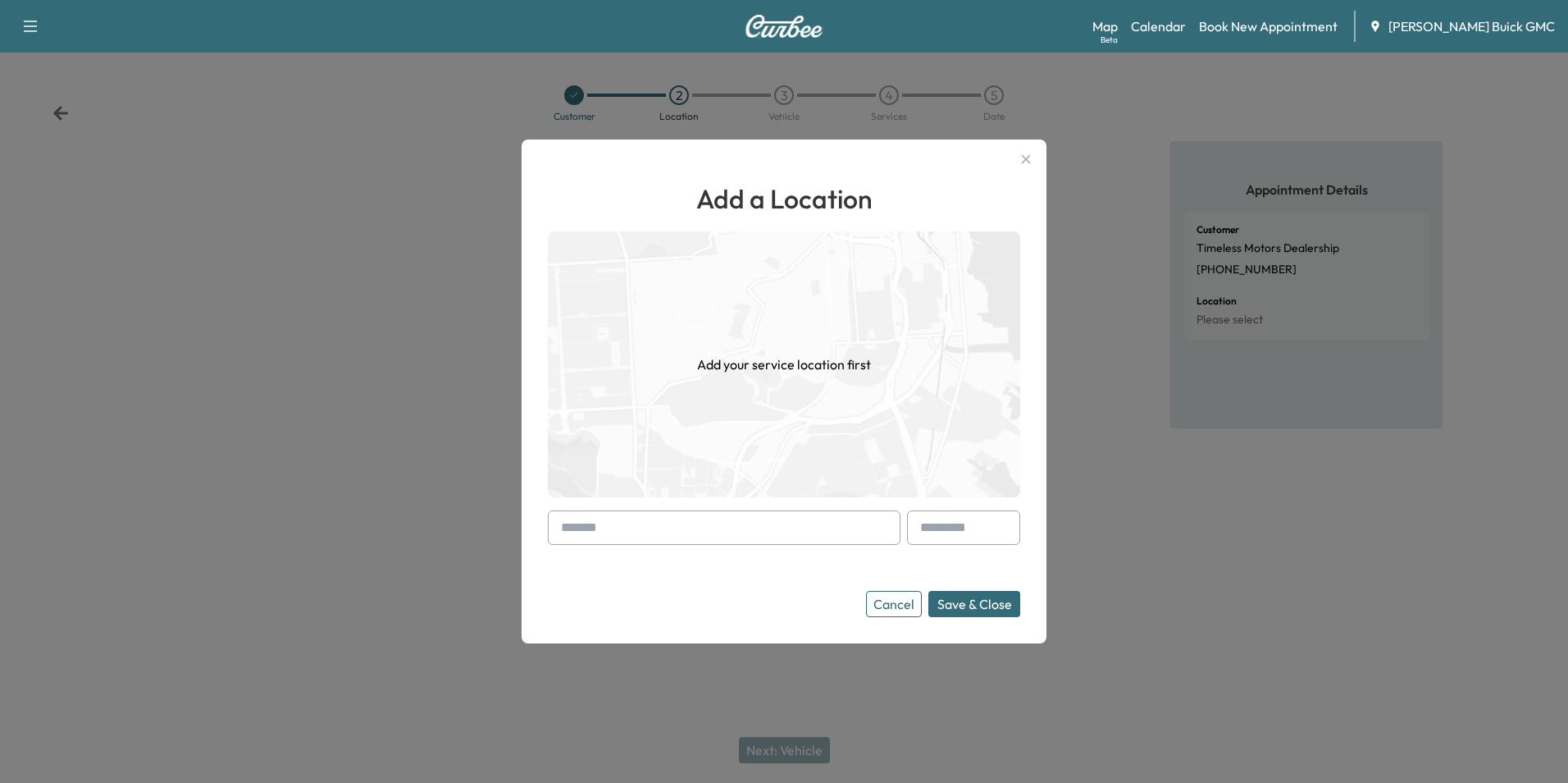
click at [628, 530] on input "text" at bounding box center [724, 527] width 353 height 35
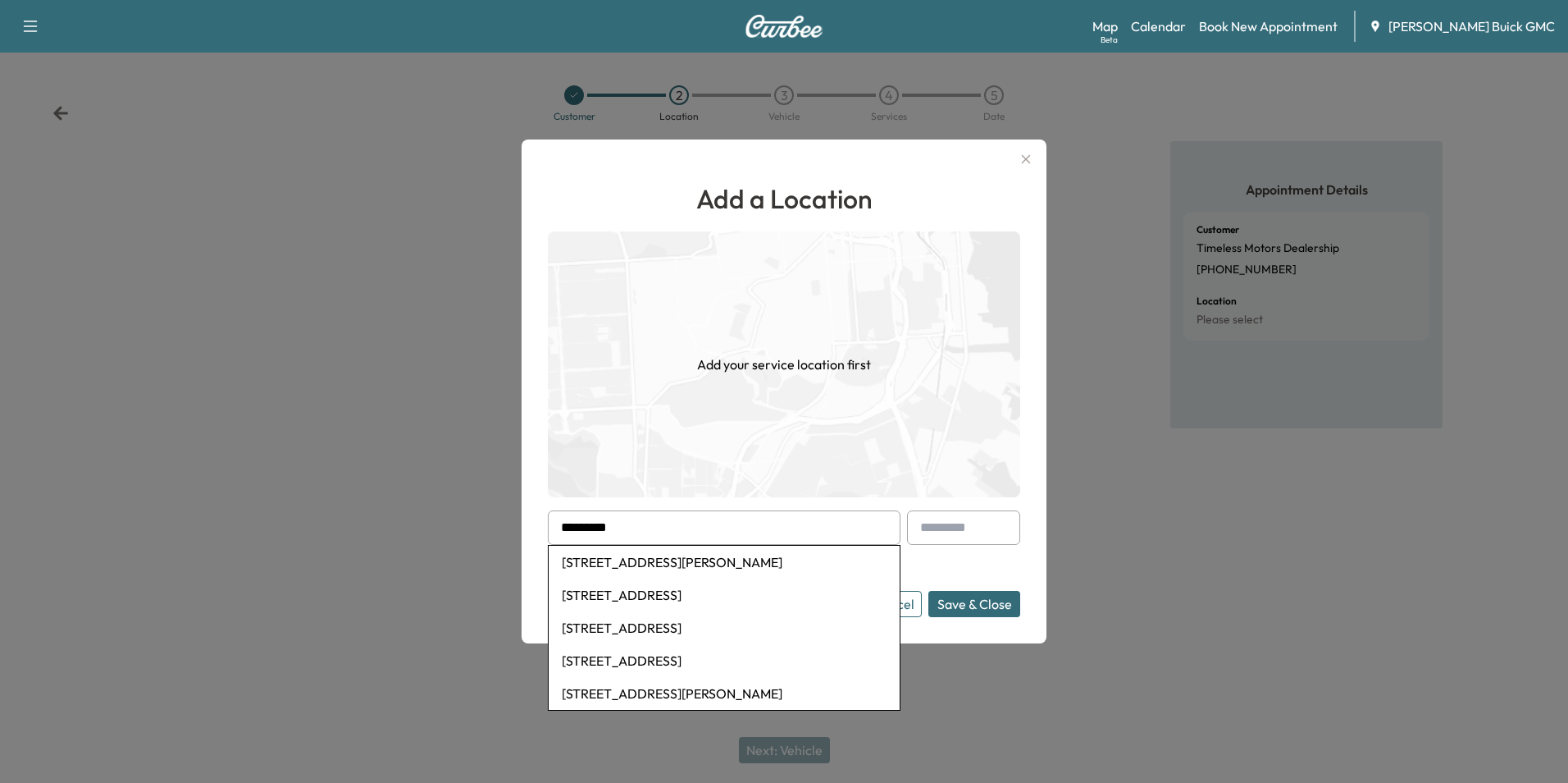
click at [685, 561] on li "[STREET_ADDRESS][PERSON_NAME]" at bounding box center [724, 562] width 351 height 33
type input "**********"
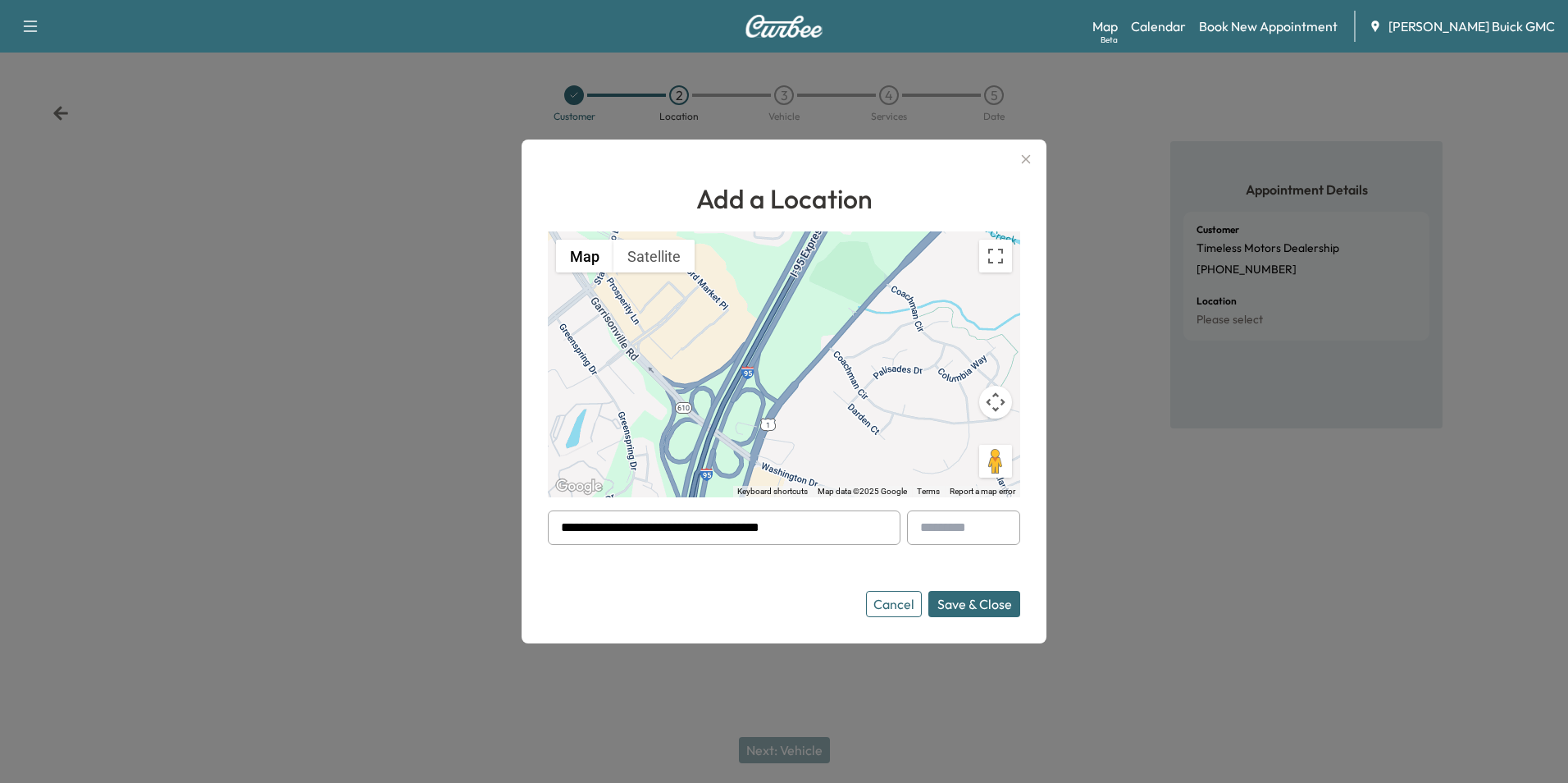
click at [976, 604] on button "Save & Close" at bounding box center [973, 604] width 92 height 26
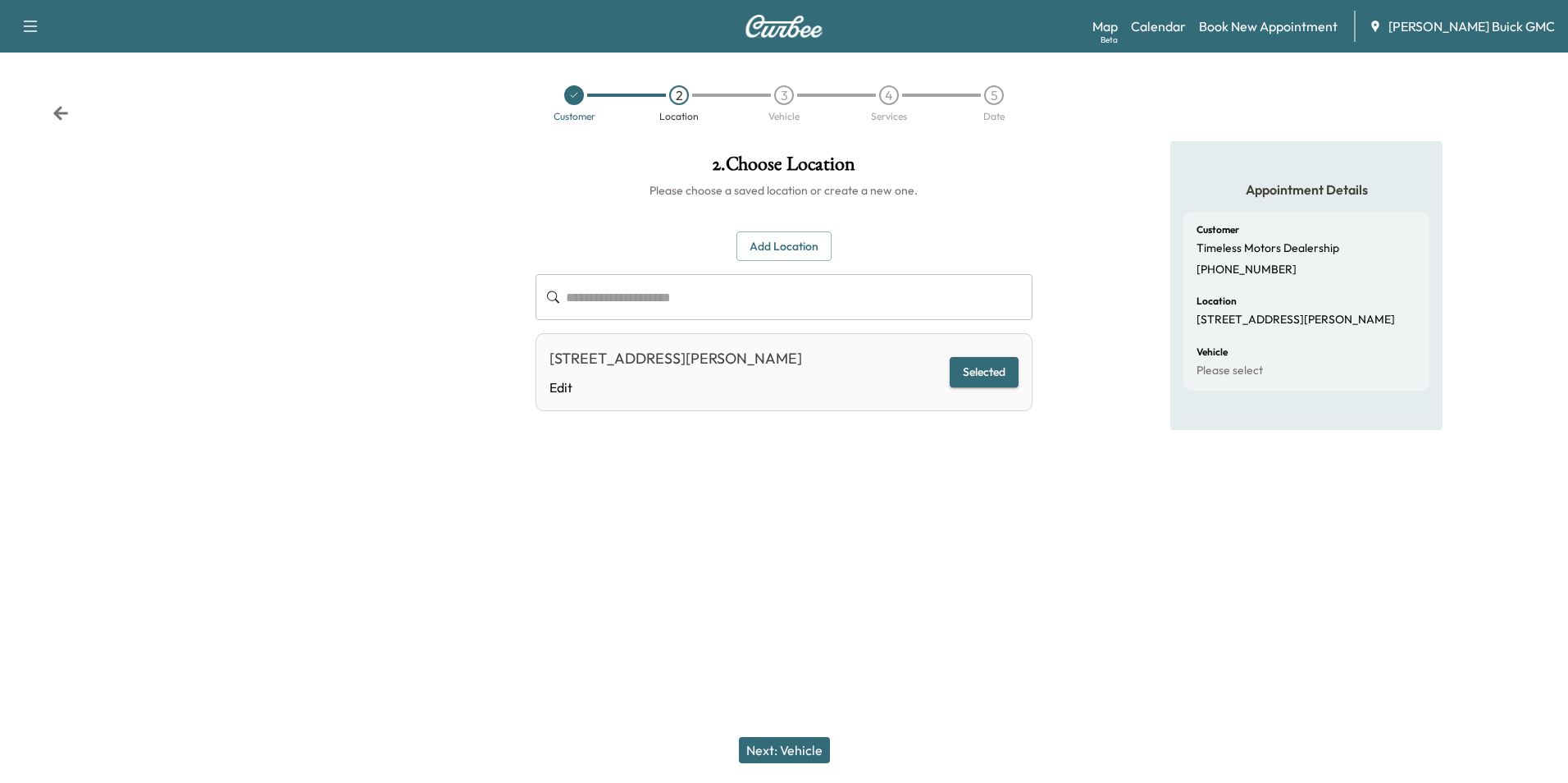
click at [800, 751] on button "Next: Vehicle" at bounding box center [784, 749] width 91 height 26
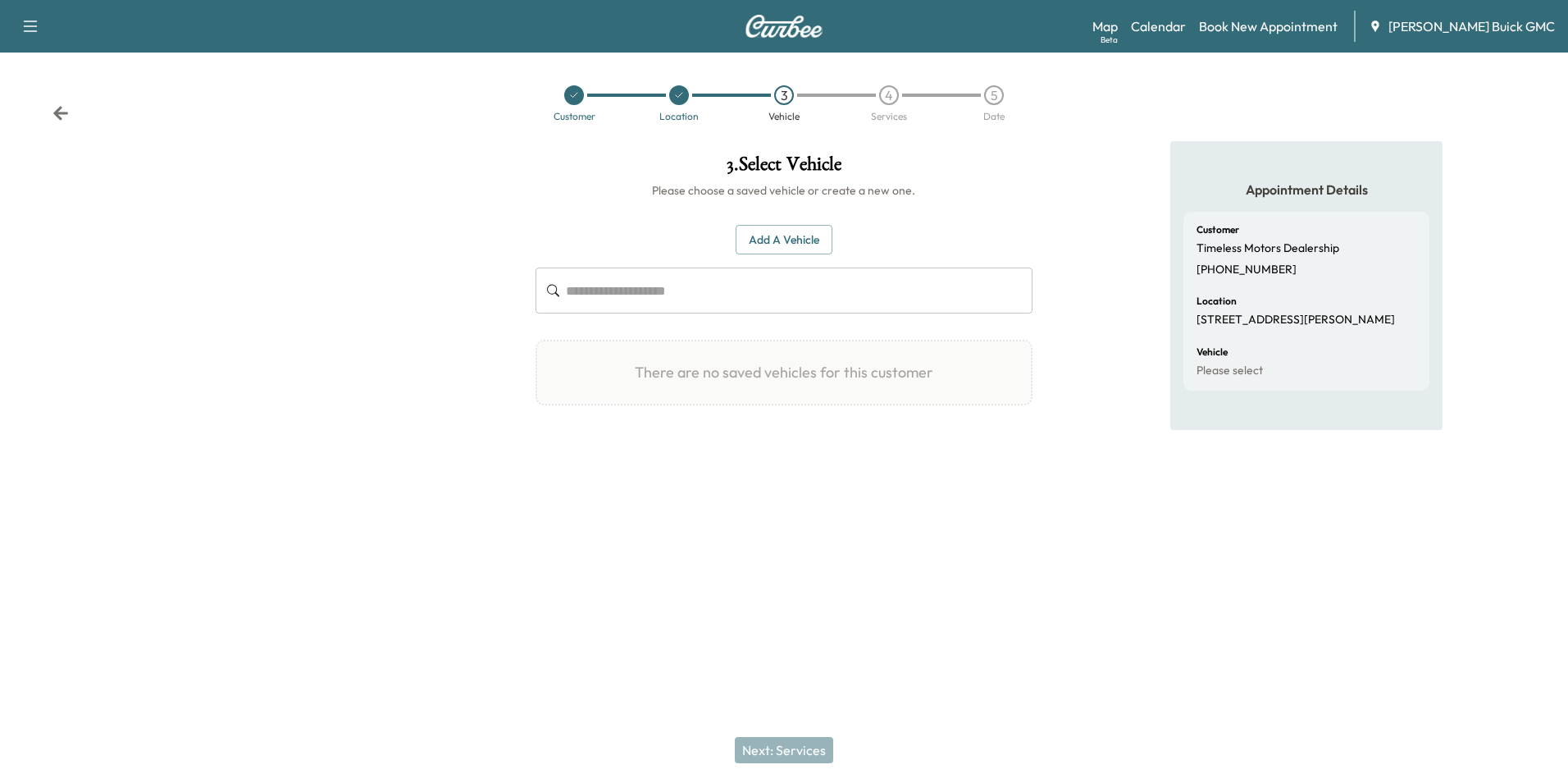
click at [781, 232] on button "Add a Vehicle" at bounding box center [784, 239] width 96 height 30
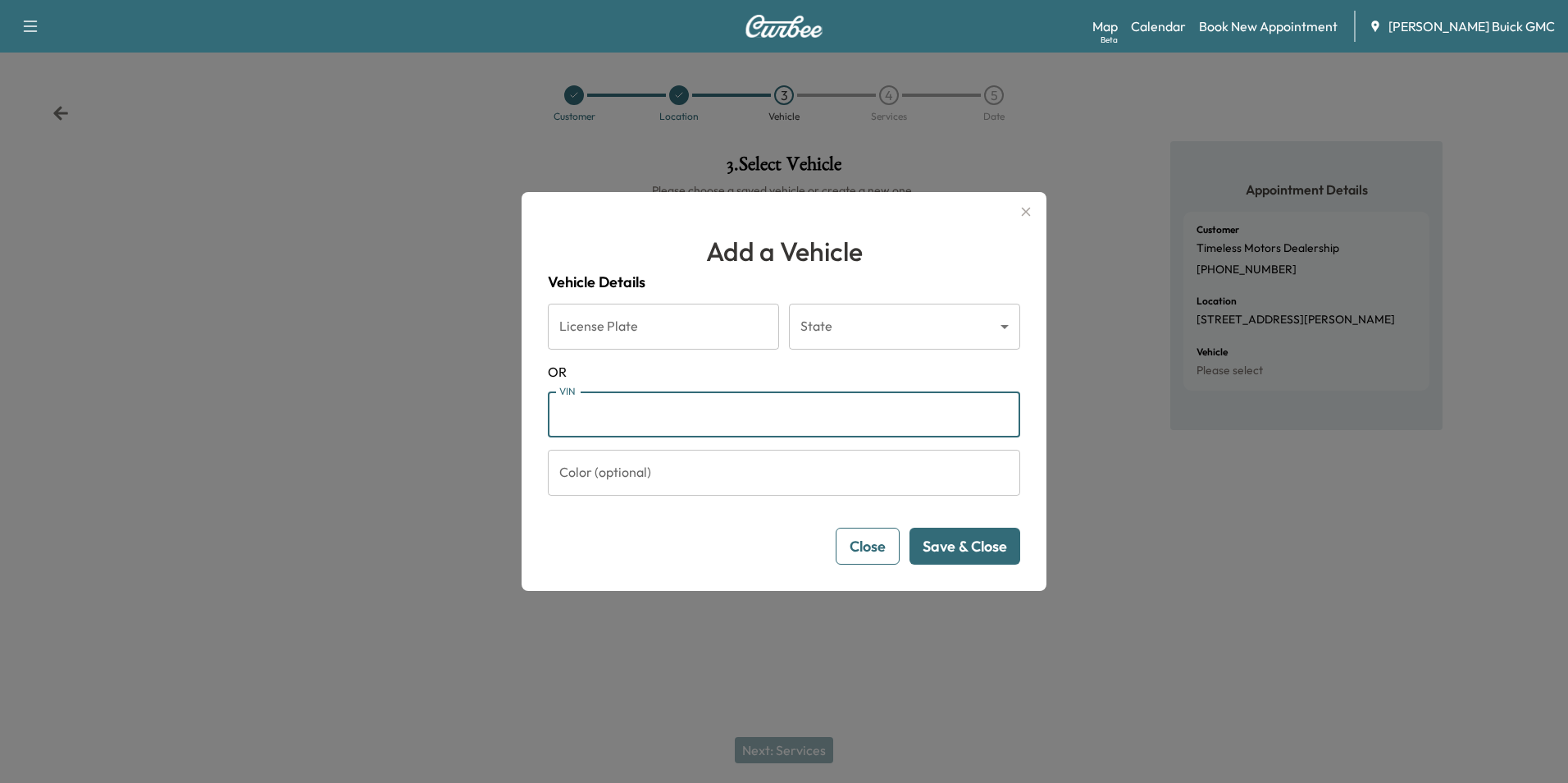
click at [636, 412] on input "VIN" at bounding box center [784, 415] width 472 height 46
type input "**********"
click at [952, 542] on button "Save & Close" at bounding box center [965, 546] width 111 height 37
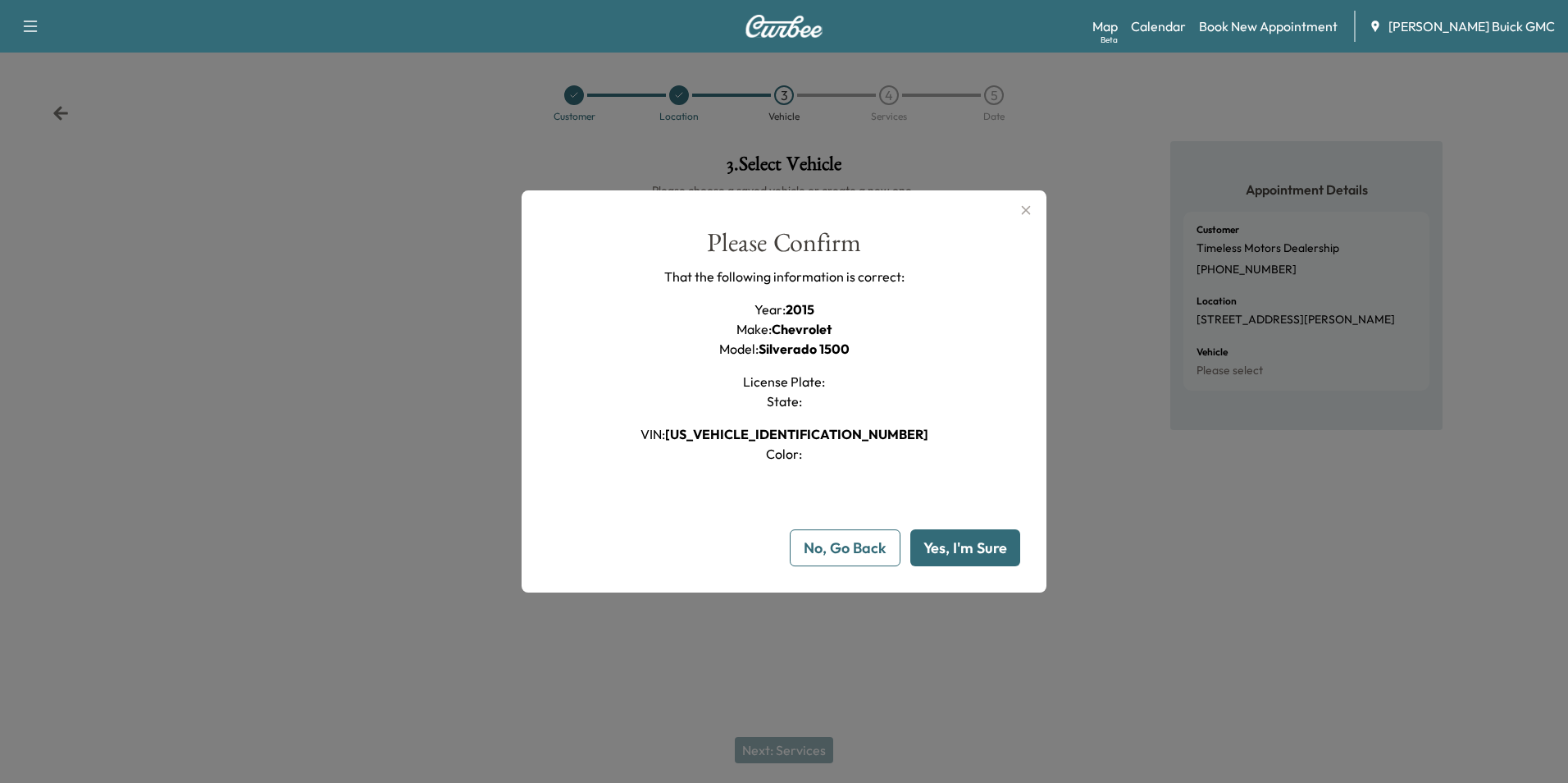
click at [962, 540] on button "Yes, I'm Sure" at bounding box center [965, 548] width 110 height 37
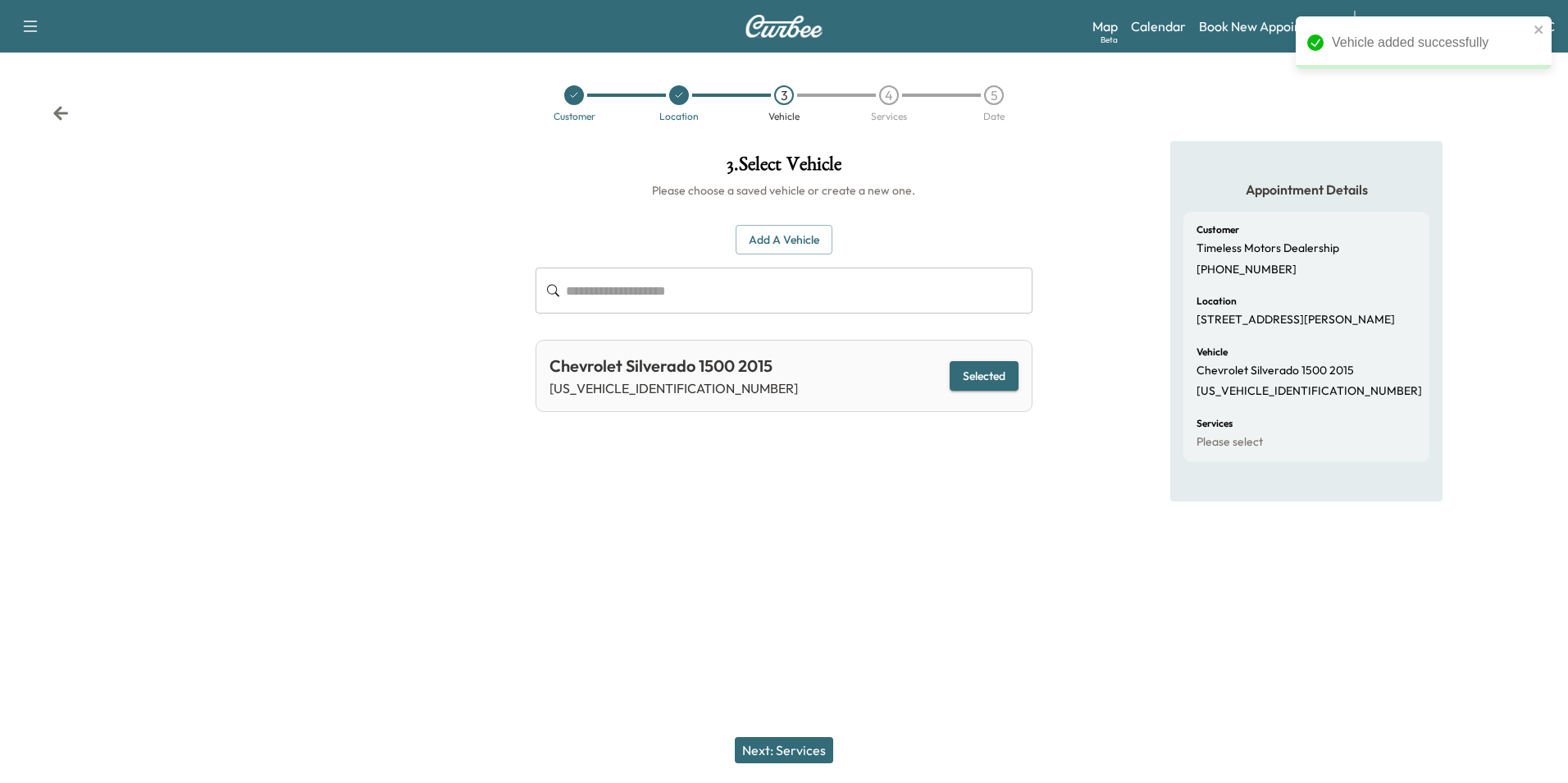
click at [1003, 529] on div "3 . Select Vehicle Please choose a saved vehicle or create a new one. Add a Veh…" at bounding box center [784, 337] width 522 height 392
click at [806, 746] on button "Next: Services" at bounding box center [784, 749] width 98 height 26
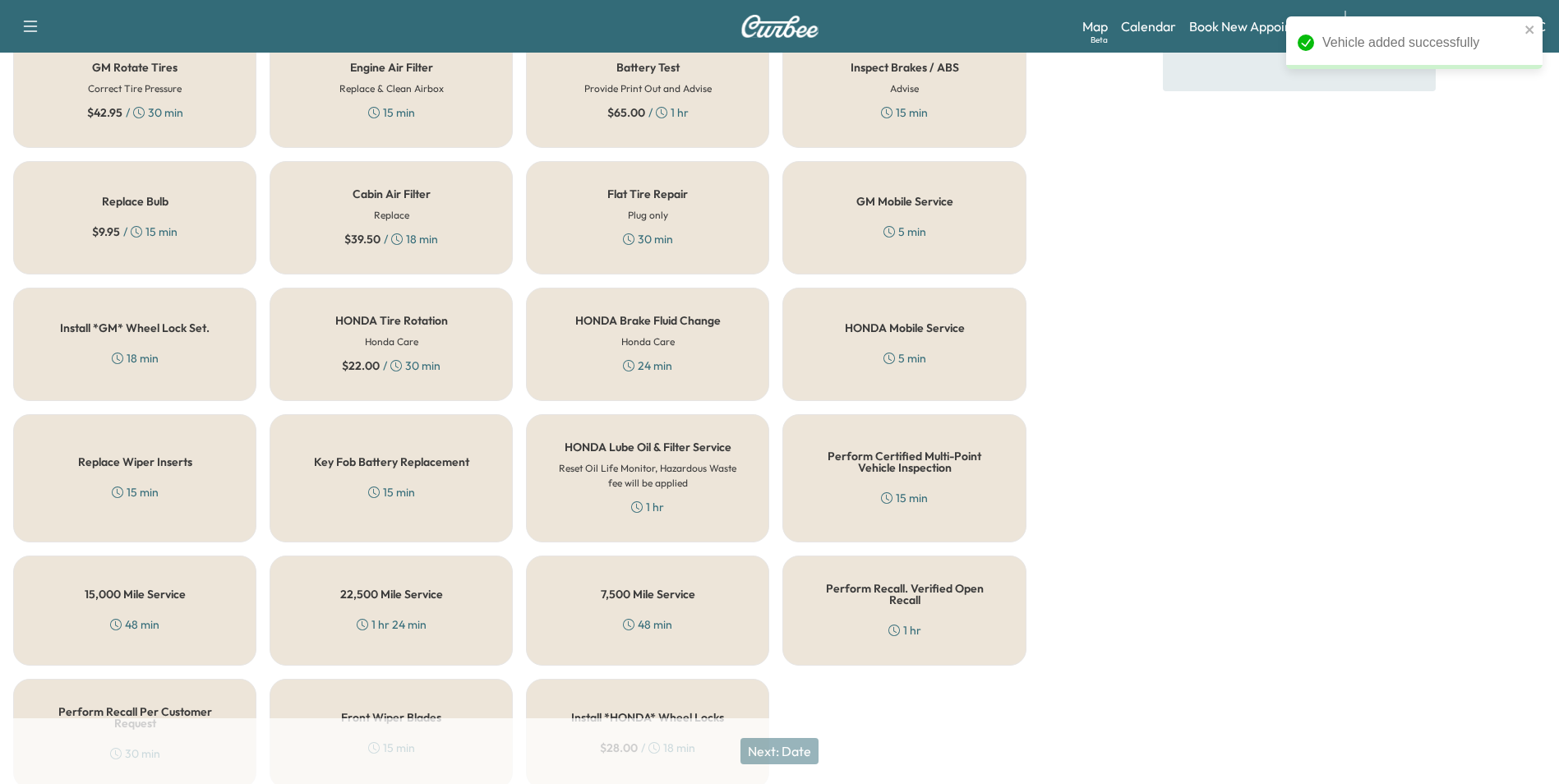
scroll to position [470, 0]
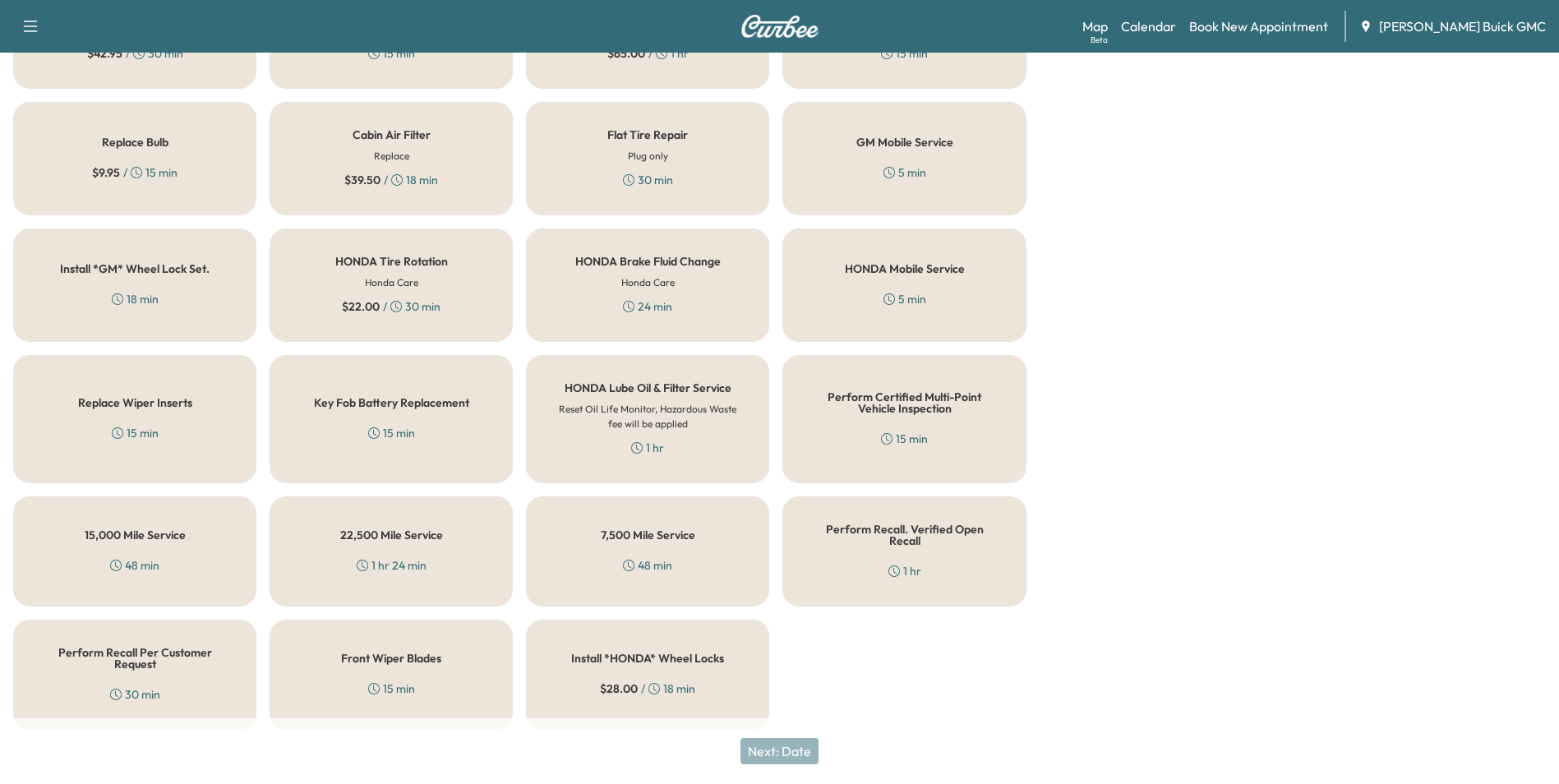
click at [904, 429] on div "Perform Certified Multi-Point Vehicle Inspection 15 min" at bounding box center [904, 419] width 243 height 128
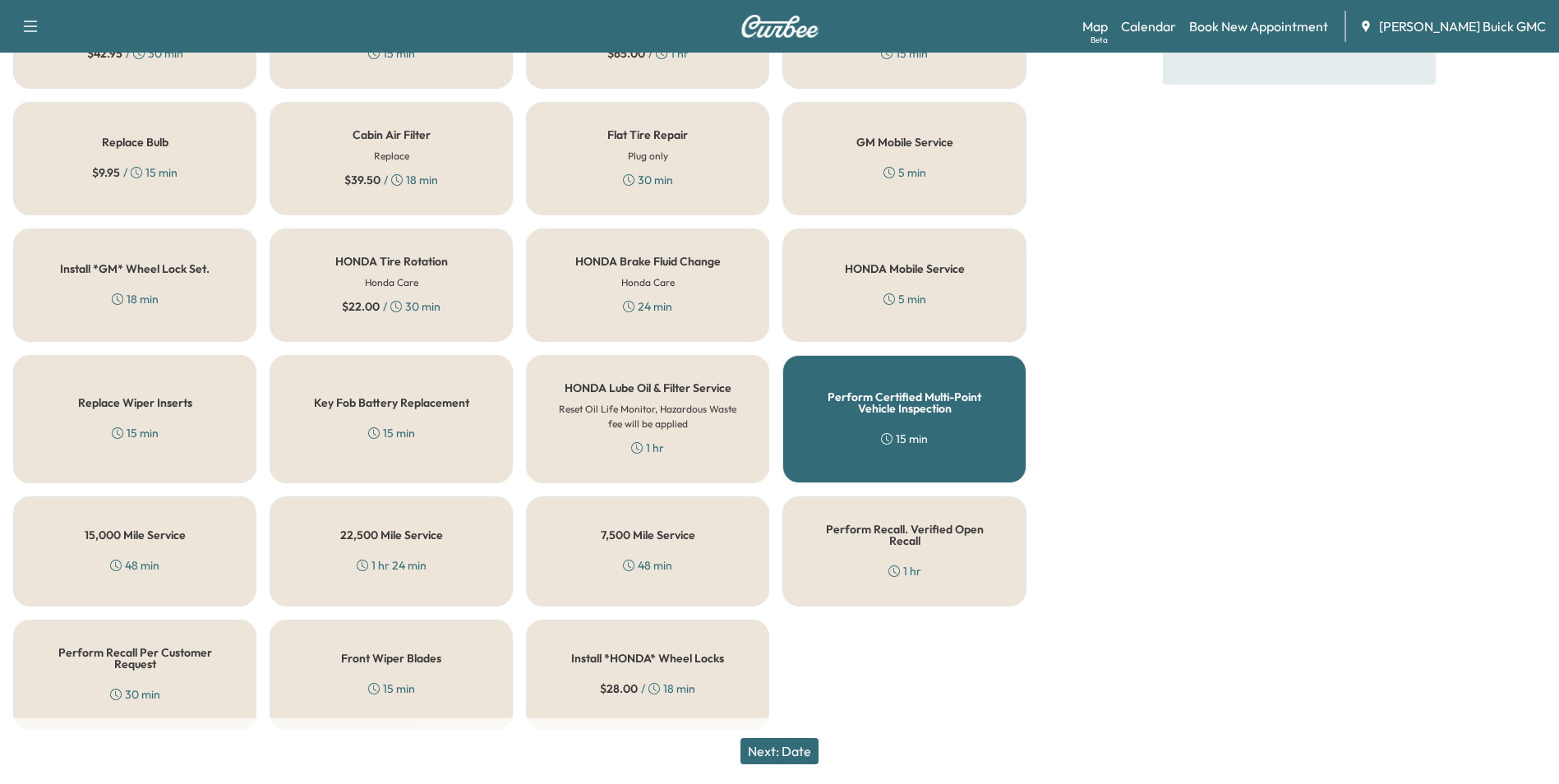
click at [798, 745] on button "Next: Date" at bounding box center [780, 750] width 78 height 26
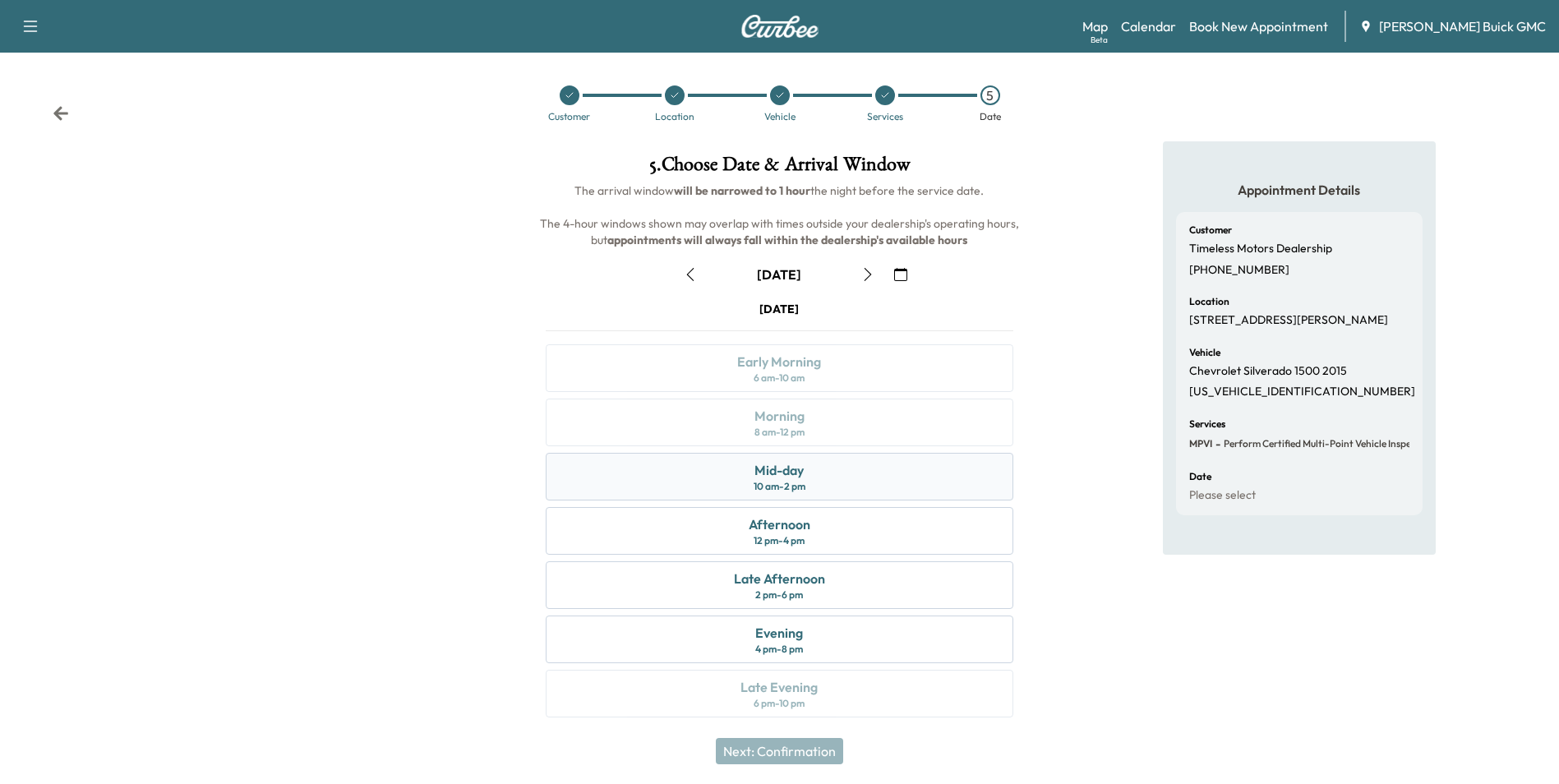
click at [796, 469] on div "Mid-day" at bounding box center [779, 469] width 49 height 19
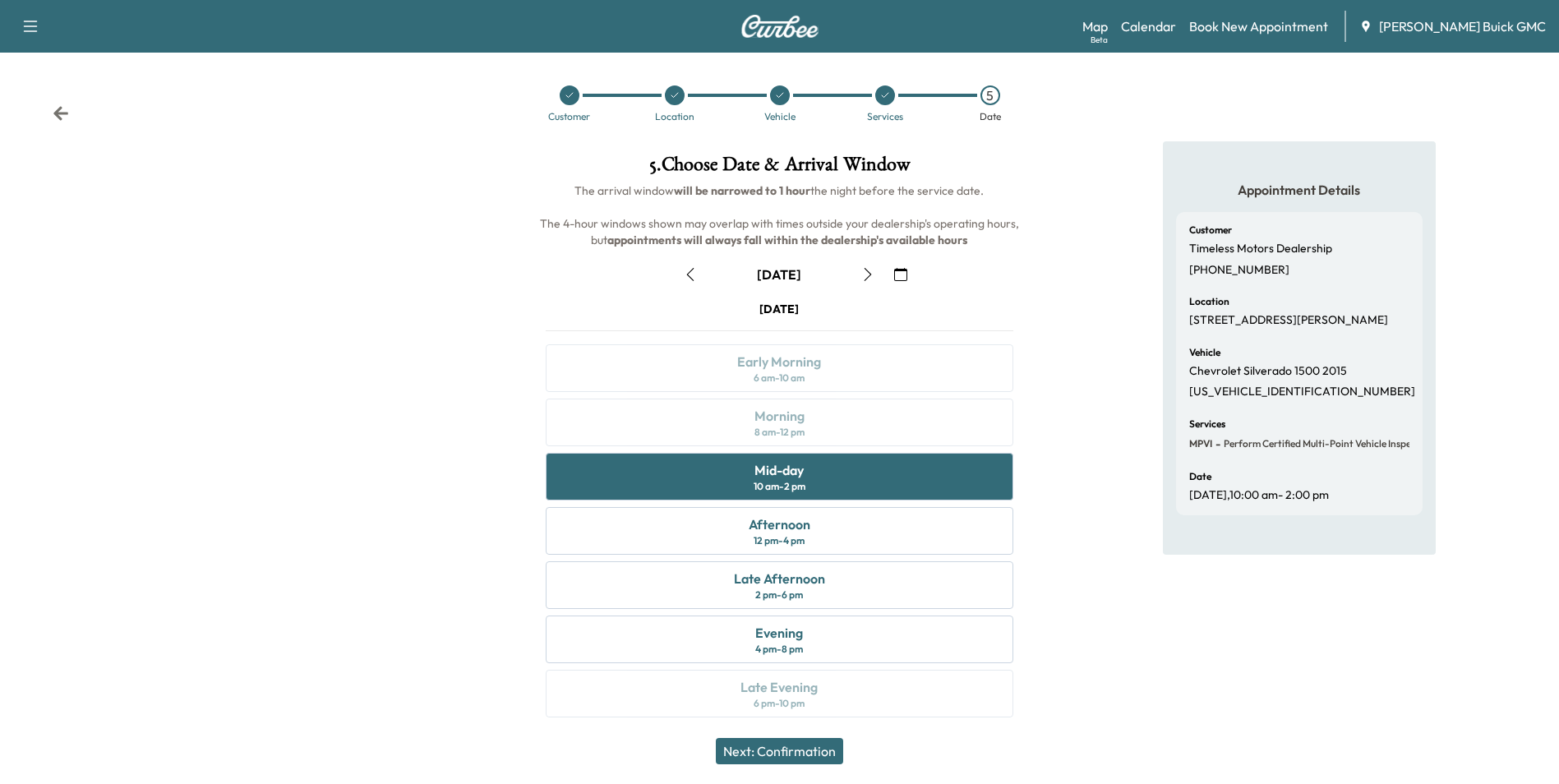
click at [797, 745] on button "Next: Confirmation" at bounding box center [780, 750] width 128 height 26
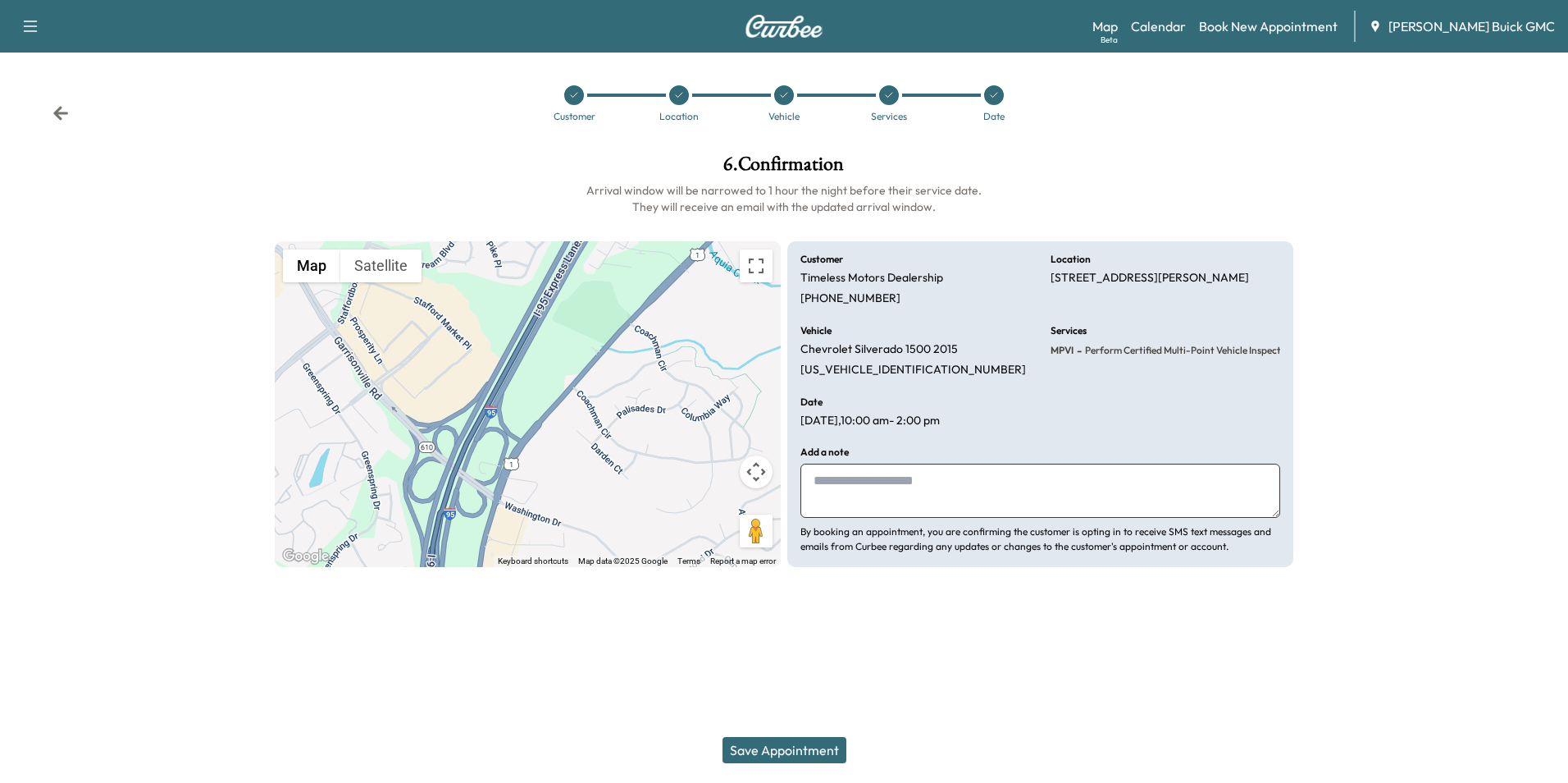
click at [909, 473] on textarea at bounding box center [1040, 491] width 480 height 54
type textarea "**********"
click at [985, 600] on div at bounding box center [784, 607] width 1568 height 52
click at [785, 747] on button "Save Appointment" at bounding box center [784, 749] width 123 height 26
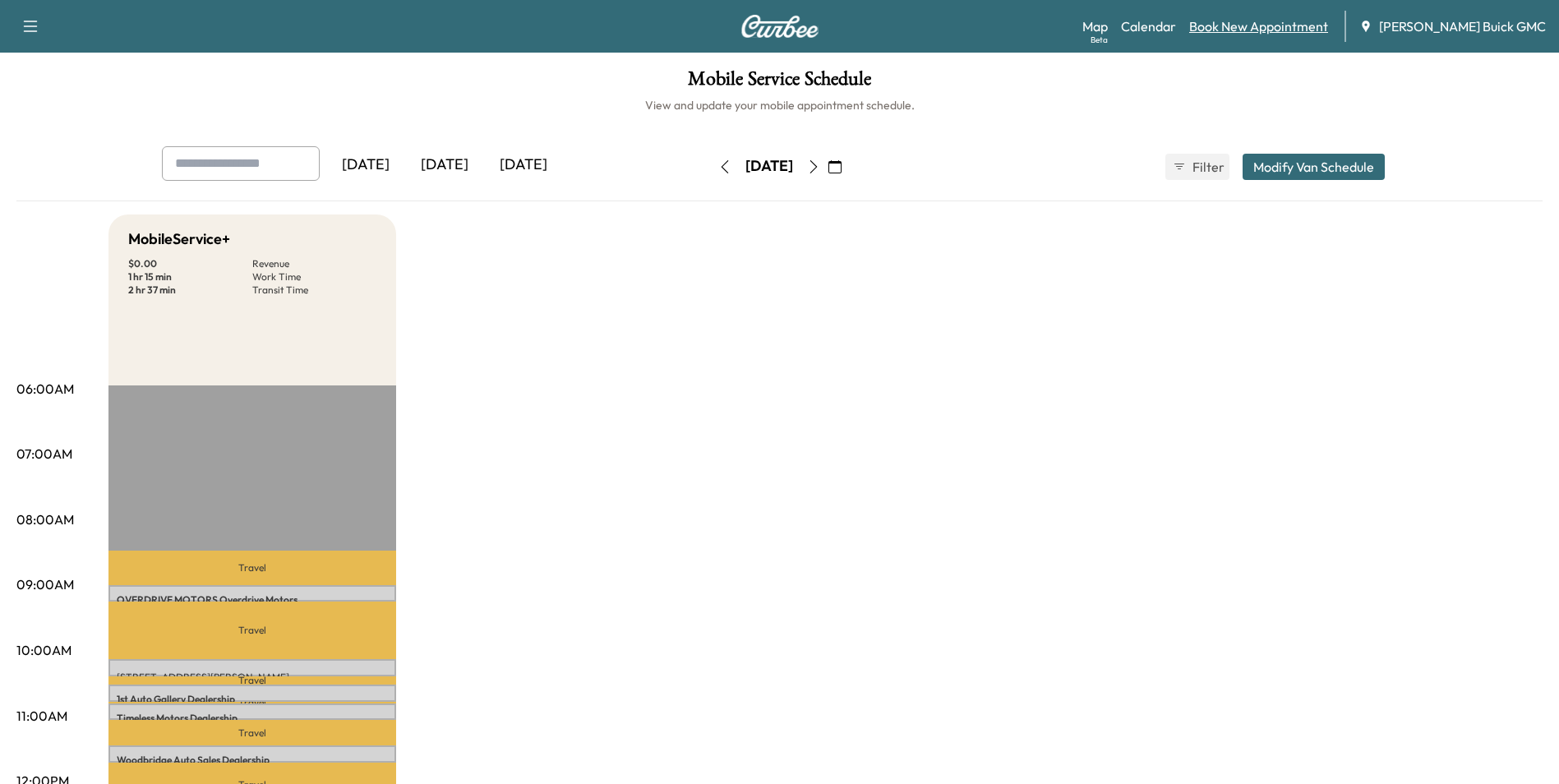
click at [1309, 24] on link "Book New Appointment" at bounding box center [1259, 26] width 139 height 19
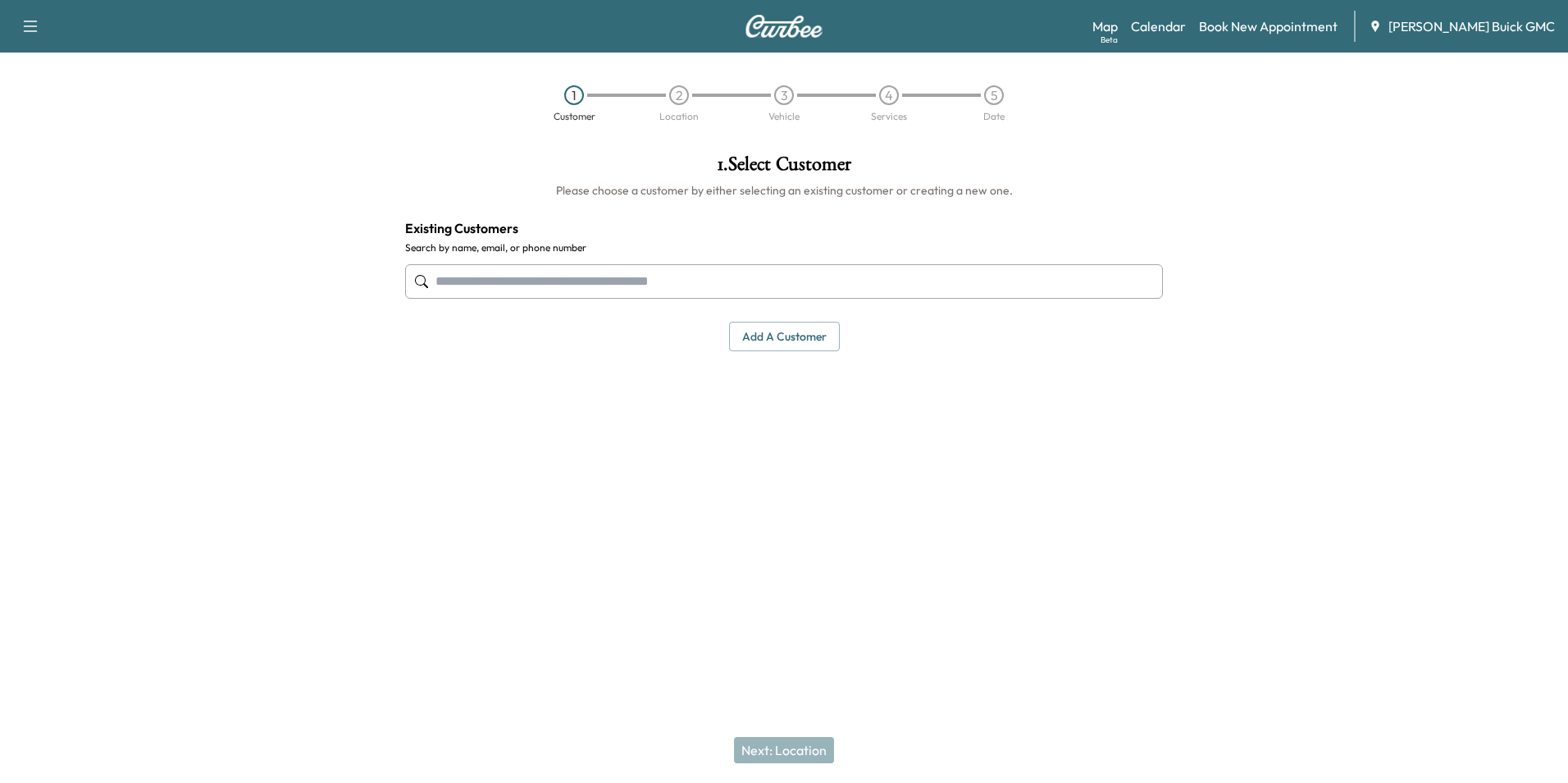
click at [586, 281] on input "text" at bounding box center [784, 282] width 757 height 35
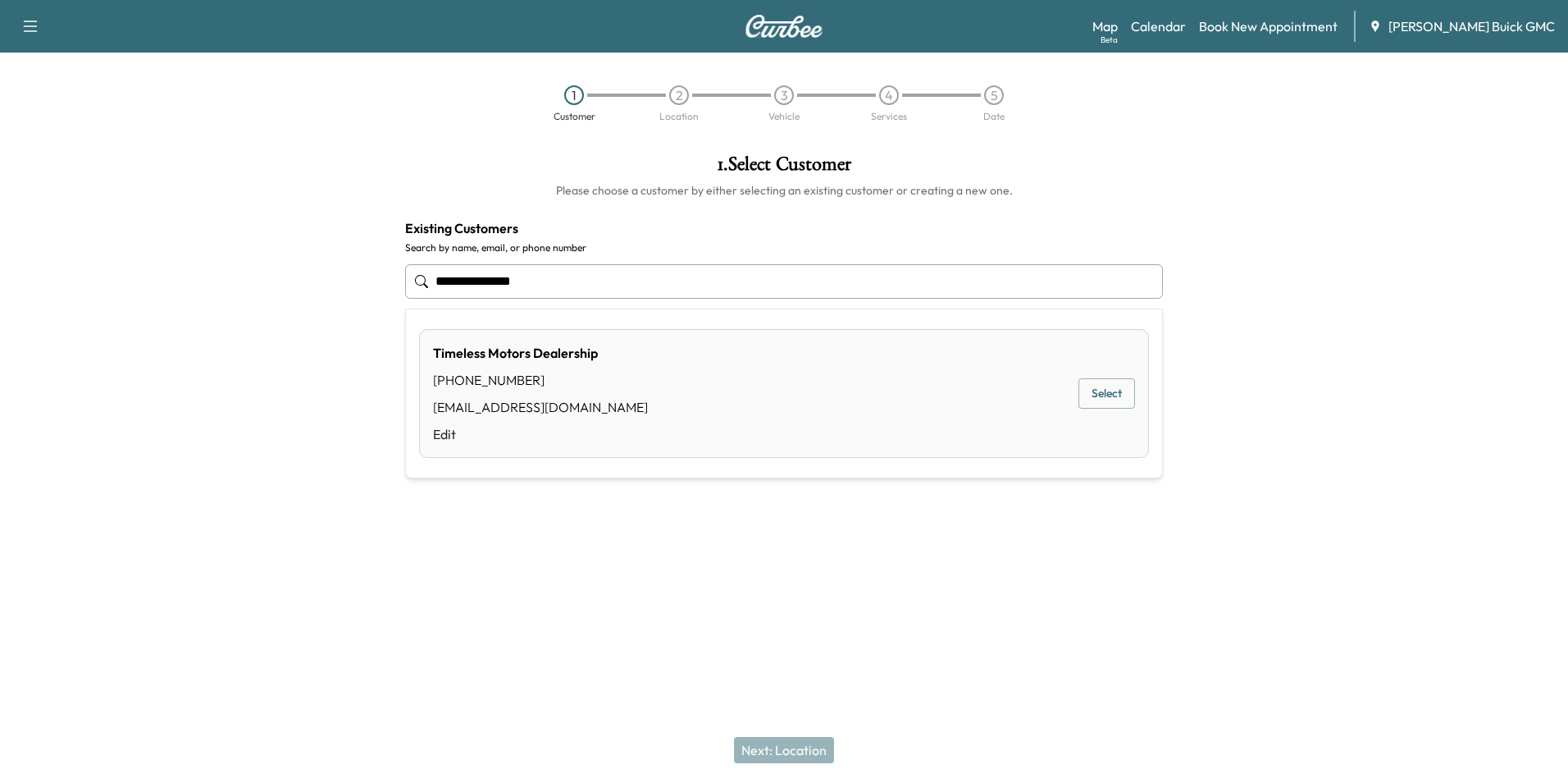
click at [1107, 388] on button "Select" at bounding box center [1106, 392] width 57 height 30
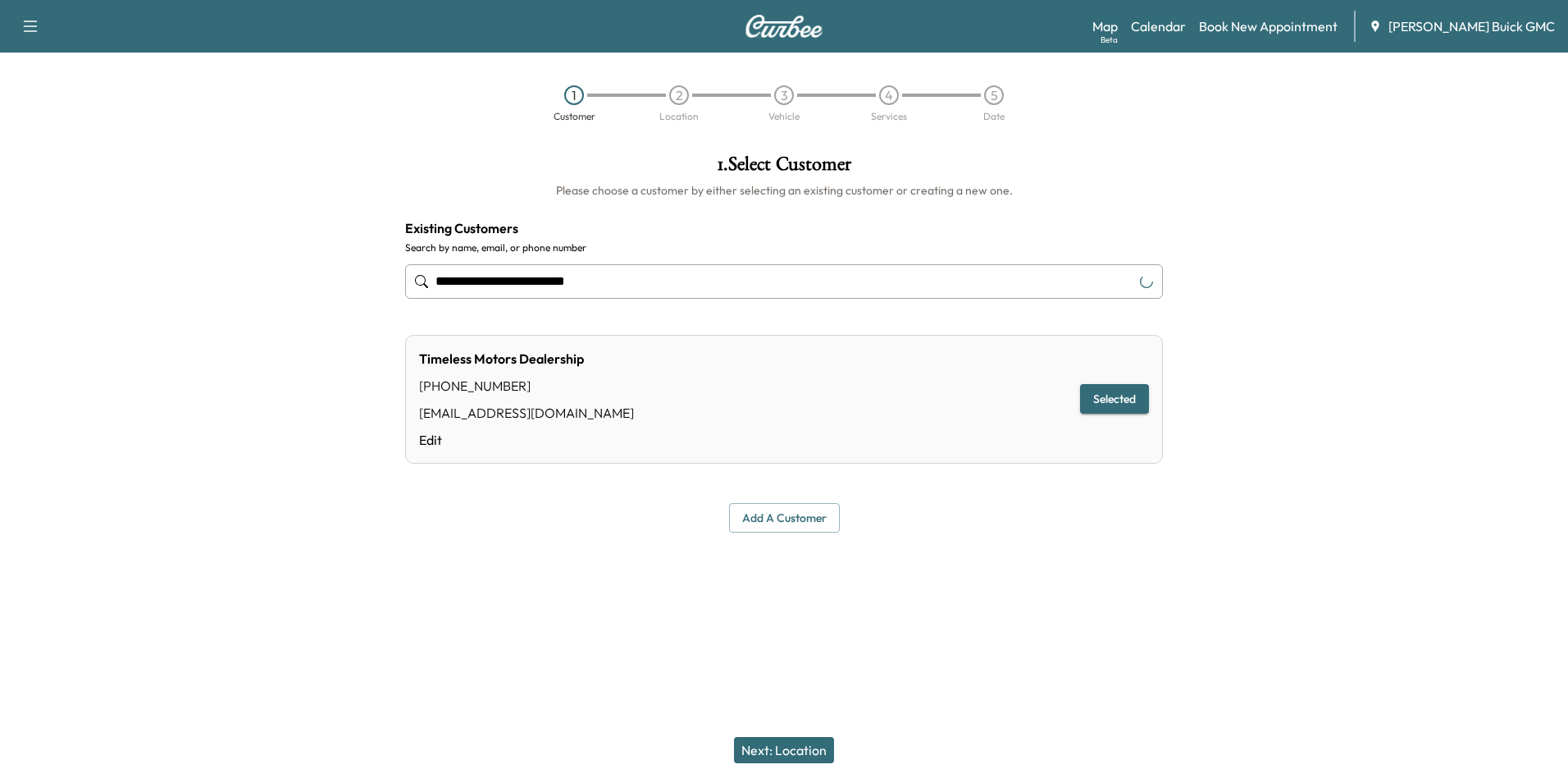
type input "**********"
click at [794, 745] on button "Next: Location" at bounding box center [784, 749] width 100 height 26
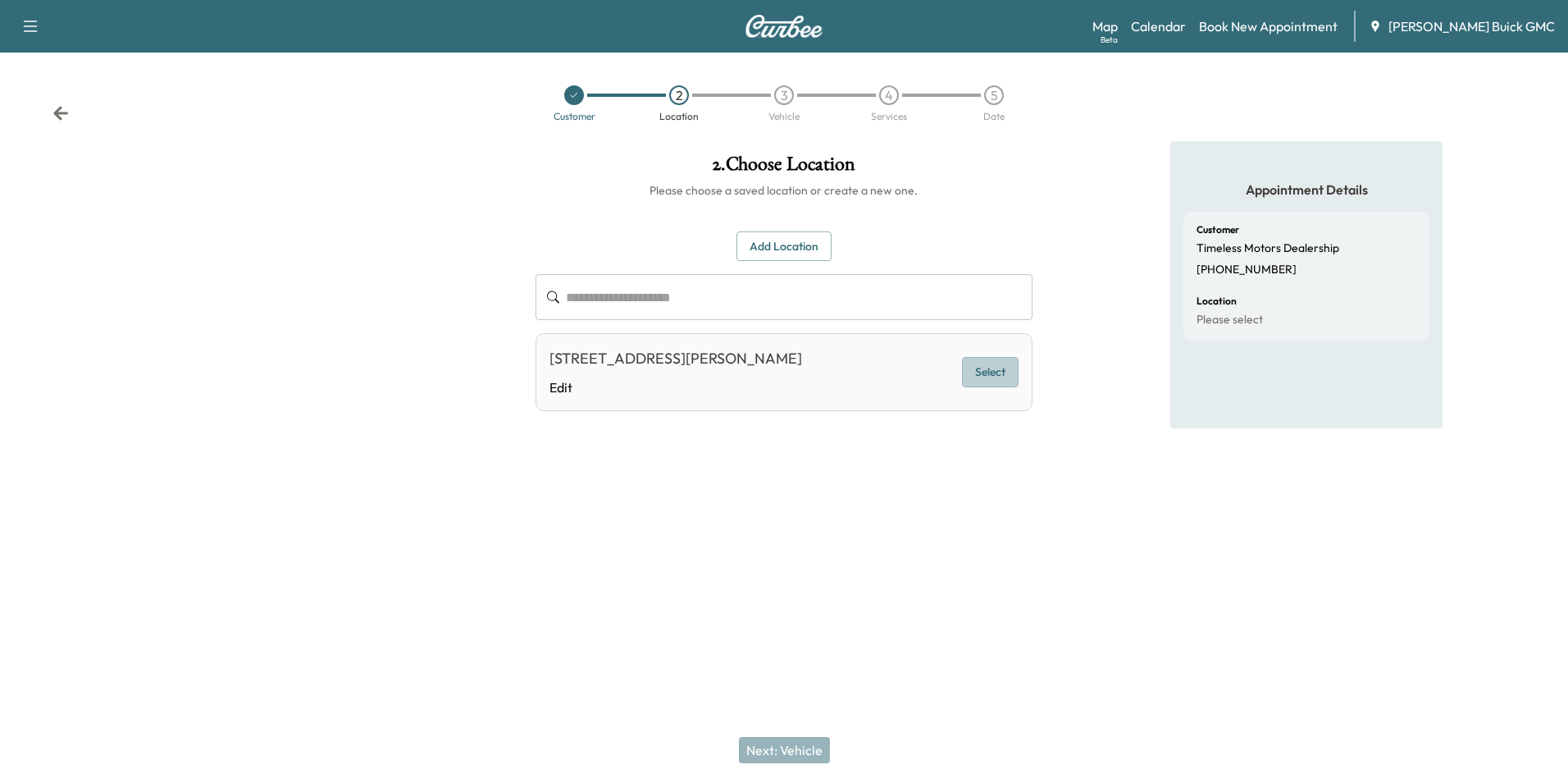
click at [990, 365] on button "Select" at bounding box center [990, 371] width 57 height 30
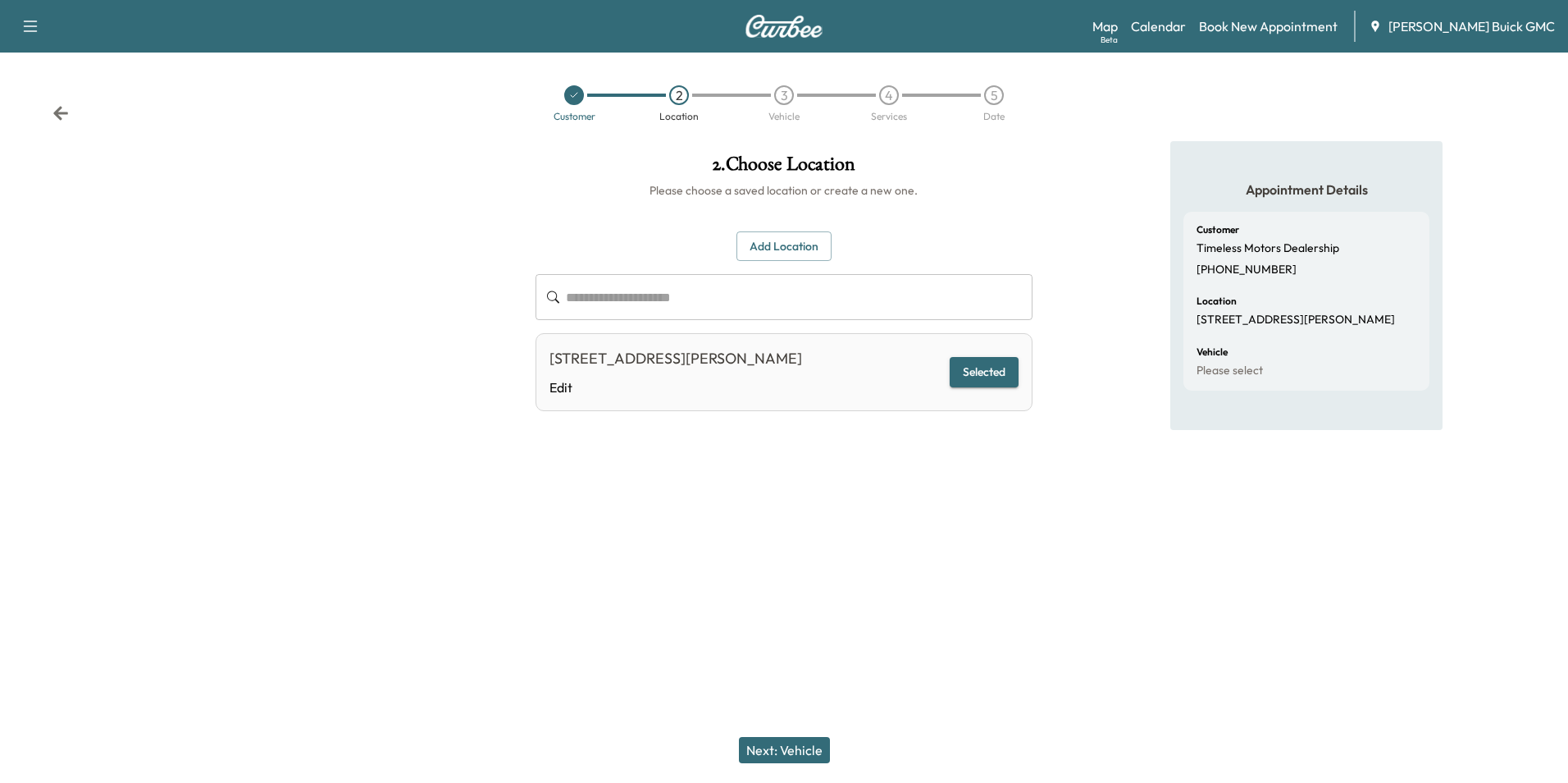
click at [806, 744] on button "Next: Vehicle" at bounding box center [784, 749] width 91 height 26
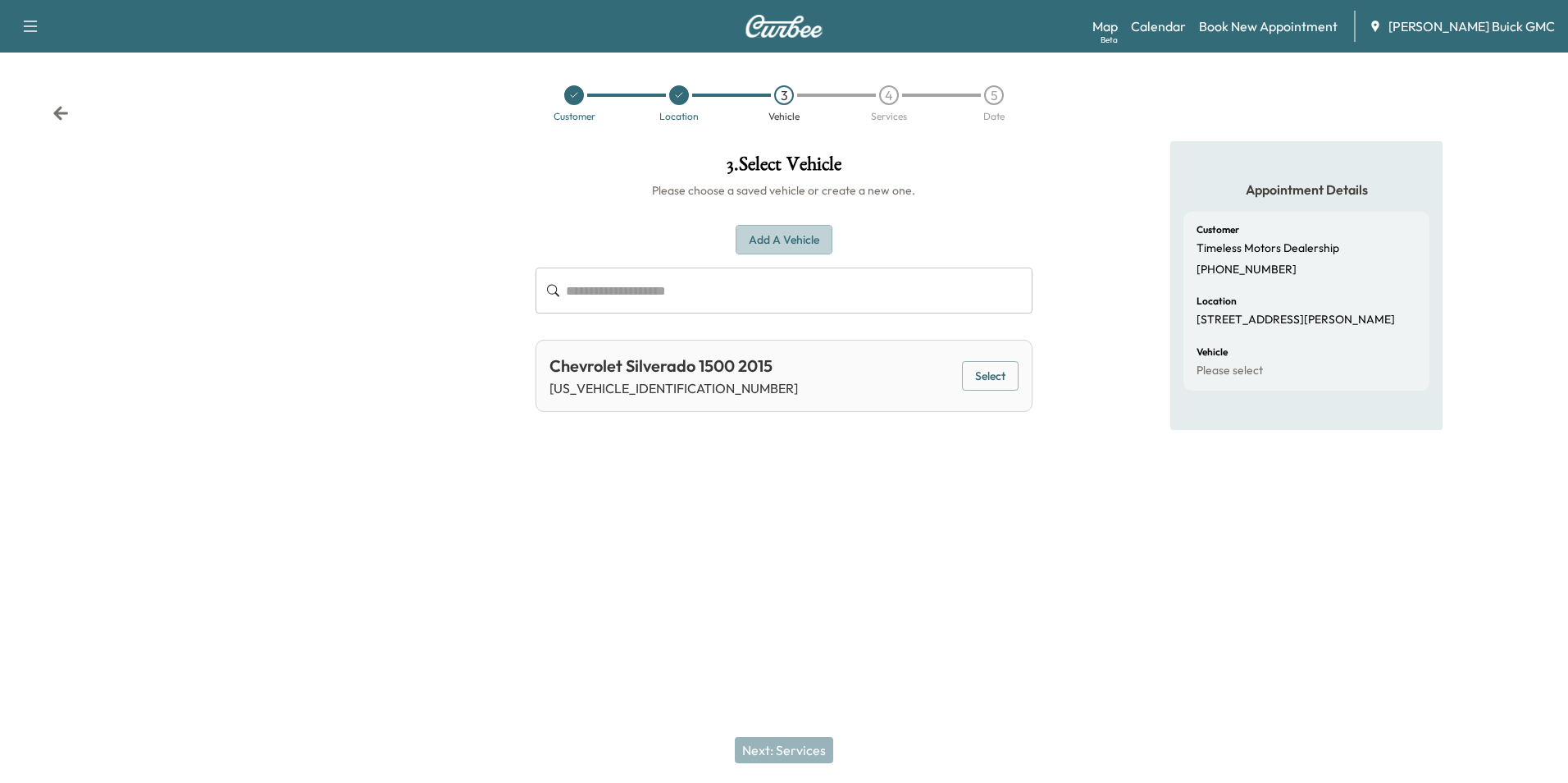
click at [781, 238] on button "Add a Vehicle" at bounding box center [784, 239] width 96 height 30
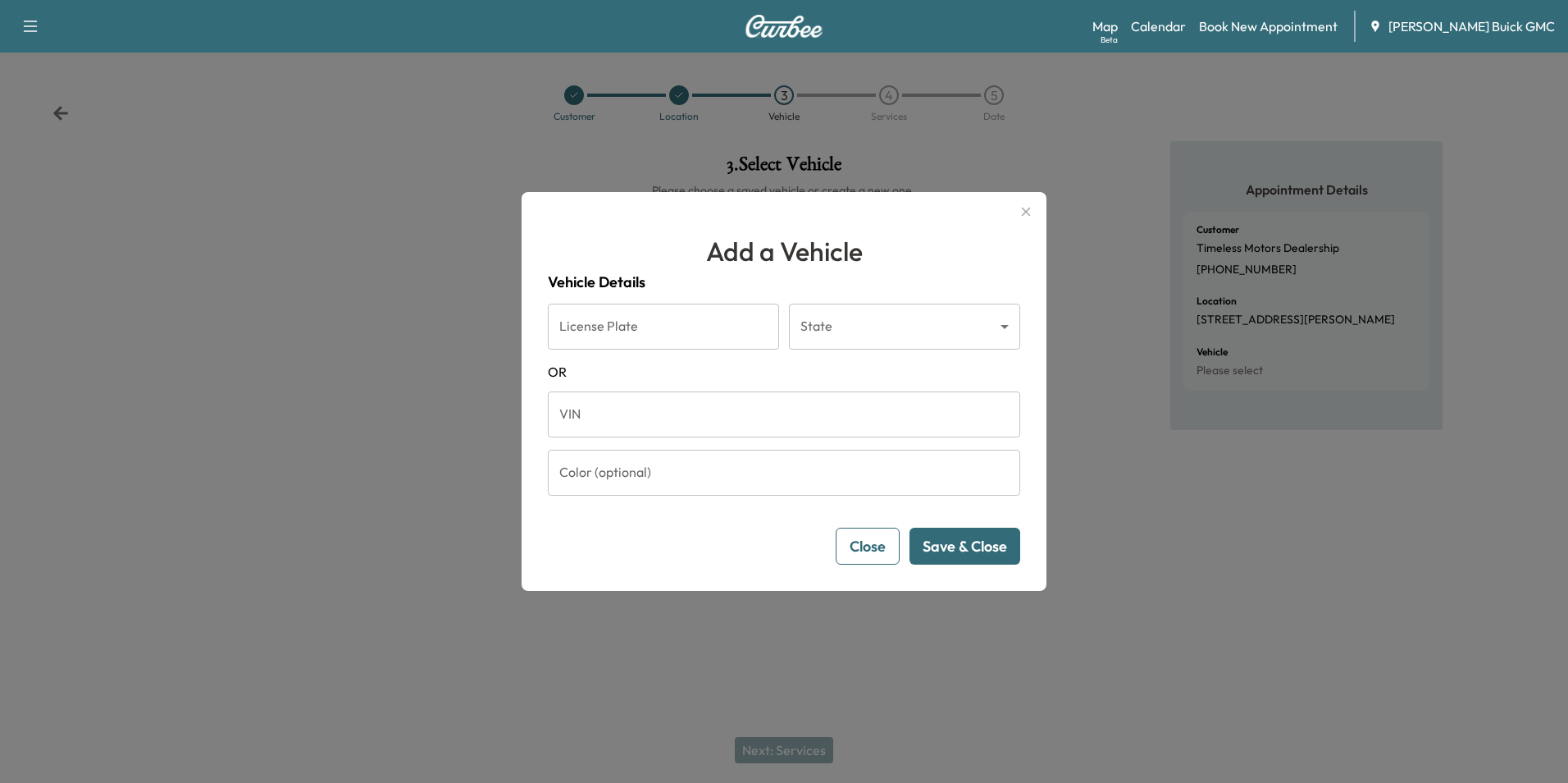
click at [678, 409] on input "VIN" at bounding box center [784, 415] width 472 height 46
type input "**********"
click at [946, 552] on button "Save & Close" at bounding box center [965, 546] width 111 height 37
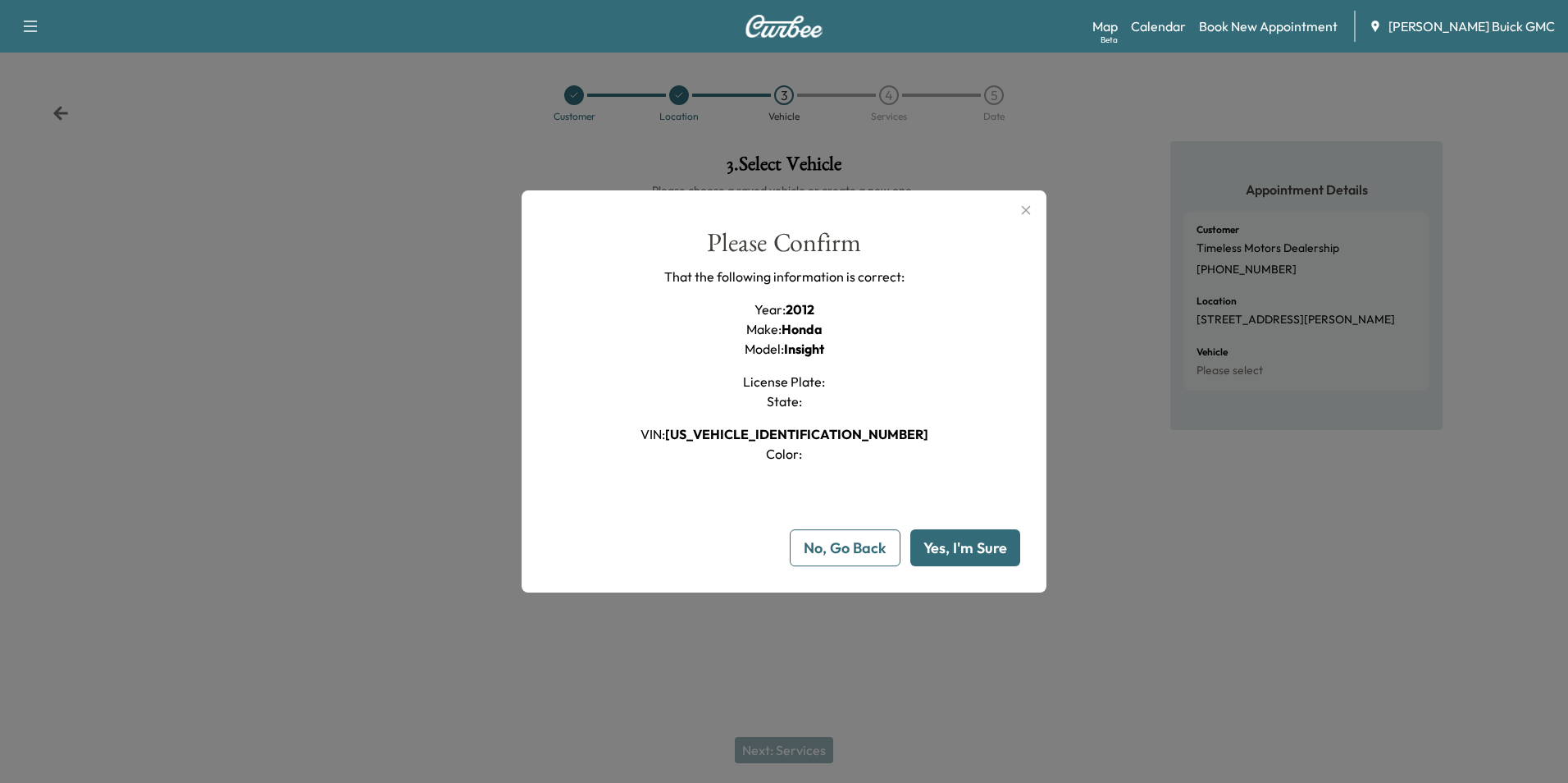
click at [970, 543] on button "Yes, I'm Sure" at bounding box center [965, 548] width 110 height 37
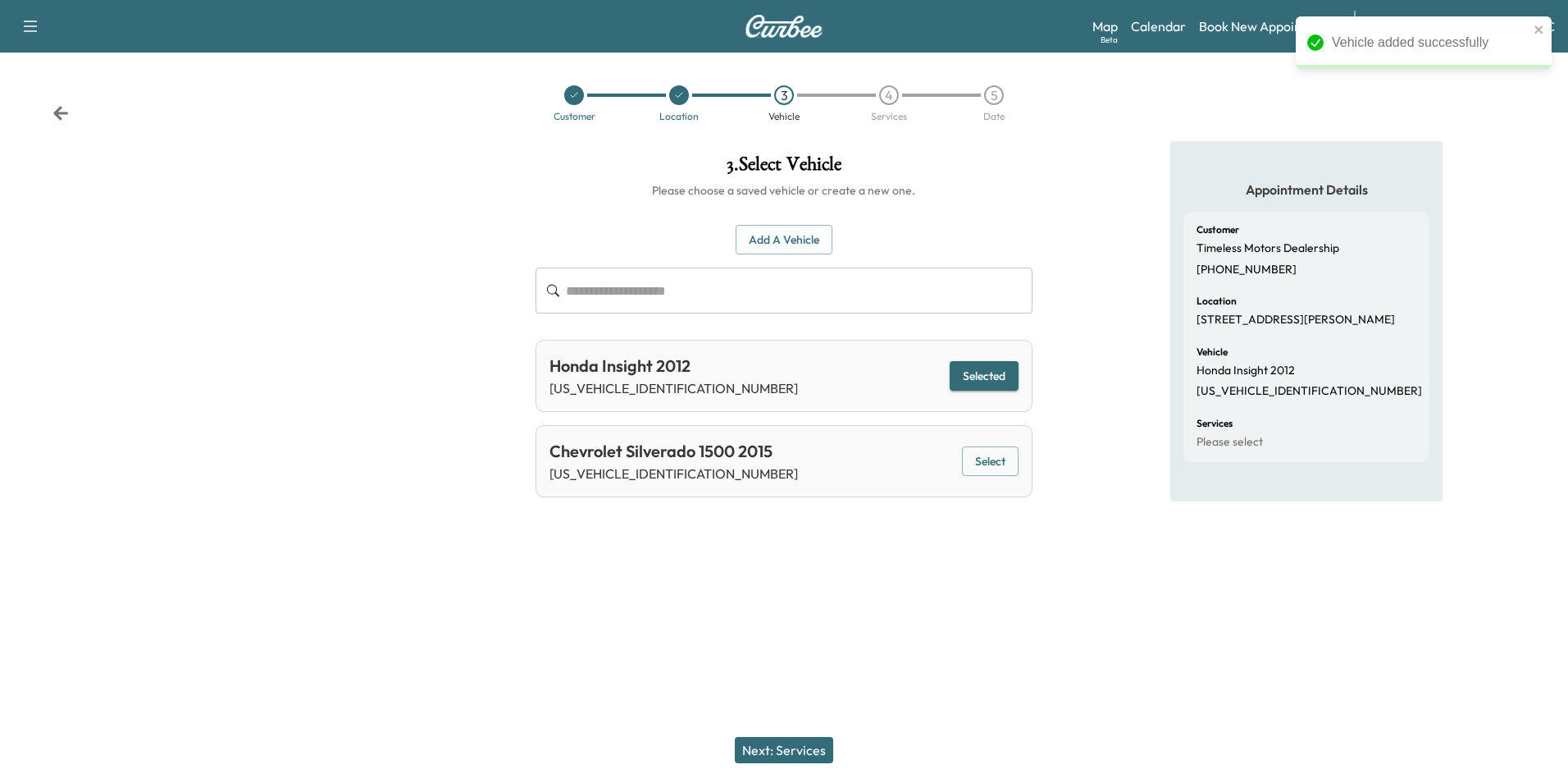
click at [987, 608] on div "Support Log Out Map Beta Calendar Book New Appointment [PERSON_NAME] Buick GMC …" at bounding box center [784, 392] width 1568 height 783
click at [809, 747] on button "Next: Services" at bounding box center [784, 749] width 98 height 26
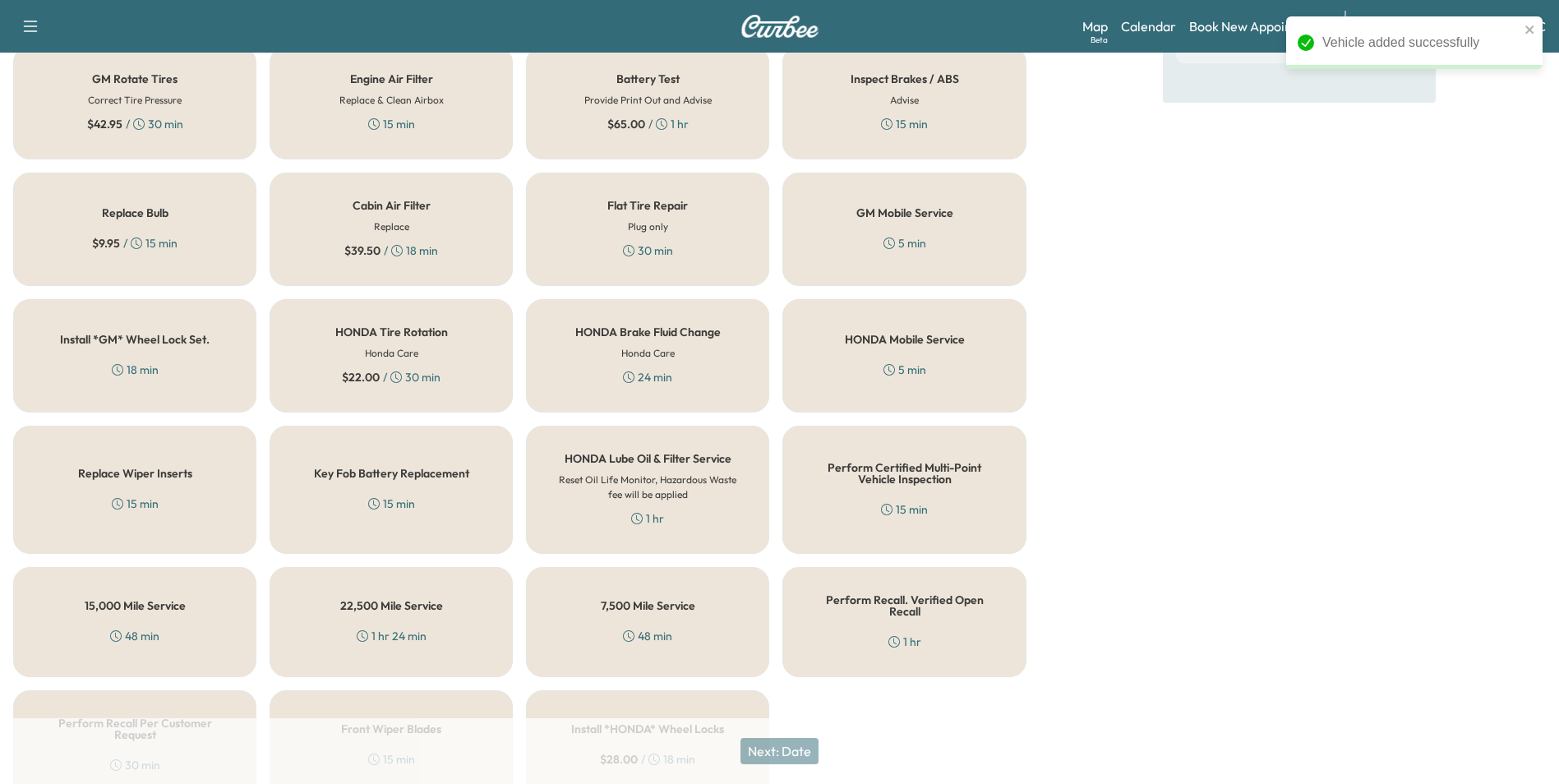
scroll to position [470, 0]
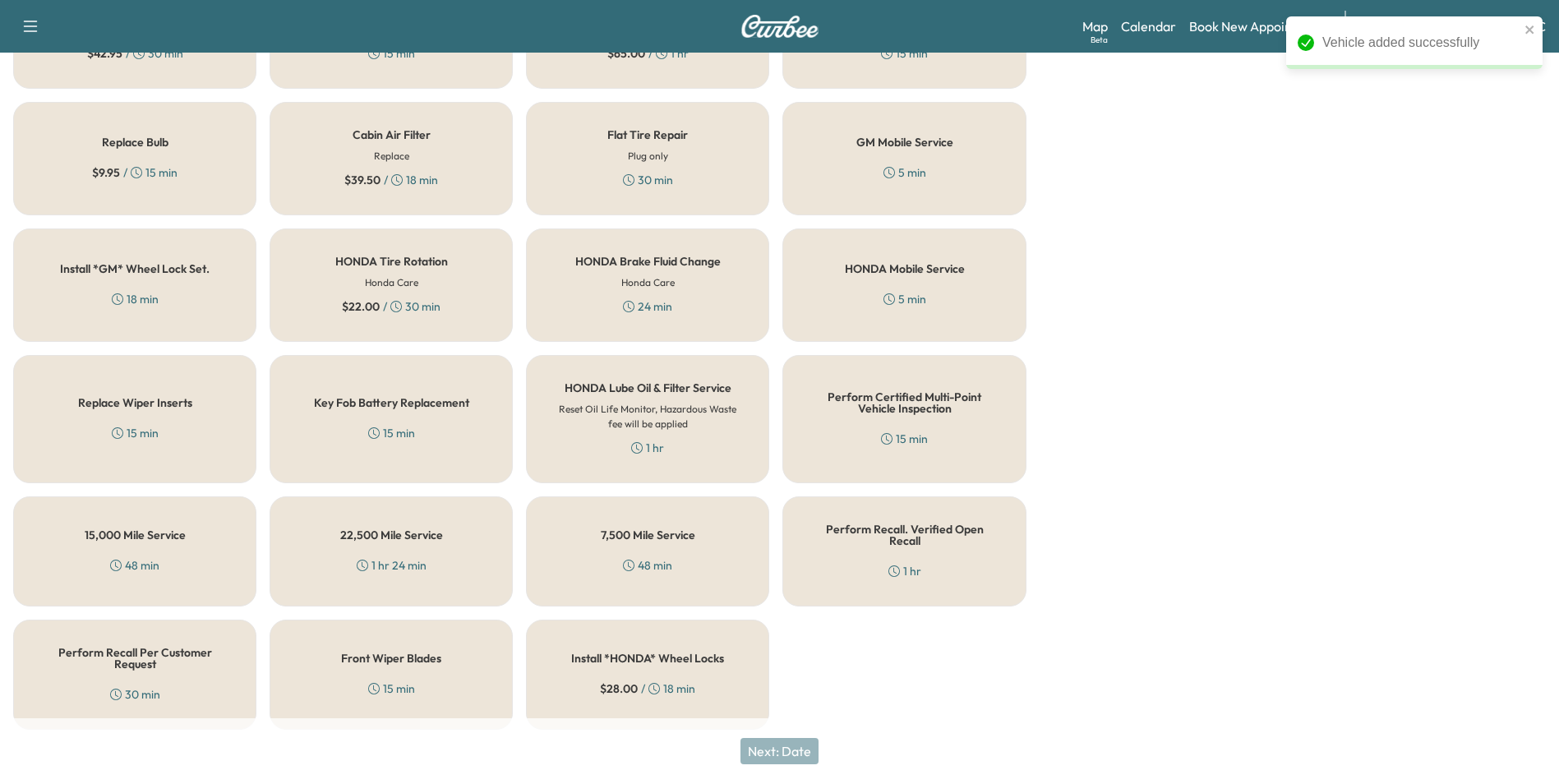
click at [892, 402] on h5 "Perform Certified Multi-Point Vehicle Inspection" at bounding box center [904, 403] width 189 height 23
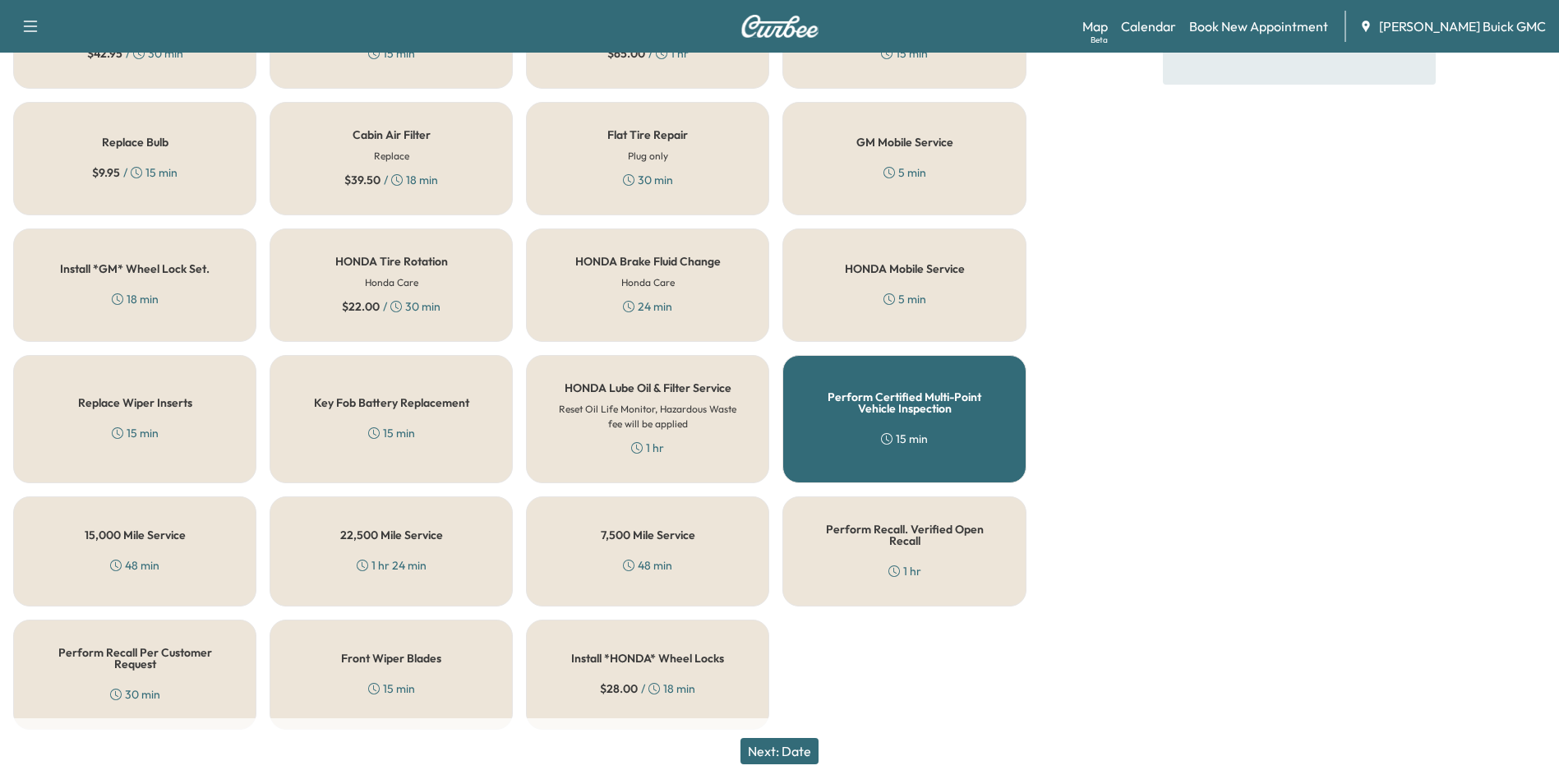
click at [791, 751] on button "Next: Date" at bounding box center [780, 750] width 78 height 26
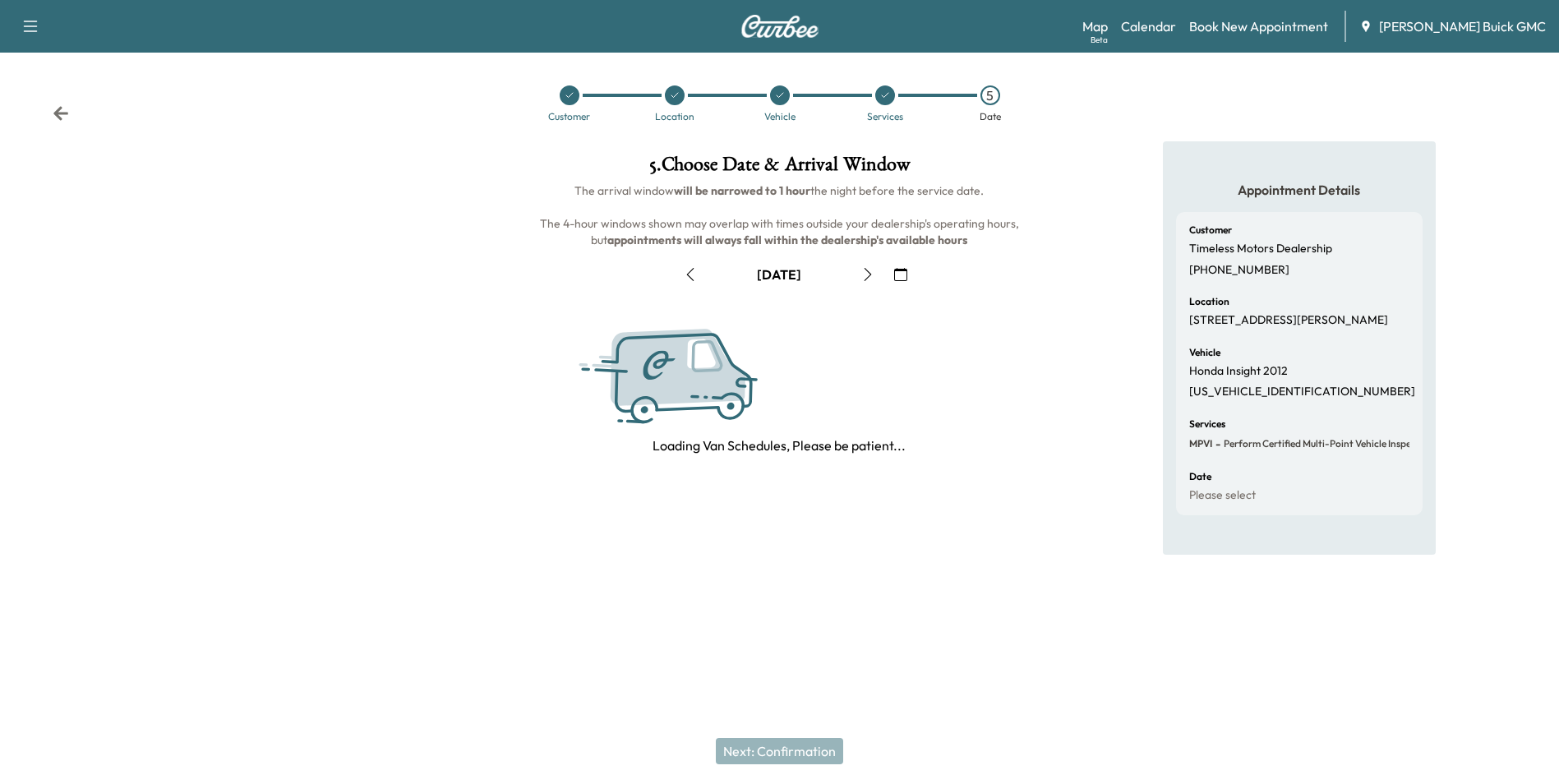
scroll to position [0, 0]
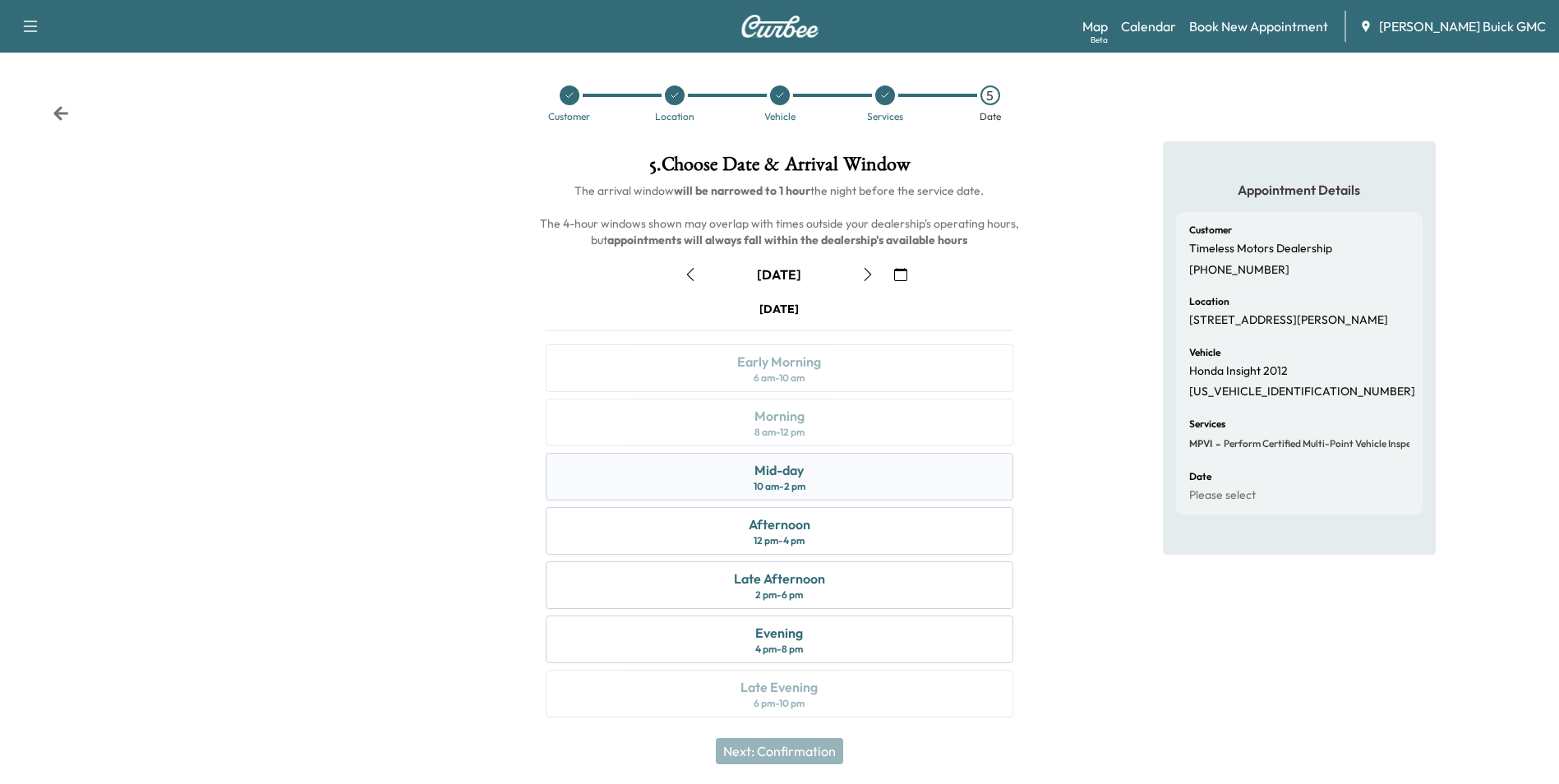
click at [827, 471] on div "Mid-day 10 am - 2 pm" at bounding box center [779, 476] width 467 height 47
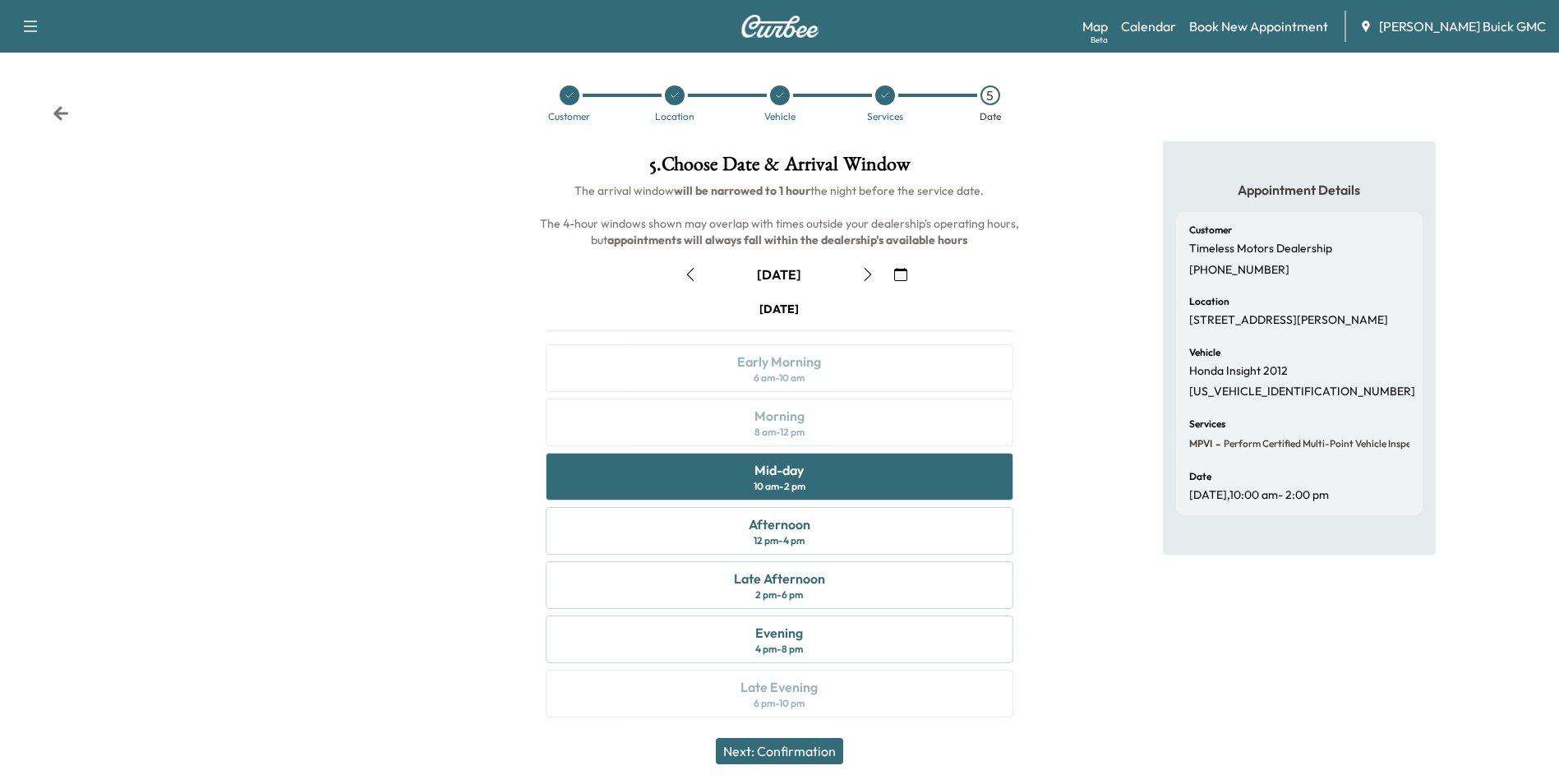
click at [811, 751] on button "Next: Confirmation" at bounding box center [780, 750] width 128 height 26
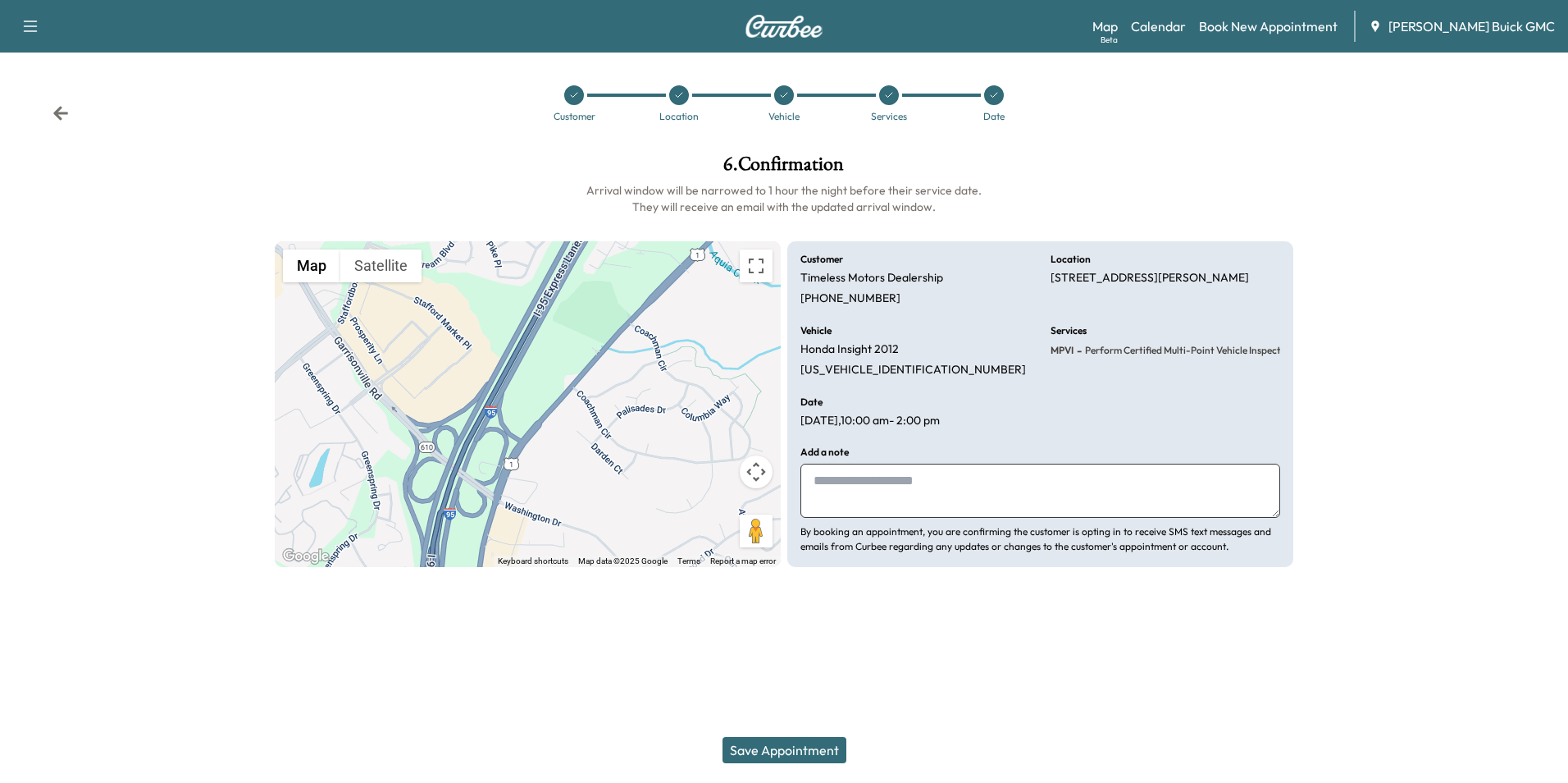
click at [881, 480] on textarea at bounding box center [1040, 491] width 480 height 54
type textarea "**********"
click at [803, 747] on button "Save Appointment" at bounding box center [784, 749] width 123 height 26
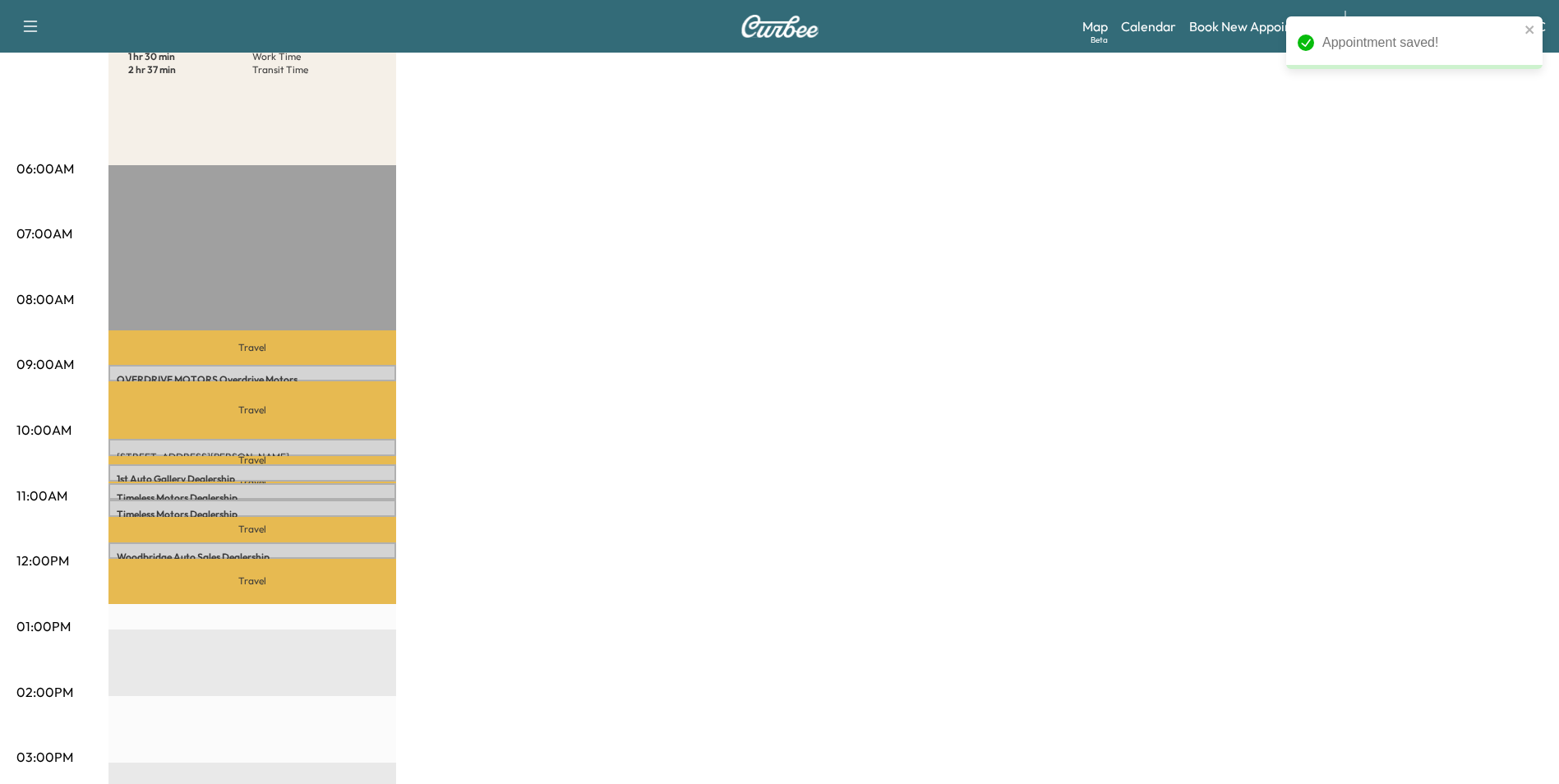
scroll to position [246, 0]
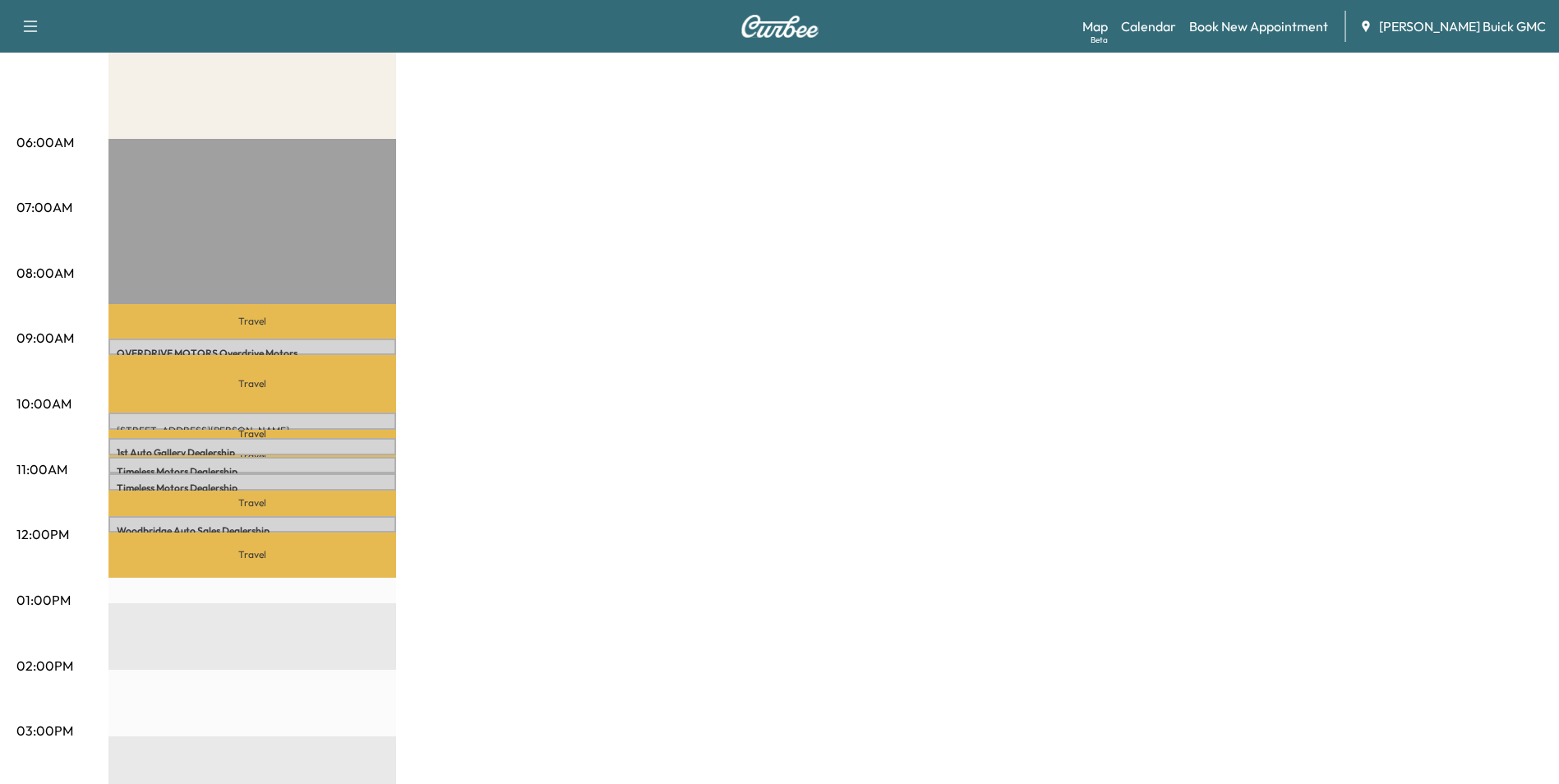
click at [940, 313] on div "MobileService+ $ 0.00 Revenue 1 hr 30 min Work Time 2 hr 37 min Transit Time Tr…" at bounding box center [825, 584] width 1434 height 1232
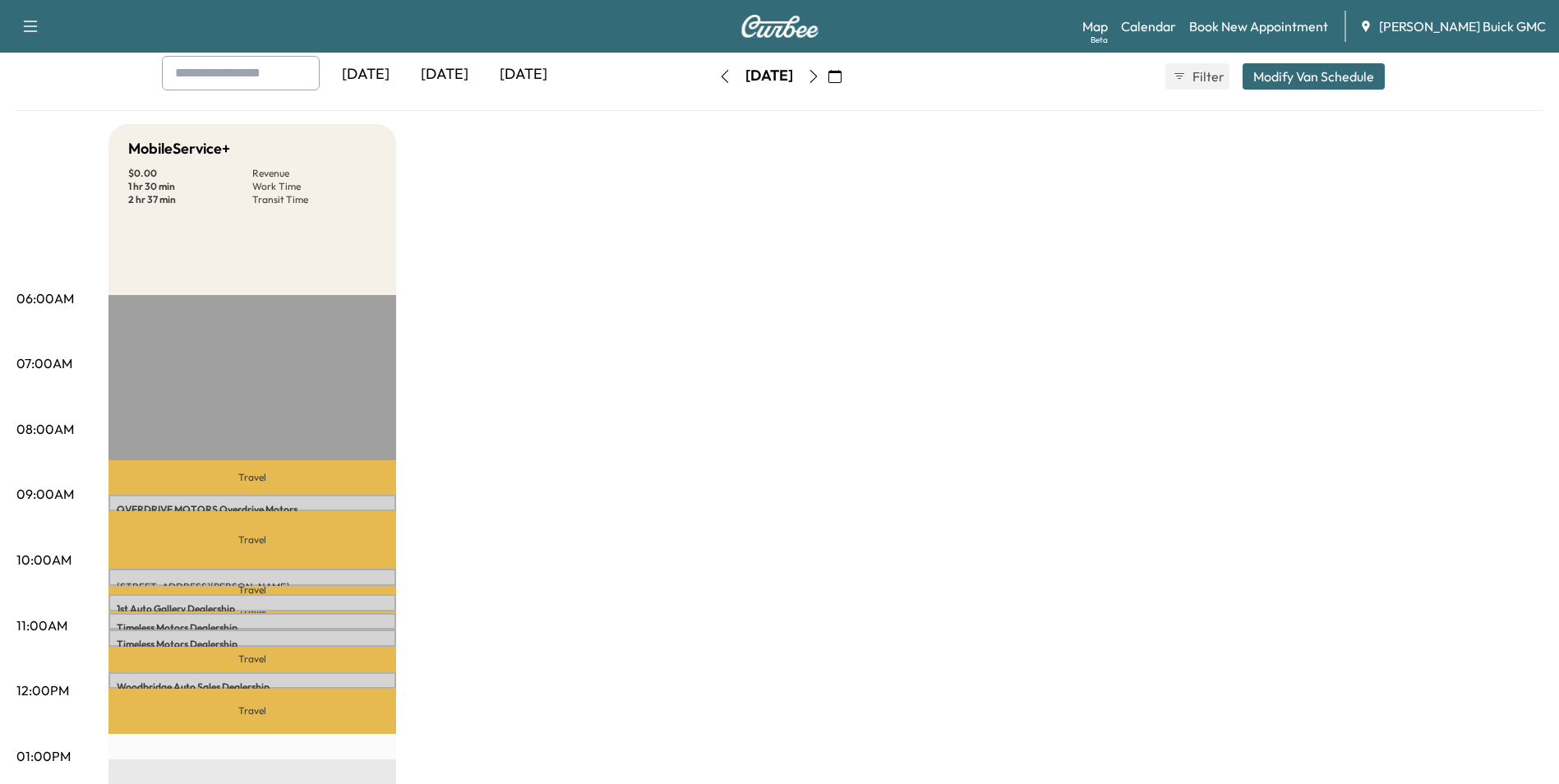
scroll to position [0, 0]
